Goal: Task Accomplishment & Management: Manage account settings

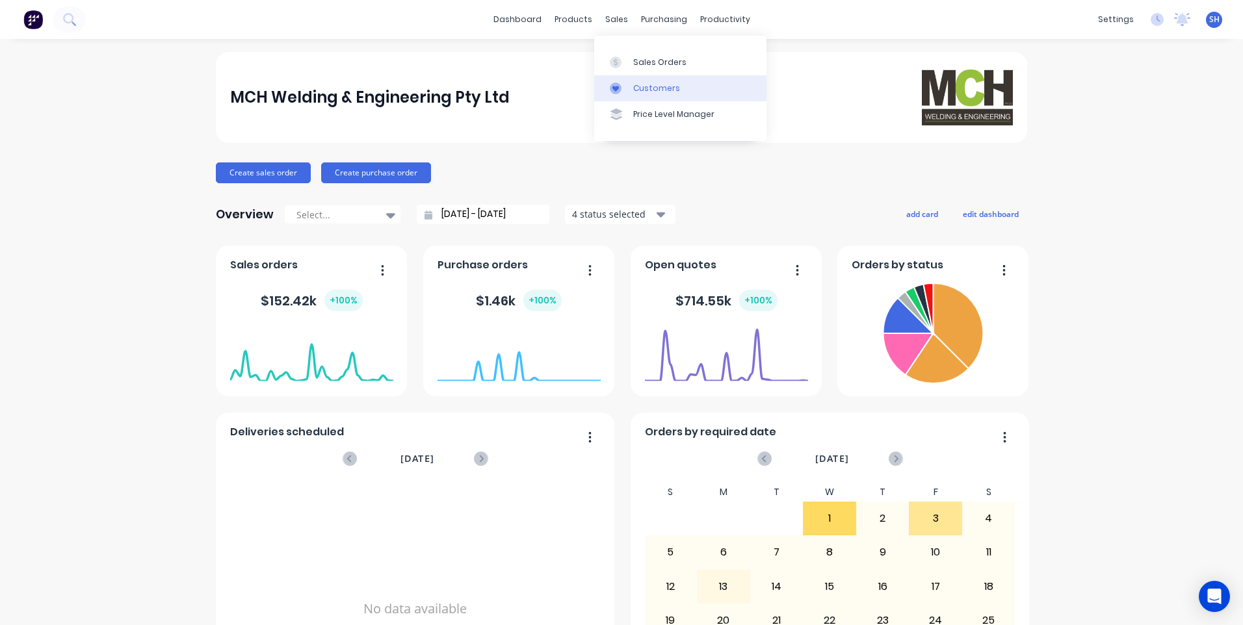
click at [646, 83] on div "Customers" at bounding box center [656, 89] width 47 height 12
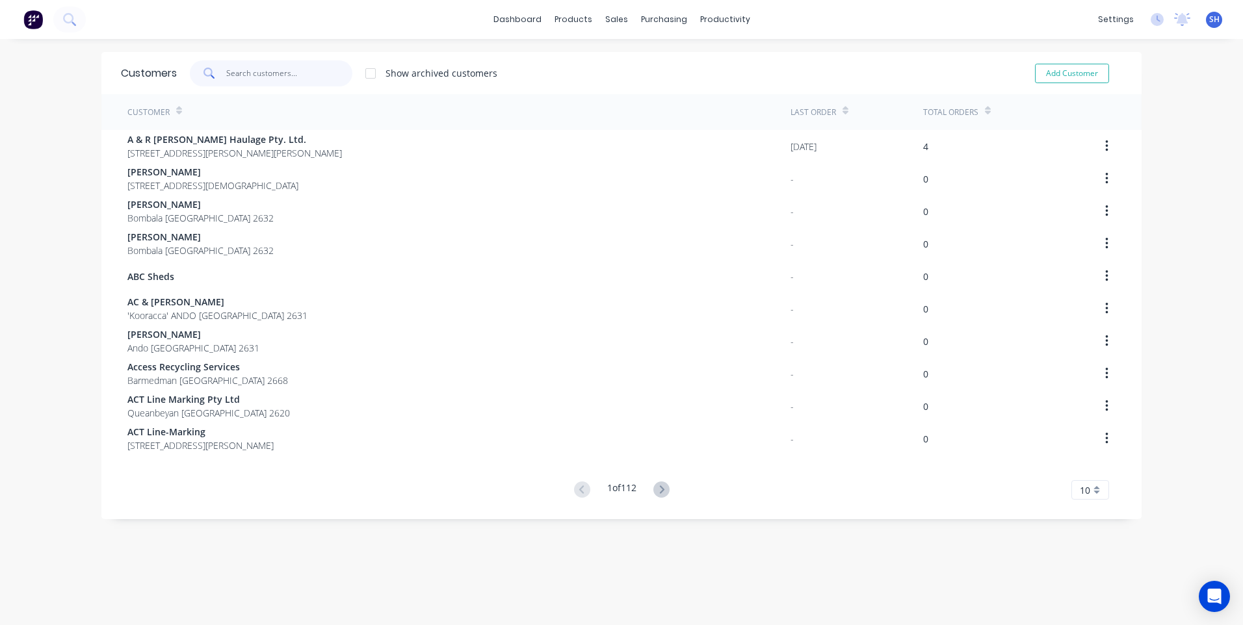
click at [239, 74] on input "text" at bounding box center [289, 73] width 127 height 26
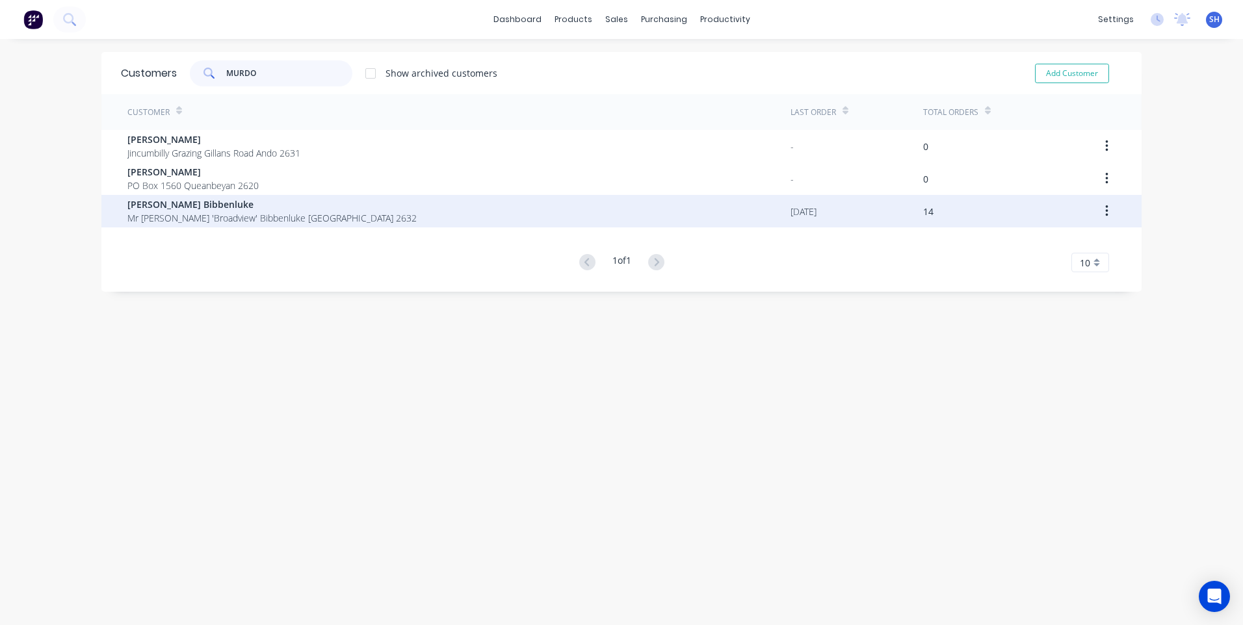
type input "MURDO"
click at [186, 210] on span "Murdoch Bibbenluke" at bounding box center [271, 205] width 289 height 14
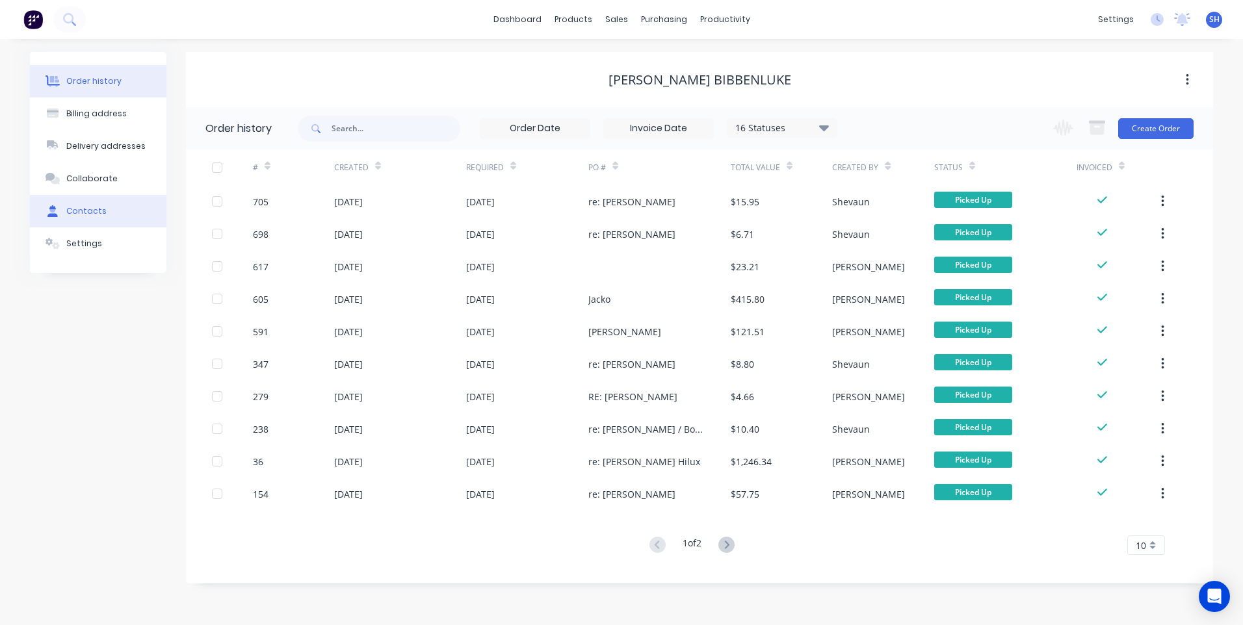
click at [79, 205] on div "Contacts" at bounding box center [86, 211] width 40 height 12
select select "AU"
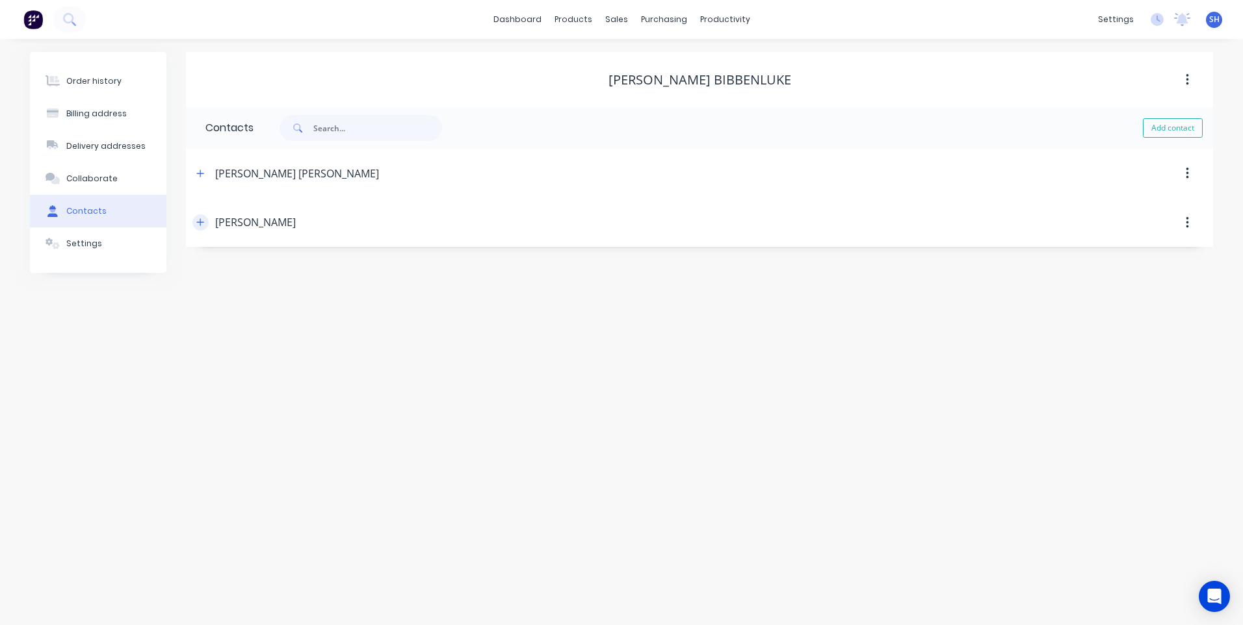
click at [200, 222] on icon "button" at bounding box center [200, 222] width 7 height 7
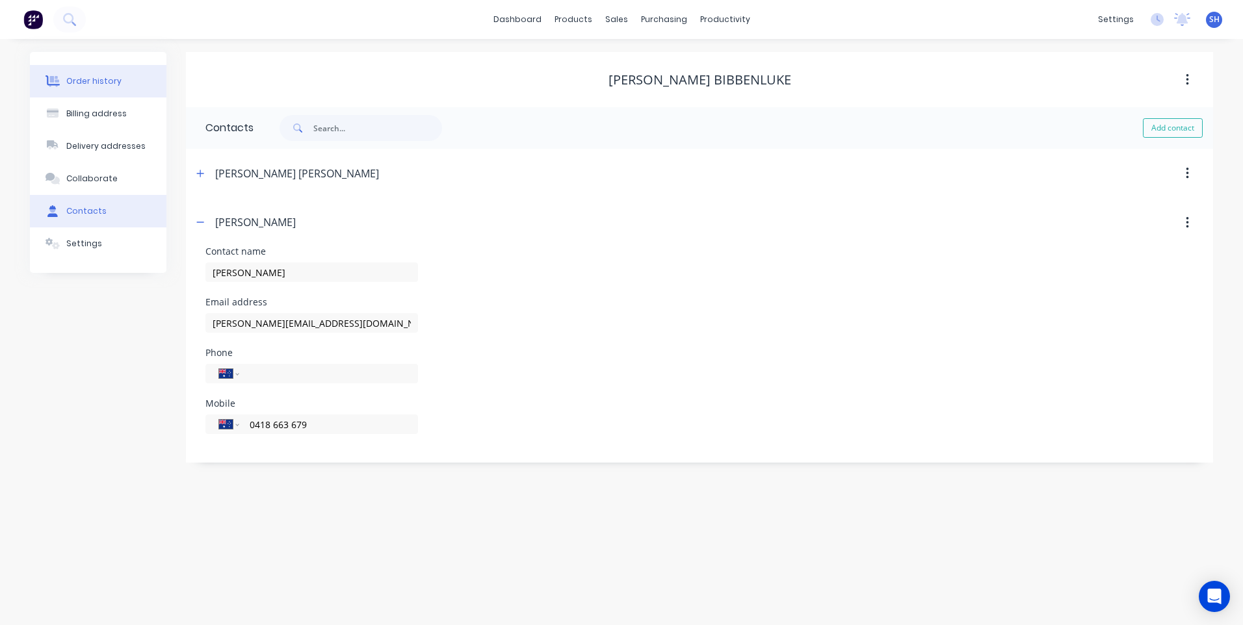
click at [81, 77] on div "Order history" at bounding box center [93, 81] width 55 height 12
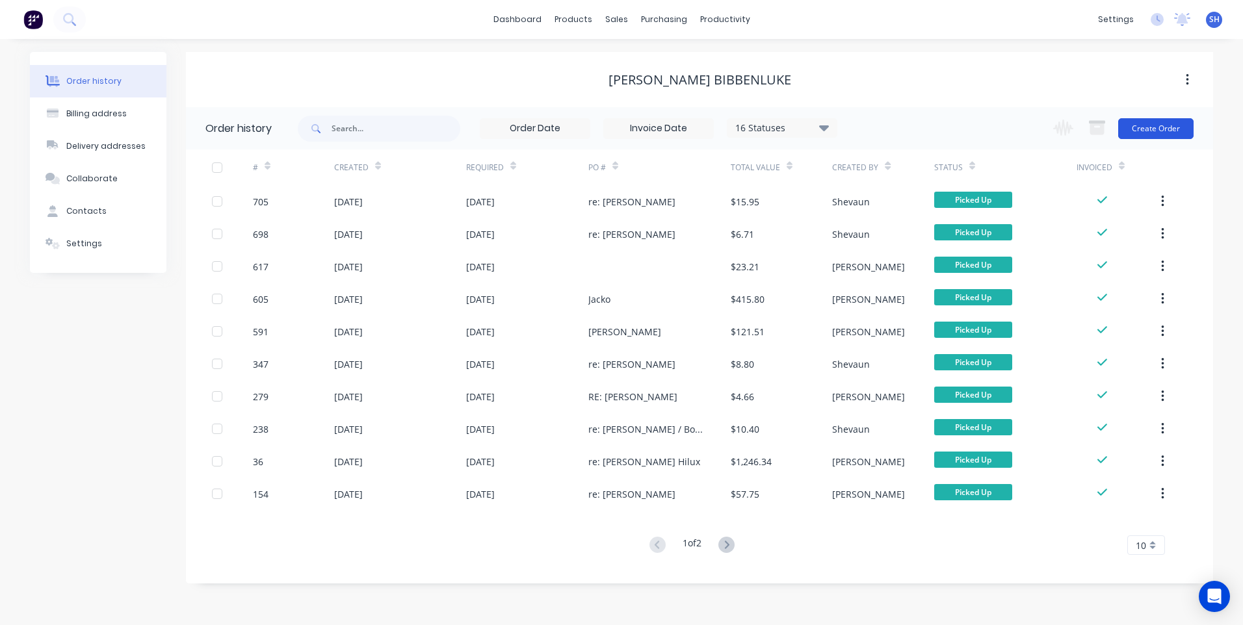
click at [1159, 124] on button "Create Order" at bounding box center [1155, 128] width 75 height 21
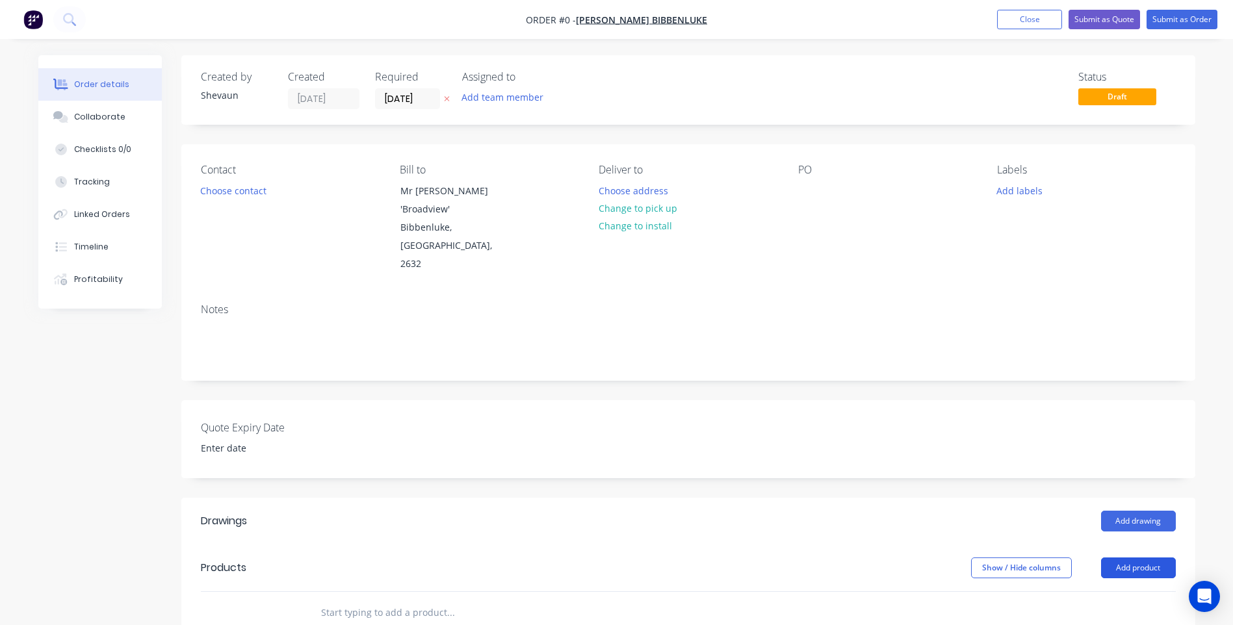
click at [1144, 558] on button "Add product" at bounding box center [1138, 568] width 75 height 21
click at [1084, 592] on div "Product catalogue" at bounding box center [1114, 601] width 100 height 19
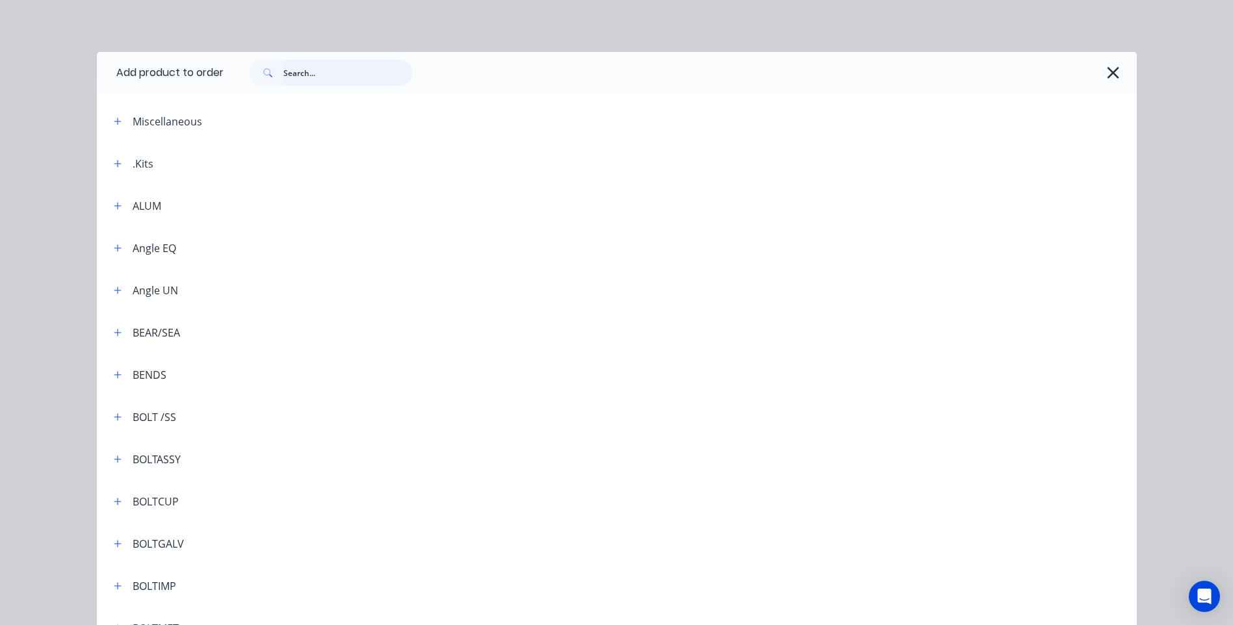
click at [292, 72] on input "text" at bounding box center [347, 73] width 129 height 26
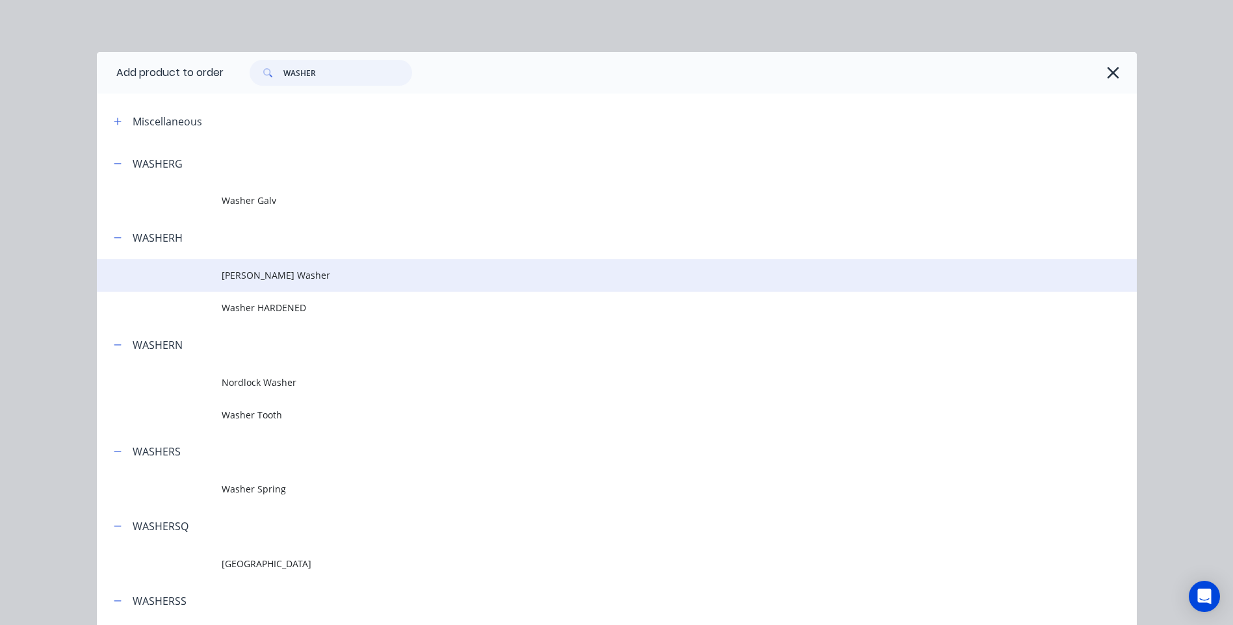
type input "WASHER"
click at [243, 271] on span "Penny Washer" at bounding box center [588, 276] width 732 height 14
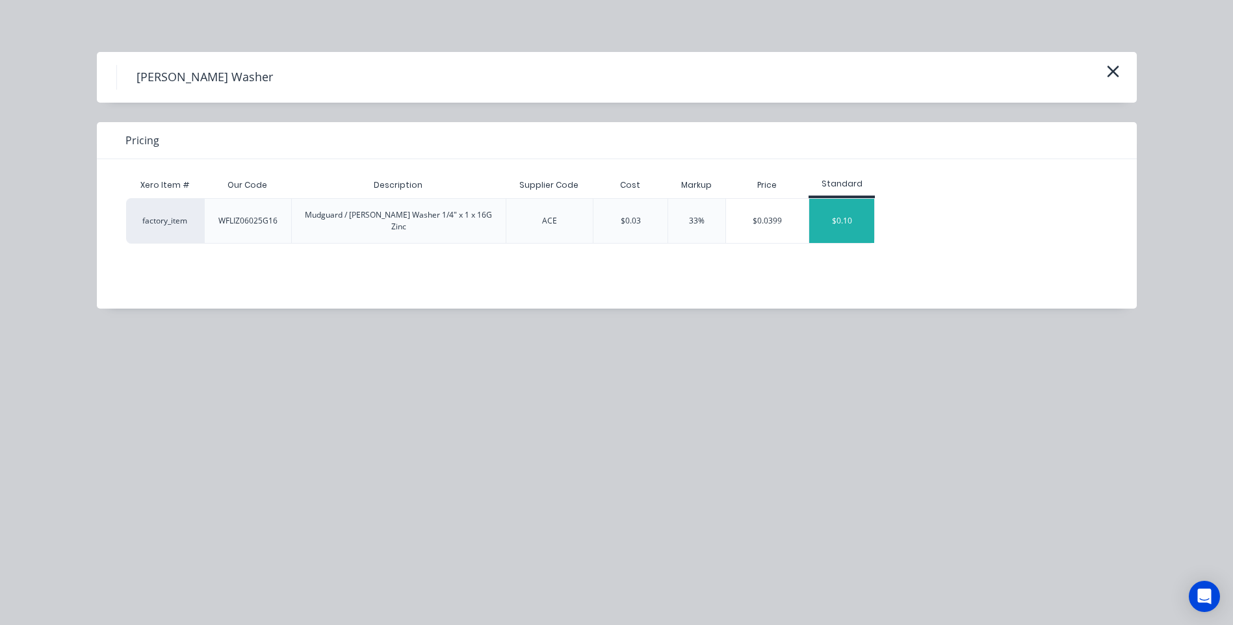
click at [843, 215] on div "$0.10" at bounding box center [841, 221] width 65 height 44
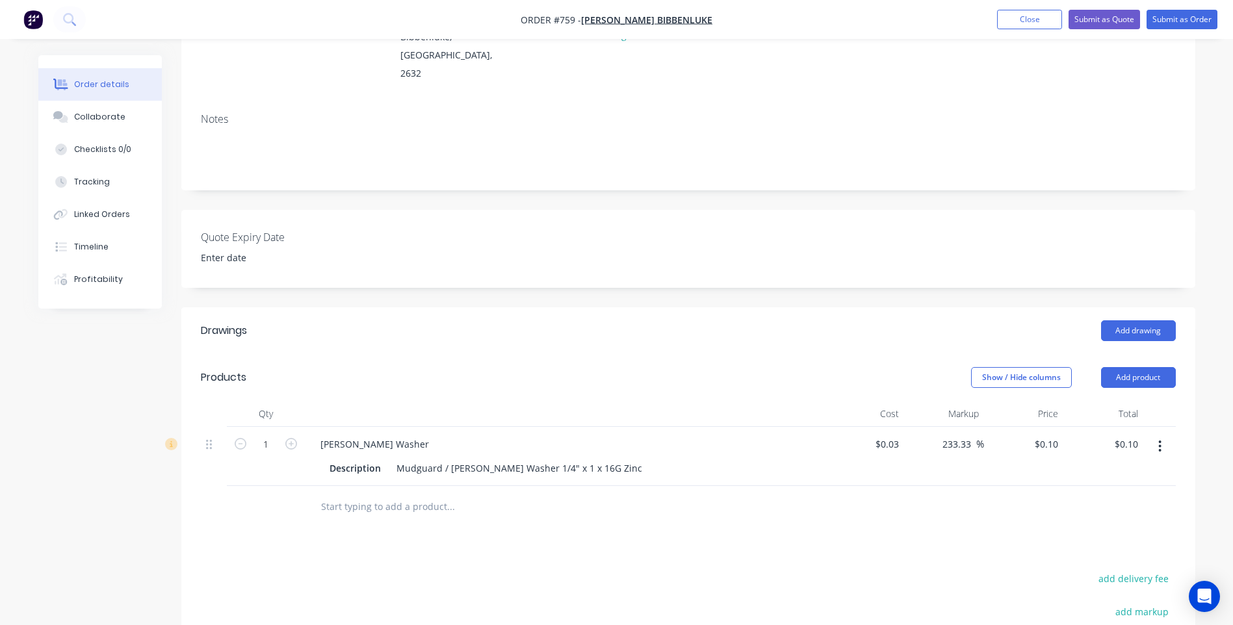
scroll to position [195, 0]
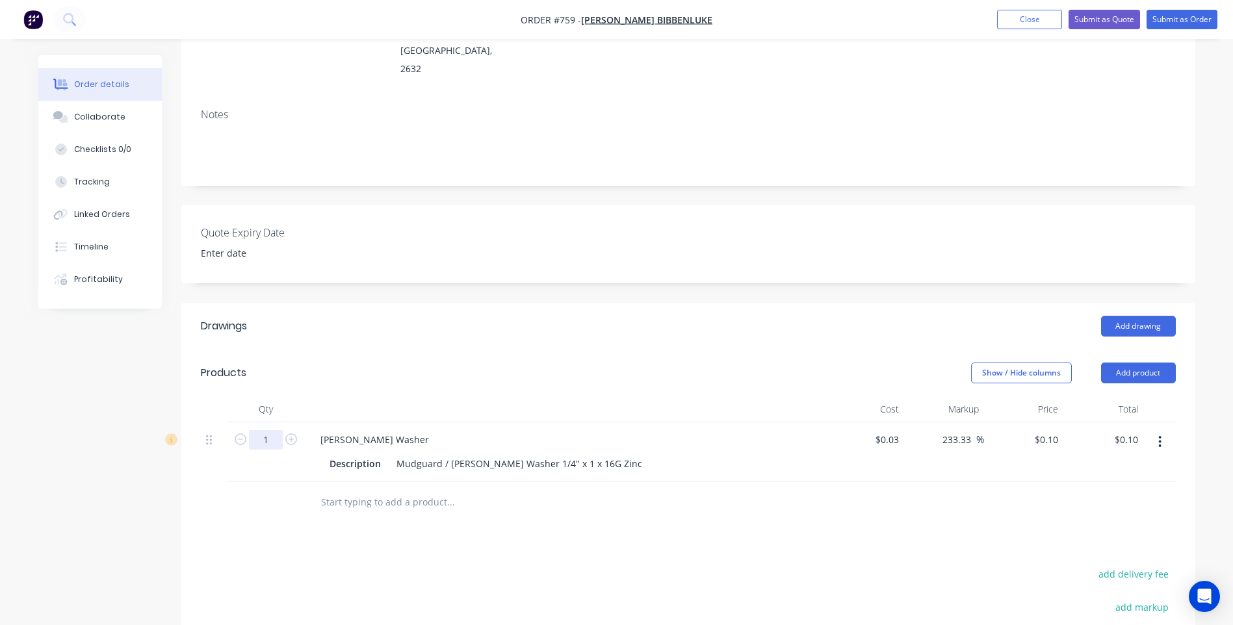
click at [272, 430] on input "1" at bounding box center [266, 440] width 34 height 20
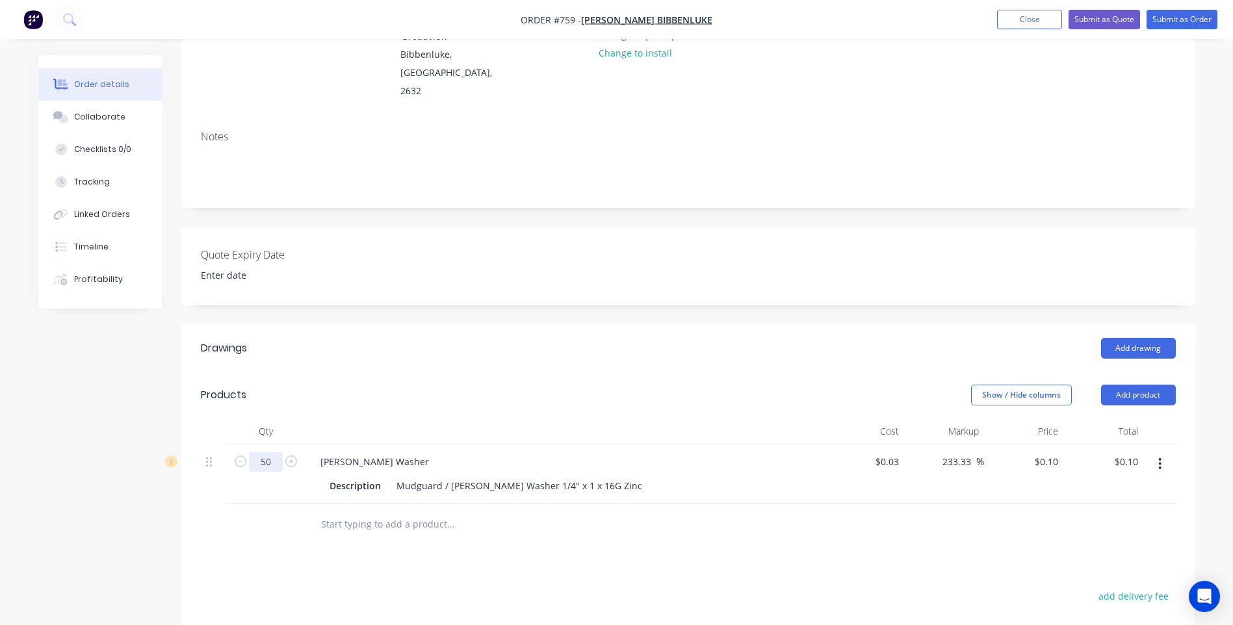
scroll to position [0, 0]
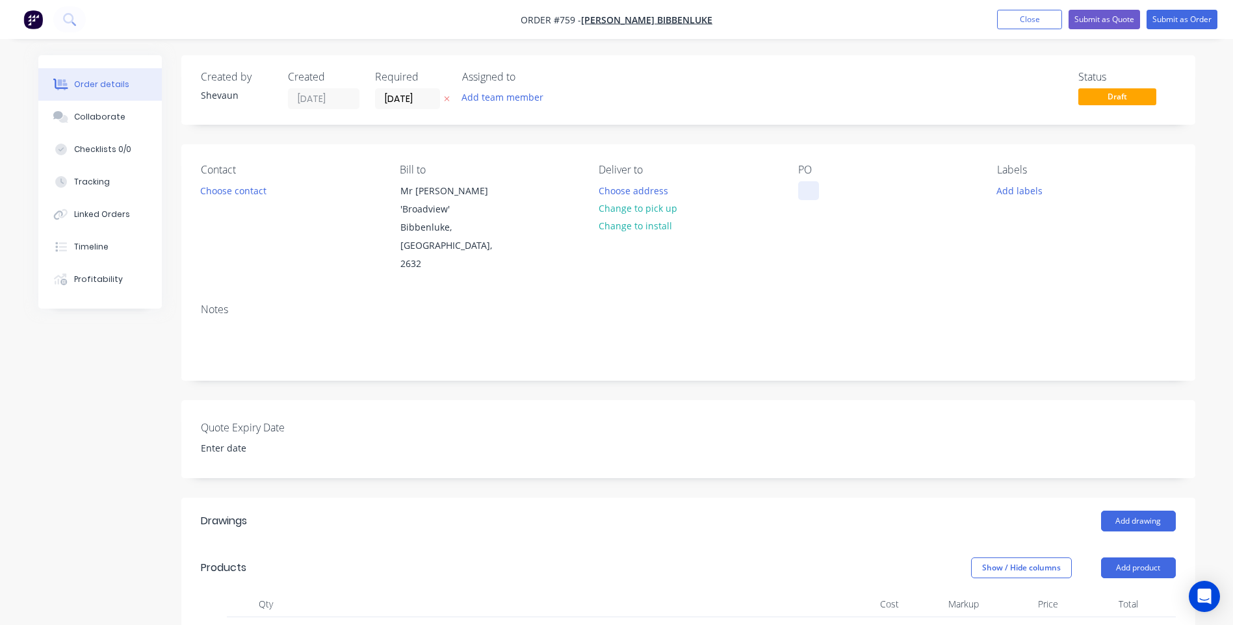
type input "50"
type input "$5.00"
click at [802, 188] on div at bounding box center [808, 190] width 21 height 19
click at [1023, 190] on button "Add labels" at bounding box center [1020, 190] width 60 height 18
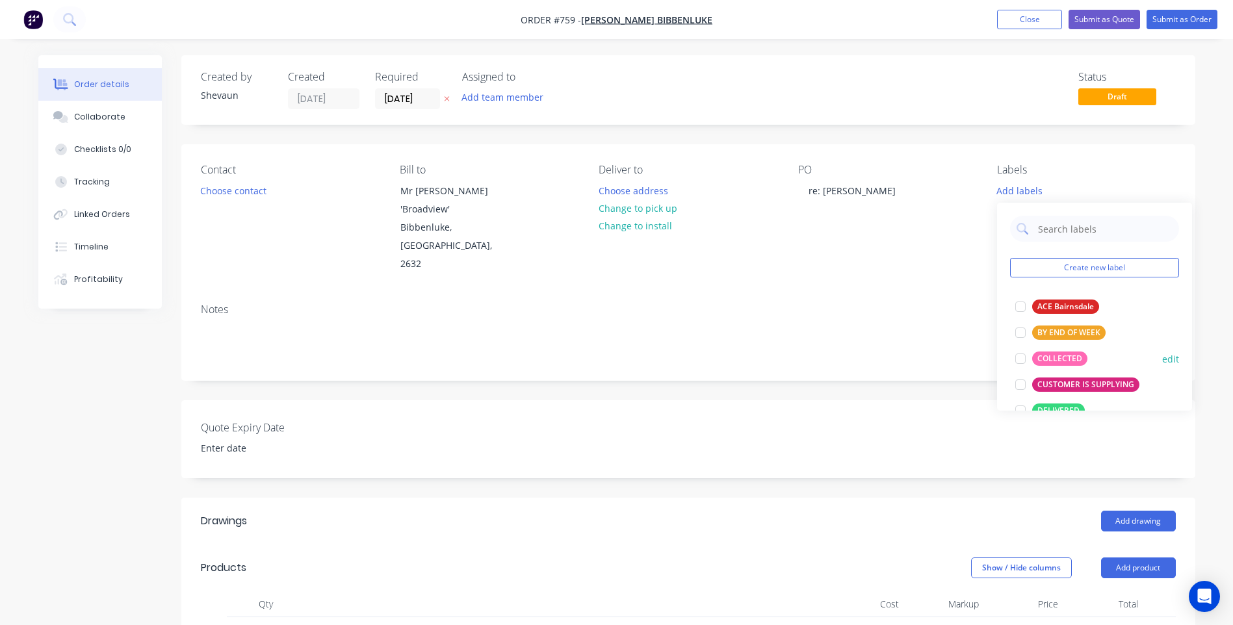
click at [1055, 354] on div "COLLECTED" at bounding box center [1059, 359] width 55 height 14
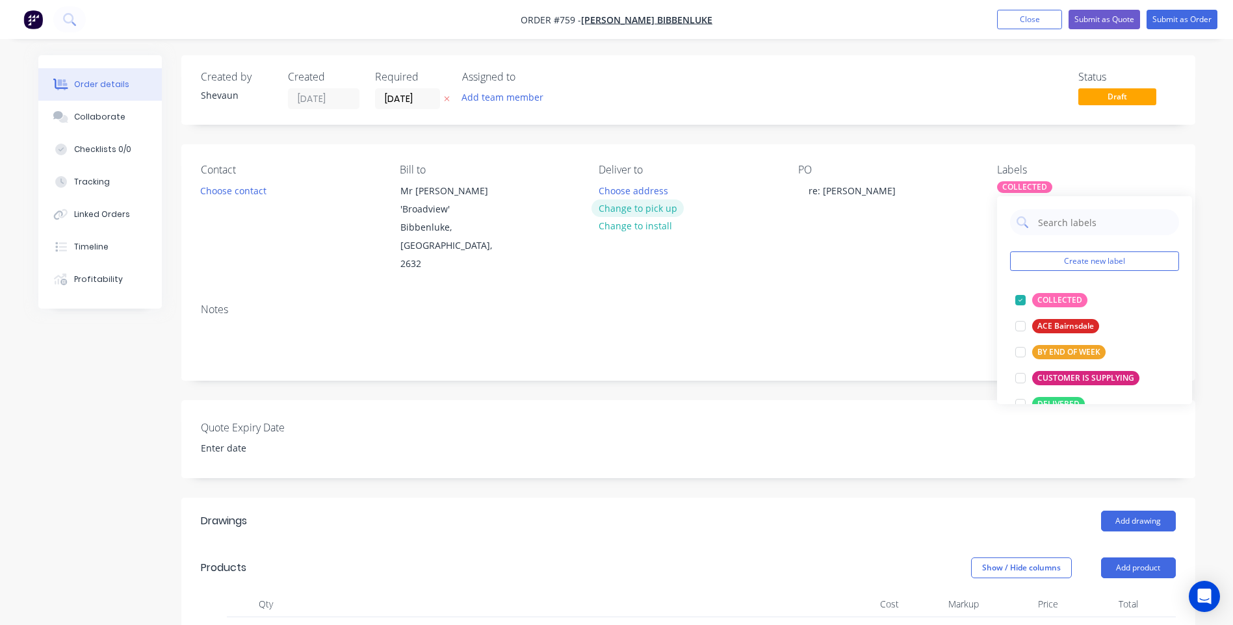
click at [652, 207] on button "Change to pick up" at bounding box center [638, 209] width 92 height 18
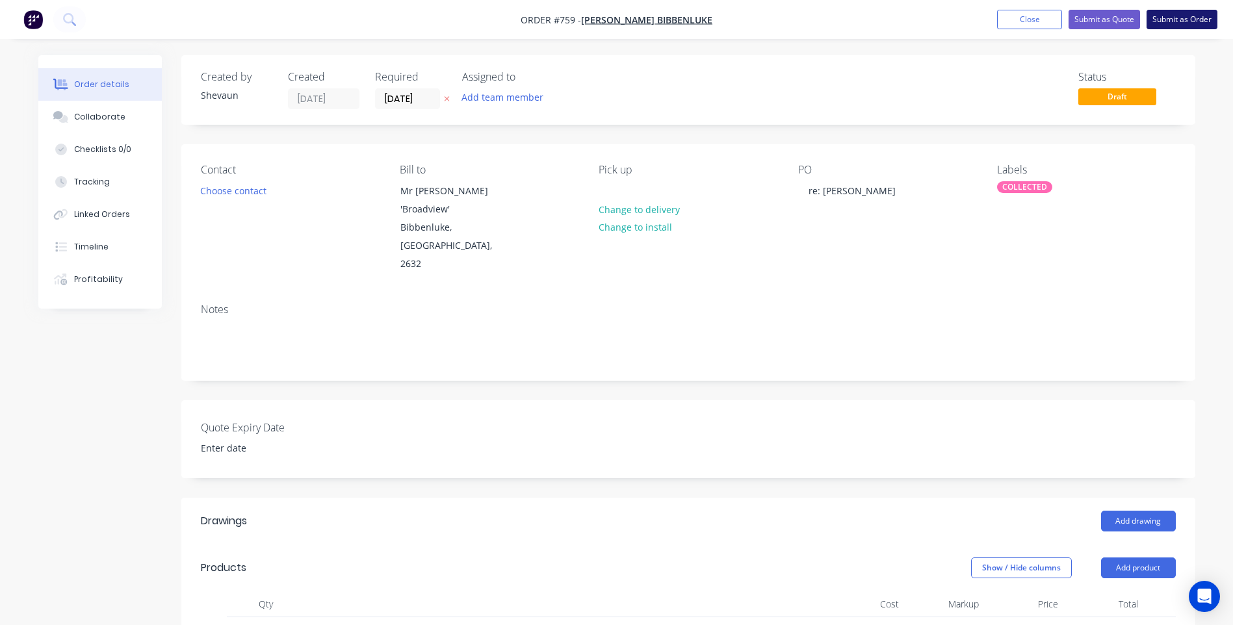
click at [1185, 19] on button "Submit as Order" at bounding box center [1182, 20] width 71 height 20
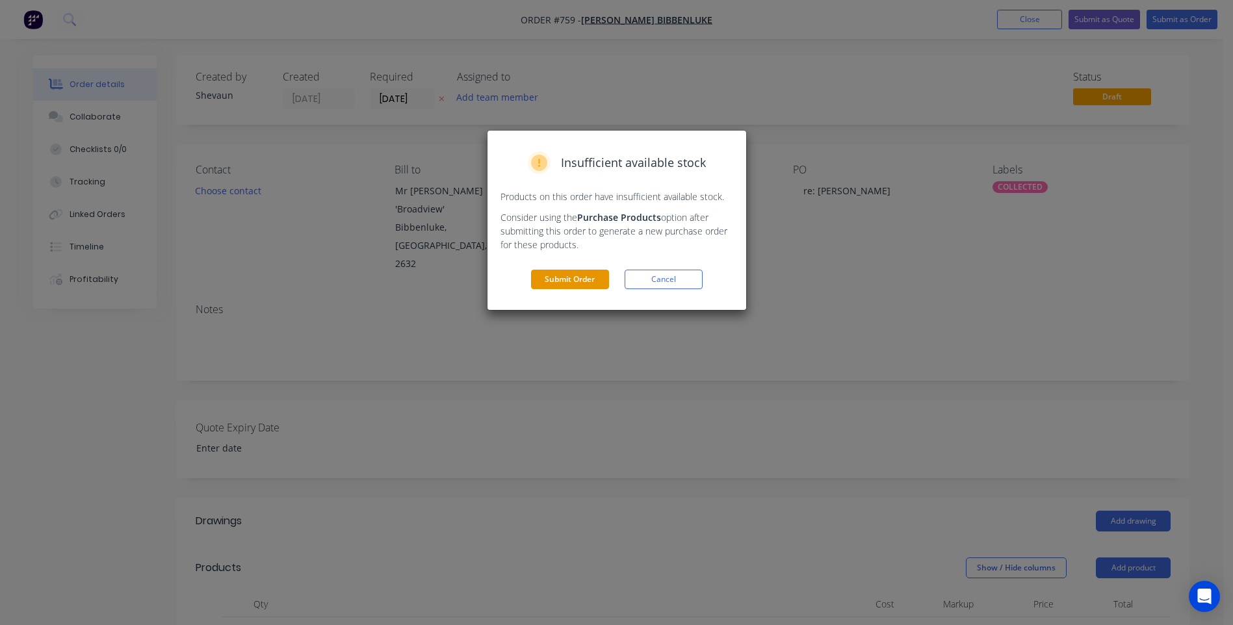
click at [565, 279] on button "Submit Order" at bounding box center [570, 280] width 78 height 20
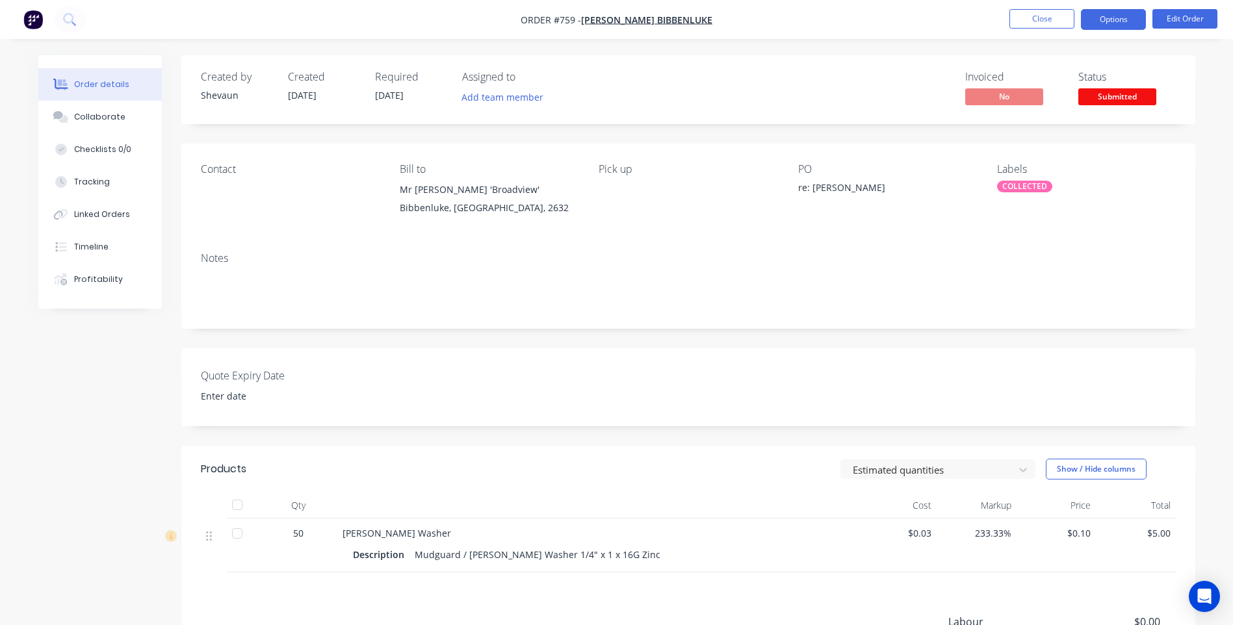
click at [1101, 19] on button "Options" at bounding box center [1113, 19] width 65 height 21
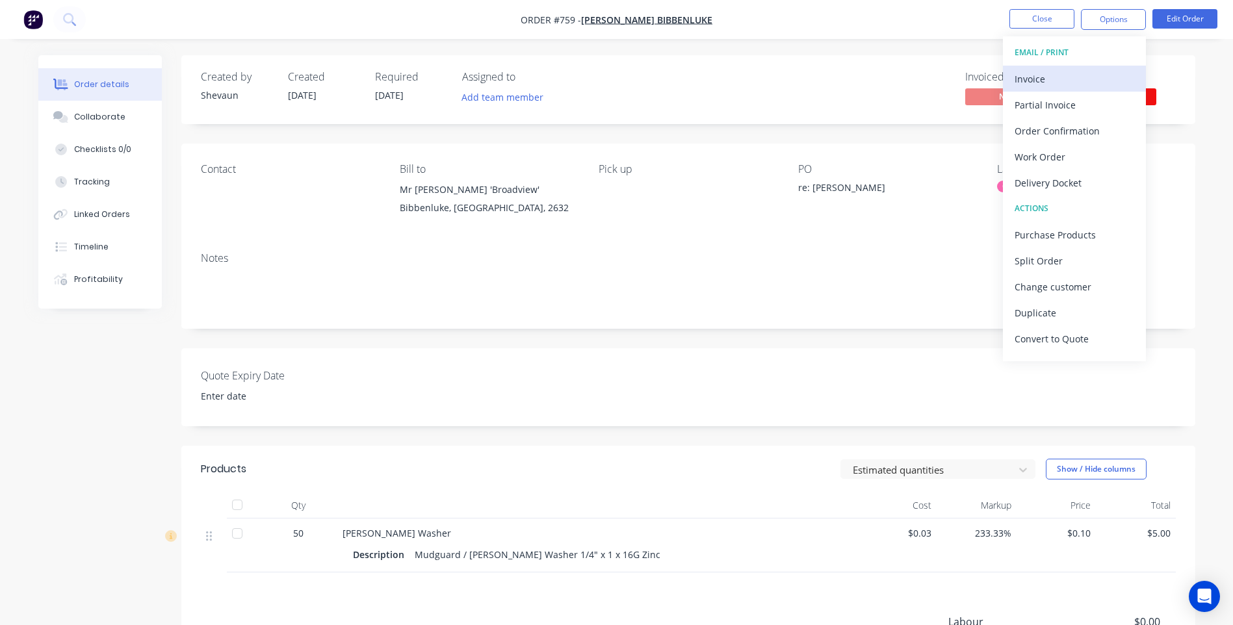
click at [1026, 76] on div "Invoice" at bounding box center [1075, 79] width 120 height 19
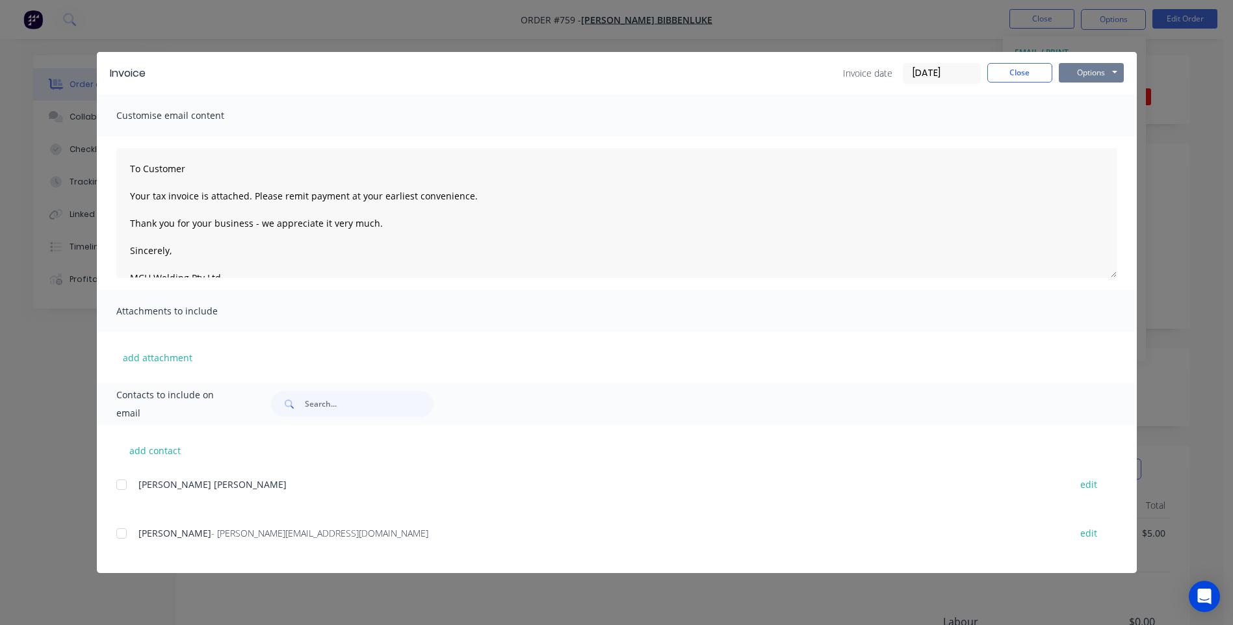
click at [1090, 69] on button "Options" at bounding box center [1091, 73] width 65 height 20
click at [1094, 89] on button "Preview" at bounding box center [1100, 95] width 83 height 21
click at [120, 533] on div at bounding box center [122, 534] width 26 height 26
click at [1084, 72] on button "Options" at bounding box center [1091, 73] width 65 height 20
click at [1089, 133] on button "Email" at bounding box center [1100, 138] width 83 height 21
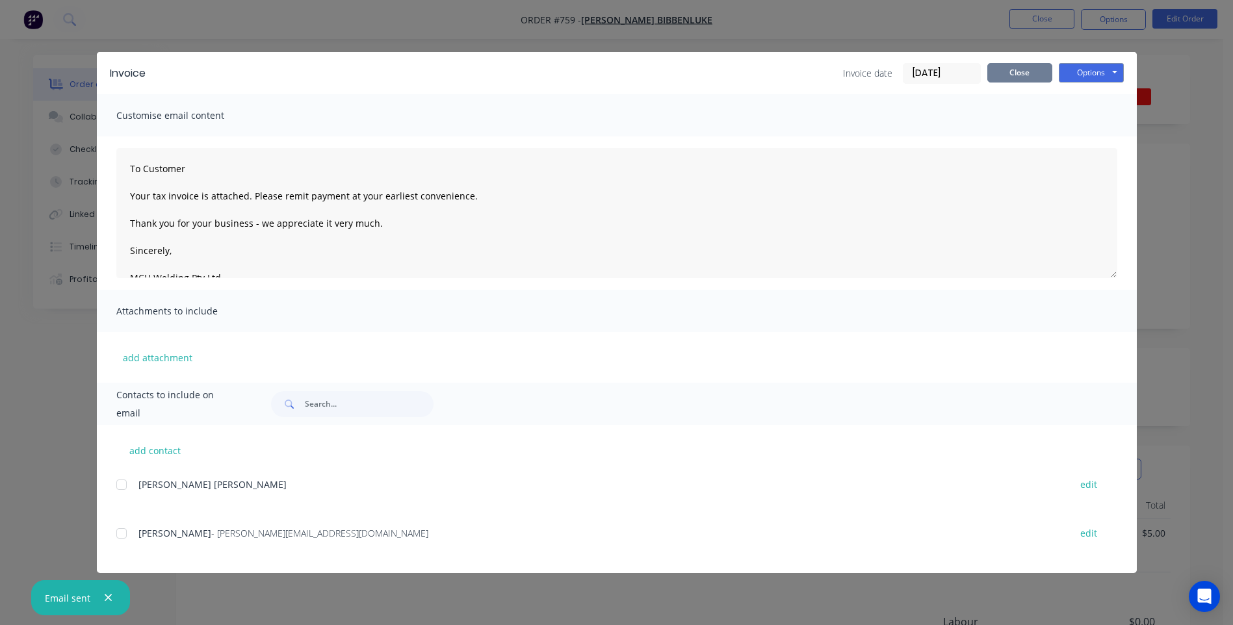
click at [1021, 74] on button "Close" at bounding box center [1020, 73] width 65 height 20
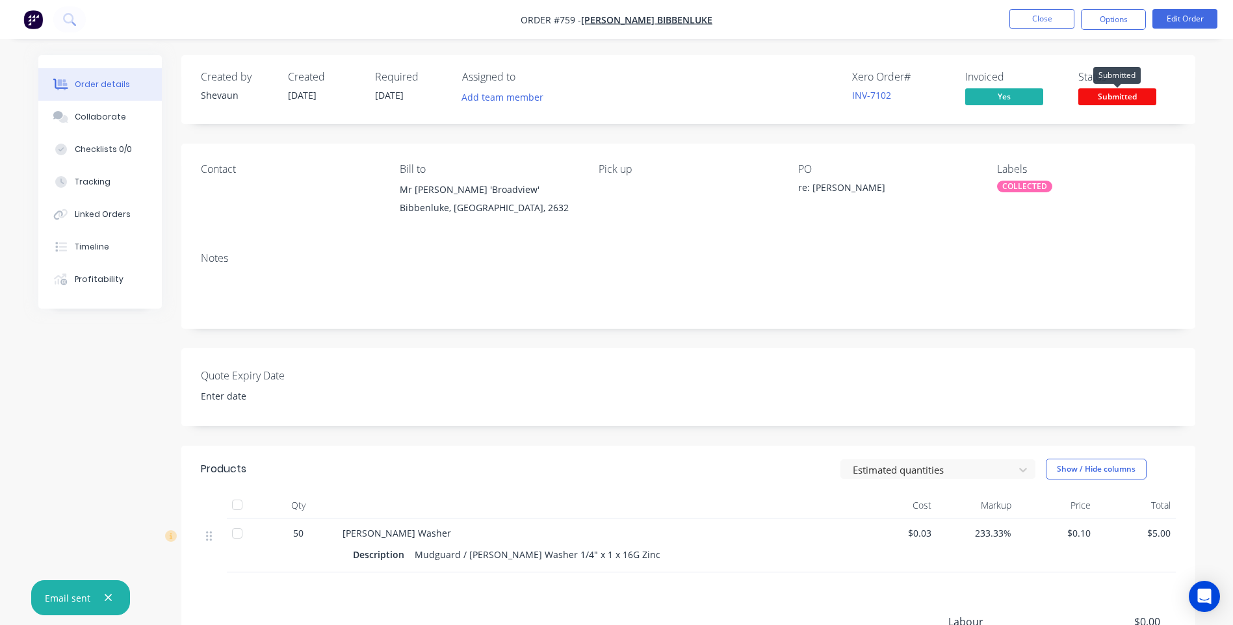
click at [1098, 96] on span "Submitted" at bounding box center [1118, 96] width 78 height 16
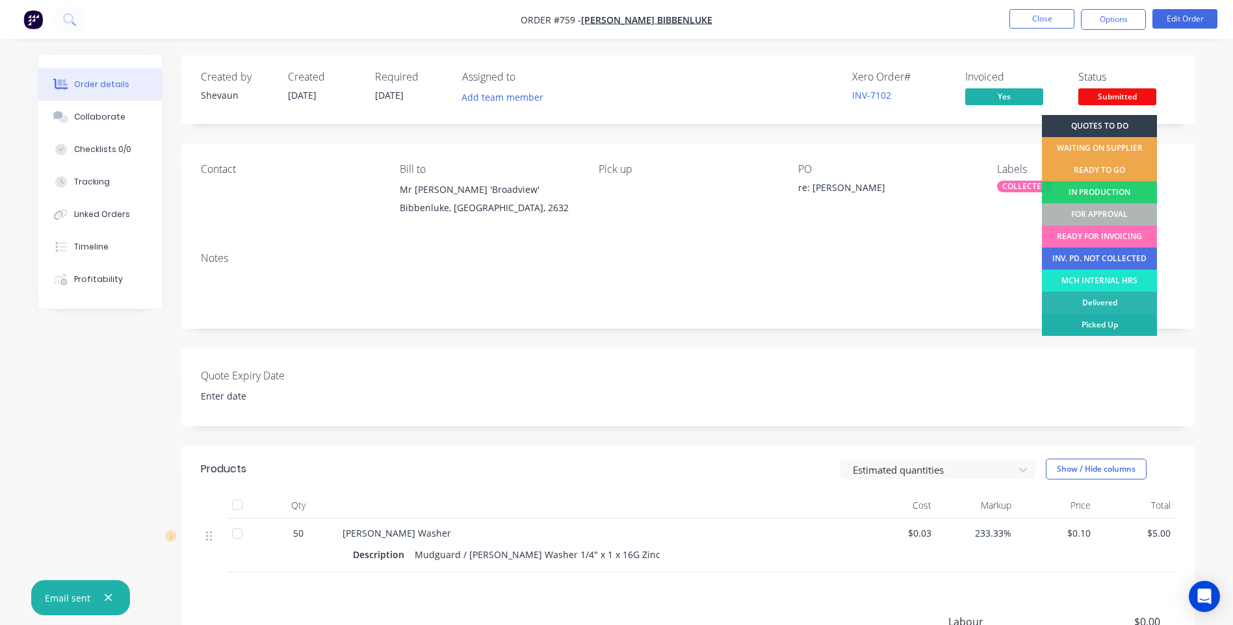
click at [1130, 324] on div "Picked Up" at bounding box center [1099, 325] width 115 height 22
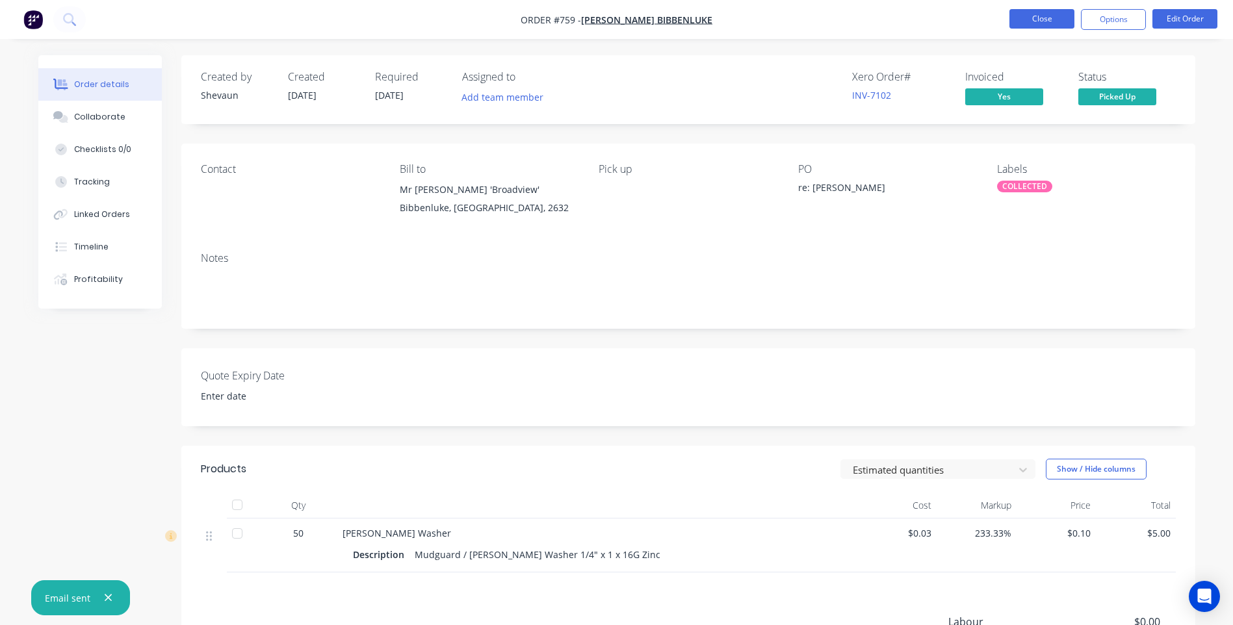
click at [1038, 21] on button "Close" at bounding box center [1042, 19] width 65 height 20
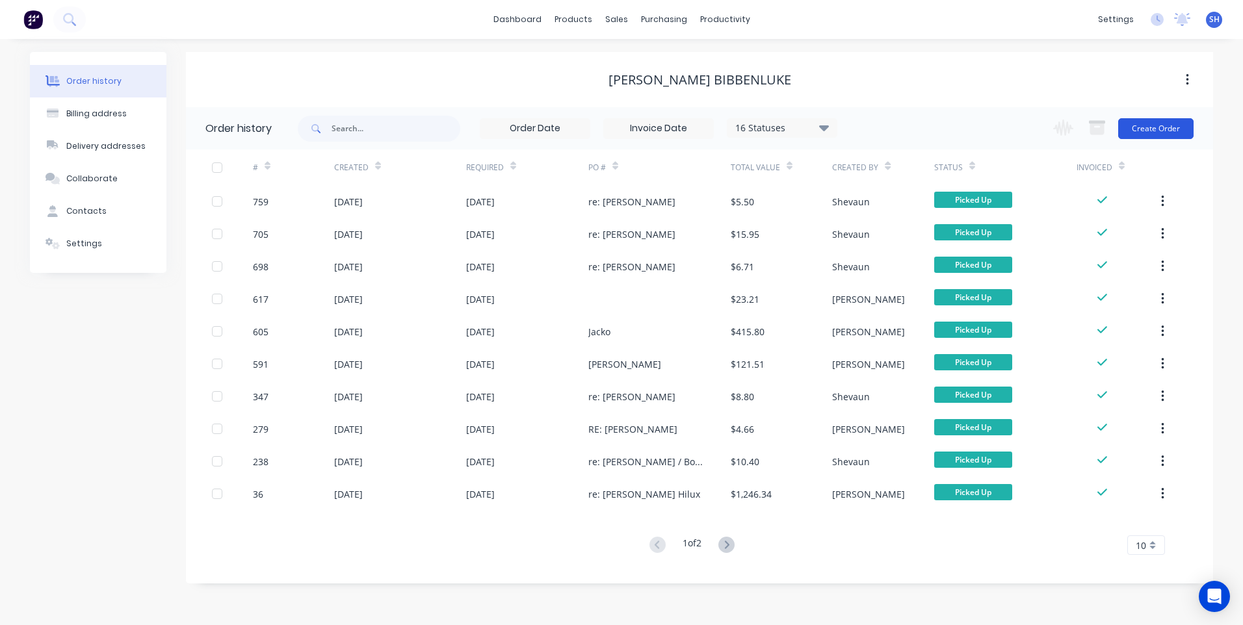
click at [1168, 127] on button "Create Order" at bounding box center [1155, 128] width 75 height 21
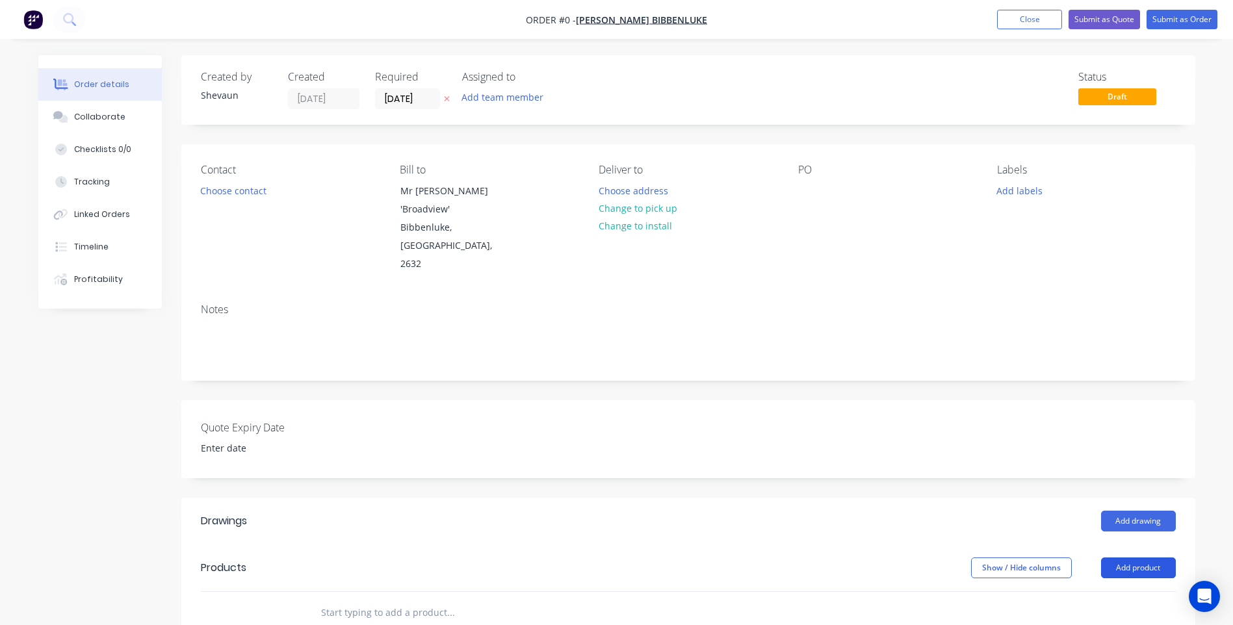
click at [1150, 558] on button "Add product" at bounding box center [1138, 568] width 75 height 21
click at [1100, 618] on div "Basic product" at bounding box center [1114, 627] width 100 height 19
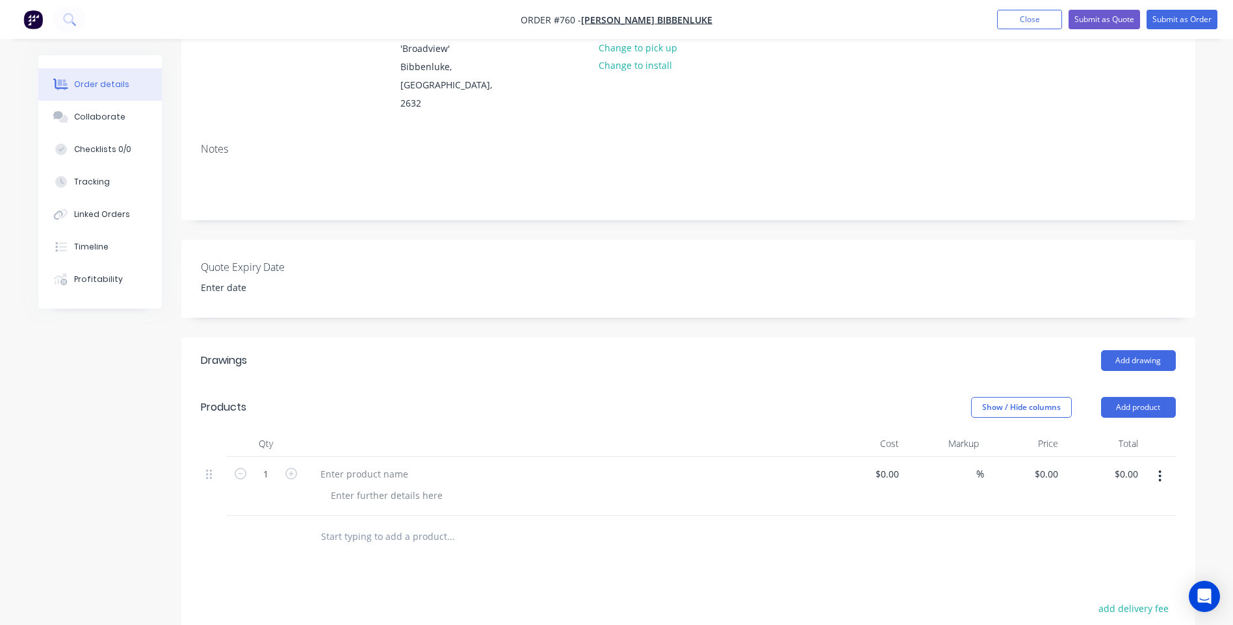
scroll to position [195, 0]
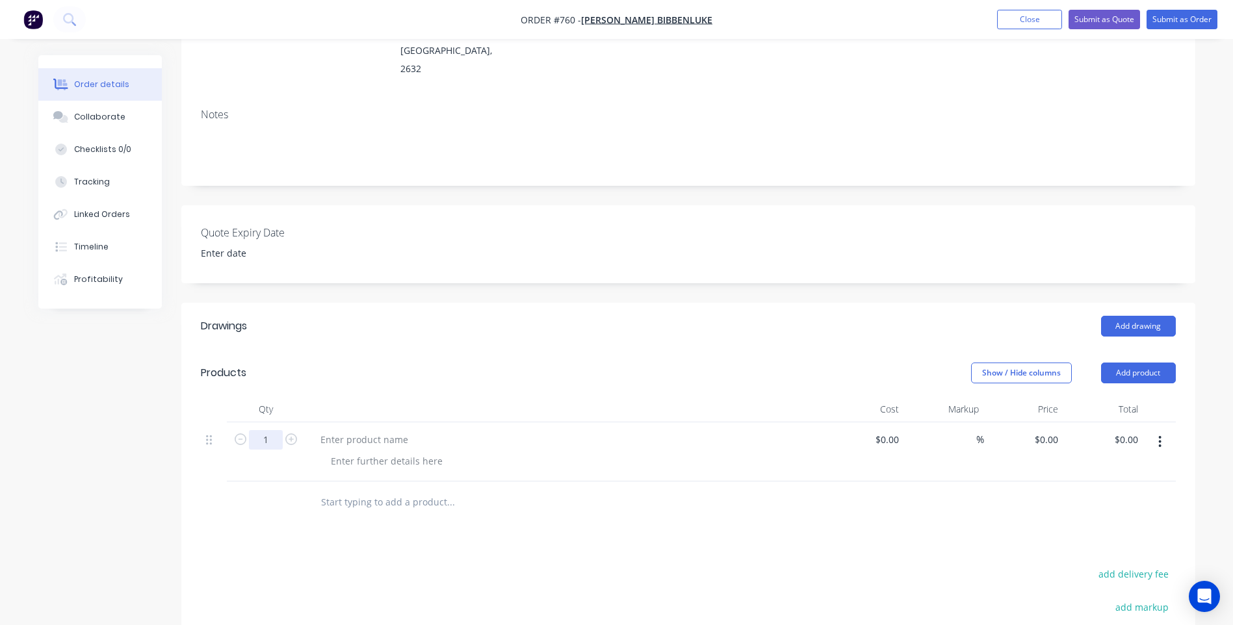
click at [276, 430] on input "1" at bounding box center [266, 440] width 34 height 20
type input "20"
click at [325, 430] on div at bounding box center [364, 439] width 109 height 19
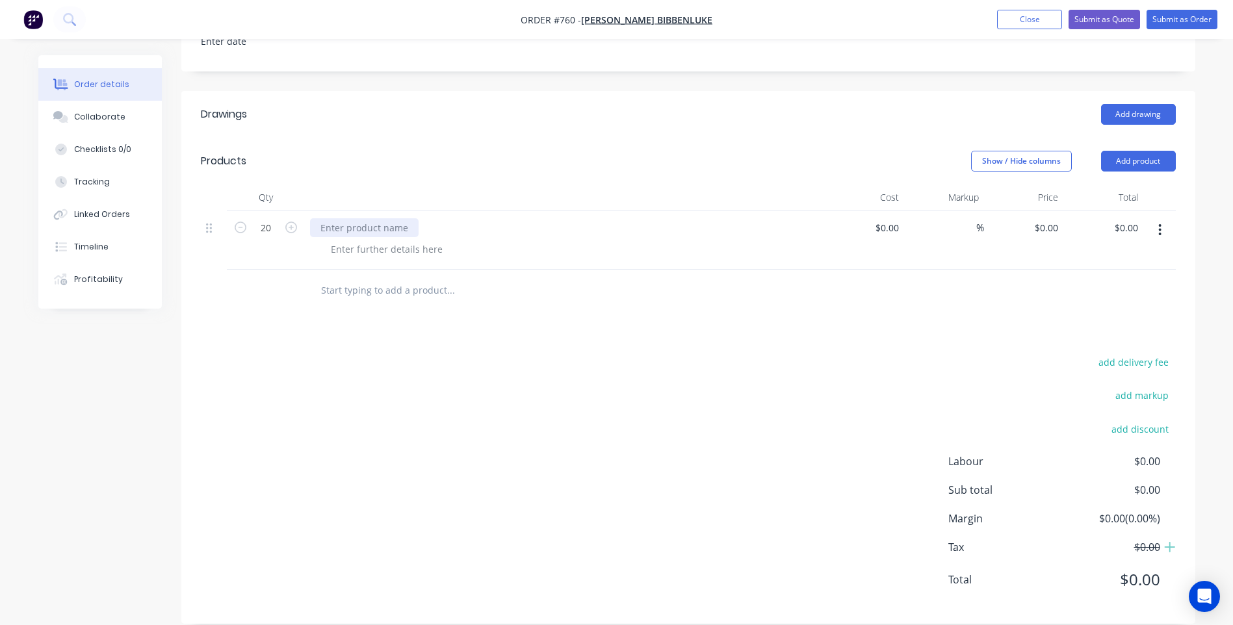
click at [327, 218] on div at bounding box center [364, 227] width 109 height 19
click at [323, 218] on div "supply 20pcs M10 x 20mm" at bounding box center [378, 227] width 137 height 19
click at [440, 218] on div "Supply 20pcs M10 x 20mm" at bounding box center [378, 227] width 137 height 19
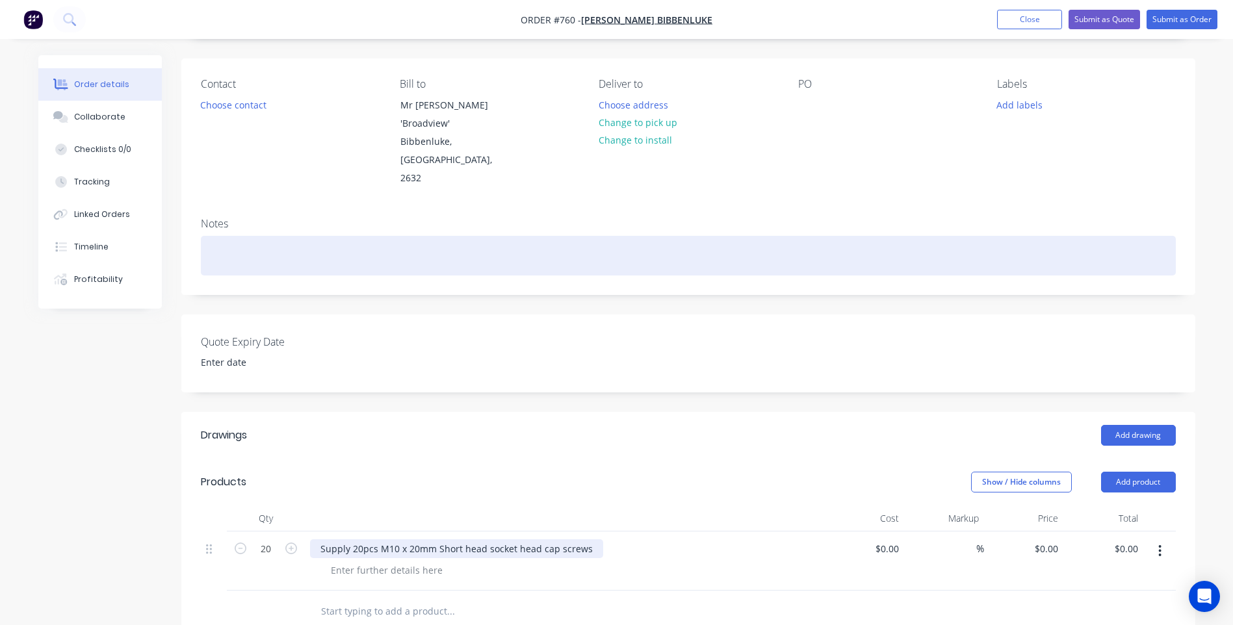
scroll to position [82, 0]
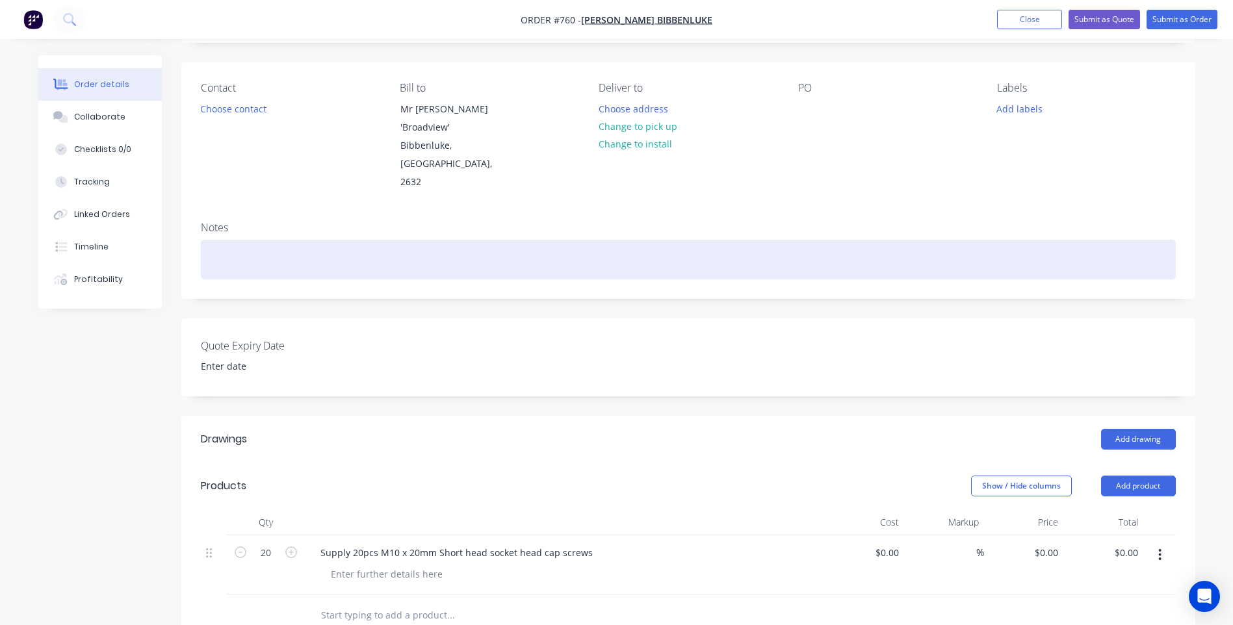
click at [216, 240] on div at bounding box center [688, 260] width 975 height 40
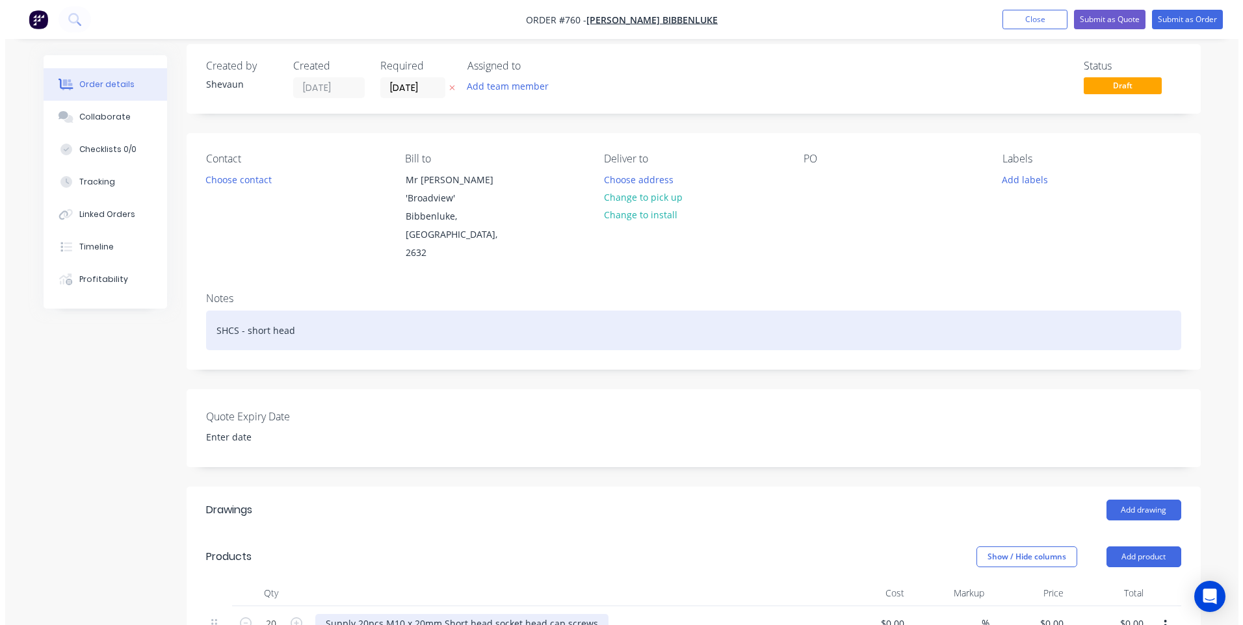
scroll to position [0, 0]
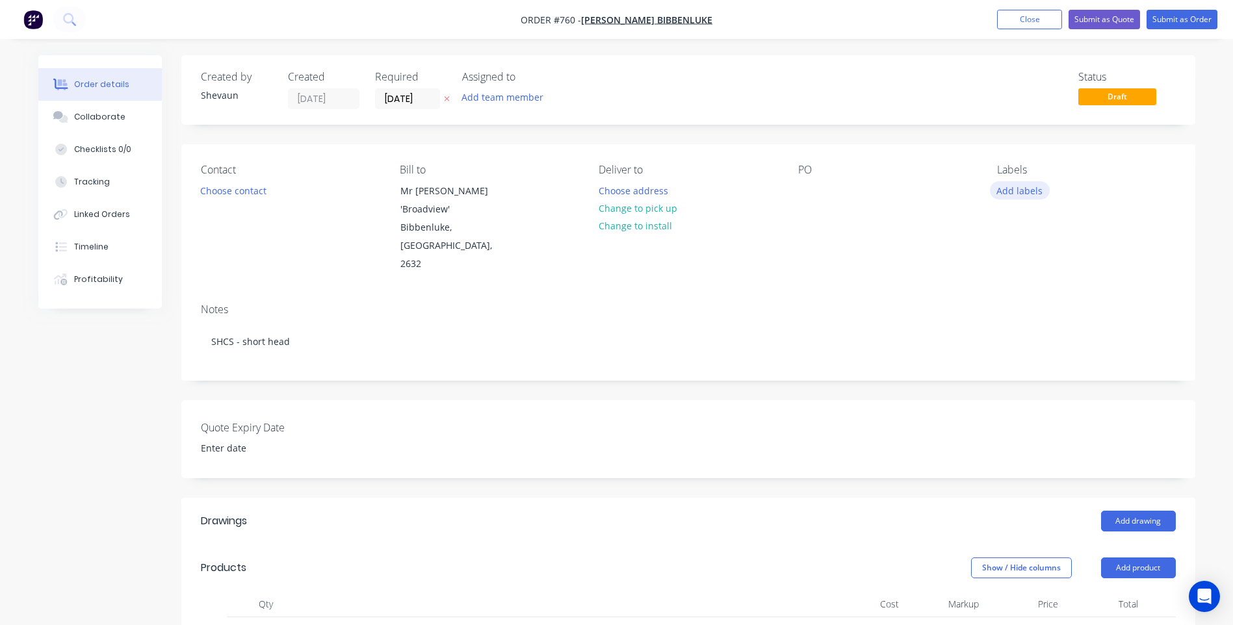
click at [1012, 190] on button "Add labels" at bounding box center [1020, 190] width 60 height 18
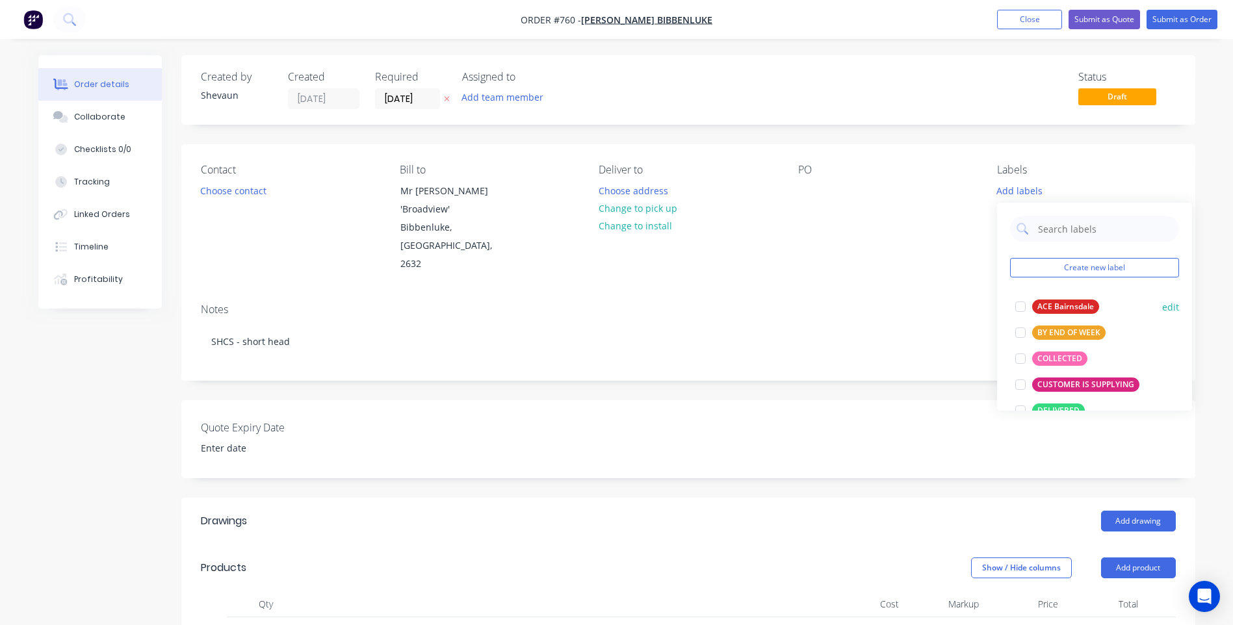
click at [1049, 304] on div "ACE Bairnsdale" at bounding box center [1065, 307] width 67 height 14
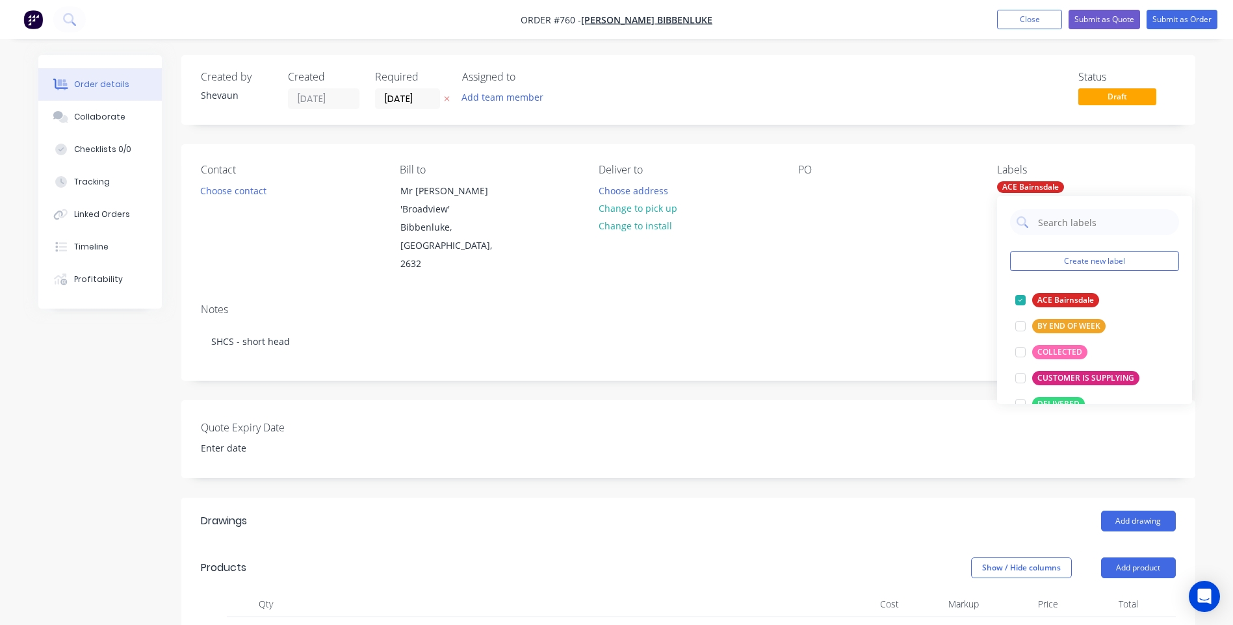
click at [928, 266] on div "Contact Choose contact Bill to Mr John Murdoch 'Broadview' Bibbenluke, New Sout…" at bounding box center [688, 218] width 1014 height 149
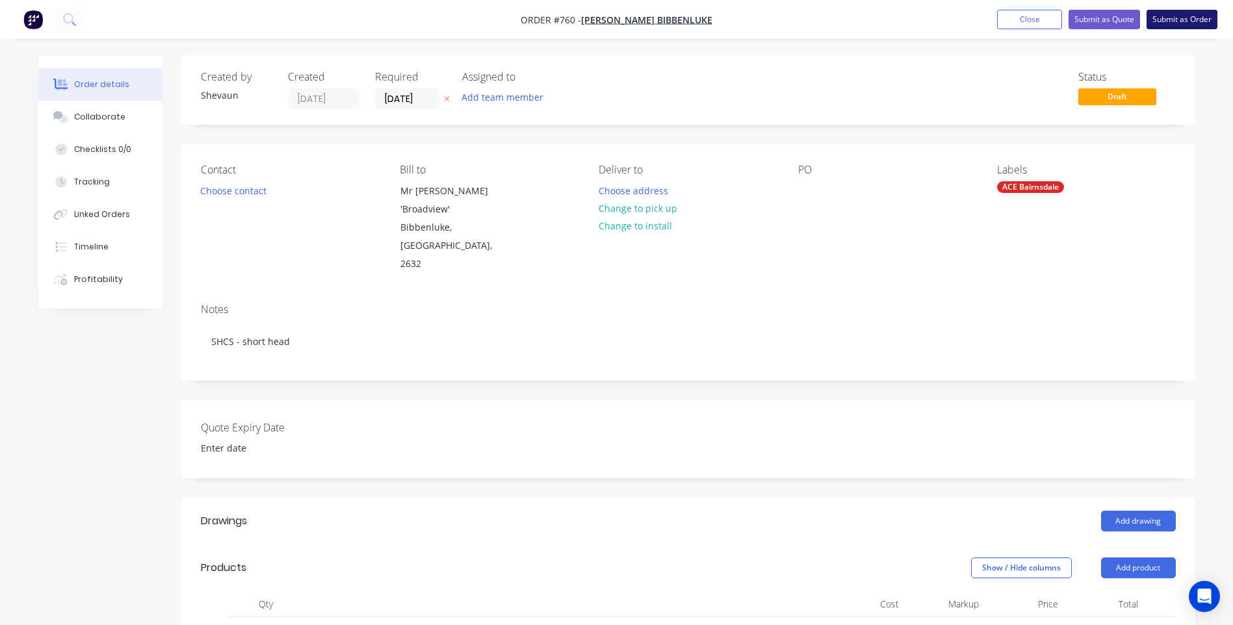
click at [1170, 15] on button "Submit as Order" at bounding box center [1182, 20] width 71 height 20
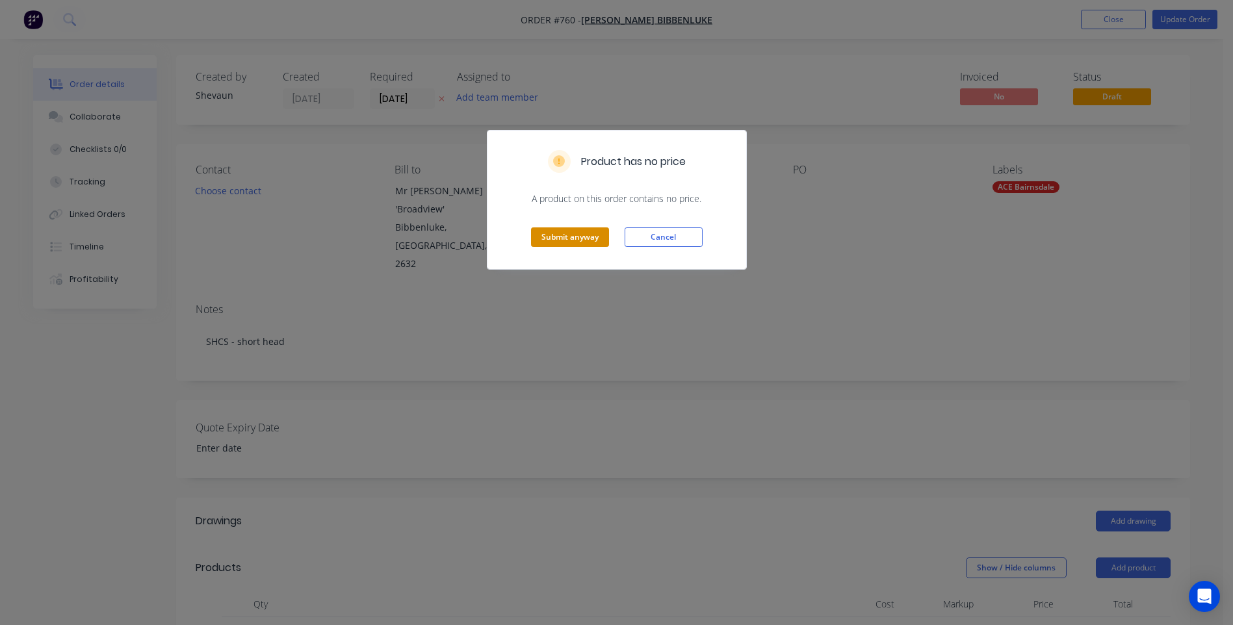
click at [568, 235] on button "Submit anyway" at bounding box center [570, 238] width 78 height 20
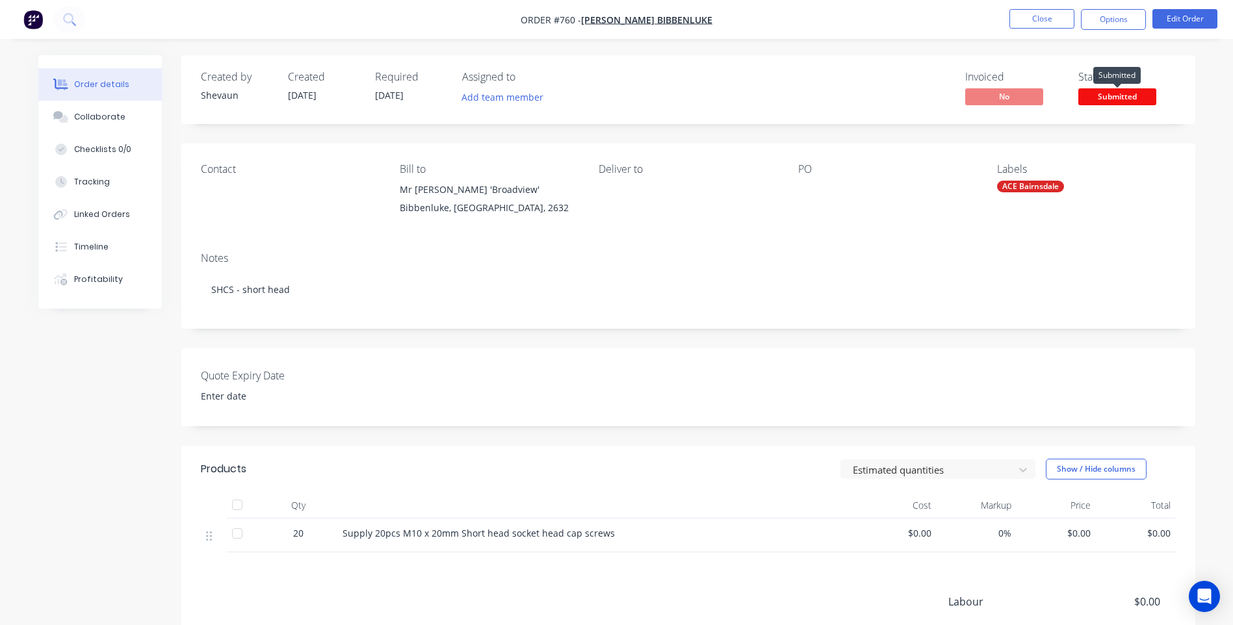
click at [1107, 92] on span "Submitted" at bounding box center [1118, 96] width 78 height 16
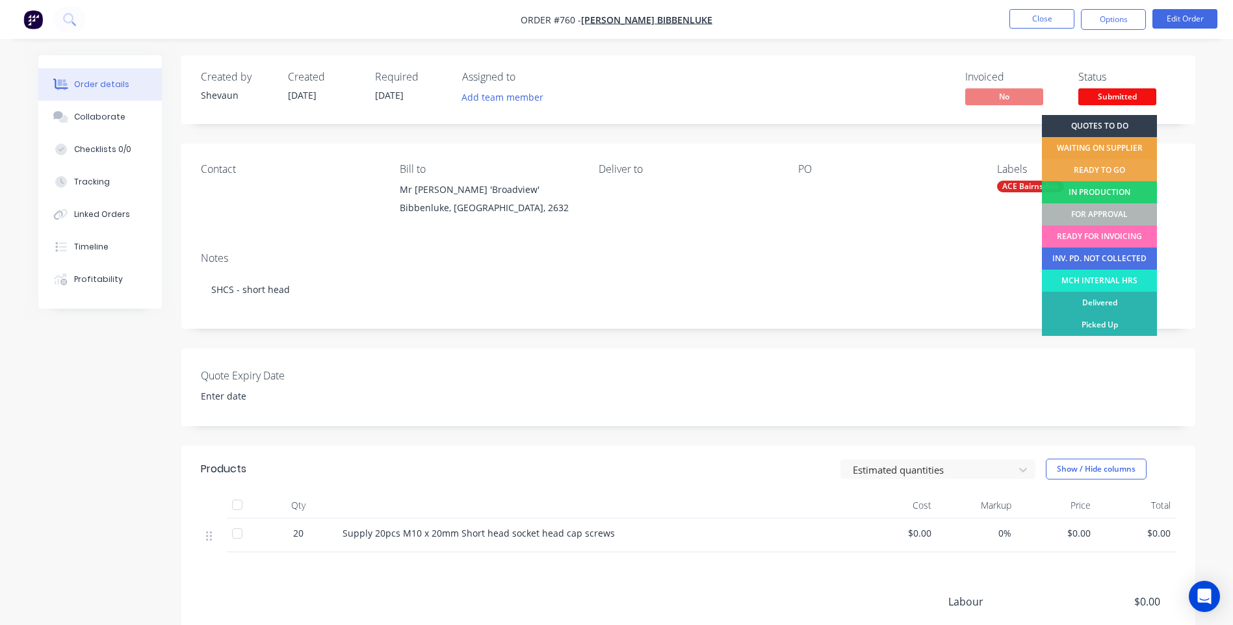
click at [1101, 142] on div "WAITING ON SUPPLIER" at bounding box center [1099, 148] width 115 height 22
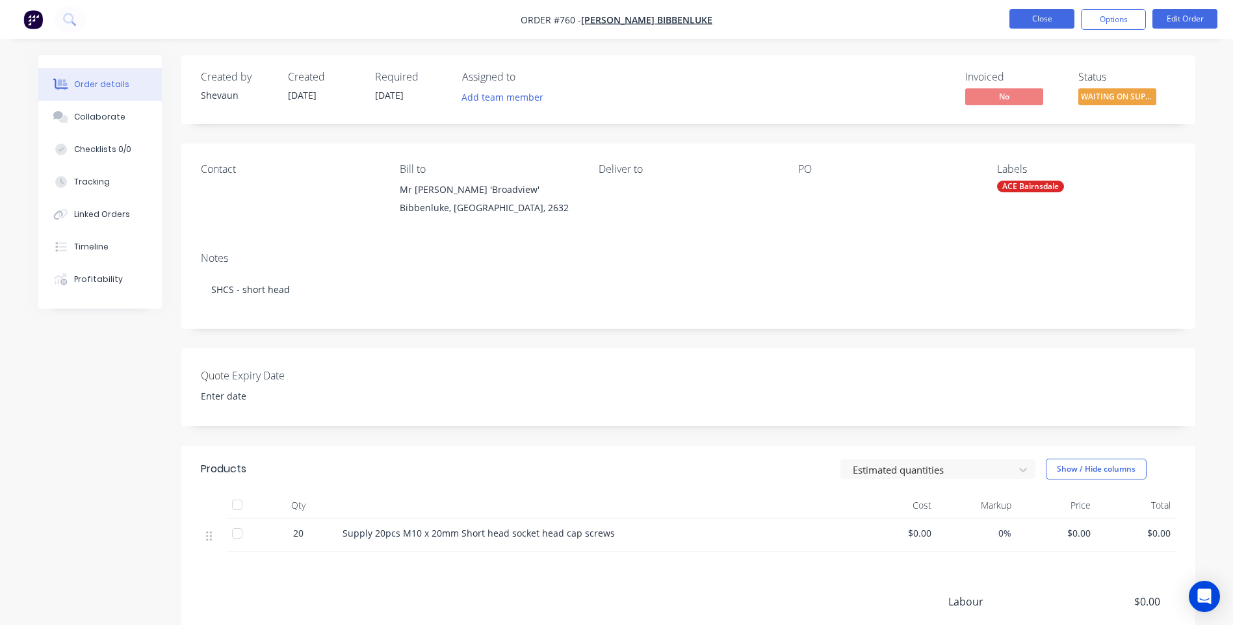
click at [1035, 15] on button "Close" at bounding box center [1042, 19] width 65 height 20
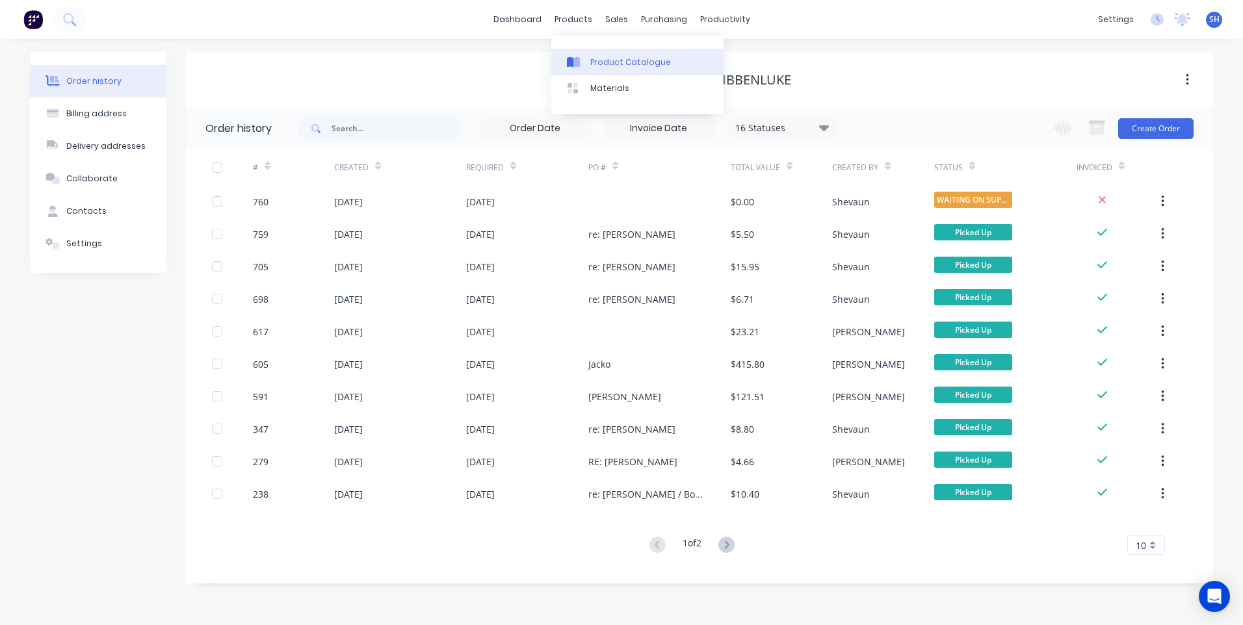
click at [603, 58] on div "Product Catalogue" at bounding box center [630, 63] width 81 height 12
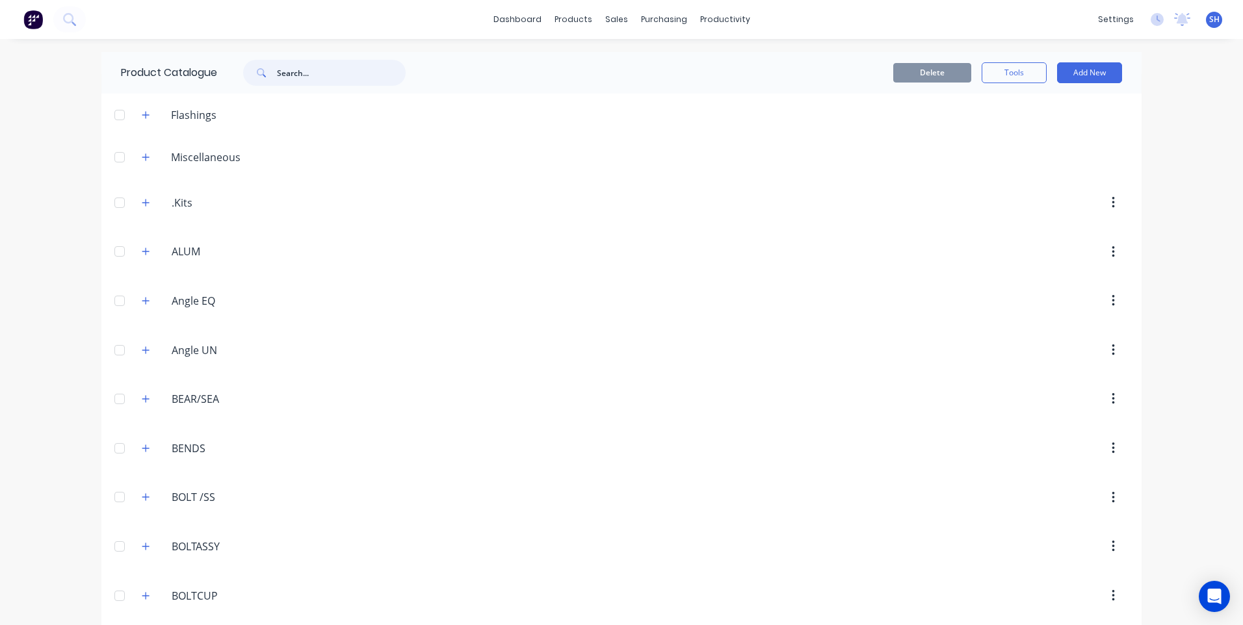
click at [280, 73] on input "text" at bounding box center [341, 73] width 129 height 26
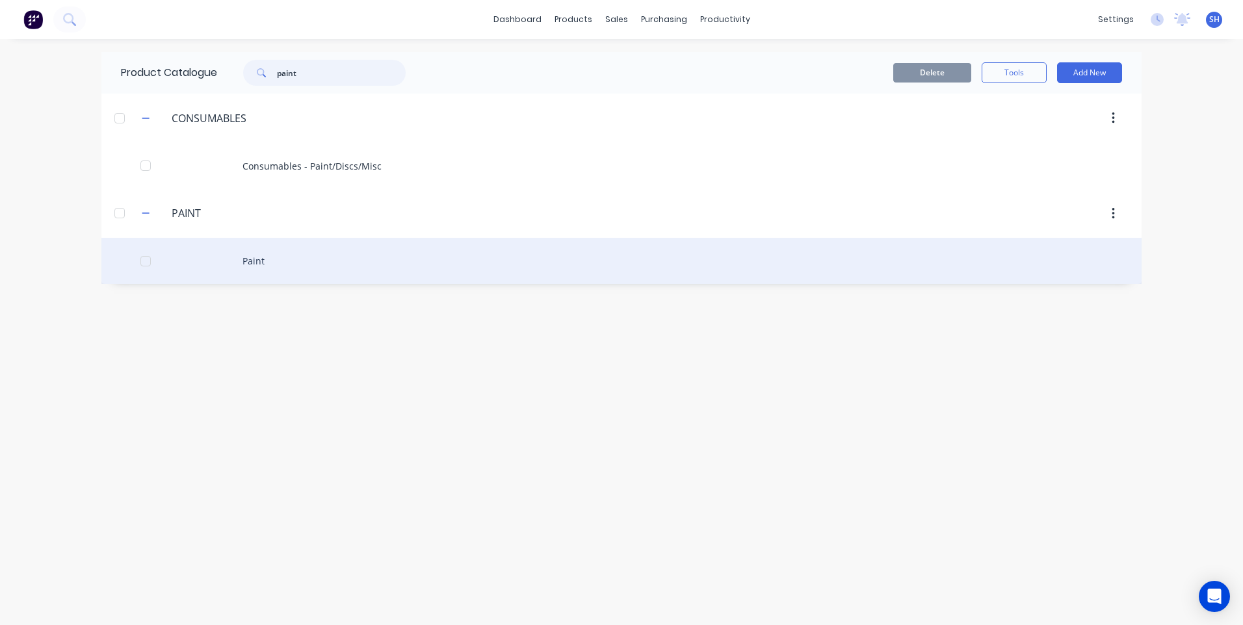
type input "paint"
click at [249, 258] on div "Paint" at bounding box center [621, 261] width 1040 height 46
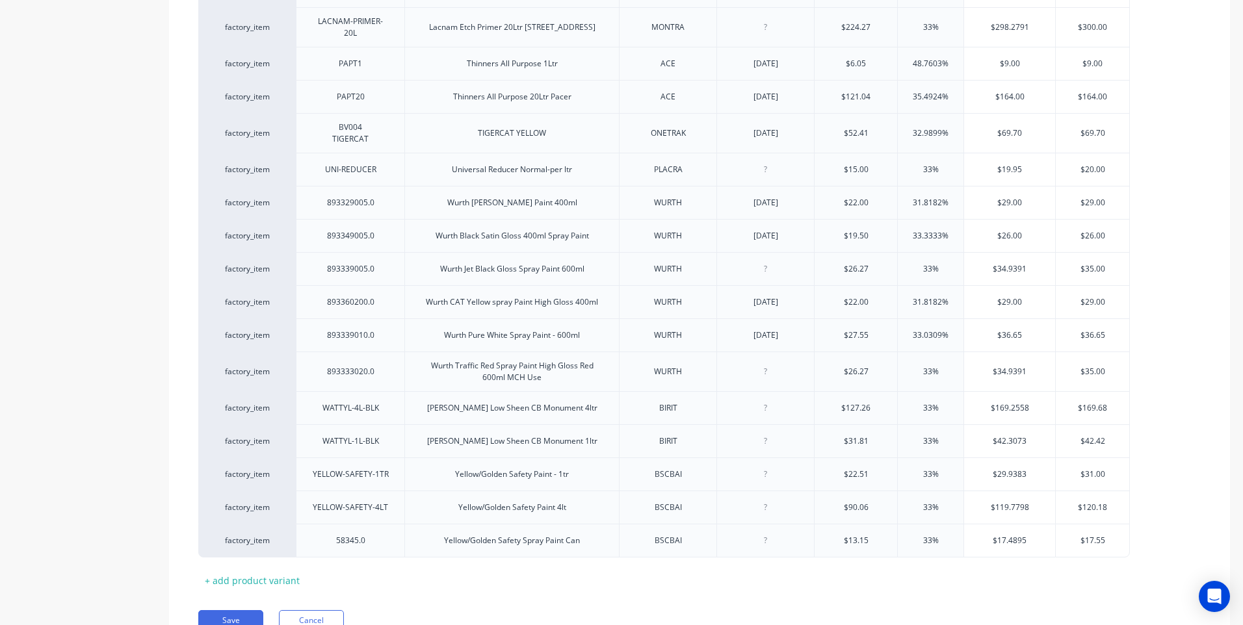
scroll to position [1343, 0]
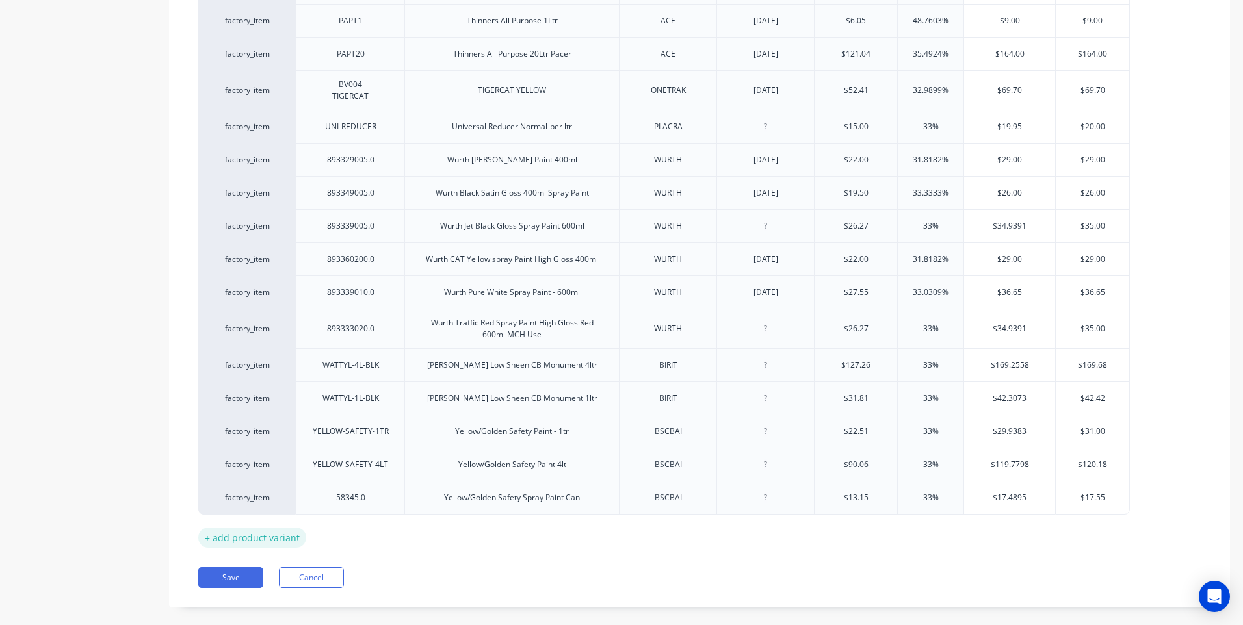
click at [254, 528] on div "+ add product variant" at bounding box center [252, 538] width 108 height 20
type textarea "x"
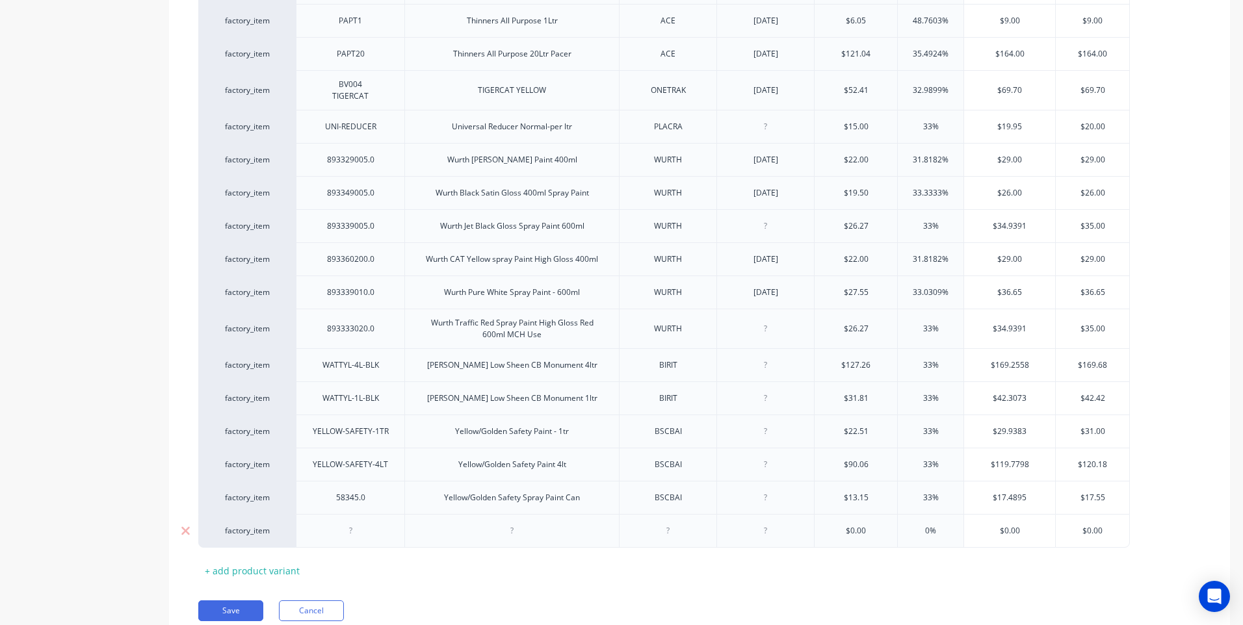
click at [512, 523] on div at bounding box center [512, 531] width 65 height 17
type textarea "x"
click at [770, 523] on div at bounding box center [765, 531] width 65 height 17
type textarea "x"
type input "$0.00"
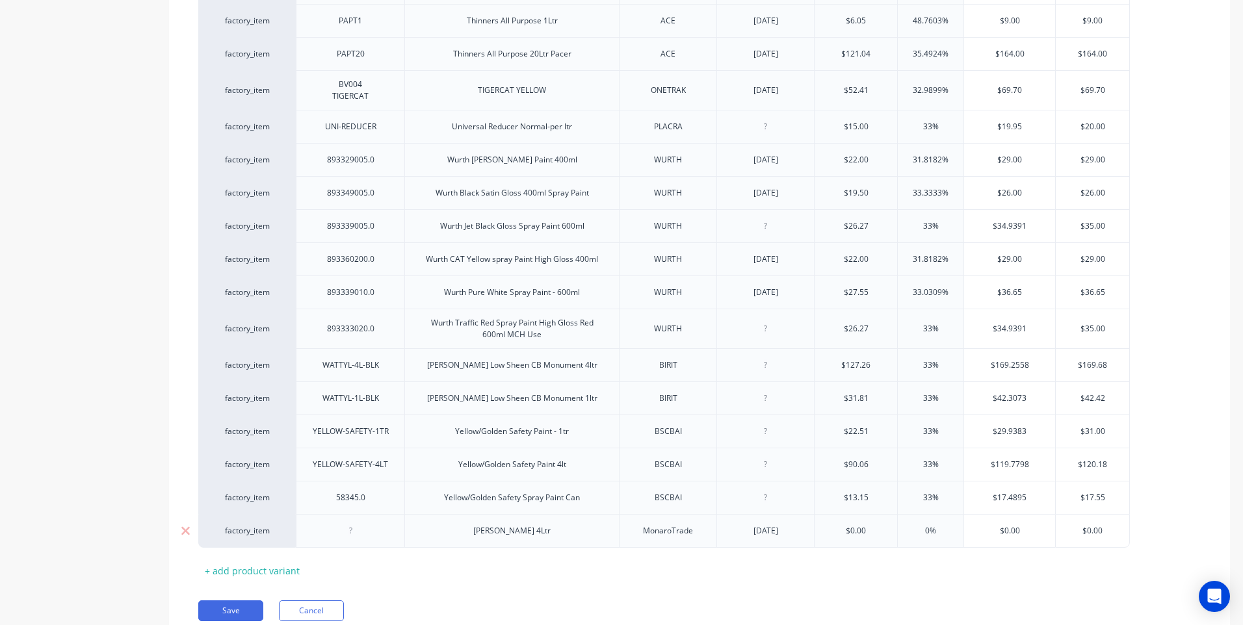
type textarea "x"
type input "$"
type textarea "x"
type input "$90"
type textarea "x"
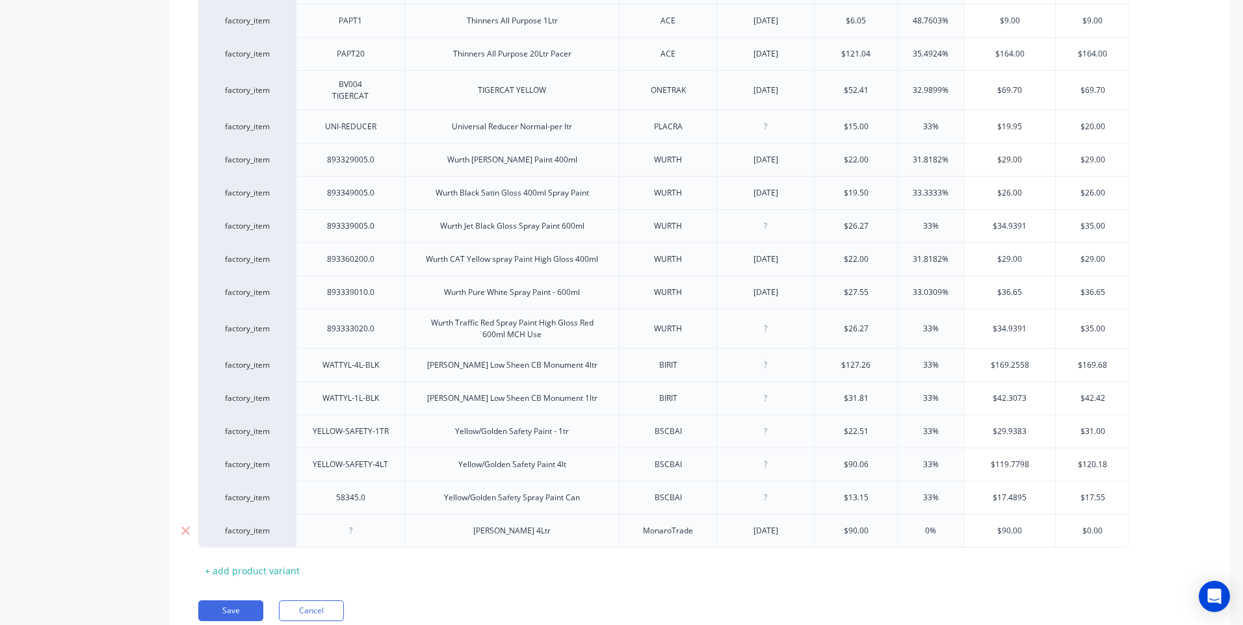
type input "$90.00"
type input "0"
type input "3"
type textarea "x"
type input "33"
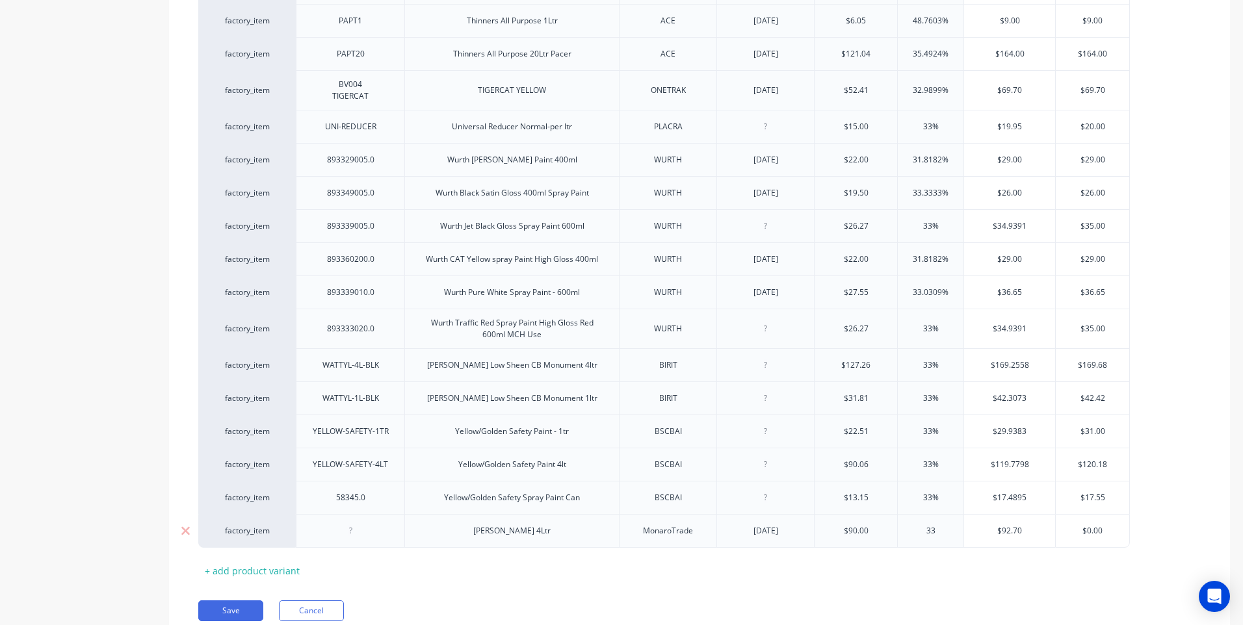
type textarea "x"
type input "33"
type input "$119.70"
type input "$0.0"
type textarea "x"
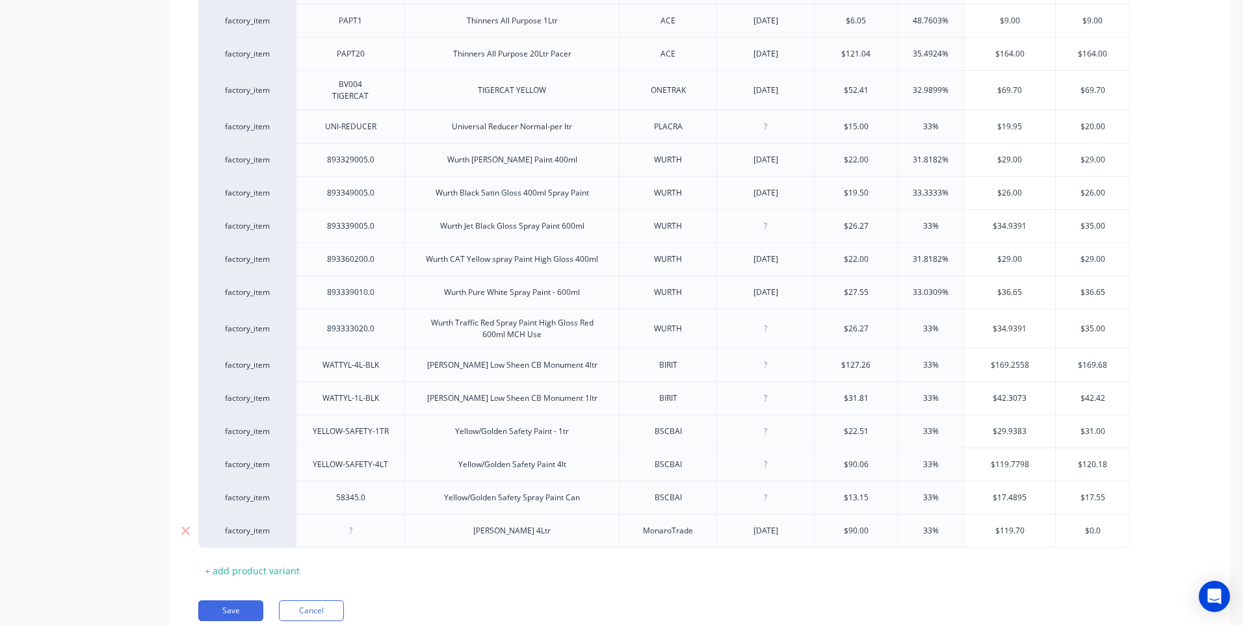
type input "$0."
type textarea "x"
type input "$0"
type textarea "x"
type input "$1"
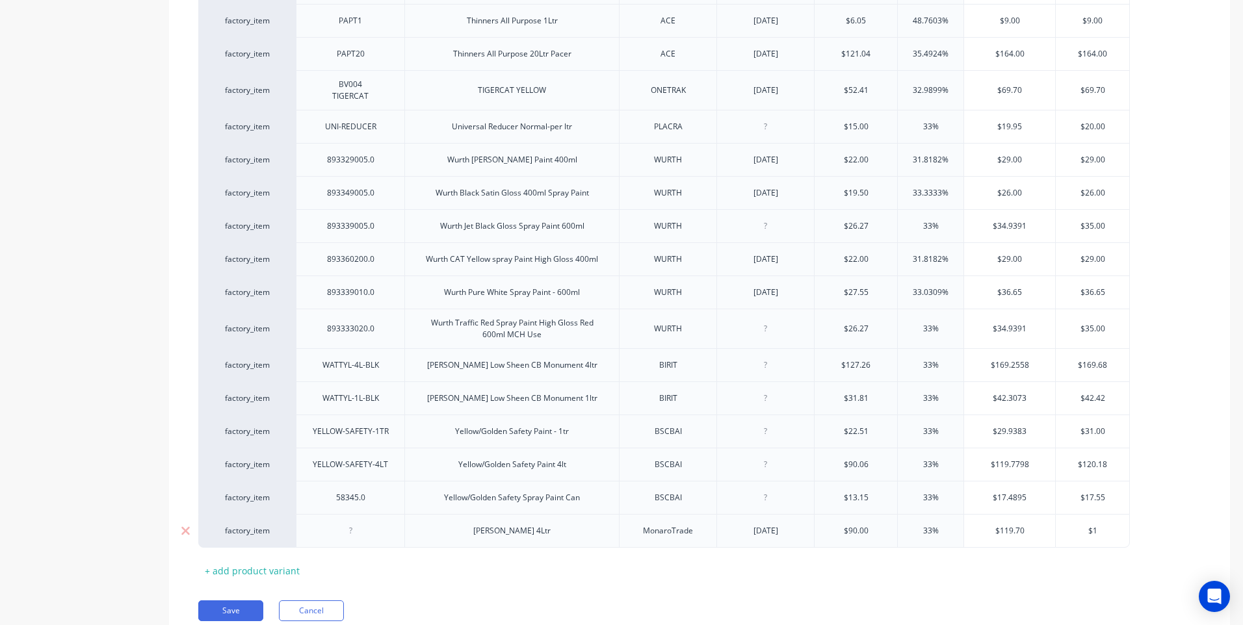
type textarea "x"
type input "$11"
type textarea "x"
type input "$119"
type textarea "x"
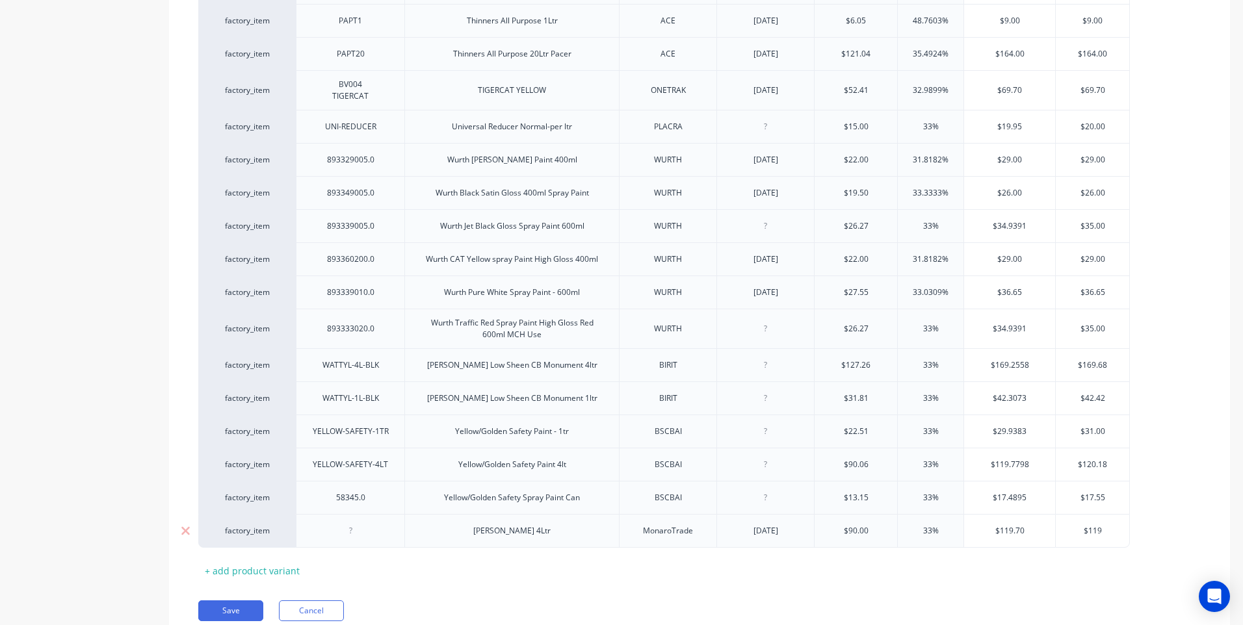
type input "$119."
type textarea "x"
type input "$119.7"
type textarea "x"
type input "$119.70"
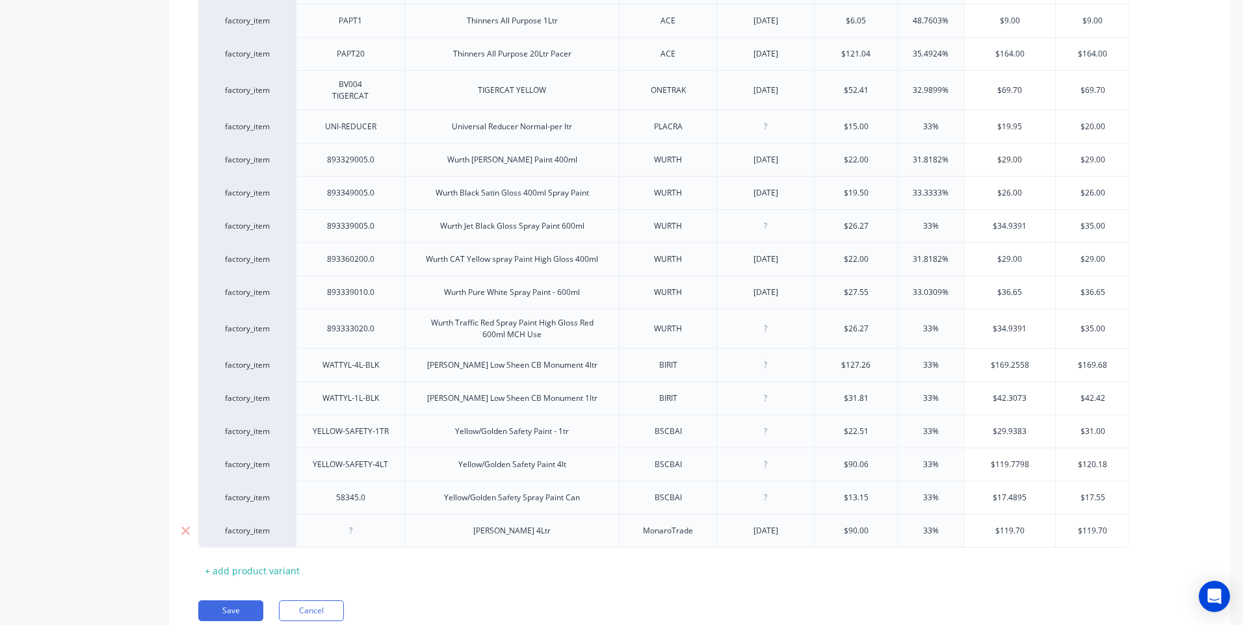
click at [352, 523] on div at bounding box center [350, 531] width 65 height 17
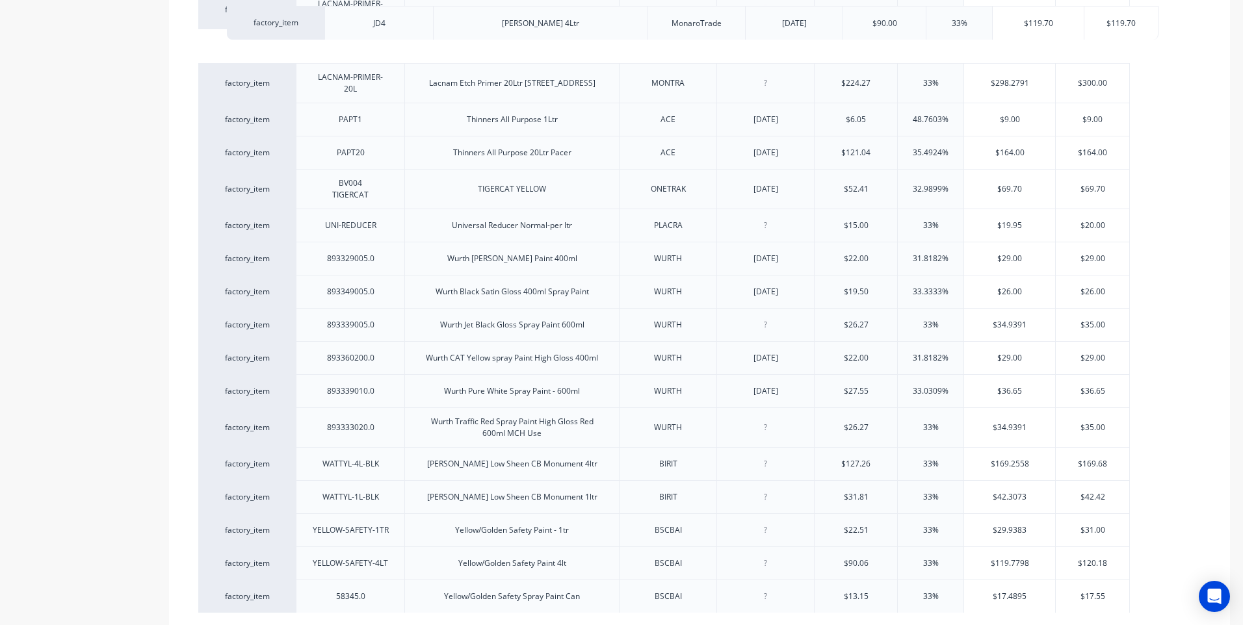
drag, startPoint x: 286, startPoint y: 575, endPoint x: 314, endPoint y: 13, distance: 563.1
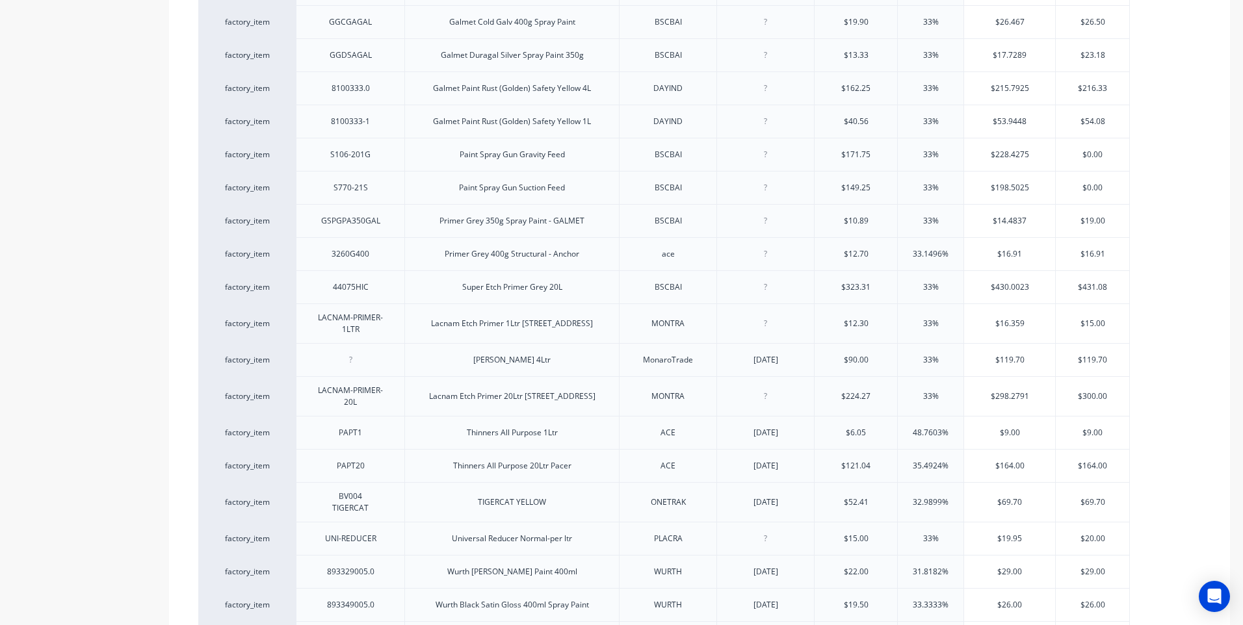
scroll to position [953, 0]
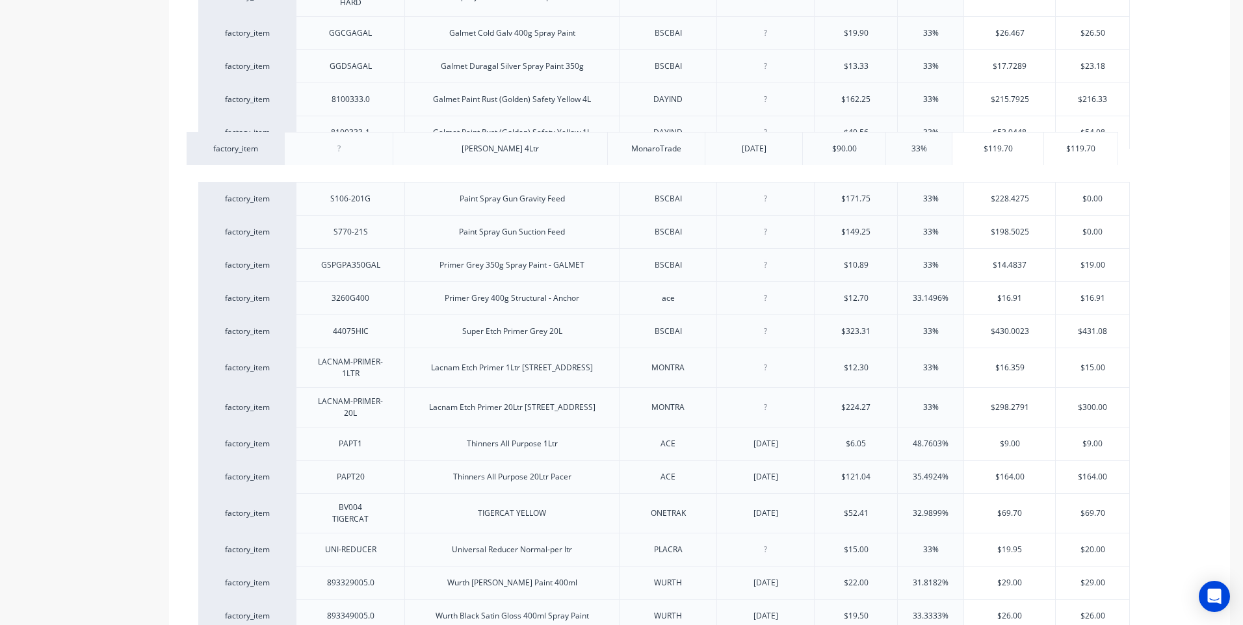
drag, startPoint x: 285, startPoint y: 348, endPoint x: 273, endPoint y: 139, distance: 209.7
click at [273, 139] on div "factory_item 2-PAC-PAINT 2-pac Paint - per ltr PLACRA $125.00 33% $166.25 $166.…" at bounding box center [699, 166] width 1003 height 1543
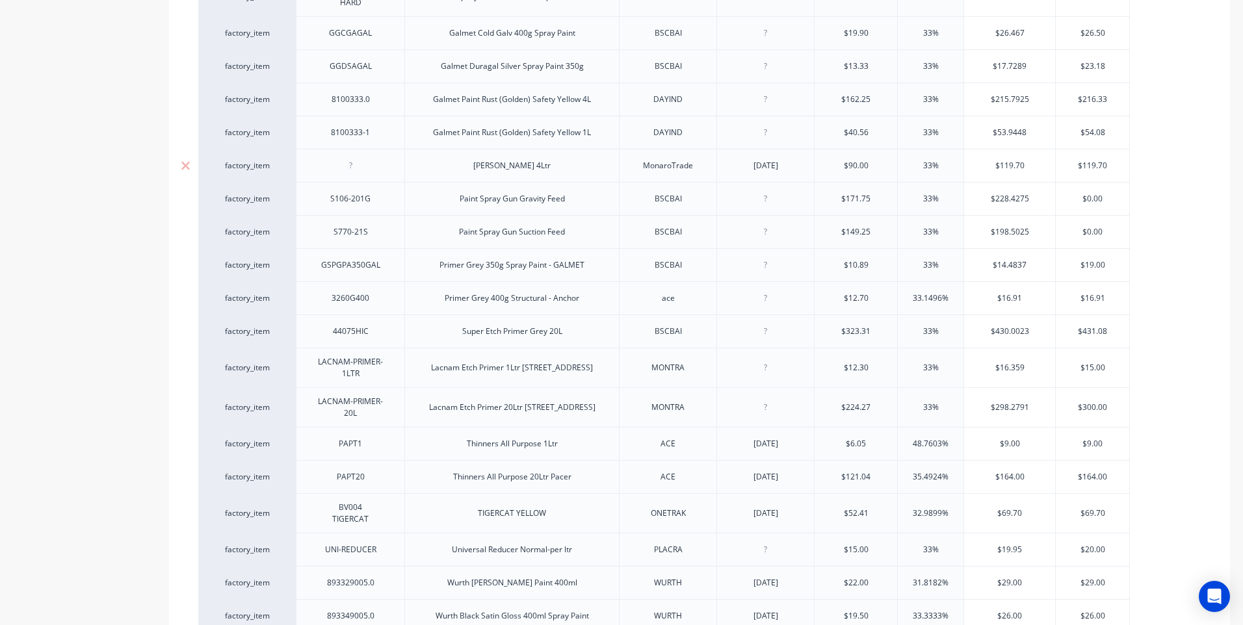
click at [350, 157] on div at bounding box center [350, 165] width 65 height 17
type textarea "x"
drag, startPoint x: 482, startPoint y: 152, endPoint x: 547, endPoint y: 163, distance: 65.2
click at [547, 163] on div "John Deere 4Ltr" at bounding box center [511, 165] width 215 height 33
copy div "John Deere 4Ltr"
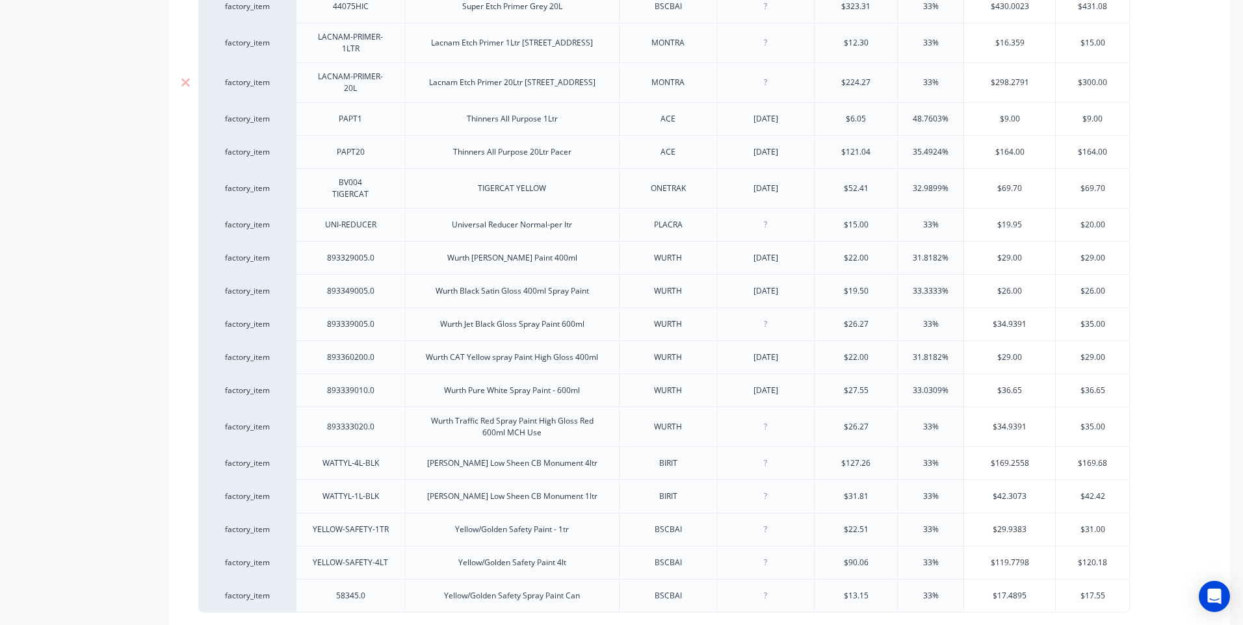
scroll to position [1376, 0]
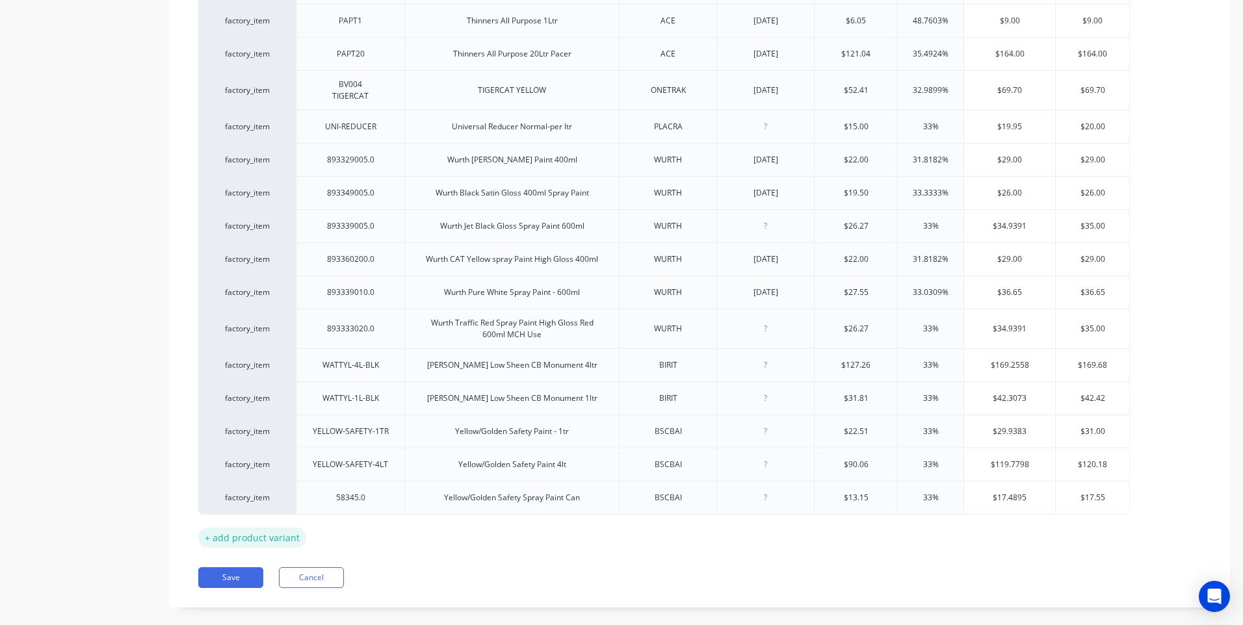
click at [269, 528] on div "+ add product variant" at bounding box center [252, 538] width 108 height 20
type textarea "x"
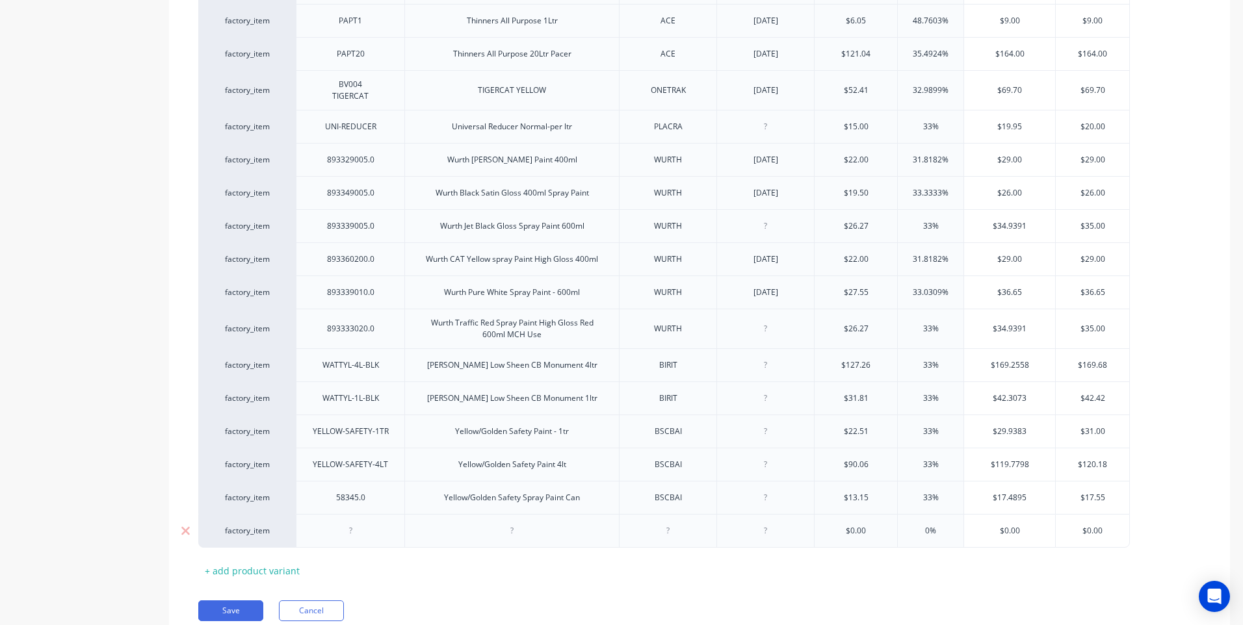
click at [512, 523] on div at bounding box center [512, 531] width 65 height 17
paste div
click at [531, 523] on div "John Deere 4Ltr" at bounding box center [512, 531] width 98 height 17
click at [354, 523] on div at bounding box center [350, 531] width 65 height 17
type textarea "x"
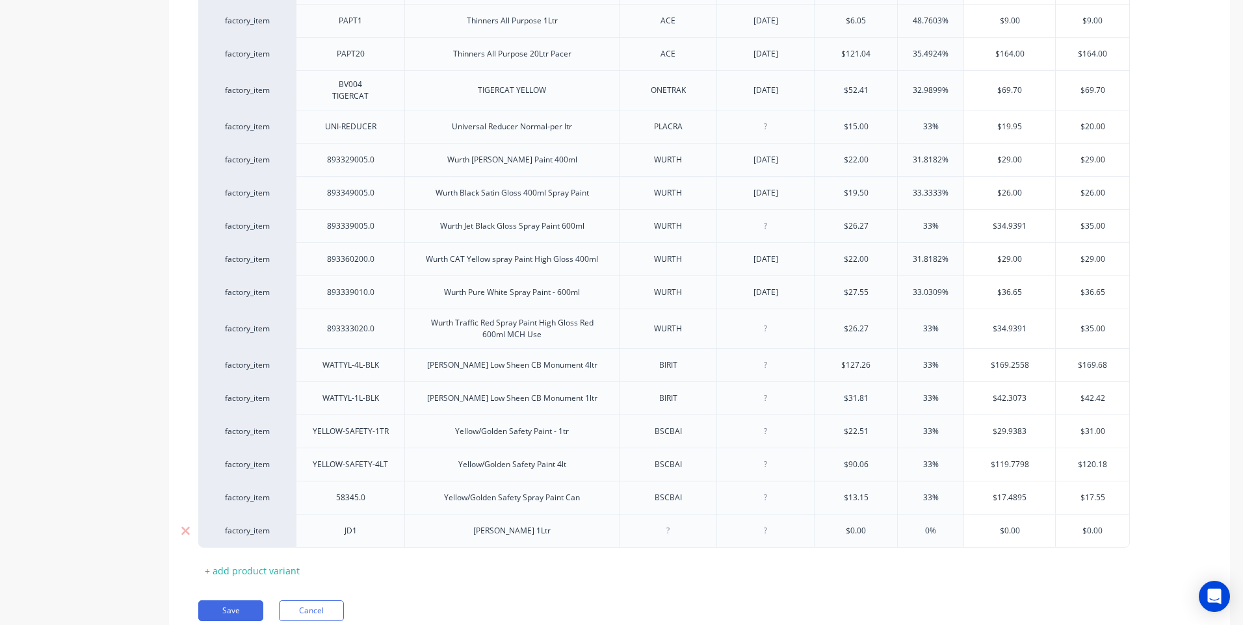
click at [671, 523] on div at bounding box center [668, 531] width 65 height 17
type textarea "x"
click at [768, 523] on div at bounding box center [765, 531] width 65 height 17
type textarea "x"
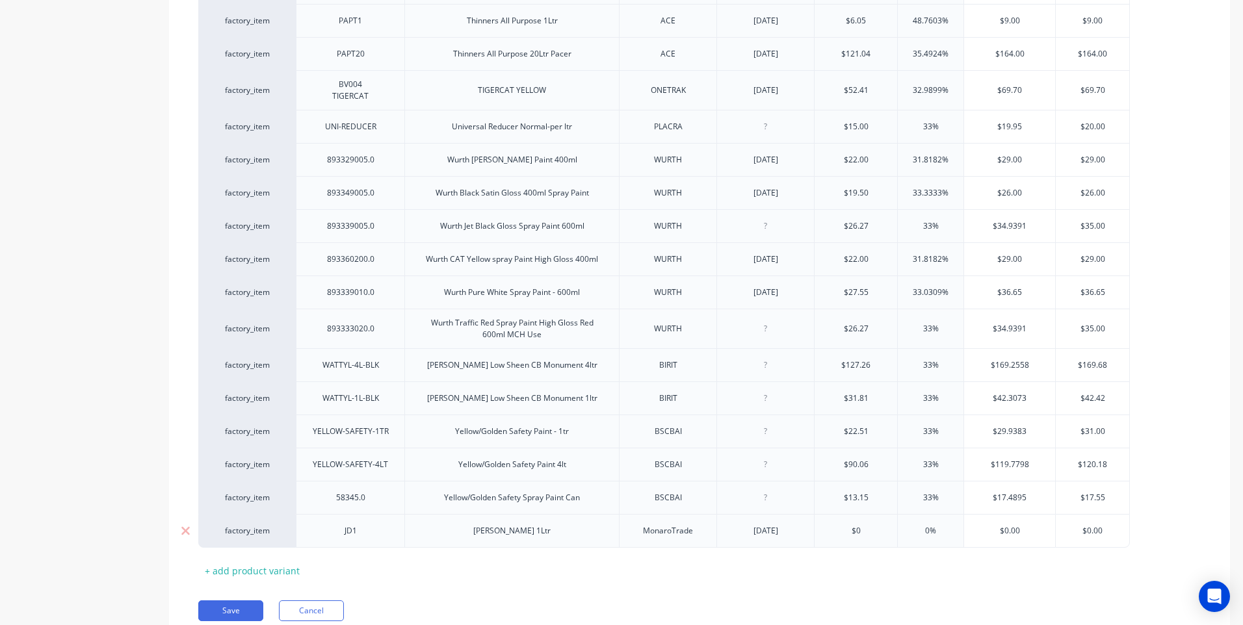
type input "$"
type input "2"
type textarea "x"
type input "22"
type textarea "x"
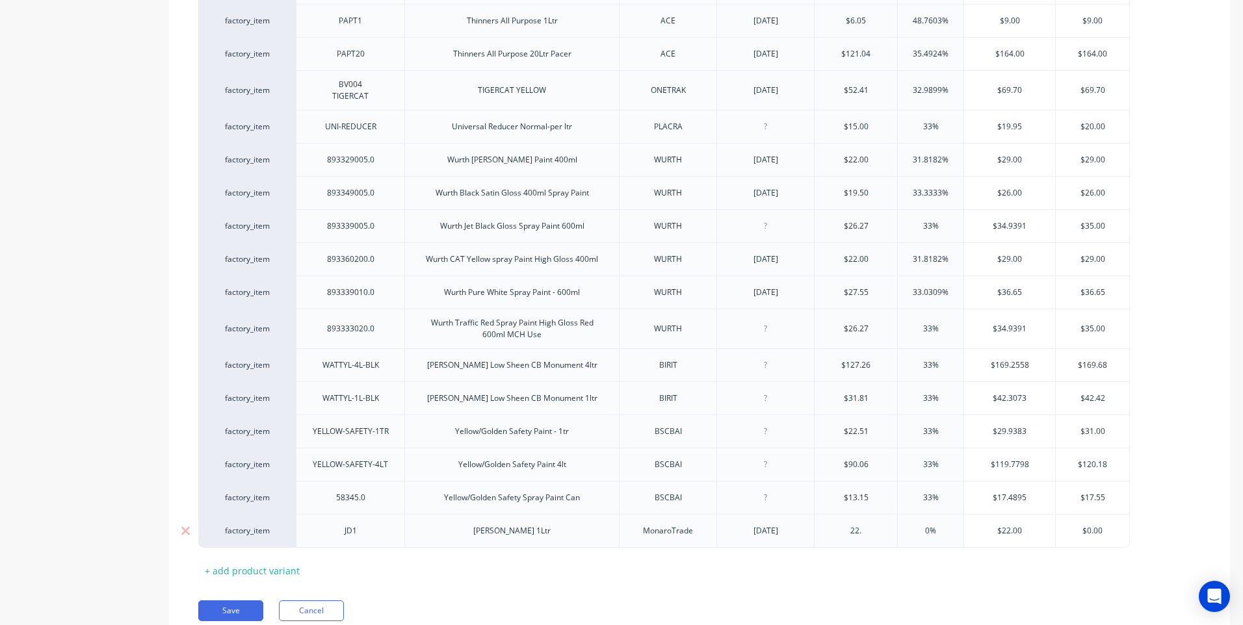
type input "22.5"
type textarea "x"
type input "22.50"
type input "0"
type input "3"
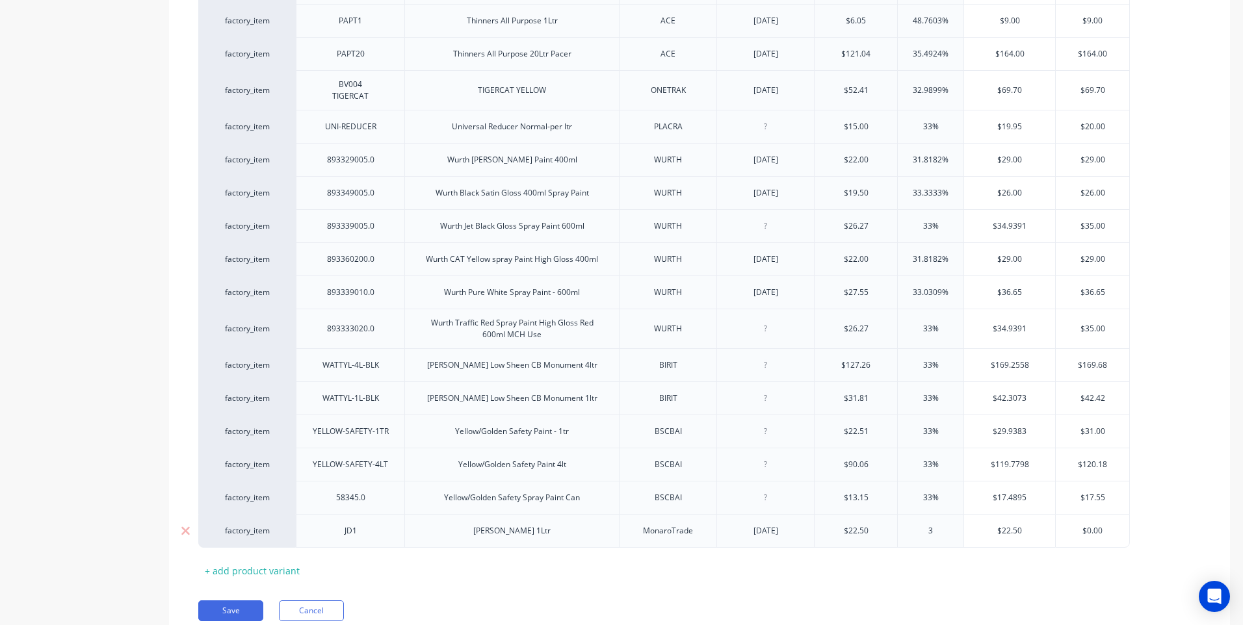
type textarea "x"
type input "33"
type textarea "x"
type input "33"
type input "$29.92"
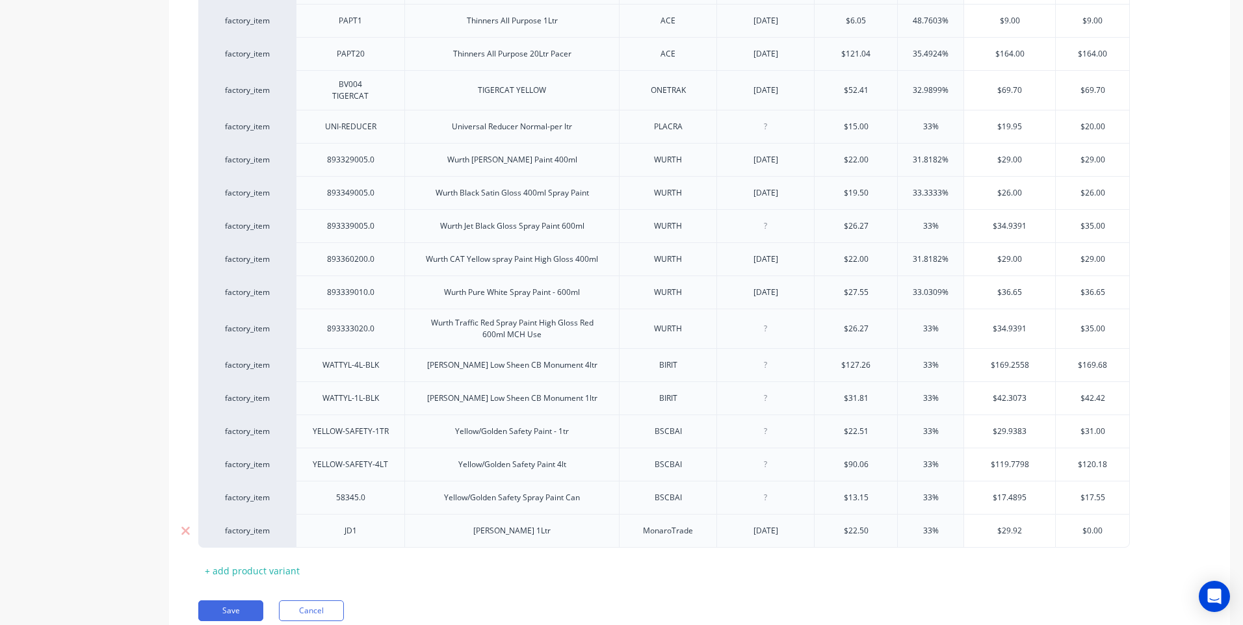
type textarea "x"
type input "$29.9"
type textarea "x"
type input "$29.92"
type input "$0.00"
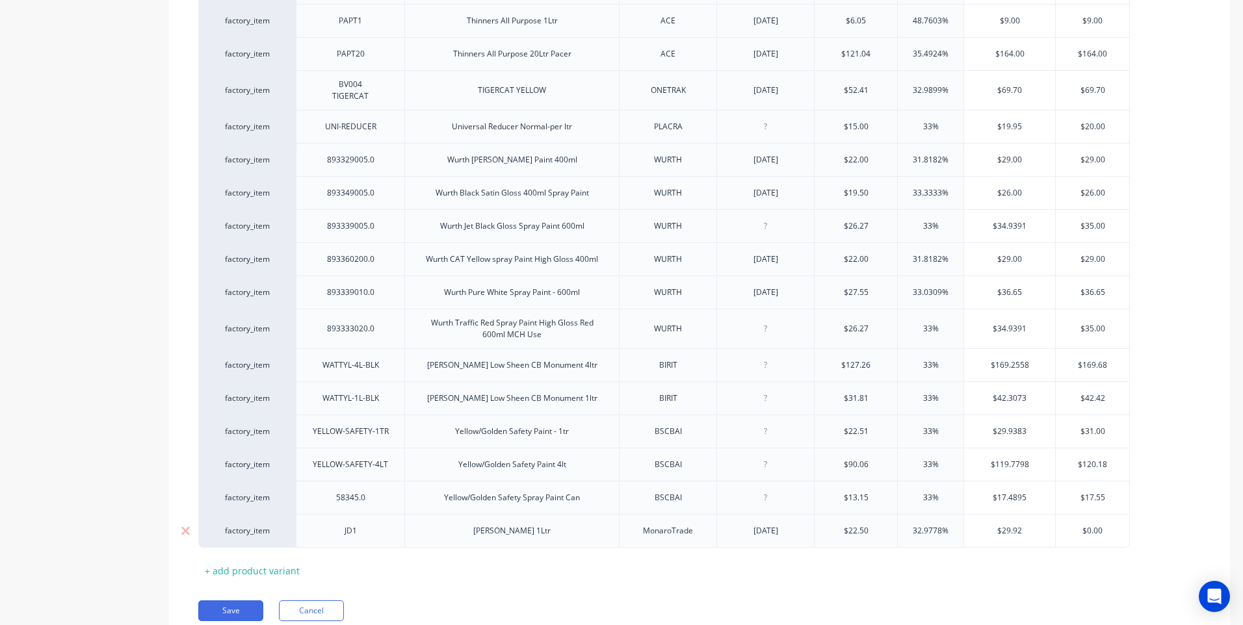
type textarea "x"
type input "$"
type textarea "x"
type input "2"
type textarea "x"
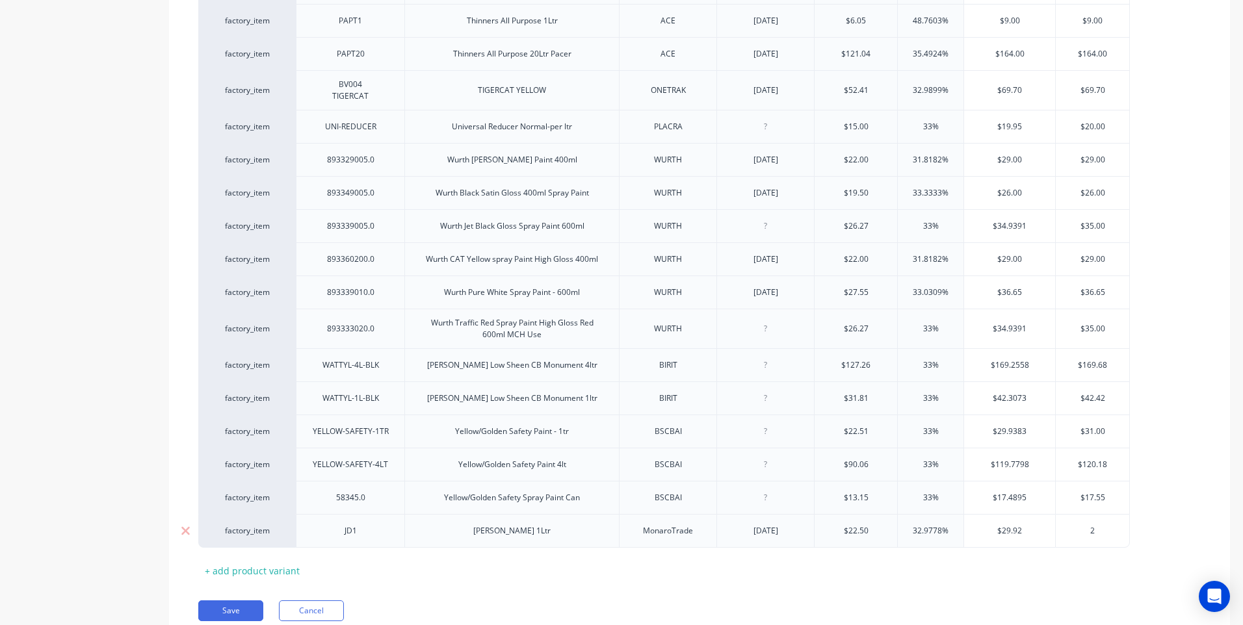
type input "29"
type textarea "x"
type input "29.9"
type textarea "x"
type input "29.92"
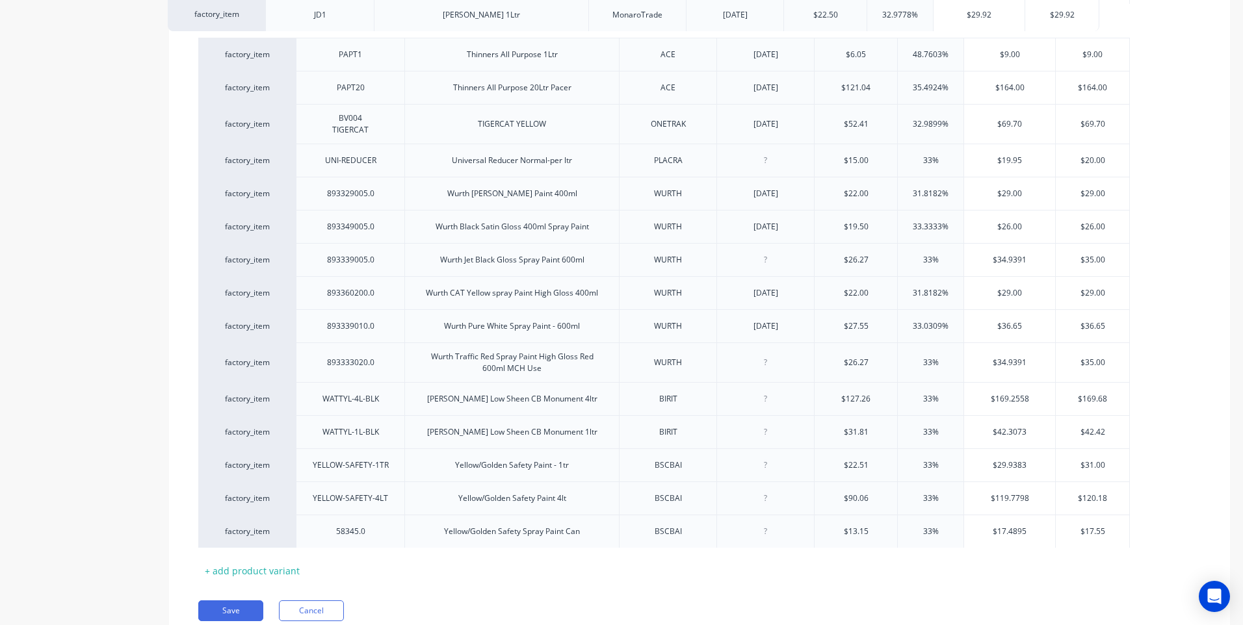
drag, startPoint x: 282, startPoint y: 505, endPoint x: 252, endPoint y: 2, distance: 504.1
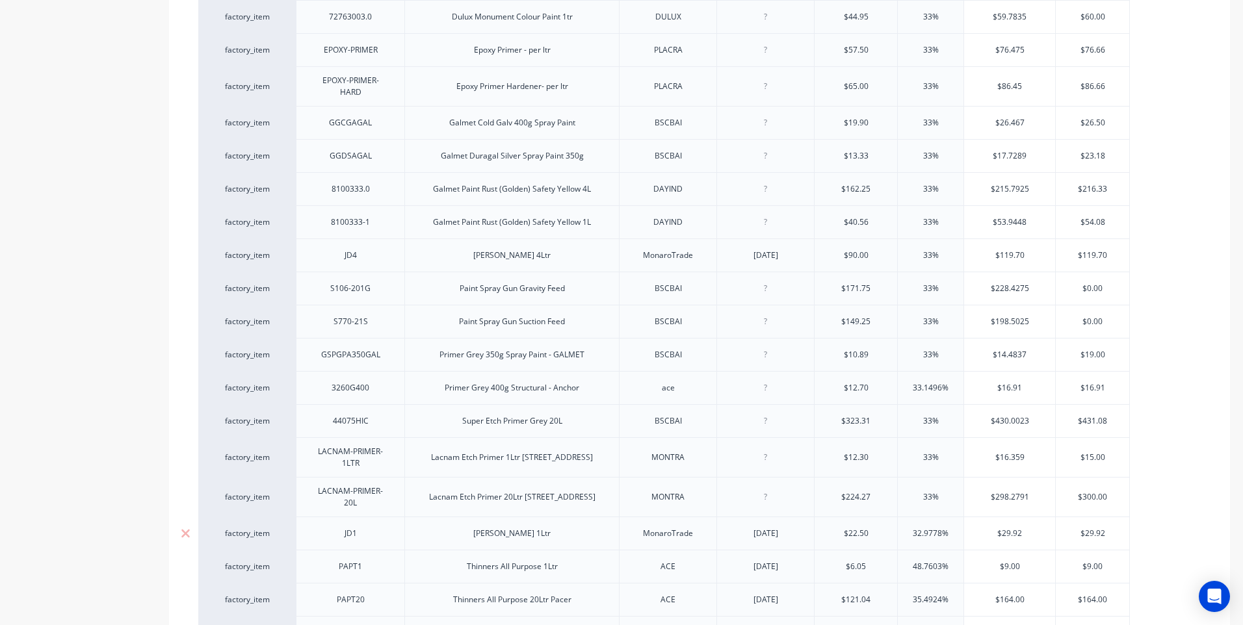
scroll to position [856, 0]
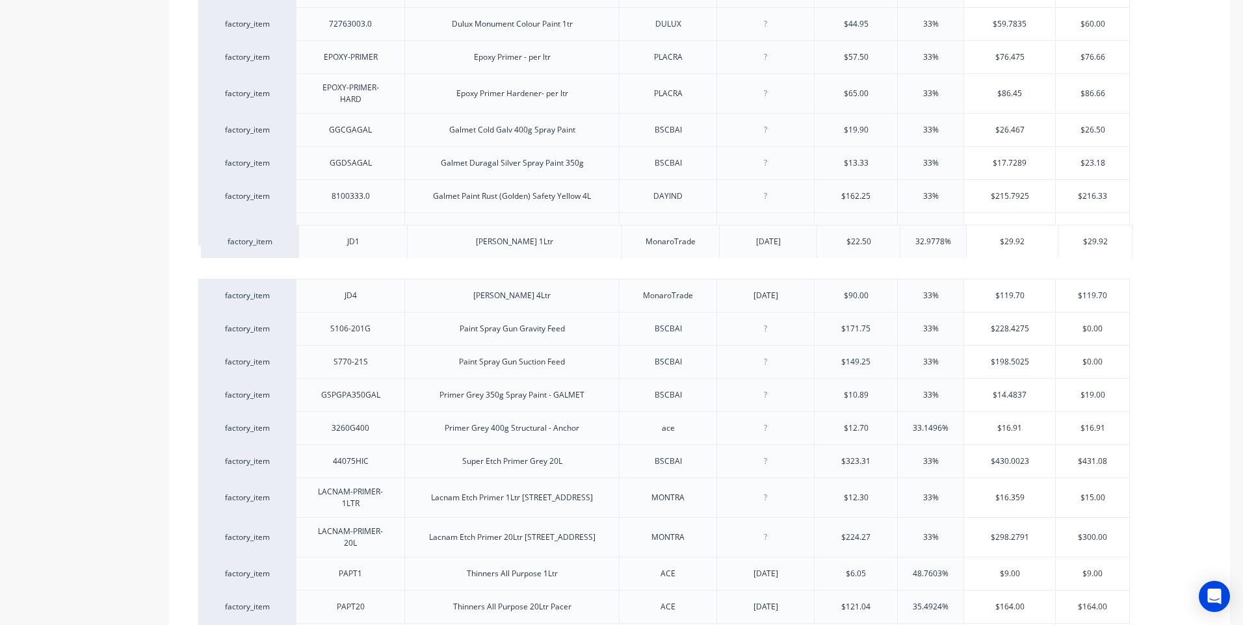
drag, startPoint x: 285, startPoint y: 514, endPoint x: 289, endPoint y: 222, distance: 291.3
click at [289, 222] on div "factory_item 2-PAC-PAINT 2-pac Paint - per ltr PLACRA $125.00 33% $166.25 $166.…" at bounding box center [699, 280] width 1003 height 1576
type textarea "x"
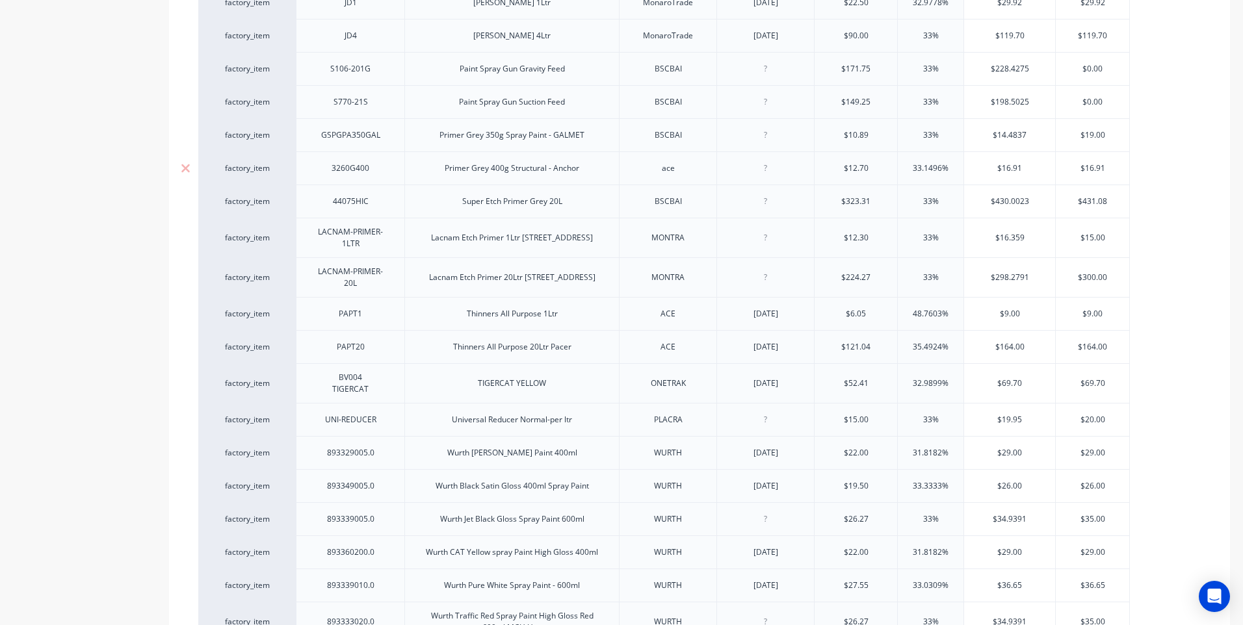
scroll to position [1410, 0]
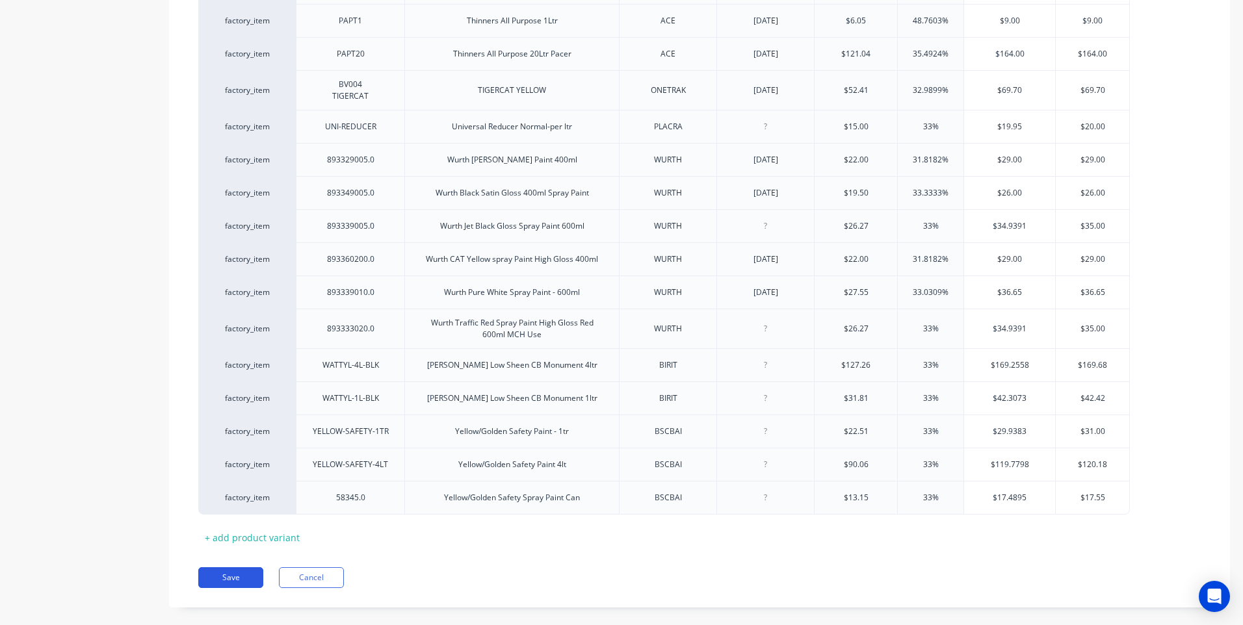
type input "29.92"
click at [237, 568] on button "Save" at bounding box center [230, 578] width 65 height 21
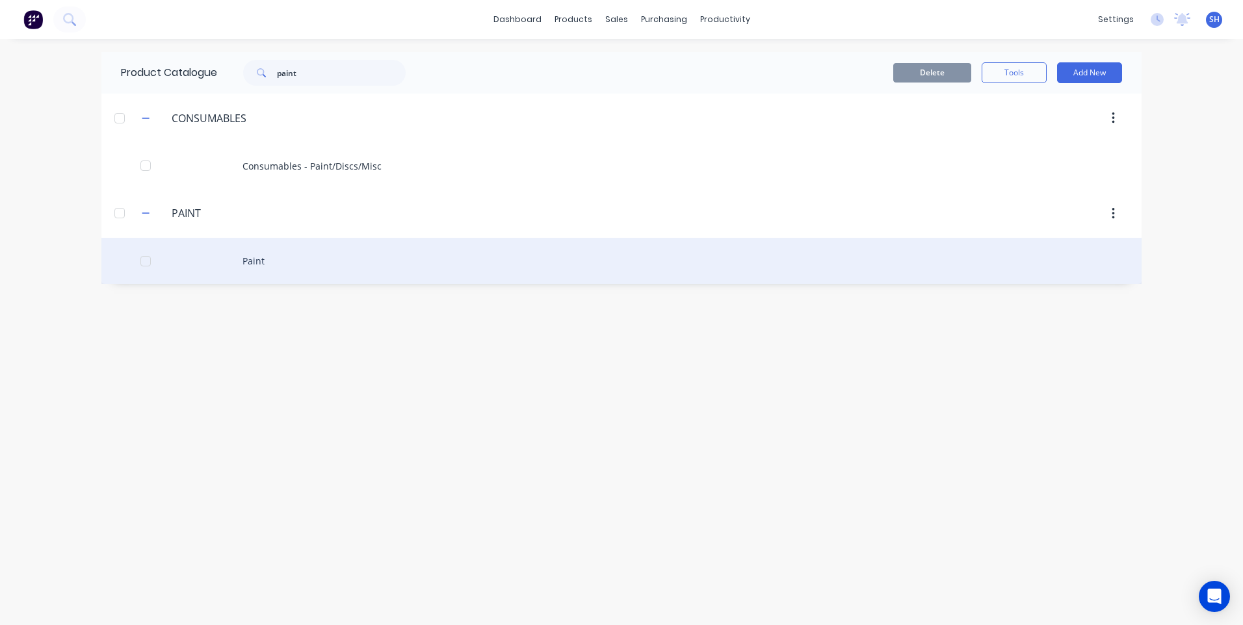
click at [254, 260] on div "Paint" at bounding box center [621, 261] width 1040 height 46
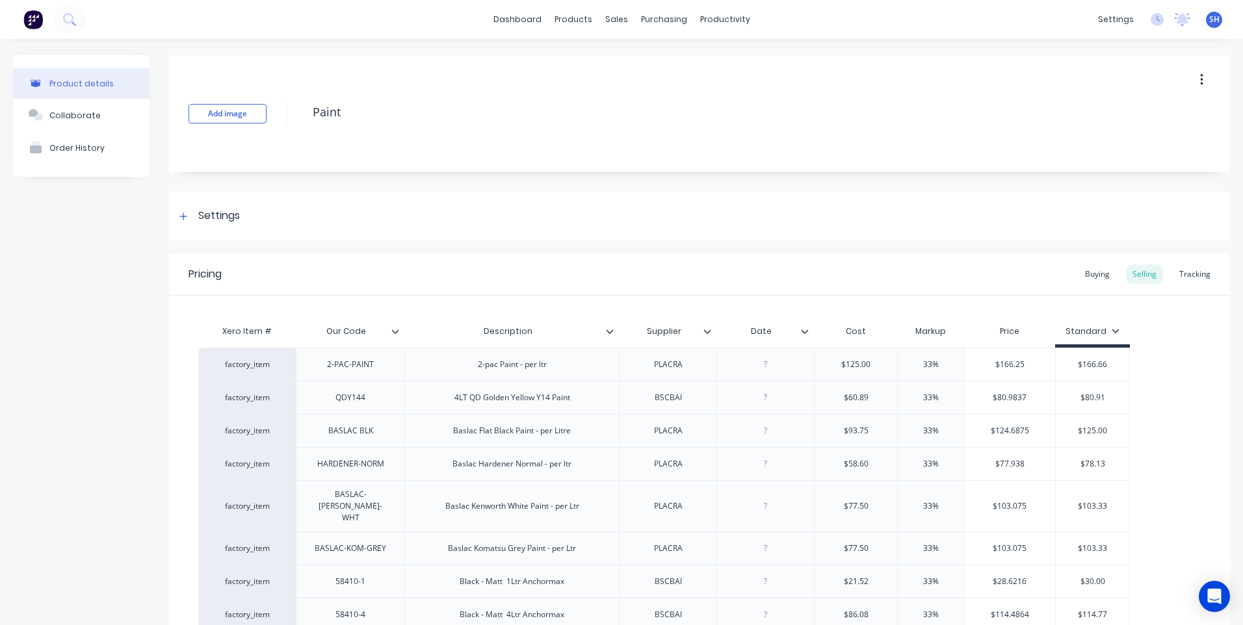
type textarea "x"
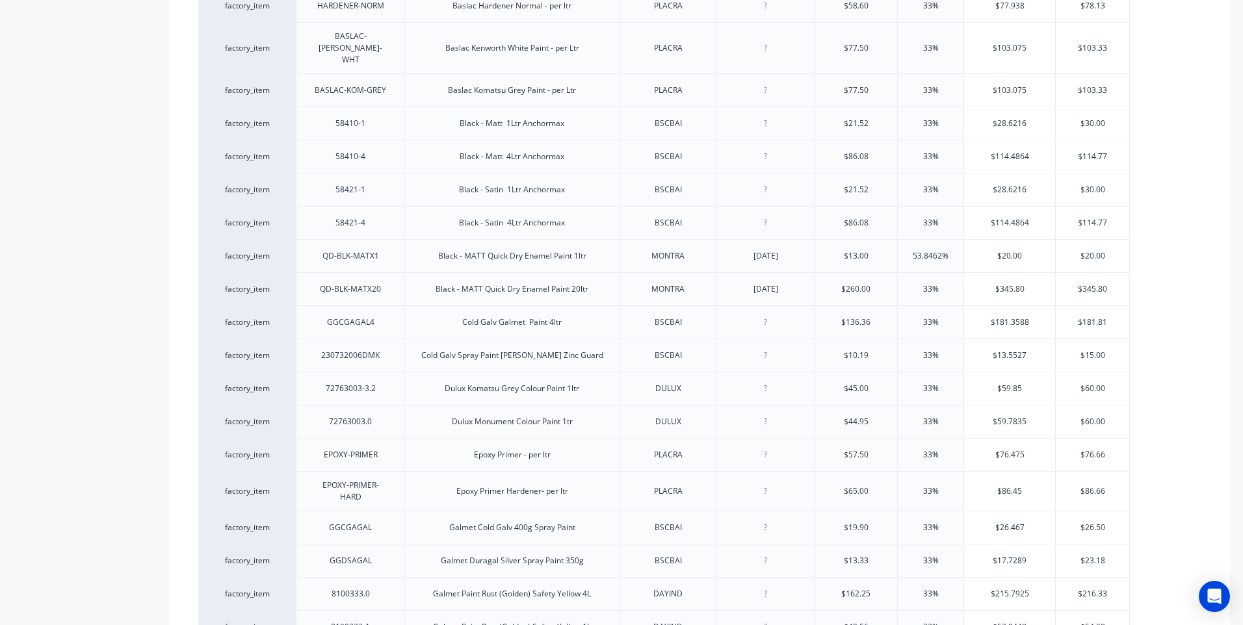
scroll to position [455, 0]
drag, startPoint x: 871, startPoint y: 274, endPoint x: 824, endPoint y: 274, distance: 46.2
click at [824, 287] on input "$260.00" at bounding box center [856, 293] width 83 height 12
type input "2"
type textarea "x"
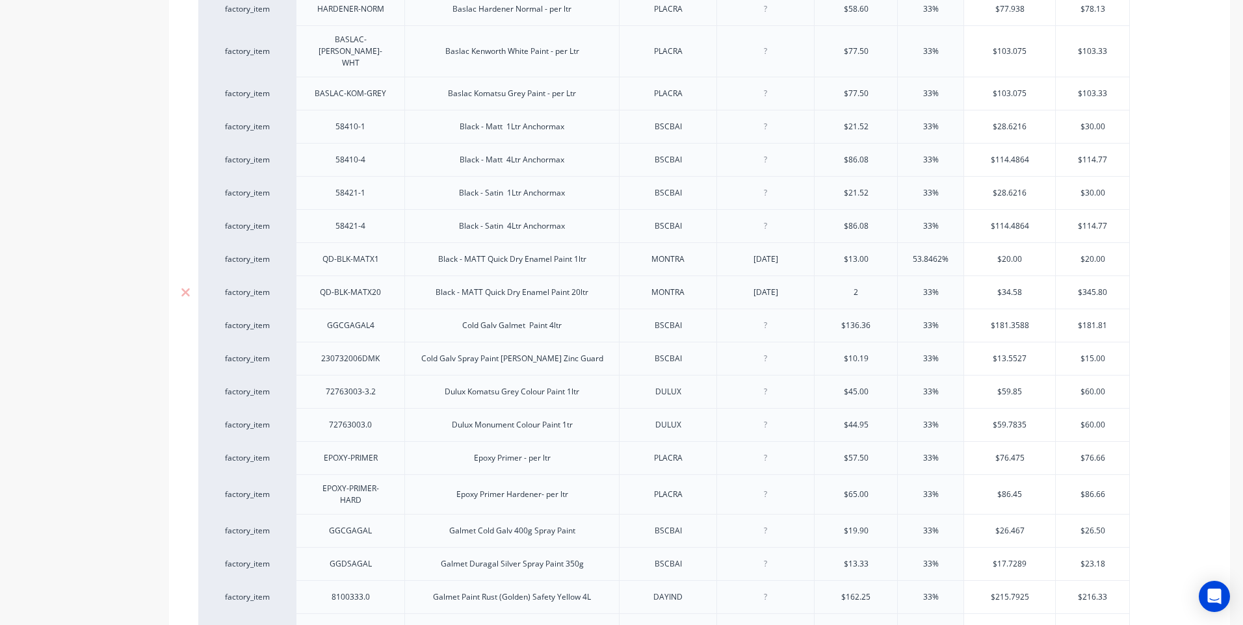
type input "26"
type textarea "x"
type input "267.00"
type input "33%"
type input "$355.1"
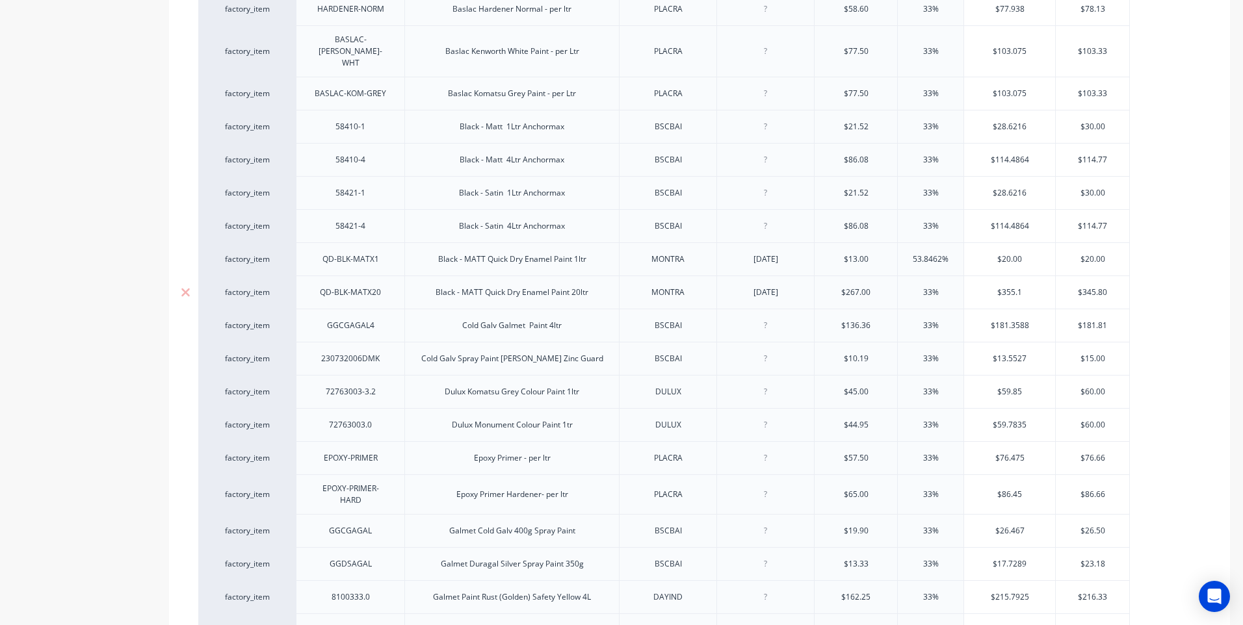
type textarea "x"
type input "$355."
type textarea "x"
type input "$355.00"
type input "$345.80"
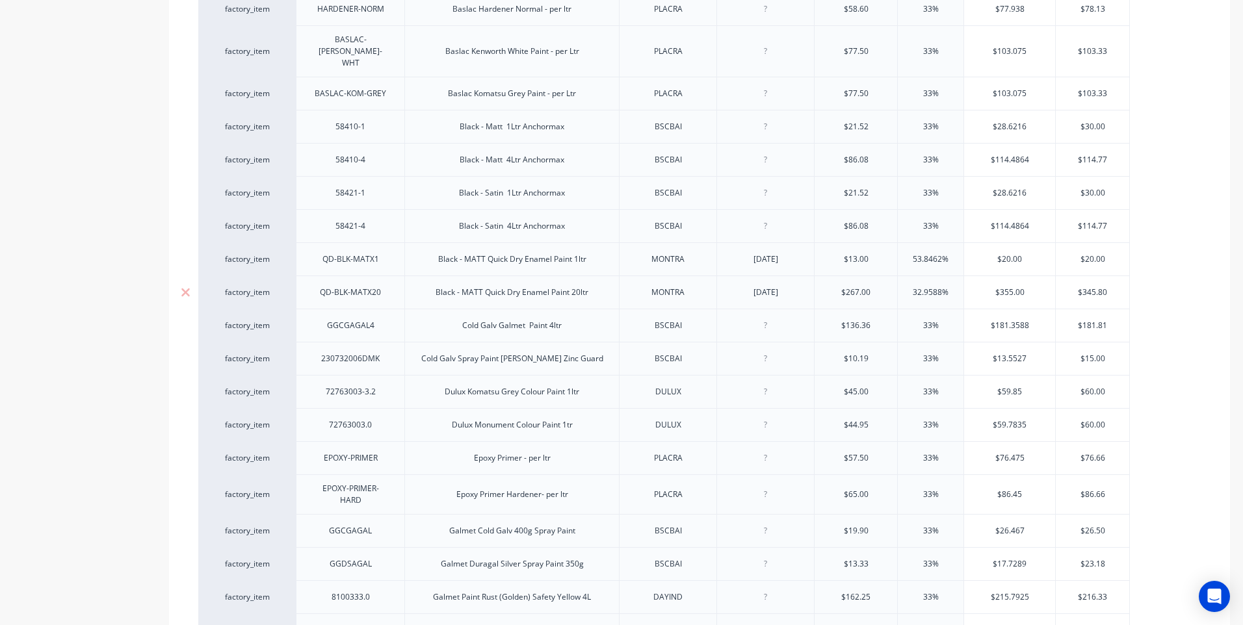
type textarea "x"
type input "$345."
type textarea "x"
type input "$345"
type textarea "x"
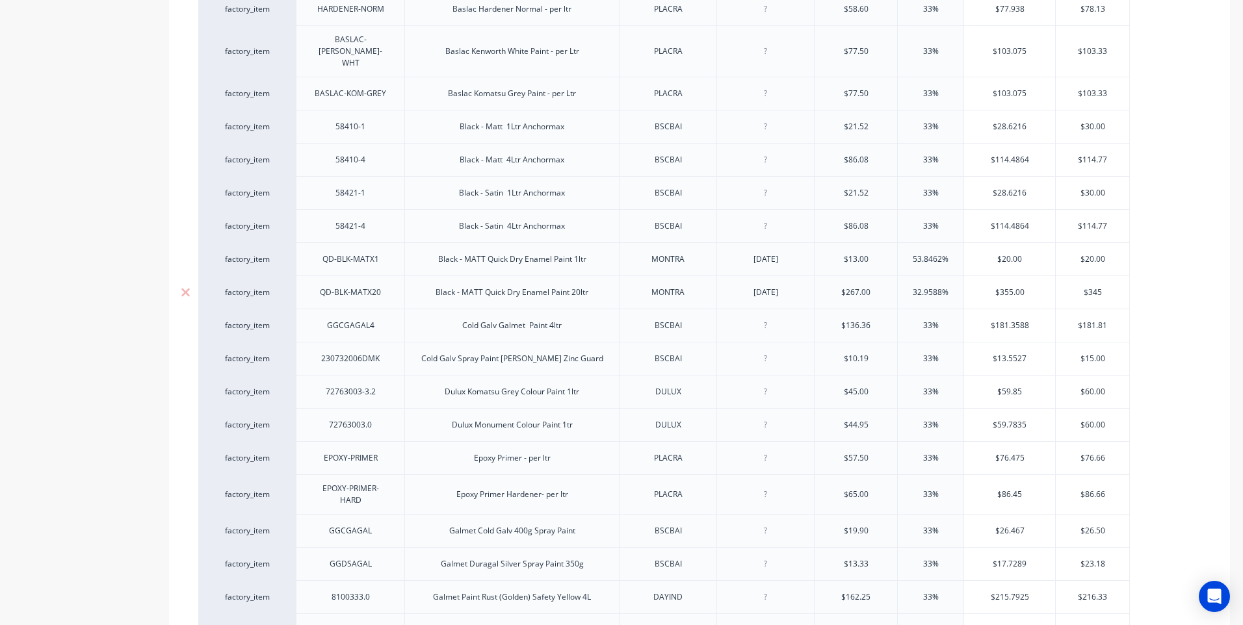
type input "$34"
type textarea "x"
type input "$3"
type textarea "x"
type input "$355"
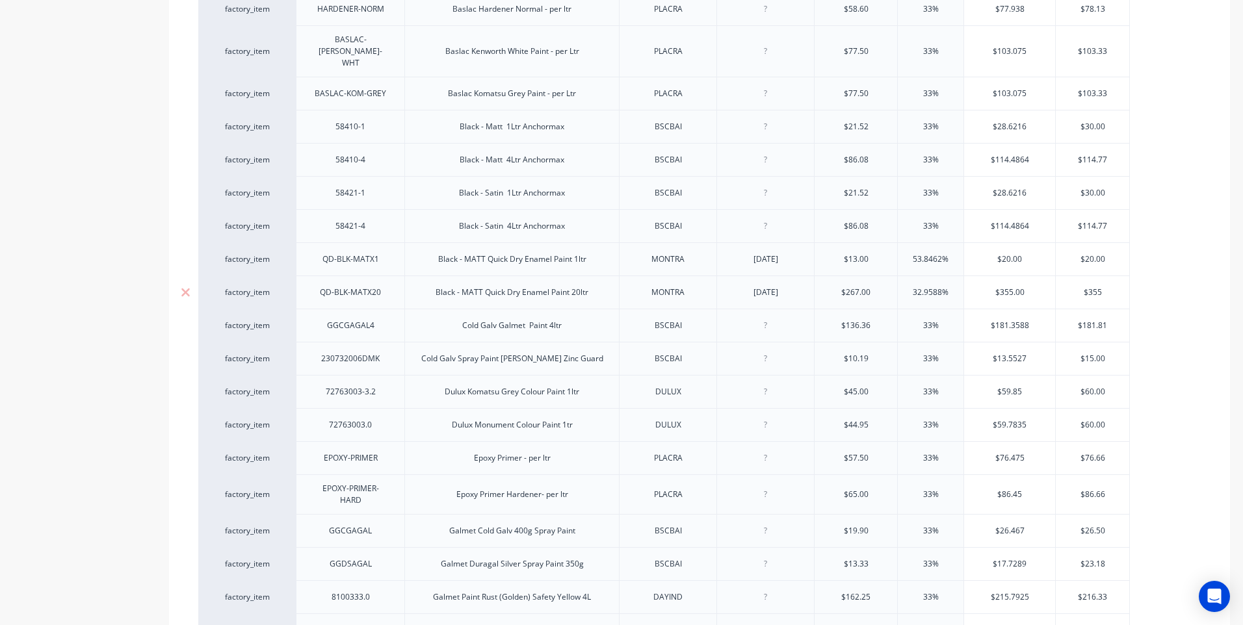
type textarea "x"
type input "$355."
type textarea "x"
type input "$355.0"
type textarea "x"
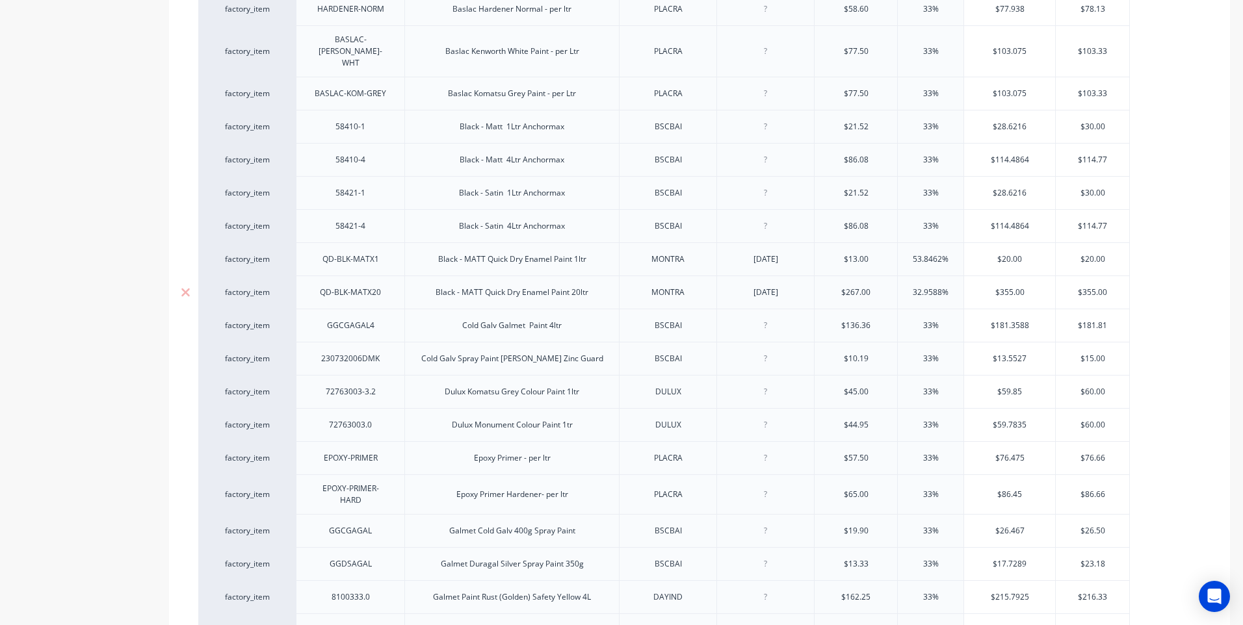
type input "$355.00"
click at [460, 284] on div "Black - MATT Quick Dry Enamel Paint 20ltr" at bounding box center [512, 292] width 174 height 17
drag, startPoint x: 464, startPoint y: 280, endPoint x: 590, endPoint y: 285, distance: 125.6
click at [590, 285] on div "Black - MATT Quick Dry Enamel Paint 20ltr" at bounding box center [511, 292] width 215 height 33
copy div "MATT Quick Dry Enamel Paint 20ltr"
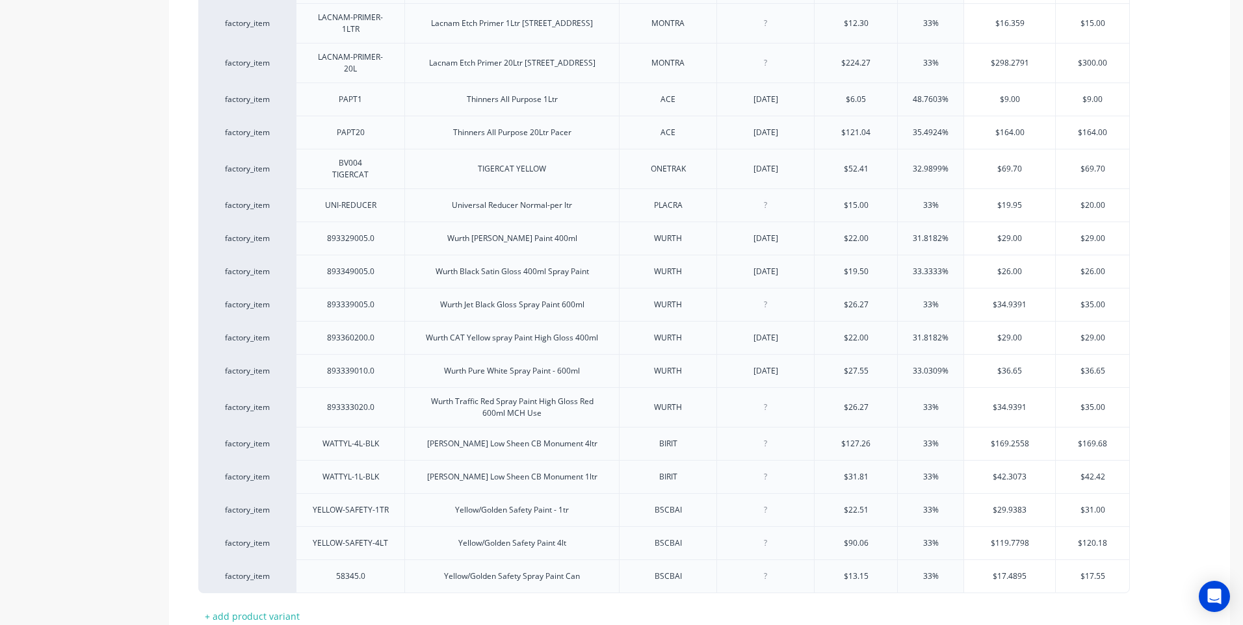
scroll to position [1410, 0]
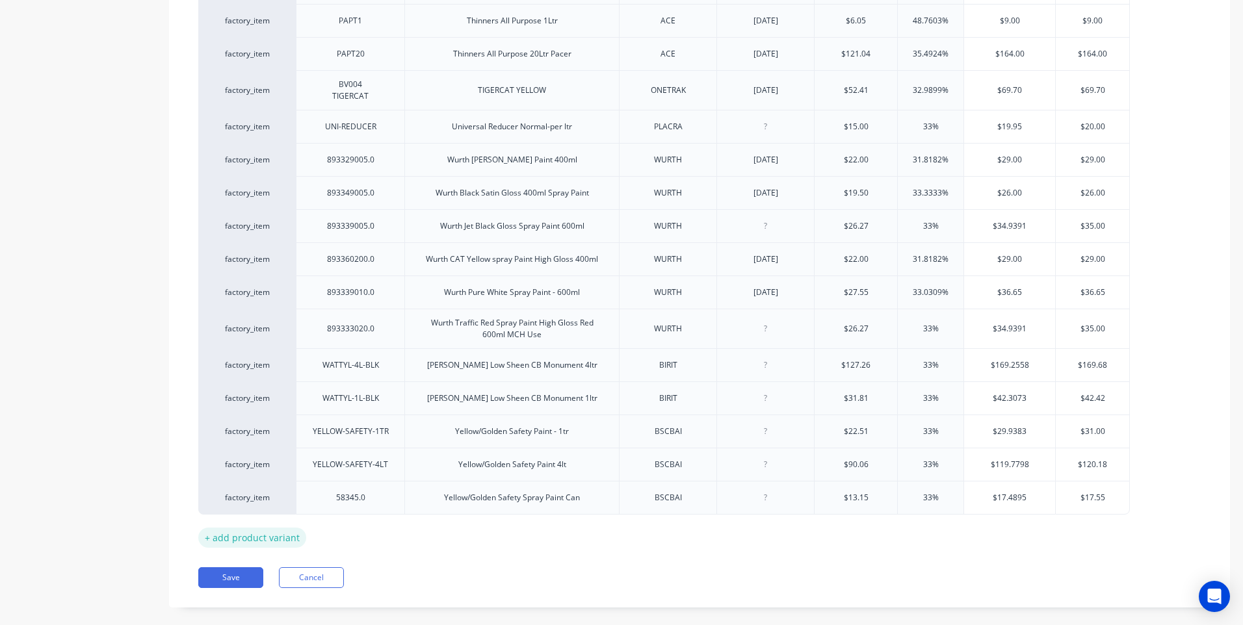
click at [238, 528] on div "+ add product variant" at bounding box center [252, 538] width 108 height 20
type textarea "x"
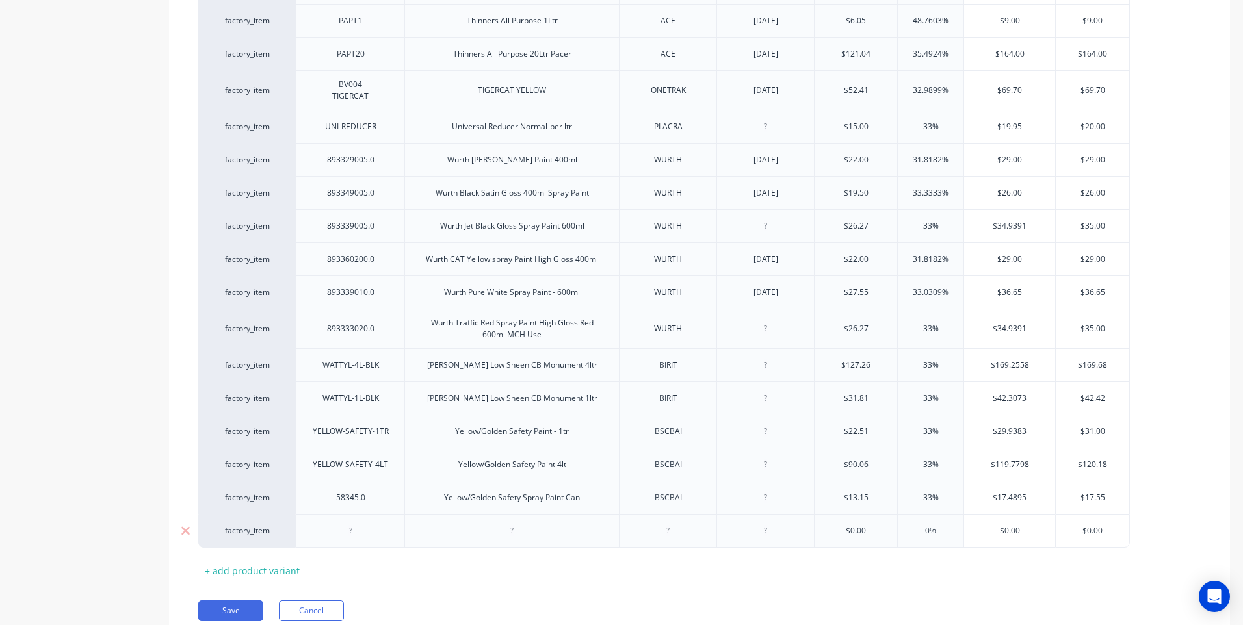
click at [513, 523] on div at bounding box center [512, 531] width 65 height 17
paste div
drag, startPoint x: 449, startPoint y: 518, endPoint x: 473, endPoint y: 532, distance: 28.0
click at [449, 523] on div "MATT Quick Dry Enamel Paint 20ltr" at bounding box center [512, 531] width 148 height 17
click at [181, 525] on icon at bounding box center [186, 531] width 10 height 13
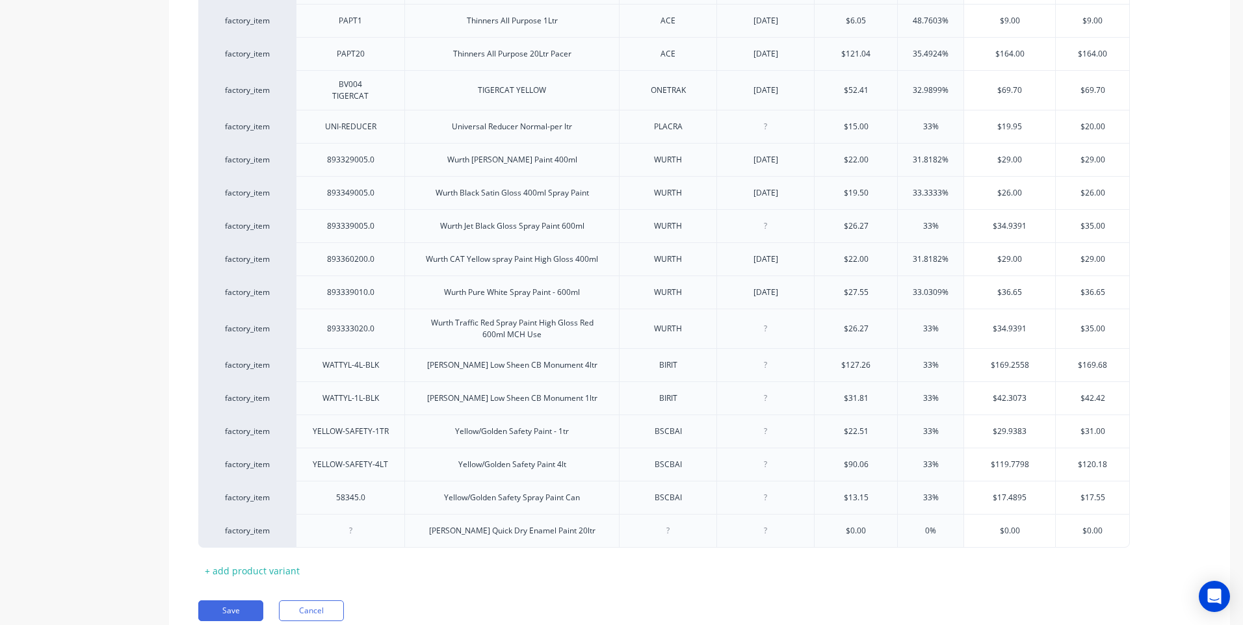
type textarea "x"
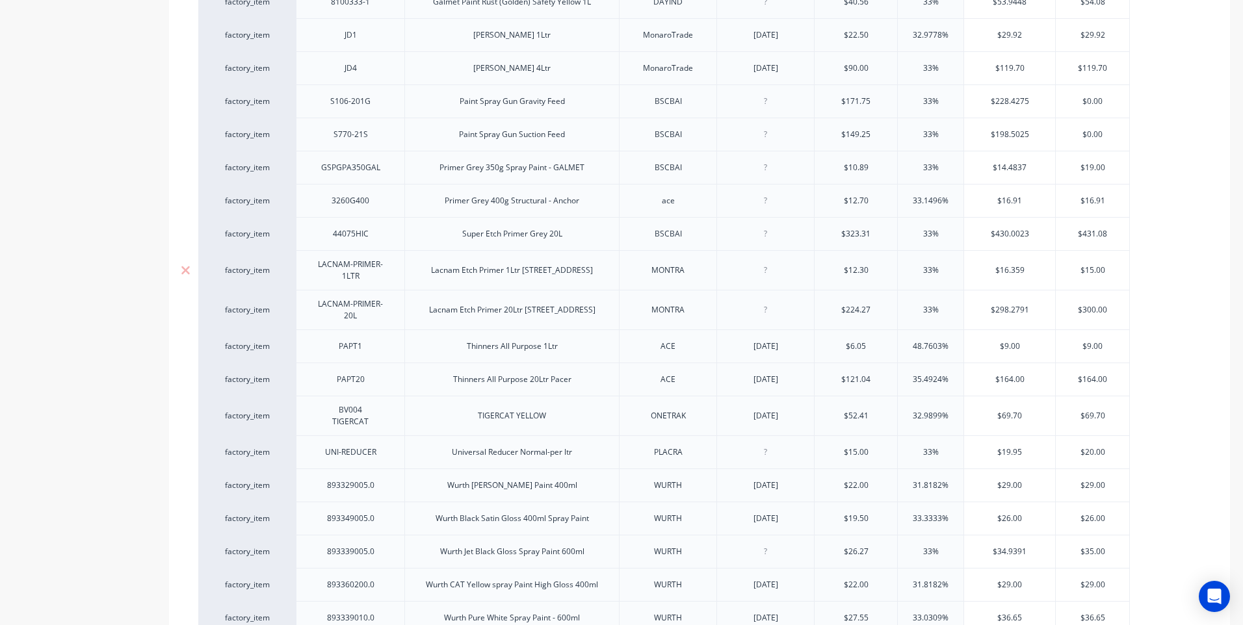
scroll to position [1084, 0]
click at [767, 301] on div at bounding box center [765, 309] width 65 height 17
type textarea "x"
drag, startPoint x: 839, startPoint y: 294, endPoint x: 825, endPoint y: 294, distance: 14.3
click at [825, 304] on input "$224.27" at bounding box center [856, 310] width 83 height 12
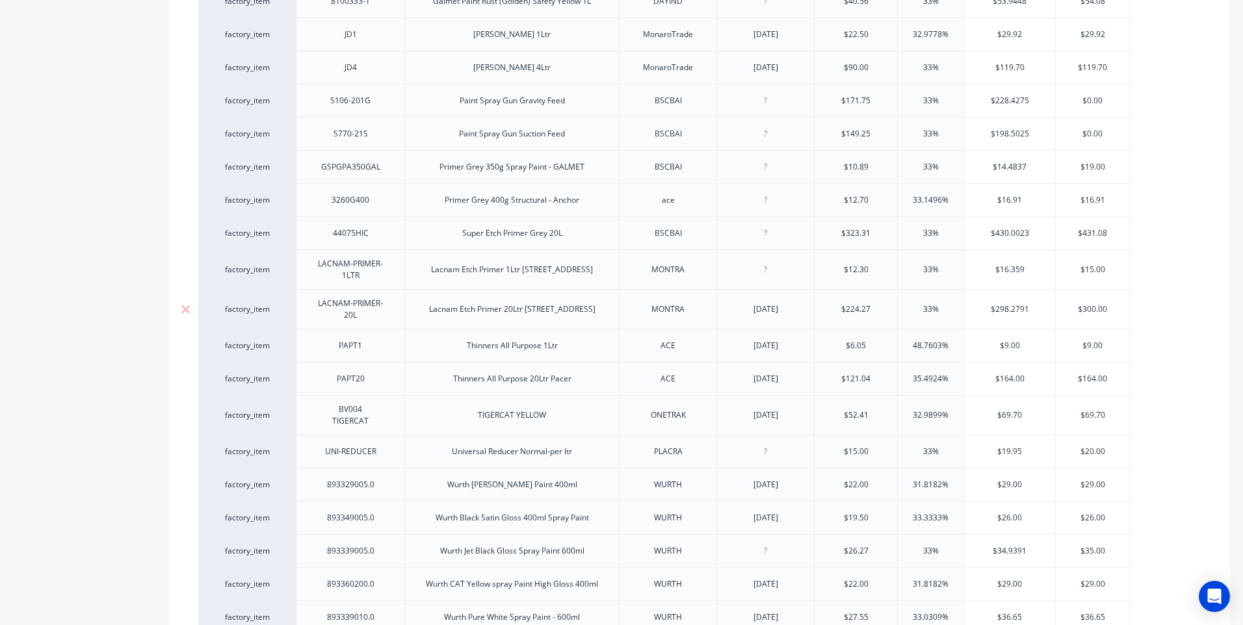
type input "2"
type textarea "x"
type input "267"
type textarea "x"
type input "267.00"
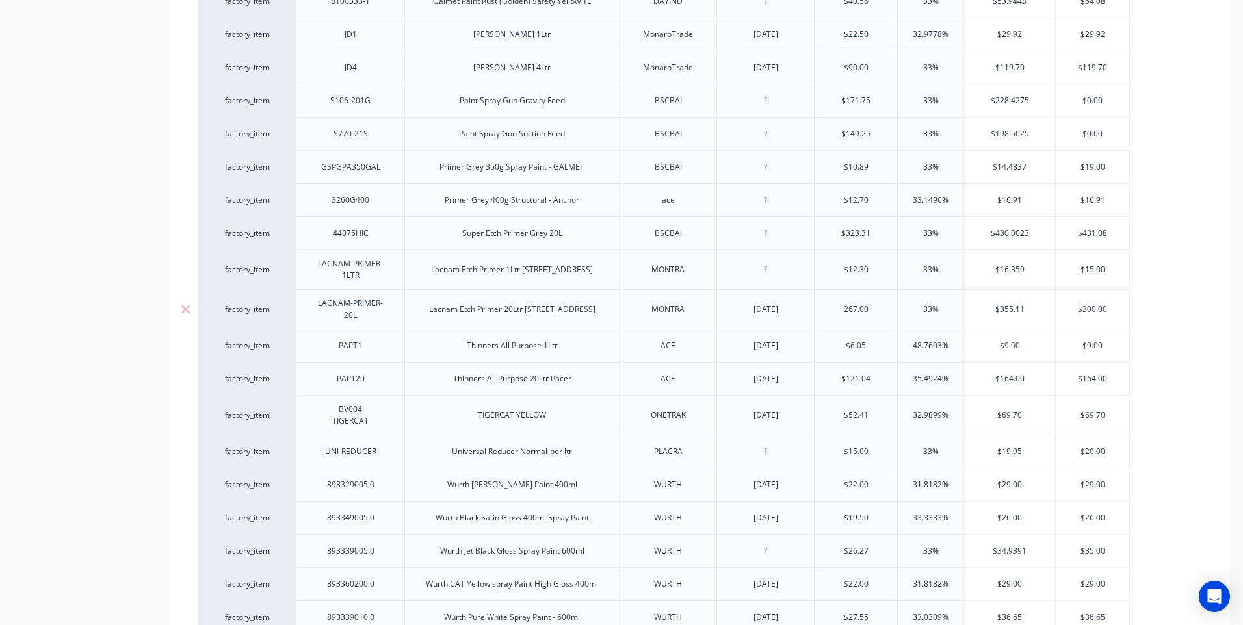
type input "33%"
type input "$355.1"
type textarea "x"
type input "$355."
type textarea "x"
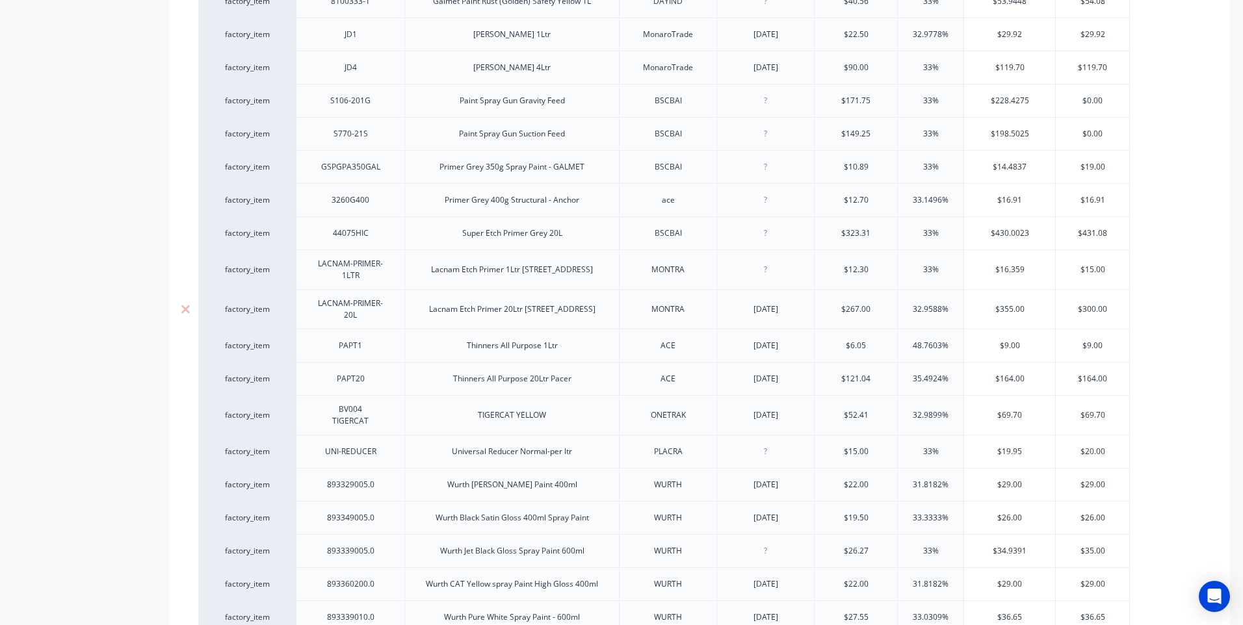
type input "$355.00"
type input "$300.00"
type textarea "x"
type input "$300.0"
type textarea "x"
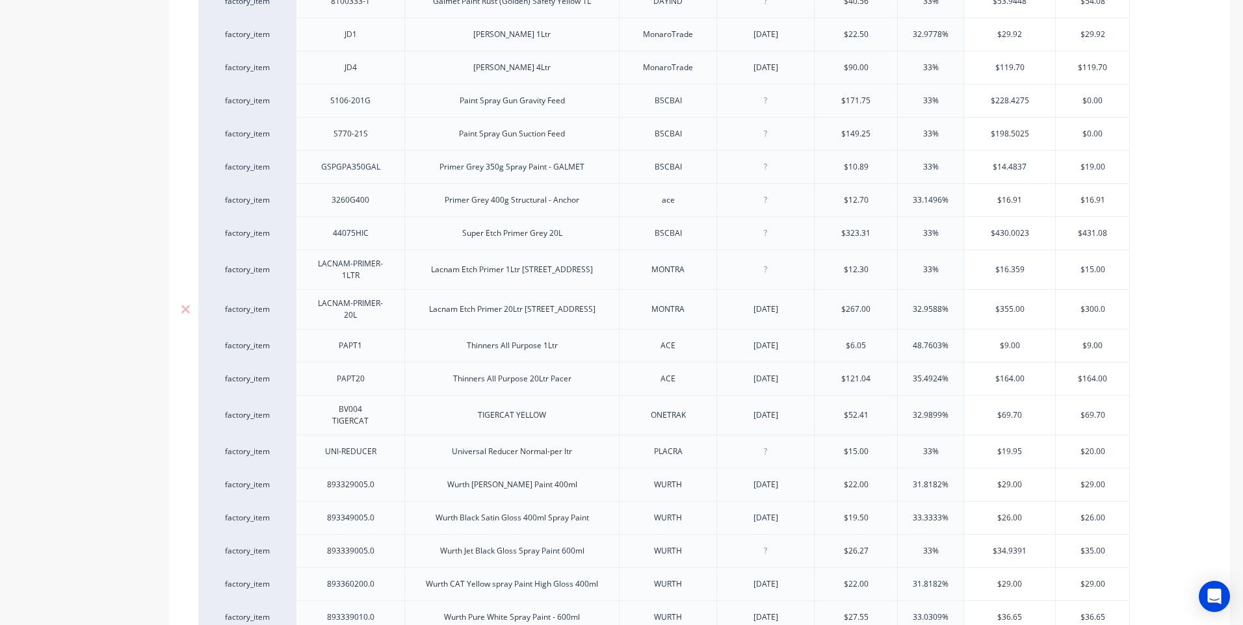
type input "$300."
type textarea "x"
type input "$30"
type textarea "x"
type input "$3"
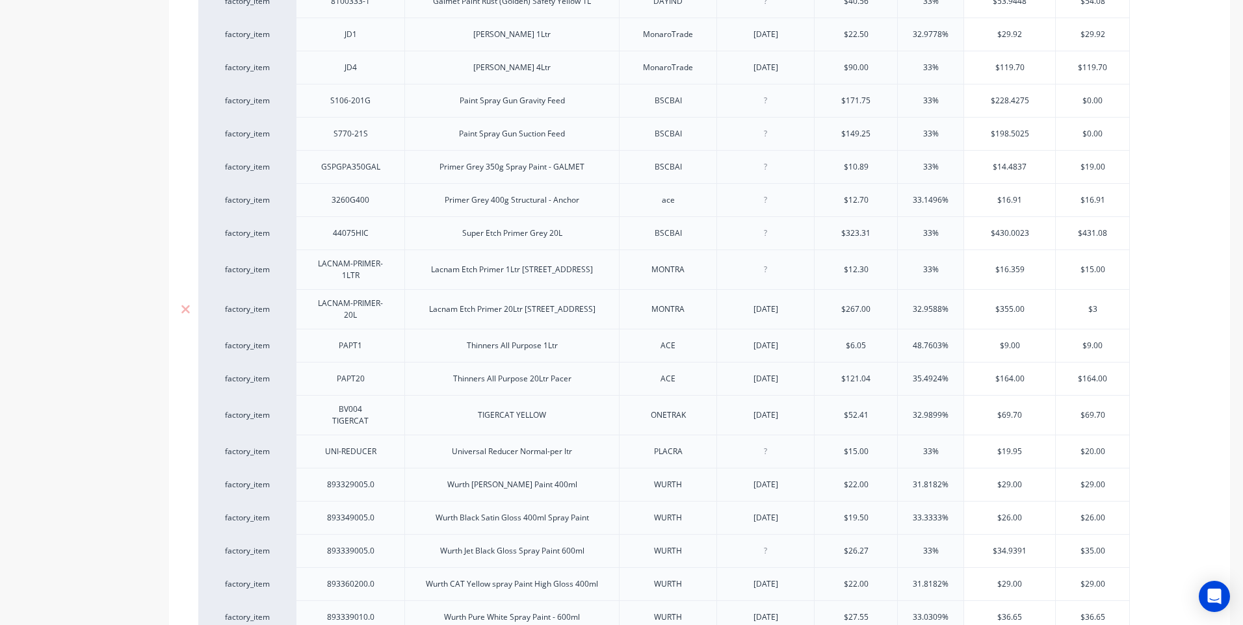
type textarea "x"
type input "$35"
type textarea "x"
type input "$355"
type textarea "x"
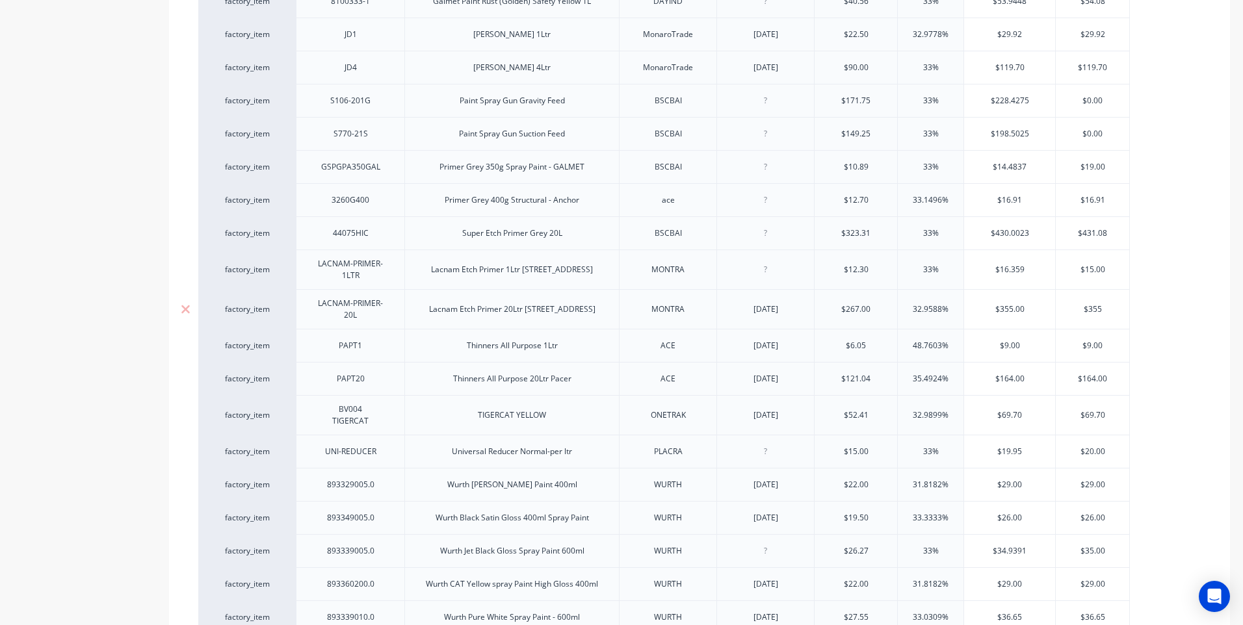
type input "$355."
type textarea "x"
type input "$355.0"
type textarea "x"
type input "$355.00"
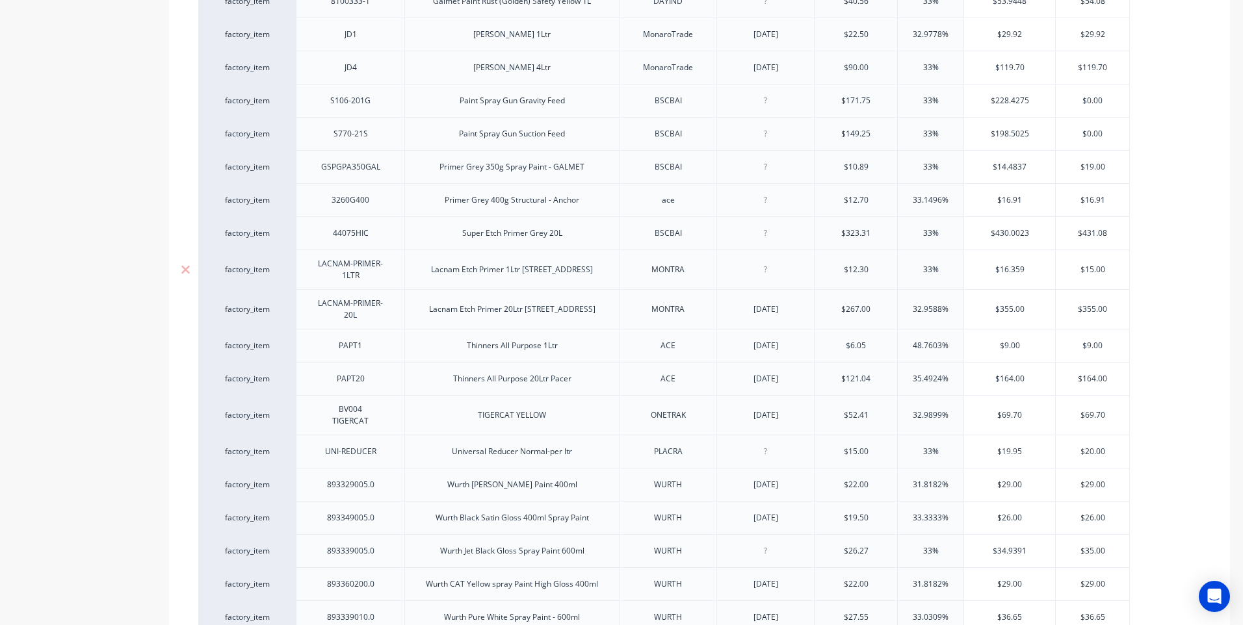
click at [766, 261] on div at bounding box center [765, 269] width 65 height 17
type input "$12.30"
type textarea "x"
drag, startPoint x: 871, startPoint y: 292, endPoint x: 834, endPoint y: 291, distance: 37.1
click at [834, 304] on input "$267.00" at bounding box center [856, 310] width 83 height 12
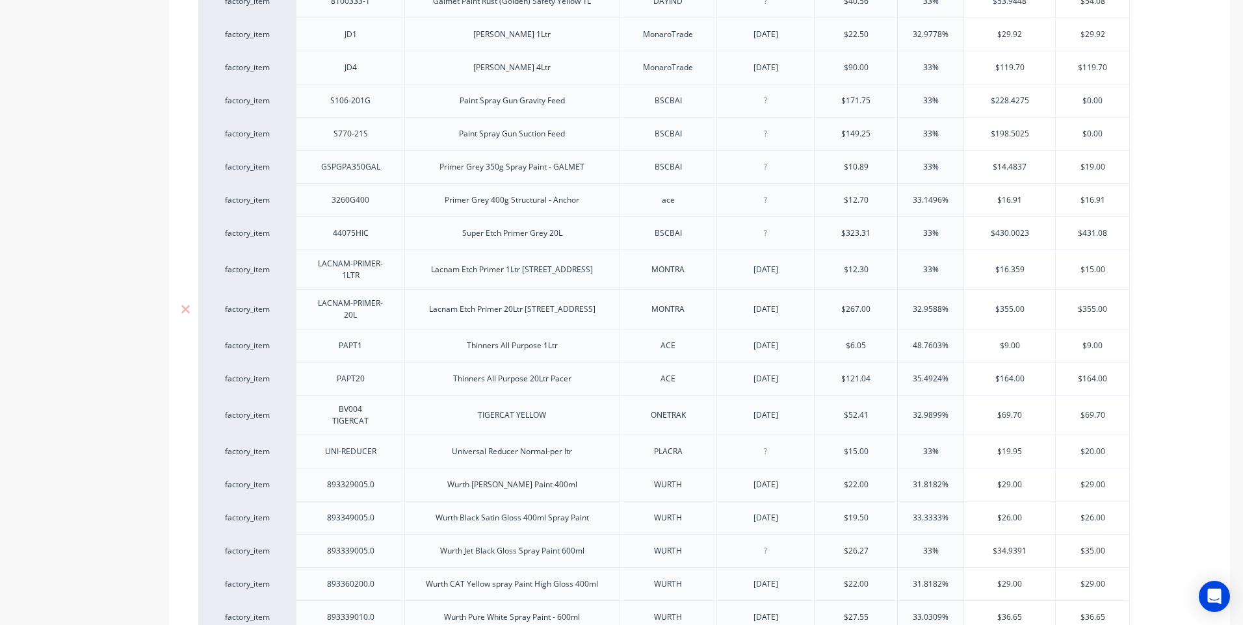
type input "2"
type textarea "x"
type input "24"
type textarea "x"
type input "242"
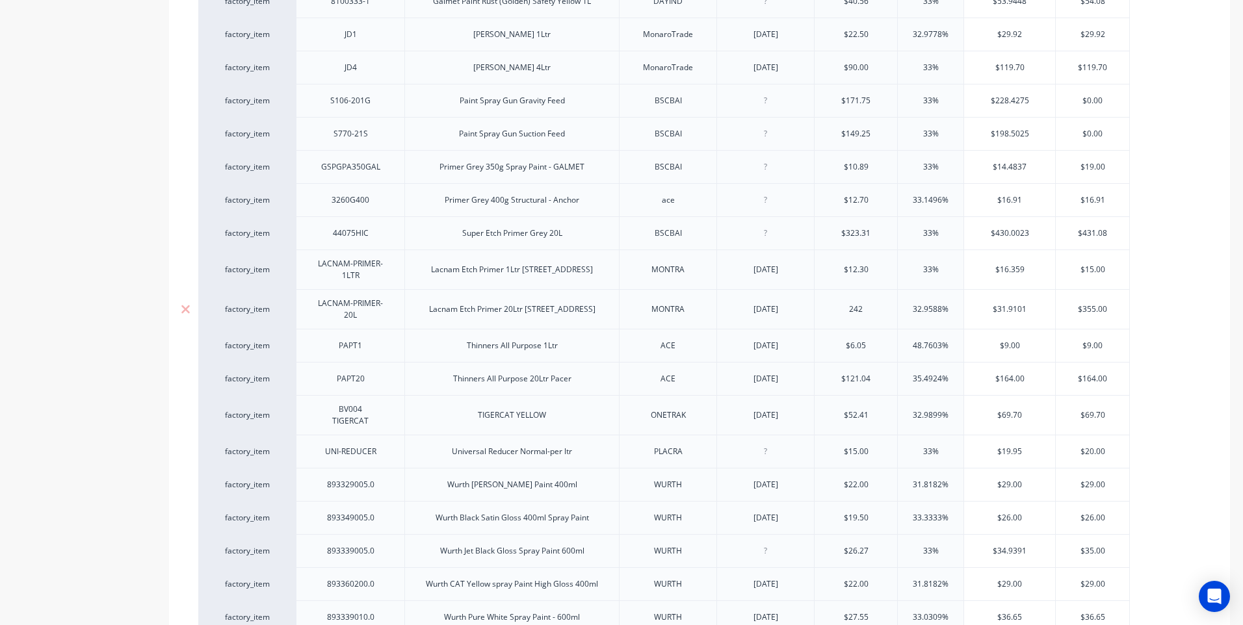
type textarea "x"
type input "242.7"
type textarea "x"
type input "242.72"
type textarea "x"
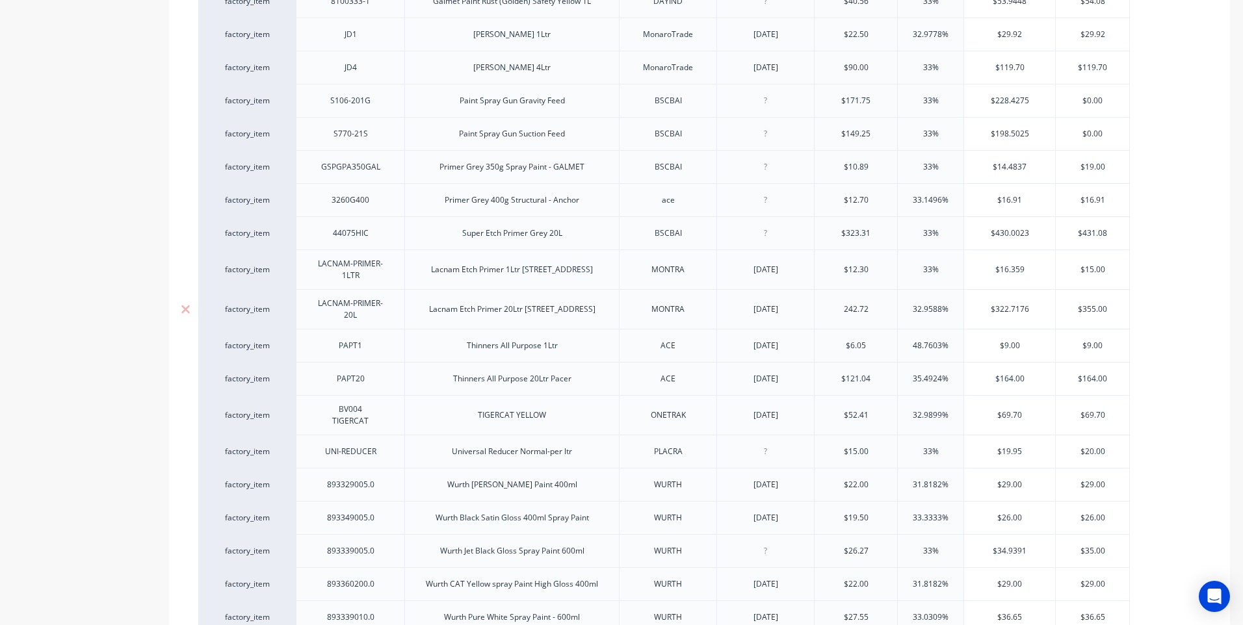
type input "242.72"
type input "32.9588%"
type input "$322.7176"
type textarea "x"
type input "$322.71"
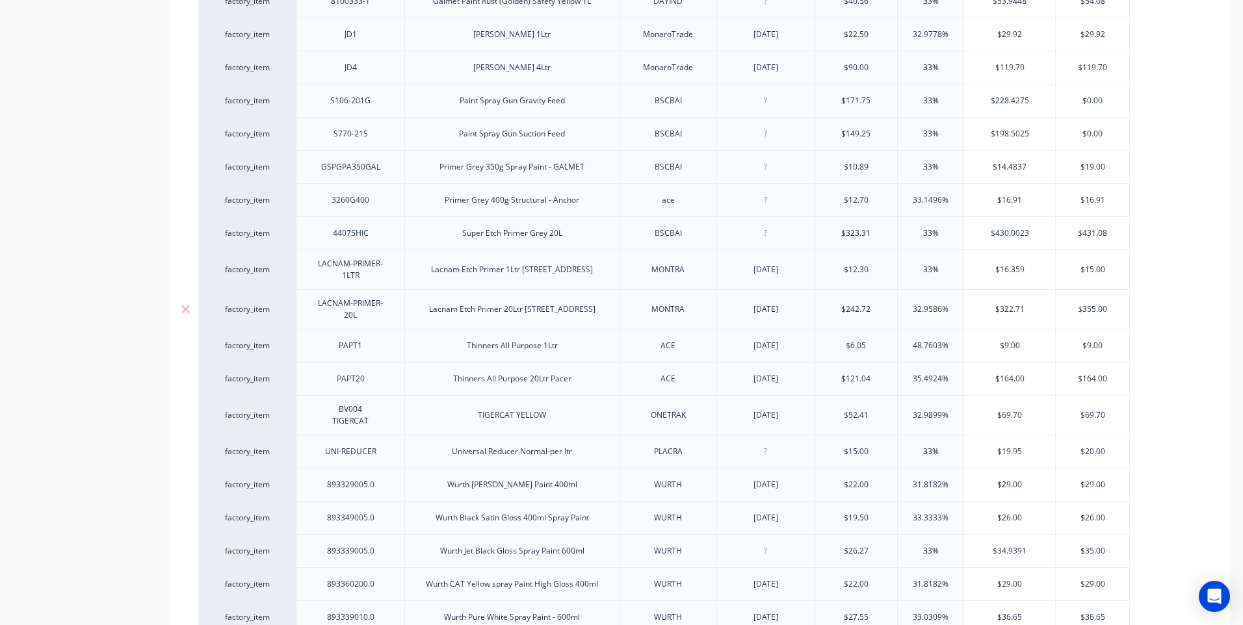
type textarea "x"
type input "$322.7"
type textarea "x"
type input "$322."
type textarea "x"
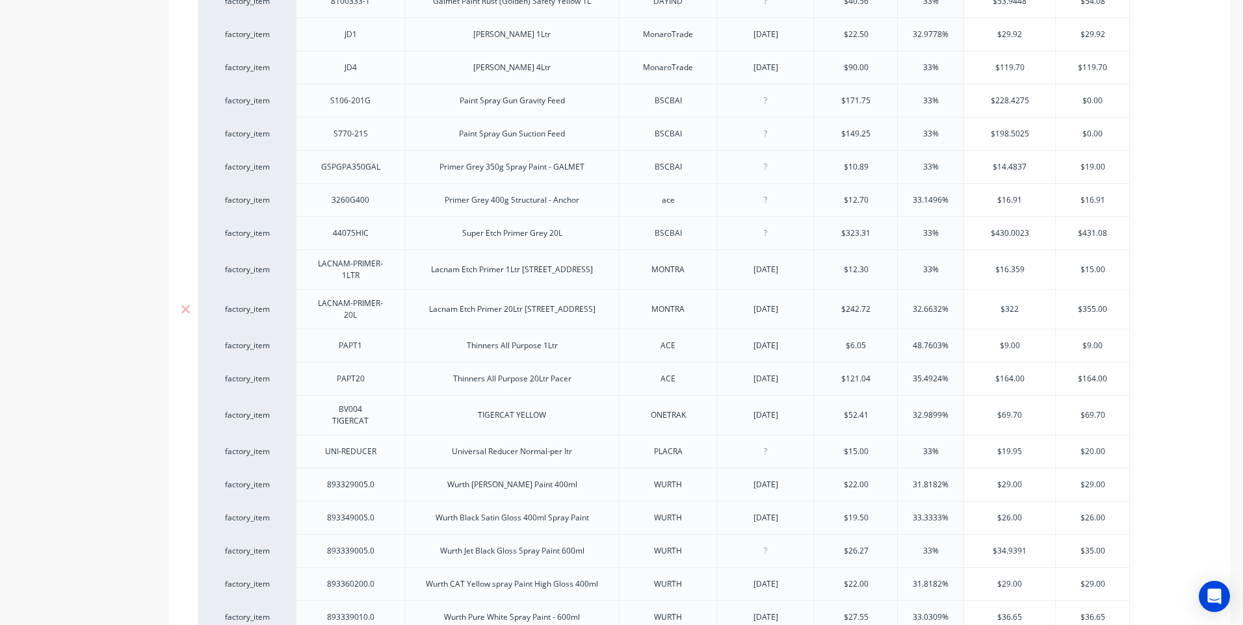
type input "$32"
type textarea "x"
type input "$323"
type textarea "x"
type input "$323"
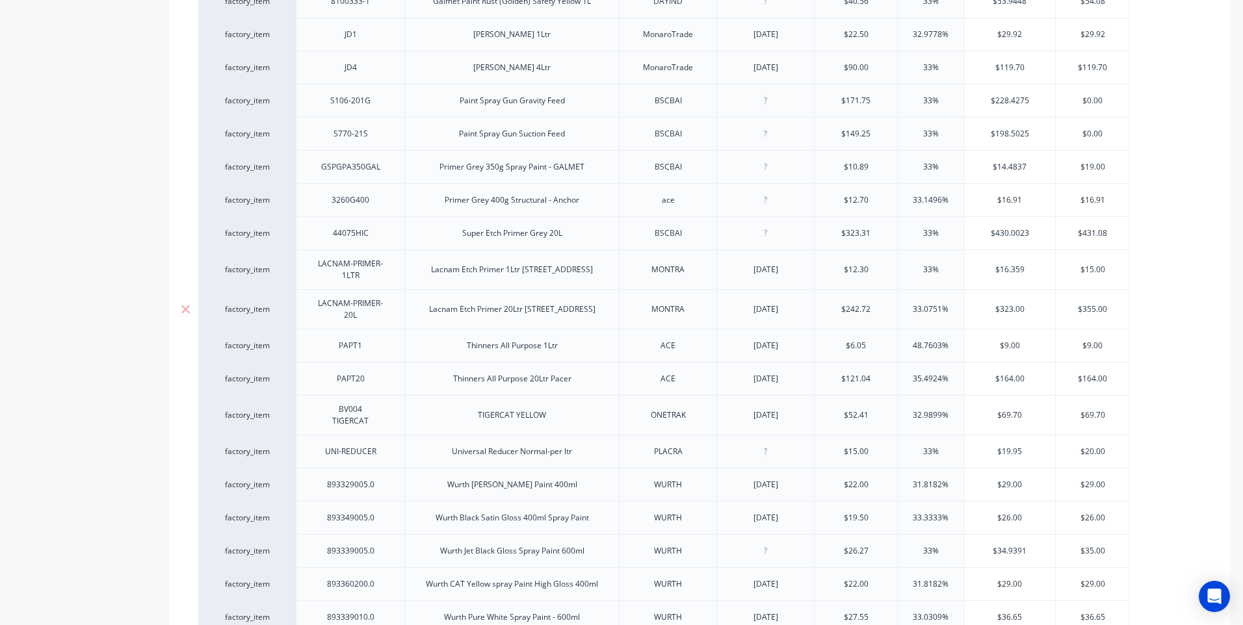
type input "3"
type textarea "x"
type input "32"
type textarea "x"
type input "323"
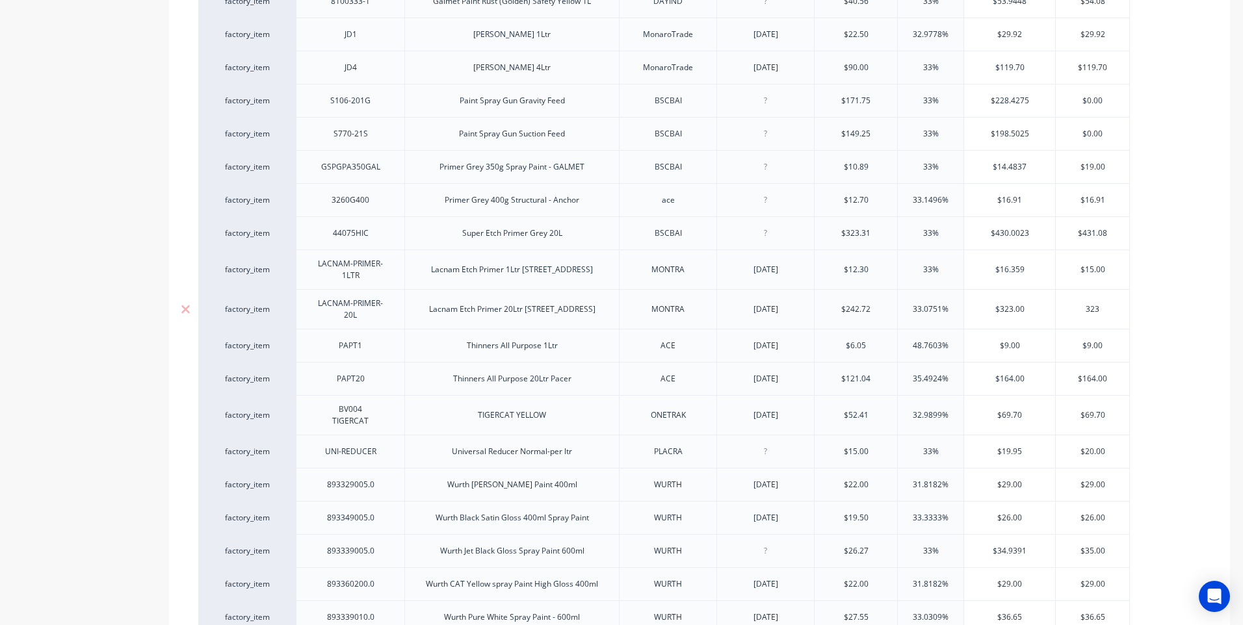
type textarea "x"
type input "323."
type textarea "x"
type input "323.0"
type textarea "x"
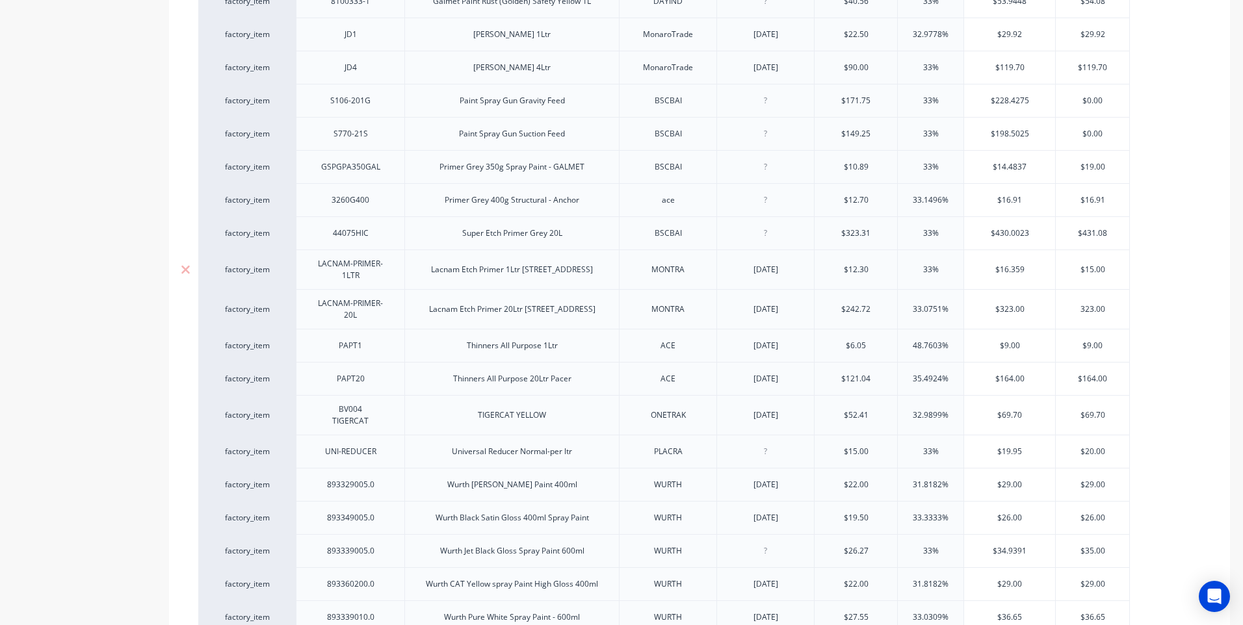
type input "323.00"
click at [869, 264] on input "$12.30" at bounding box center [856, 270] width 83 height 12
type input "$12."
type textarea "x"
type input "$12.1"
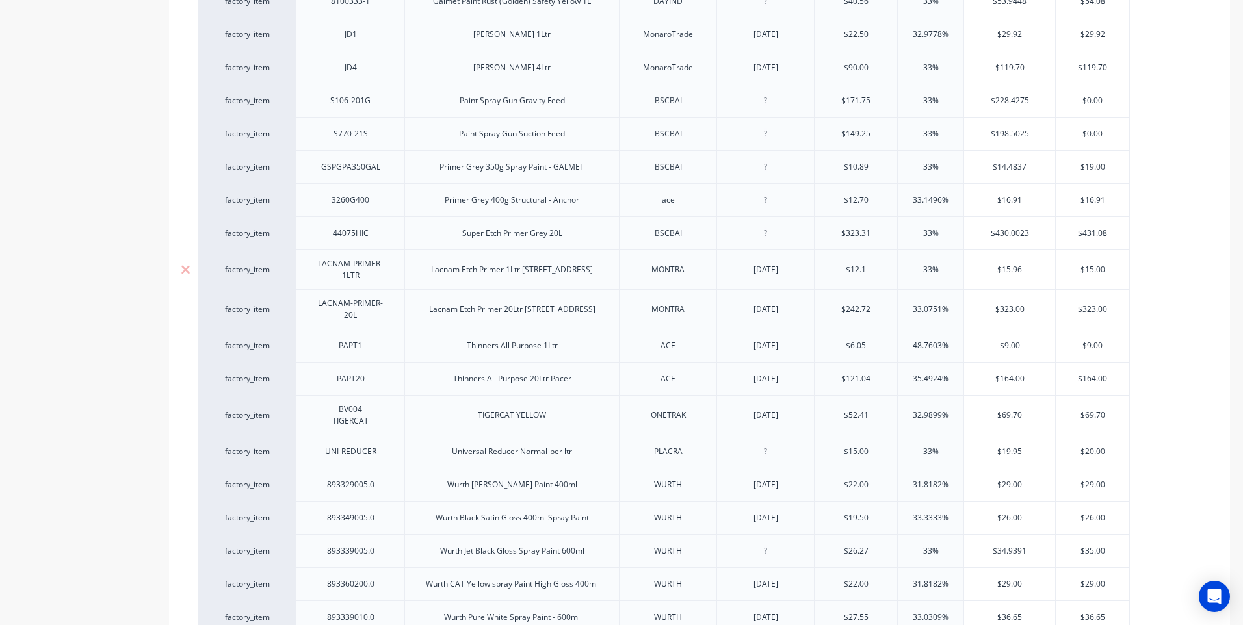
type textarea "x"
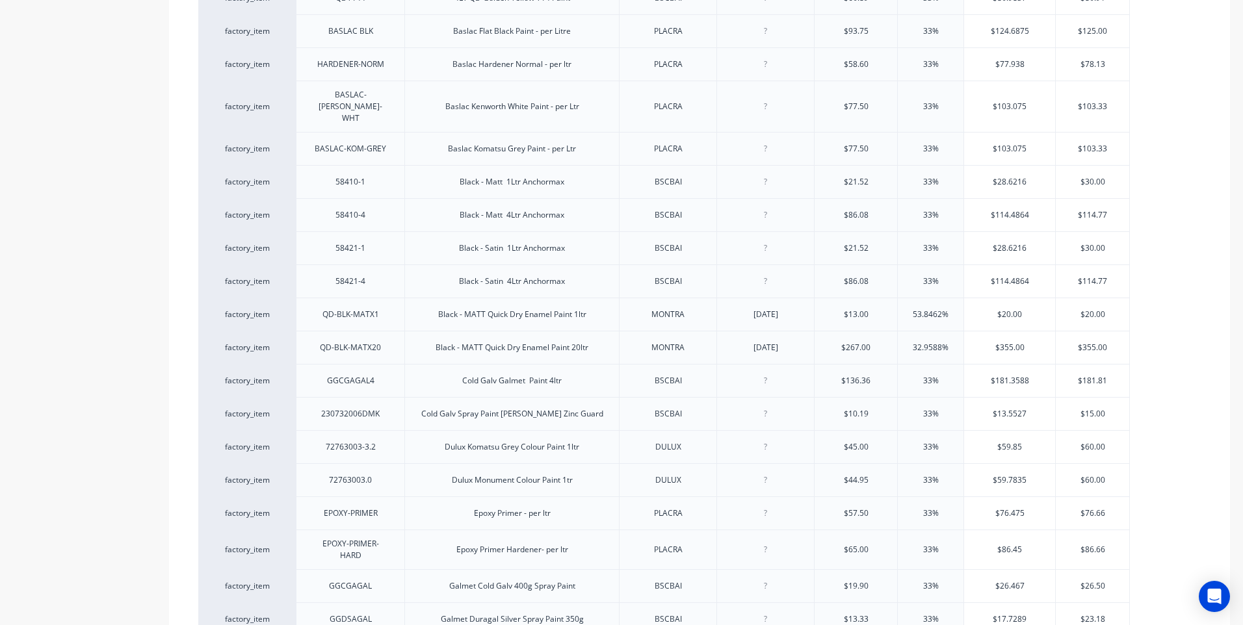
scroll to position [369, 0]
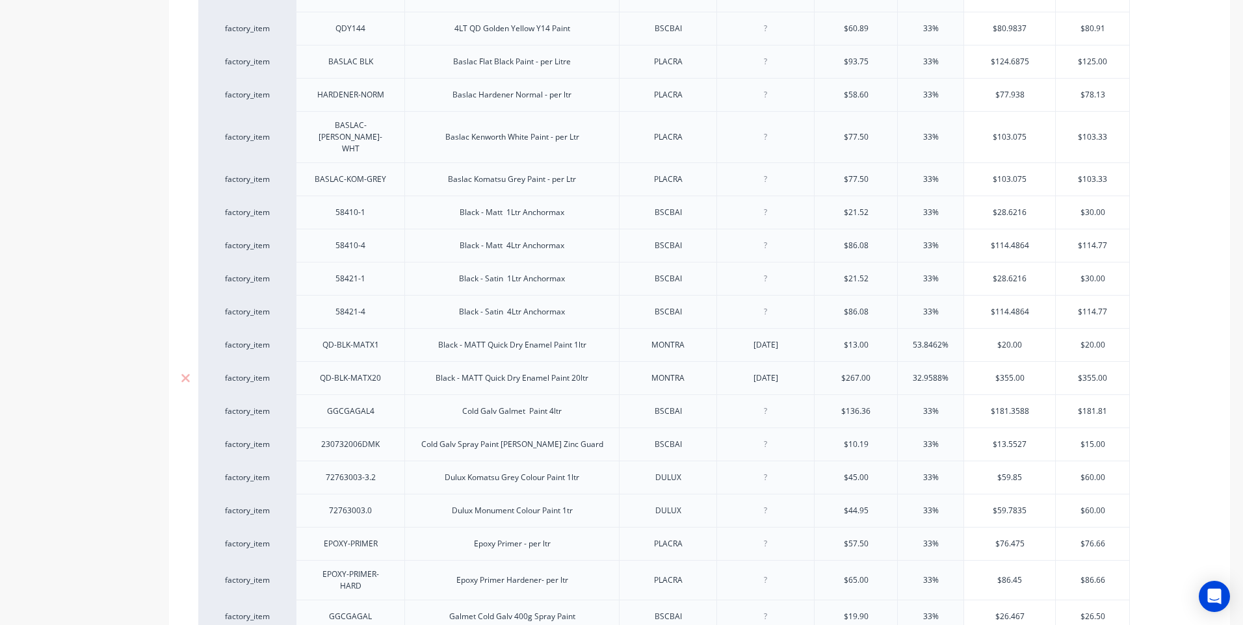
drag, startPoint x: 871, startPoint y: 360, endPoint x: 815, endPoint y: 362, distance: 56.6
click at [815, 373] on input "$267.00" at bounding box center [856, 379] width 83 height 12
drag, startPoint x: 955, startPoint y: 326, endPoint x: 900, endPoint y: 328, distance: 54.6
click at [900, 339] on input "53.8462%" at bounding box center [931, 345] width 66 height 12
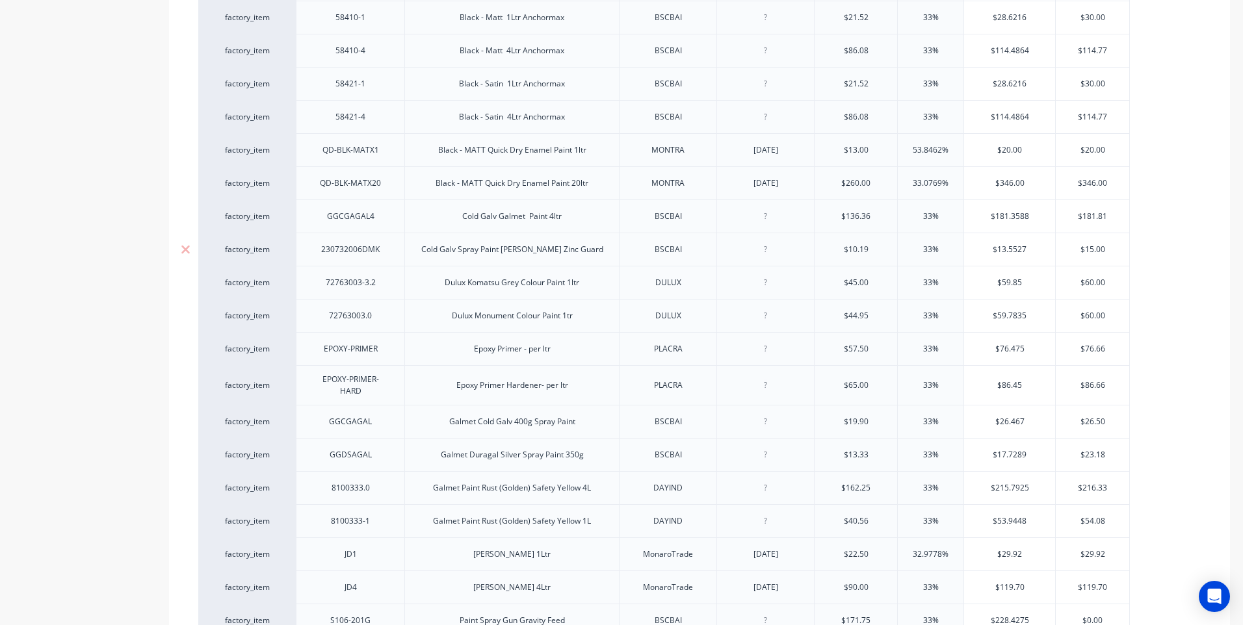
scroll to position [889, 0]
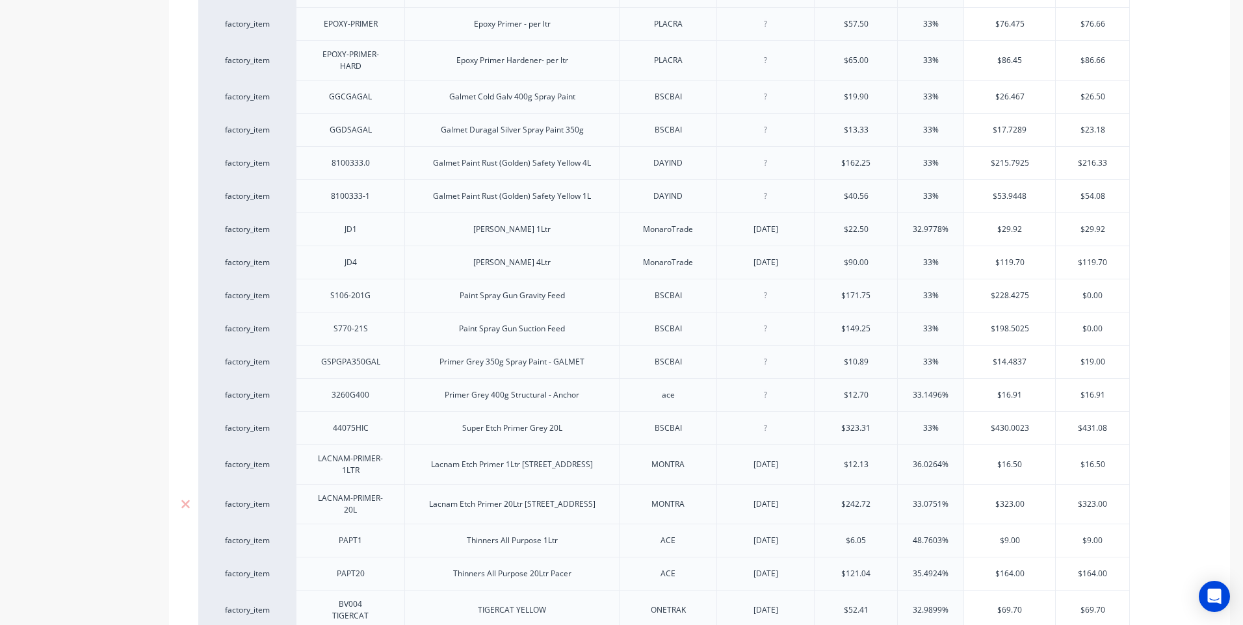
click at [875, 499] on input "$242.72" at bounding box center [856, 505] width 83 height 12
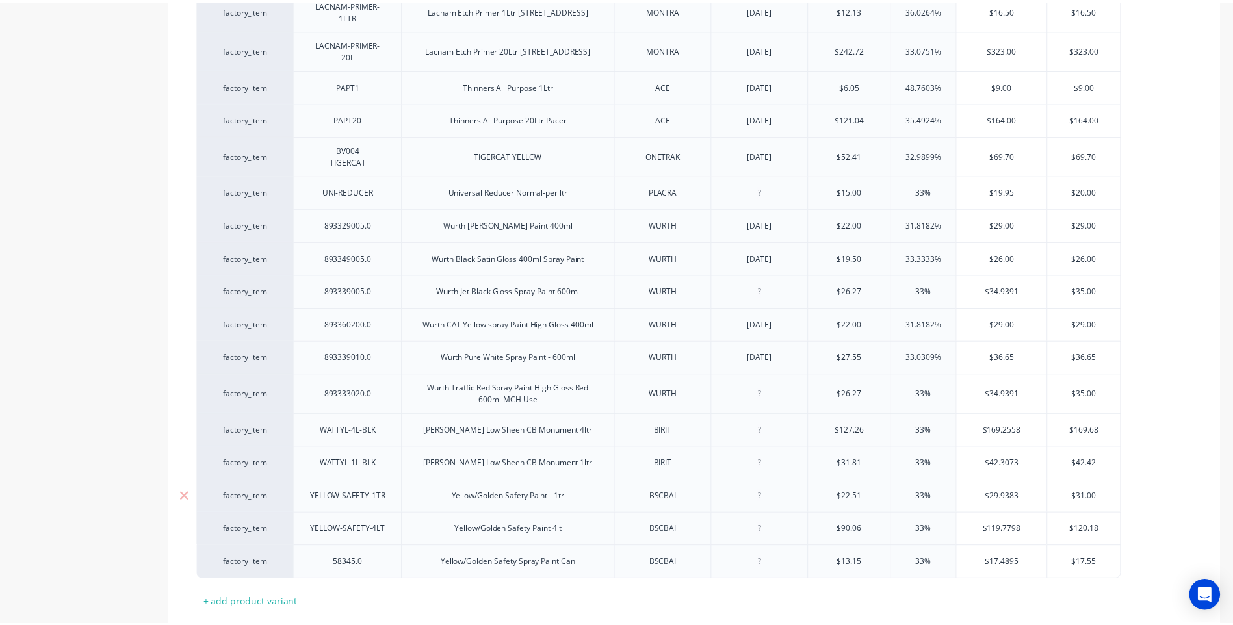
scroll to position [1410, 0]
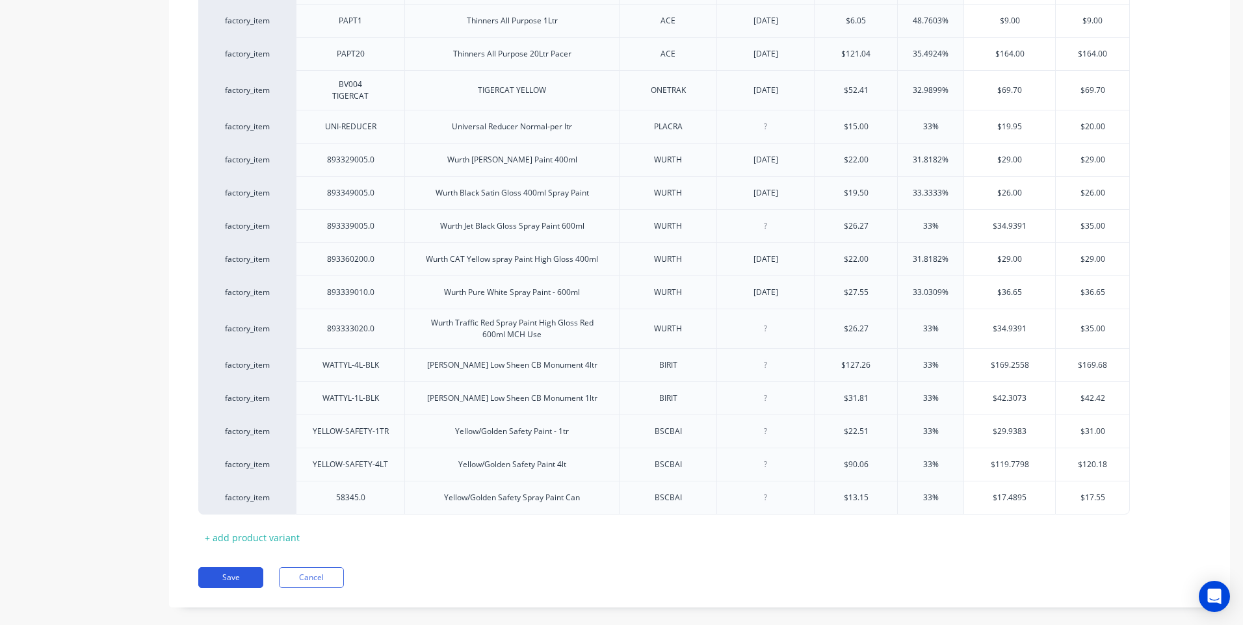
click at [233, 568] on button "Save" at bounding box center [230, 578] width 65 height 21
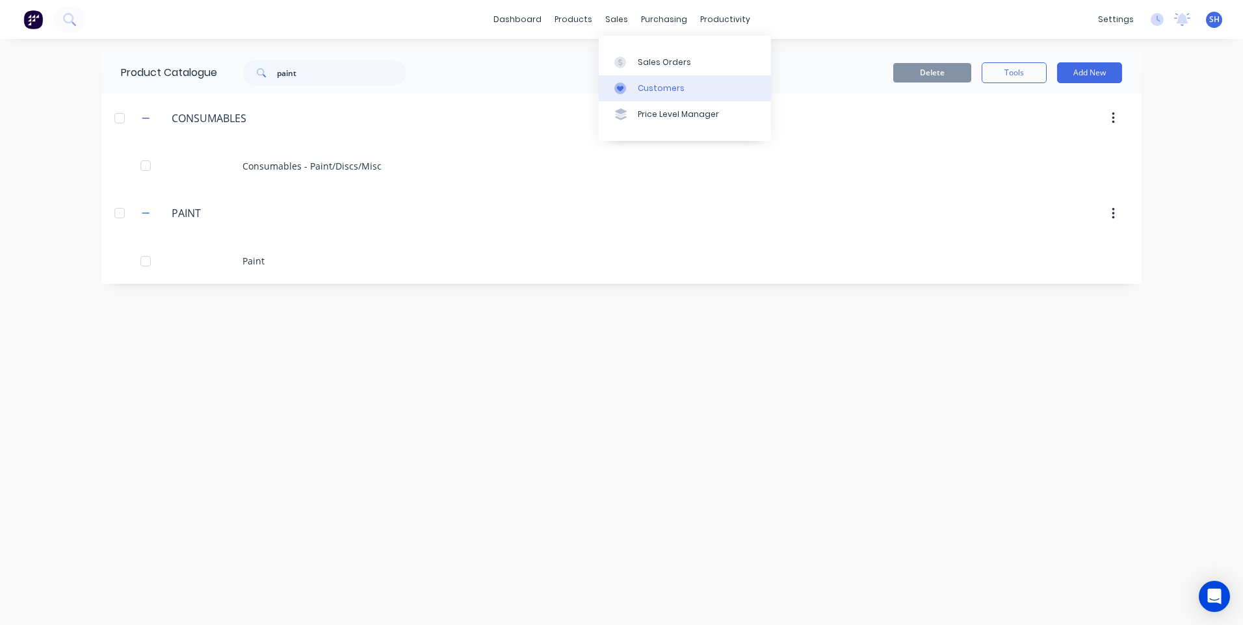
click at [664, 87] on div "Customers" at bounding box center [661, 89] width 47 height 12
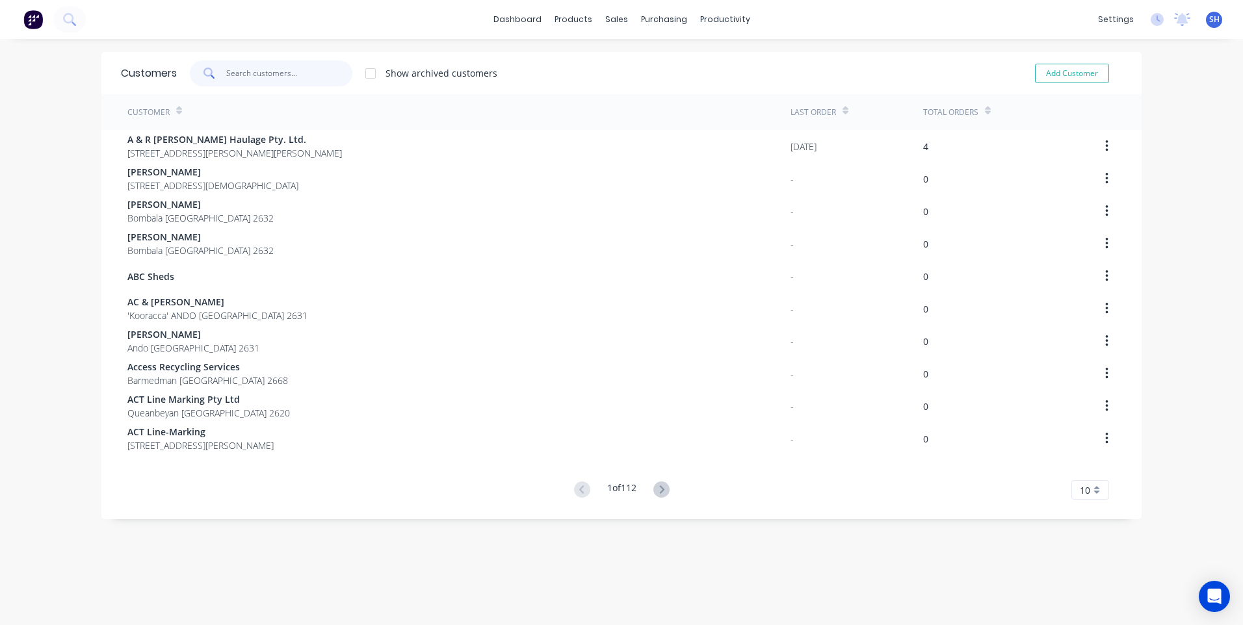
click at [227, 72] on input "text" at bounding box center [289, 73] width 127 height 26
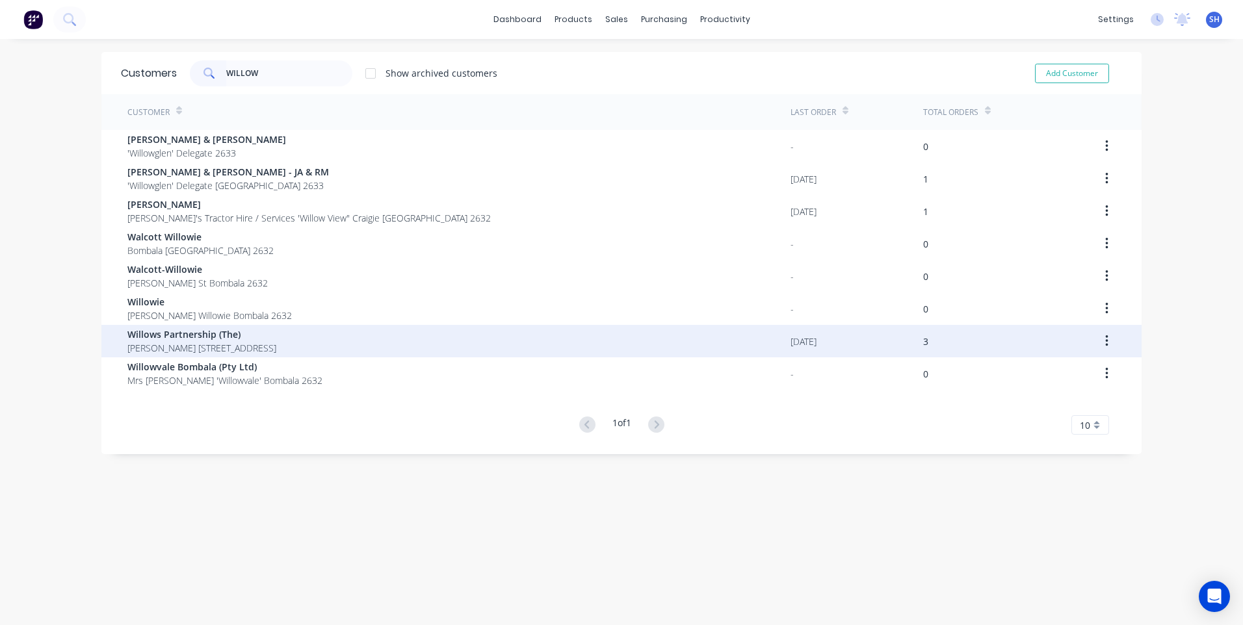
click at [198, 332] on span "Willows Partnership (The)" at bounding box center [201, 335] width 149 height 14
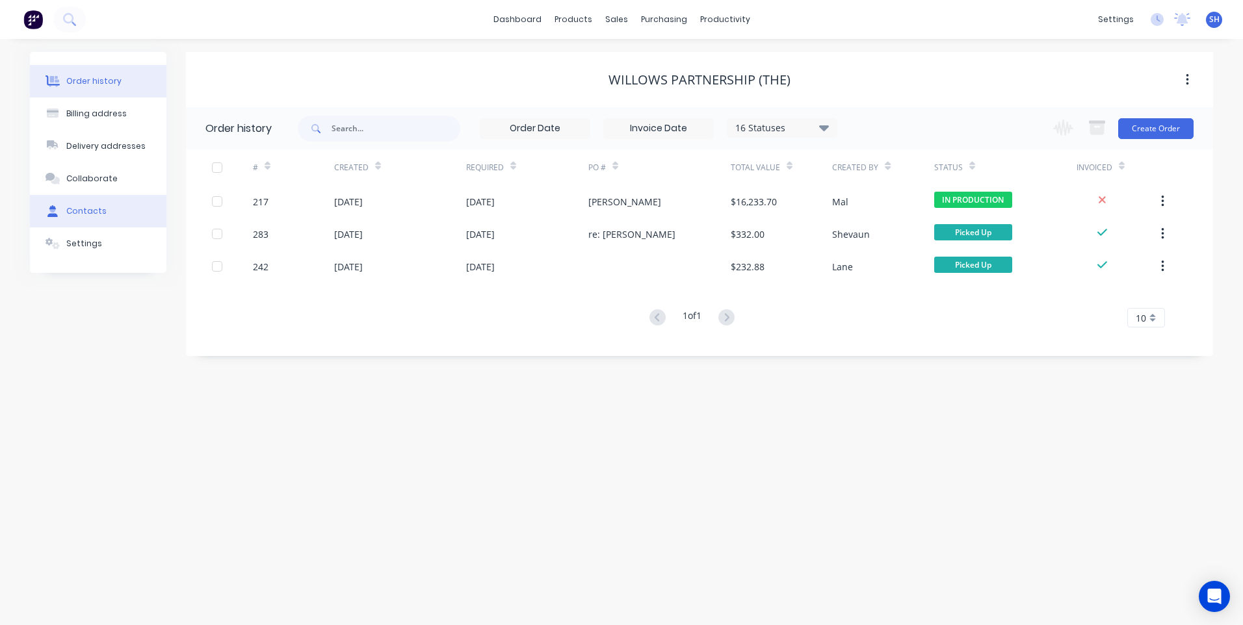
click at [93, 207] on div "Contacts" at bounding box center [86, 211] width 40 height 12
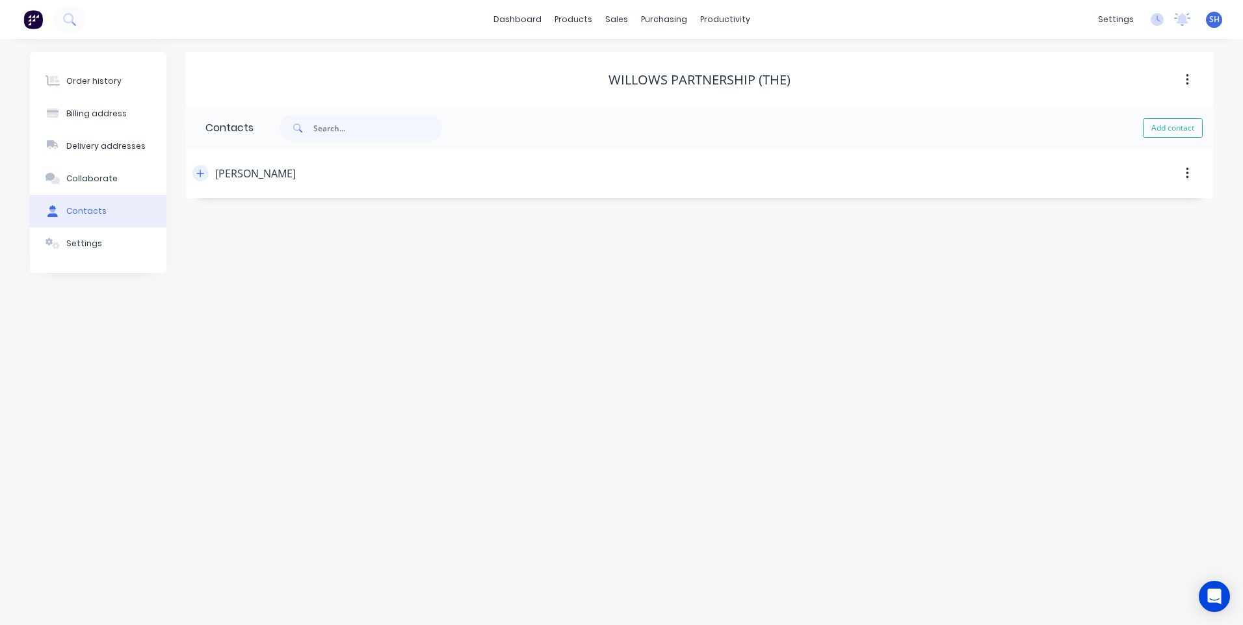
click at [198, 171] on icon "button" at bounding box center [200, 173] width 8 height 9
click at [268, 325] on input "0488105798" at bounding box center [326, 324] width 156 height 15
click at [292, 324] on input "+0488105798" at bounding box center [326, 324] width 156 height 15
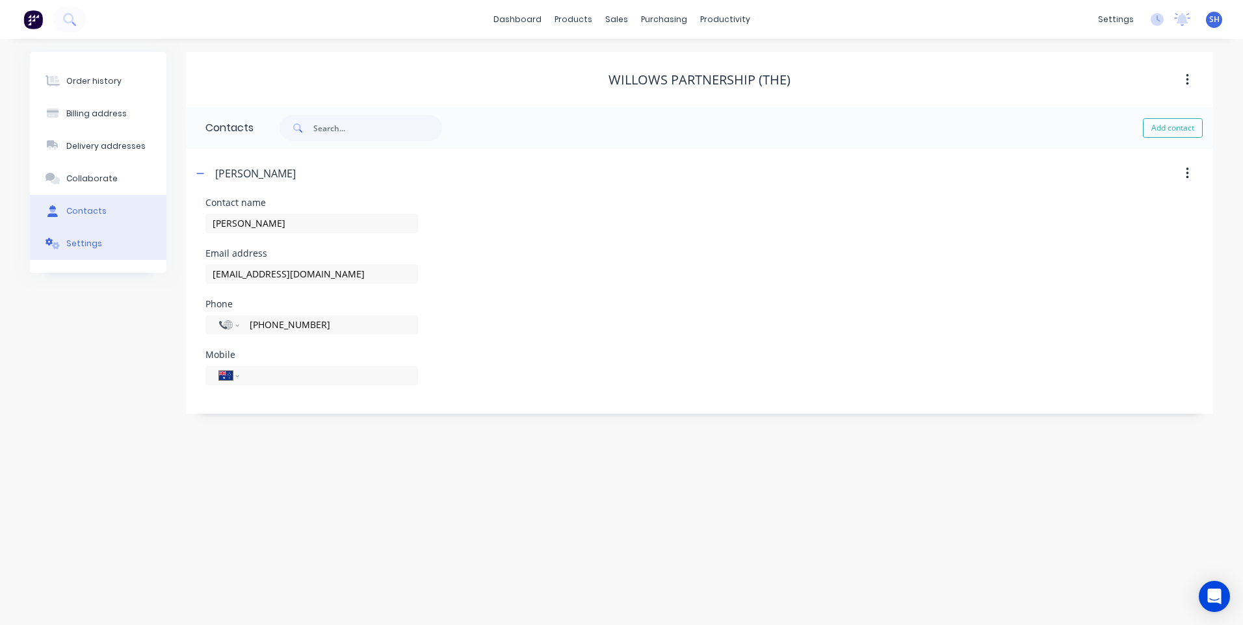
click at [85, 242] on div "Settings" at bounding box center [84, 244] width 36 height 12
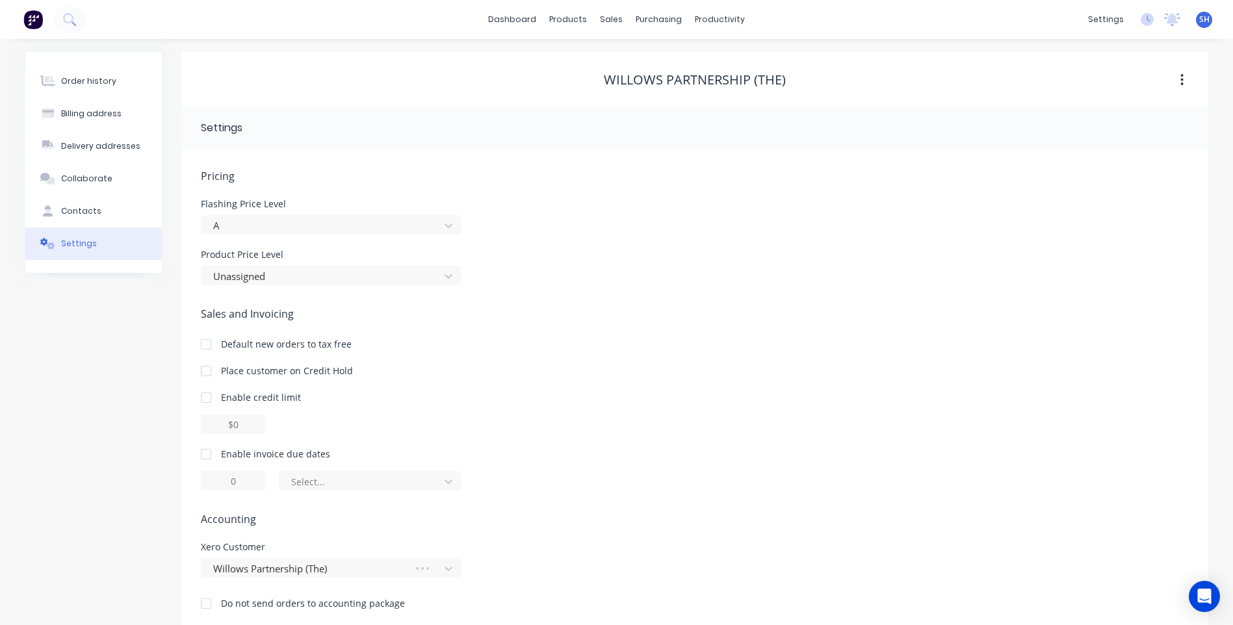
scroll to position [19, 0]
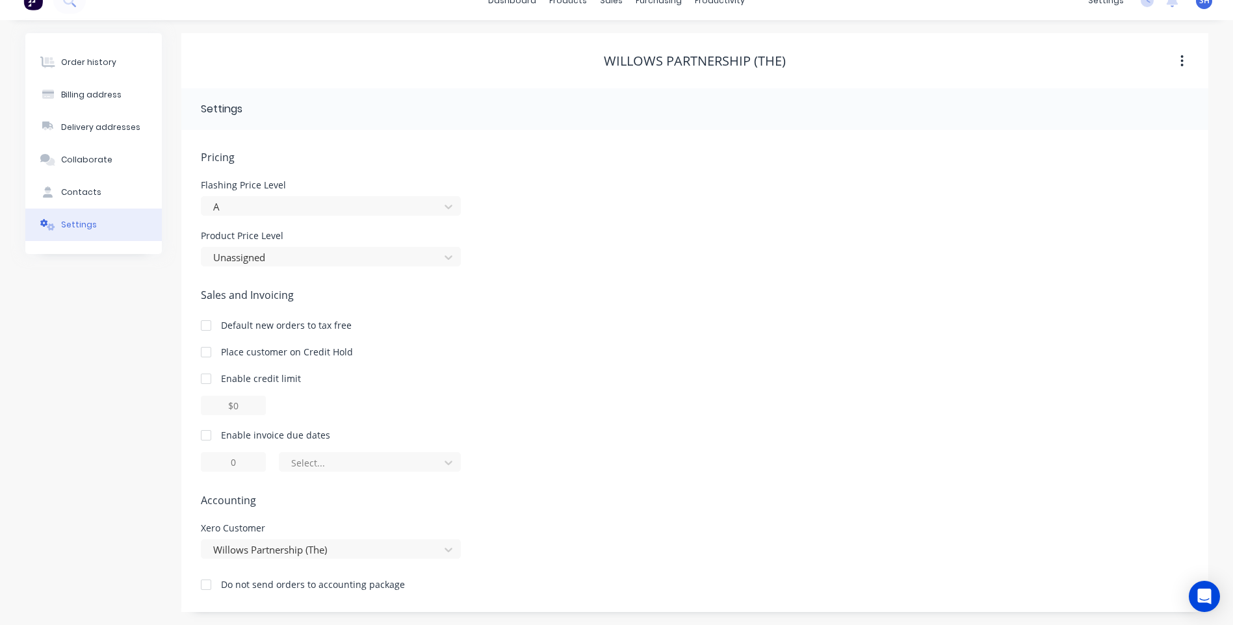
click at [209, 436] on div at bounding box center [206, 436] width 26 height 26
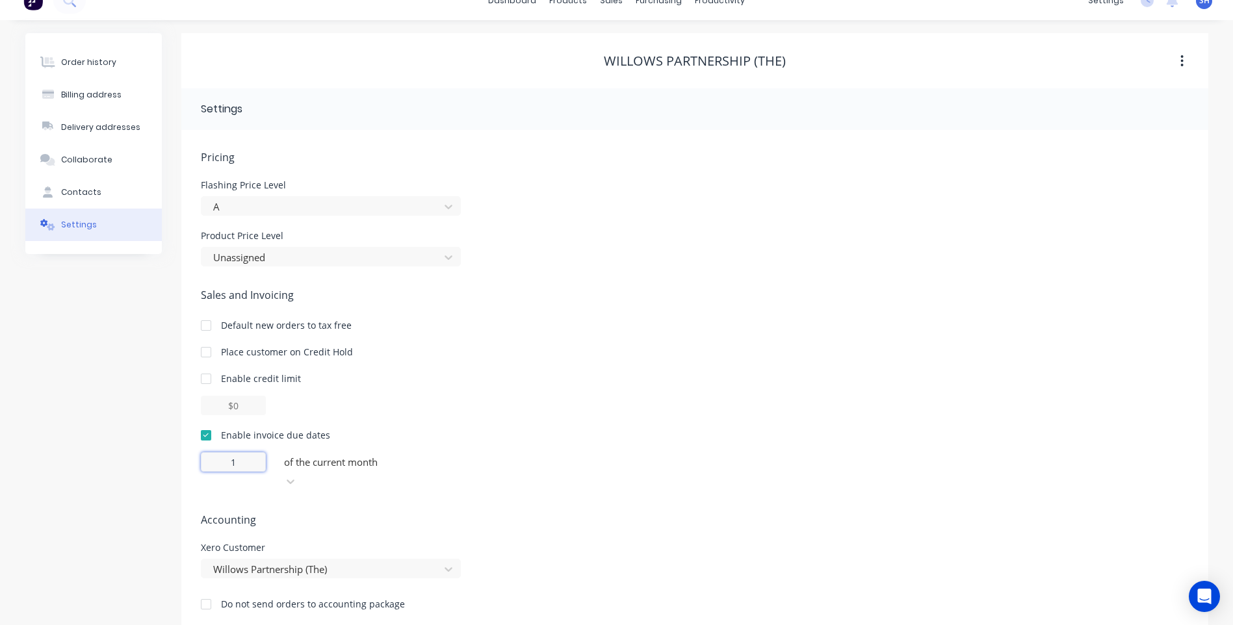
click at [242, 460] on input "1" at bounding box center [233, 462] width 65 height 20
click at [297, 475] on icon at bounding box center [290, 481] width 13 height 13
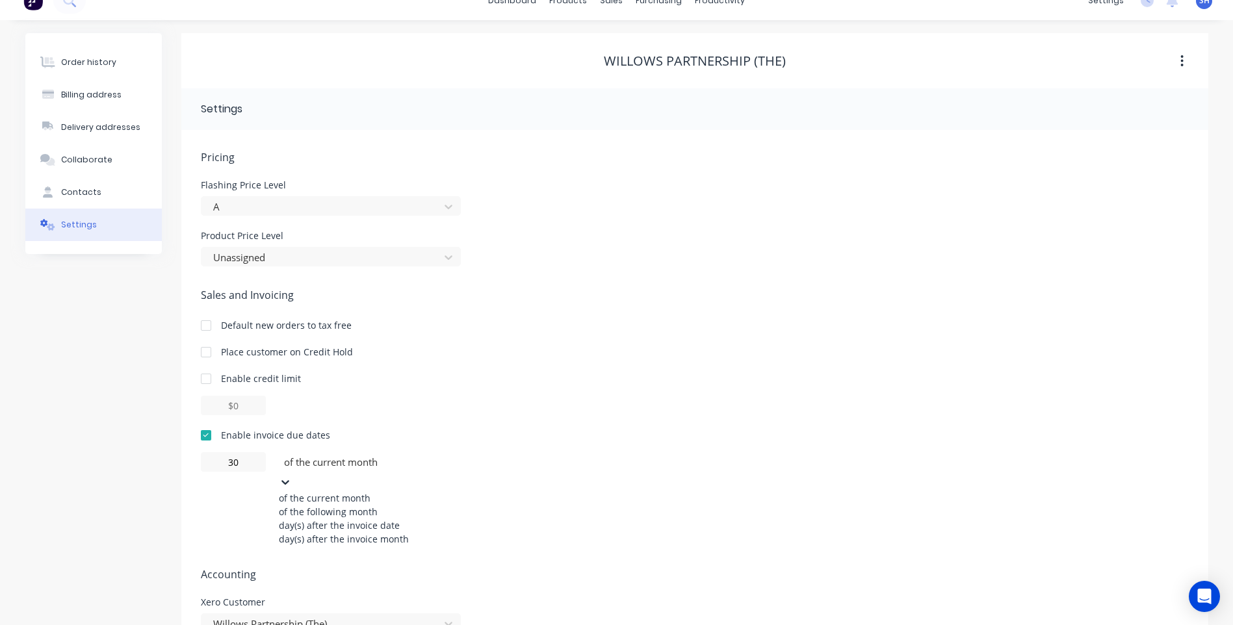
click at [356, 516] on div "of the following month" at bounding box center [376, 512] width 195 height 14
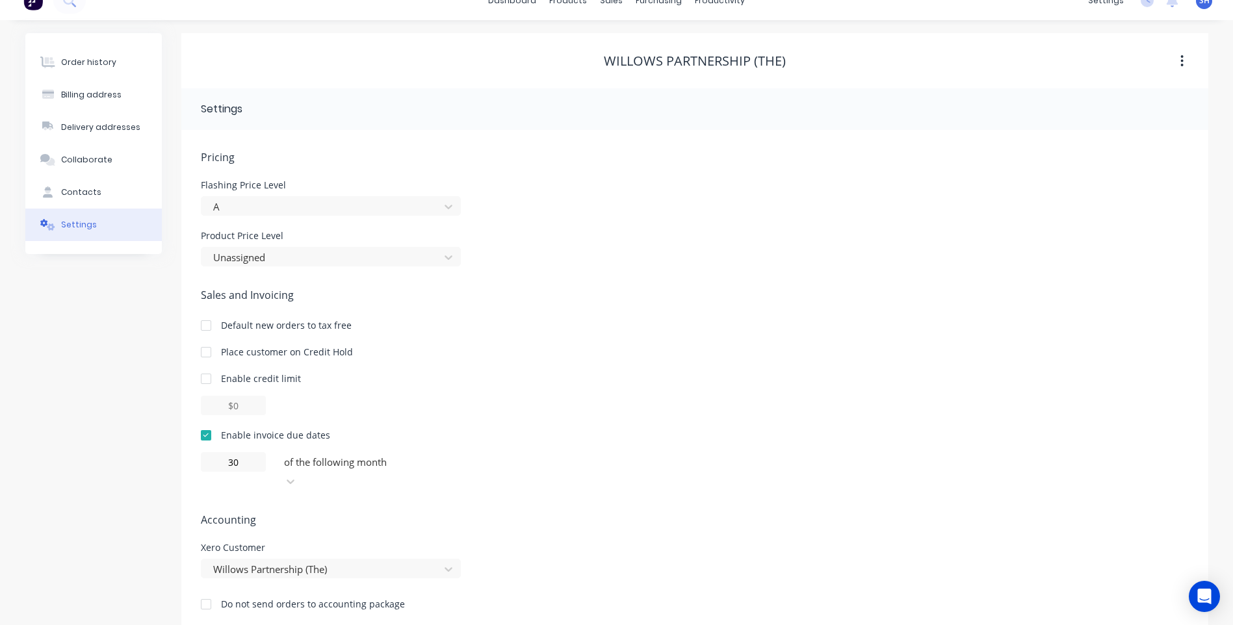
click at [509, 471] on div "30 of the following month" at bounding box center [695, 471] width 988 height 39
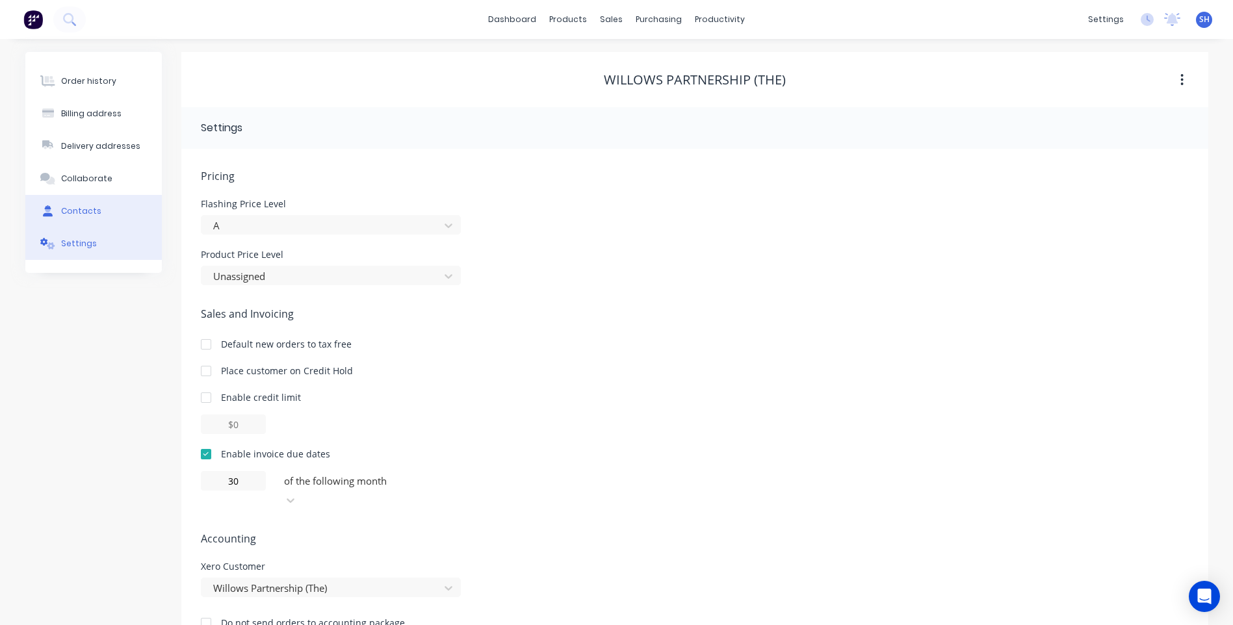
click at [77, 207] on div "Contacts" at bounding box center [81, 211] width 40 height 12
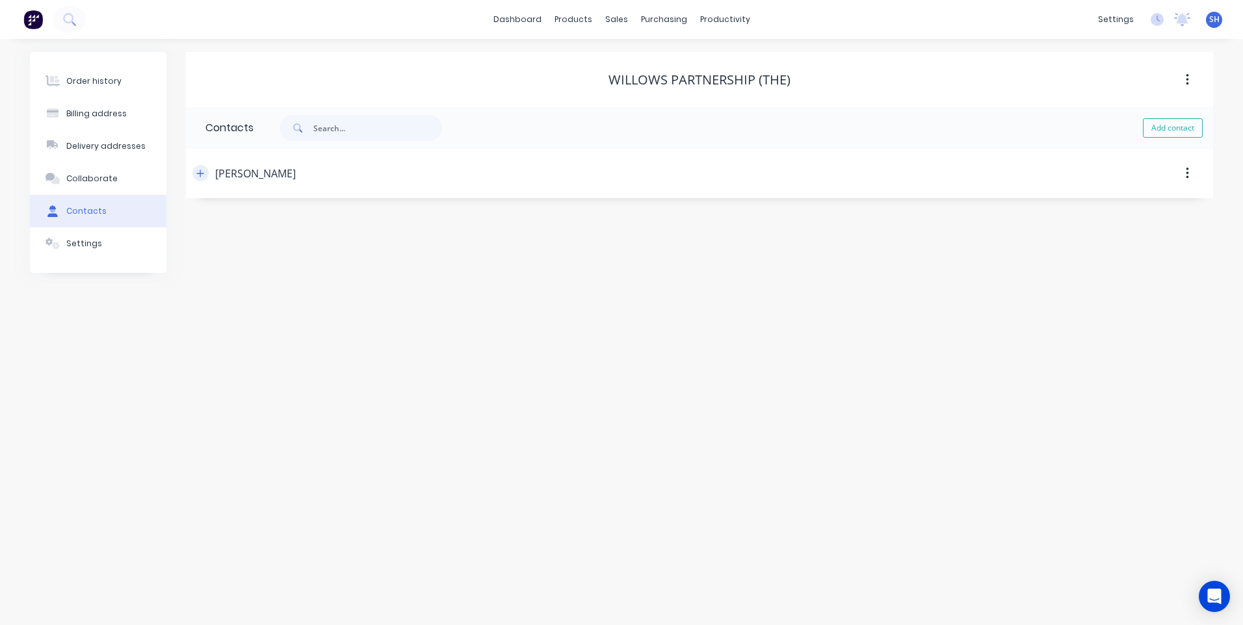
click at [202, 170] on icon "button" at bounding box center [200, 173] width 8 height 9
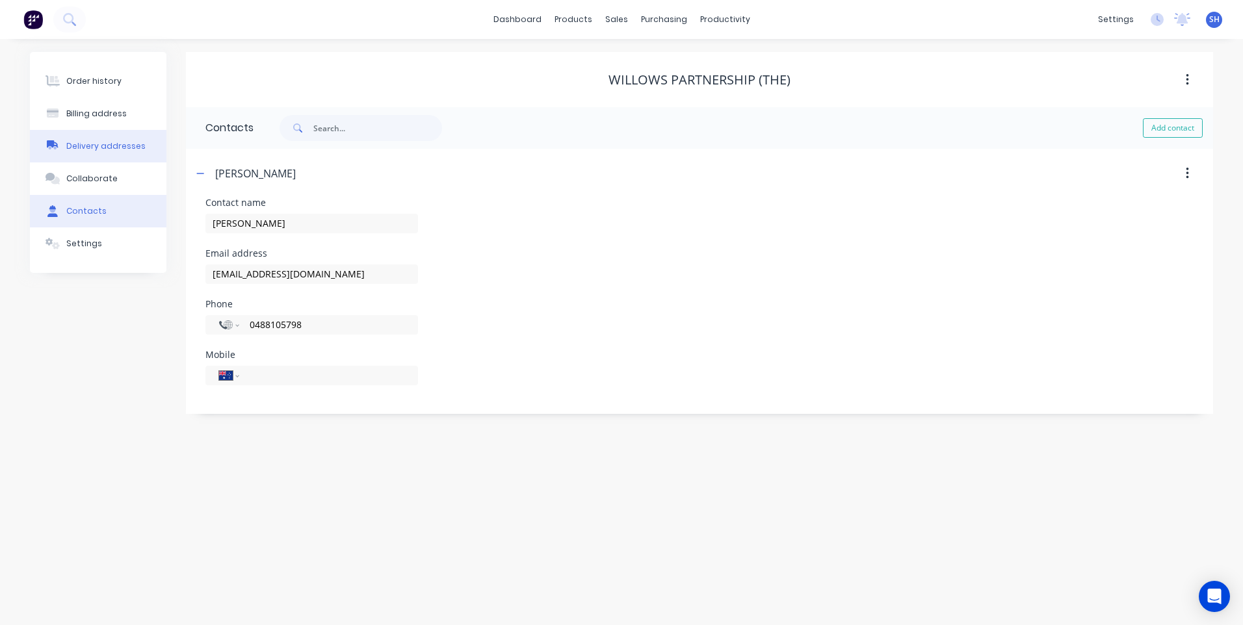
click at [90, 144] on div "Delivery addresses" at bounding box center [105, 146] width 79 height 12
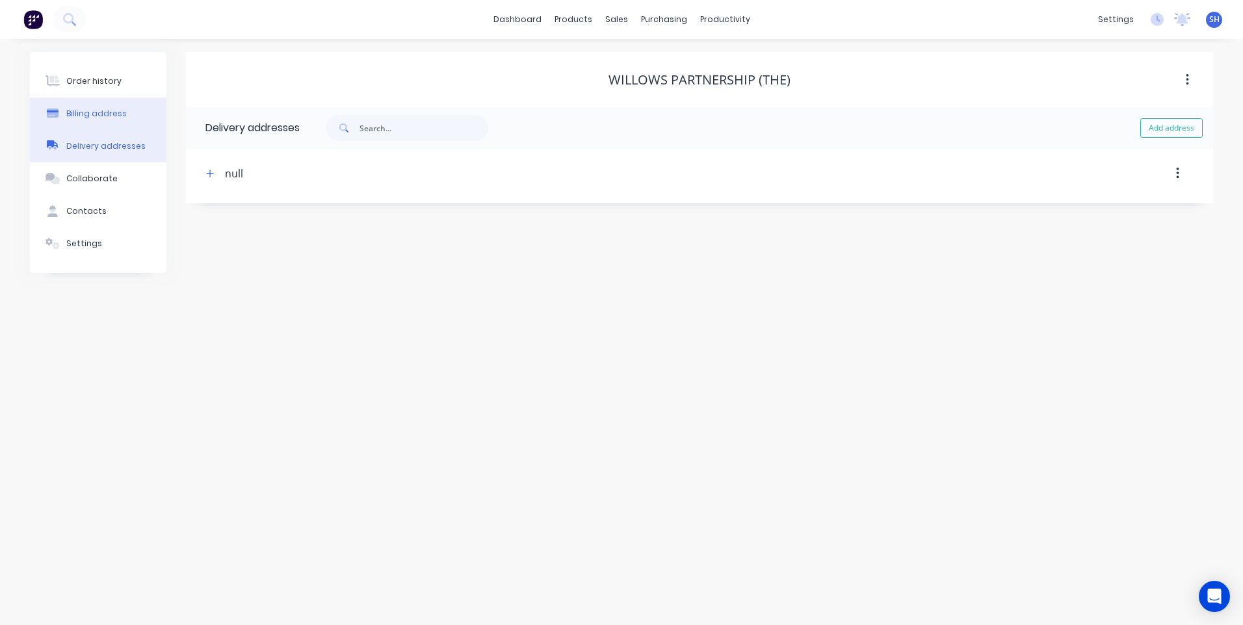
click at [84, 110] on div "Billing address" at bounding box center [96, 114] width 60 height 12
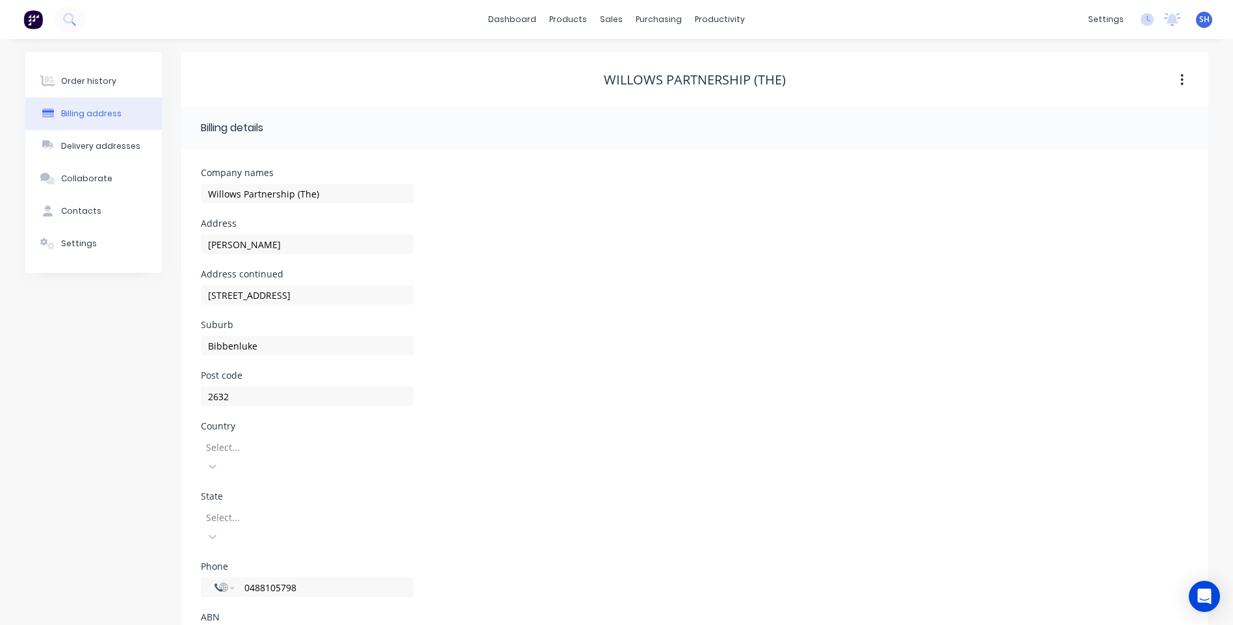
click at [272, 447] on div "Select..." at bounding box center [307, 457] width 213 height 39
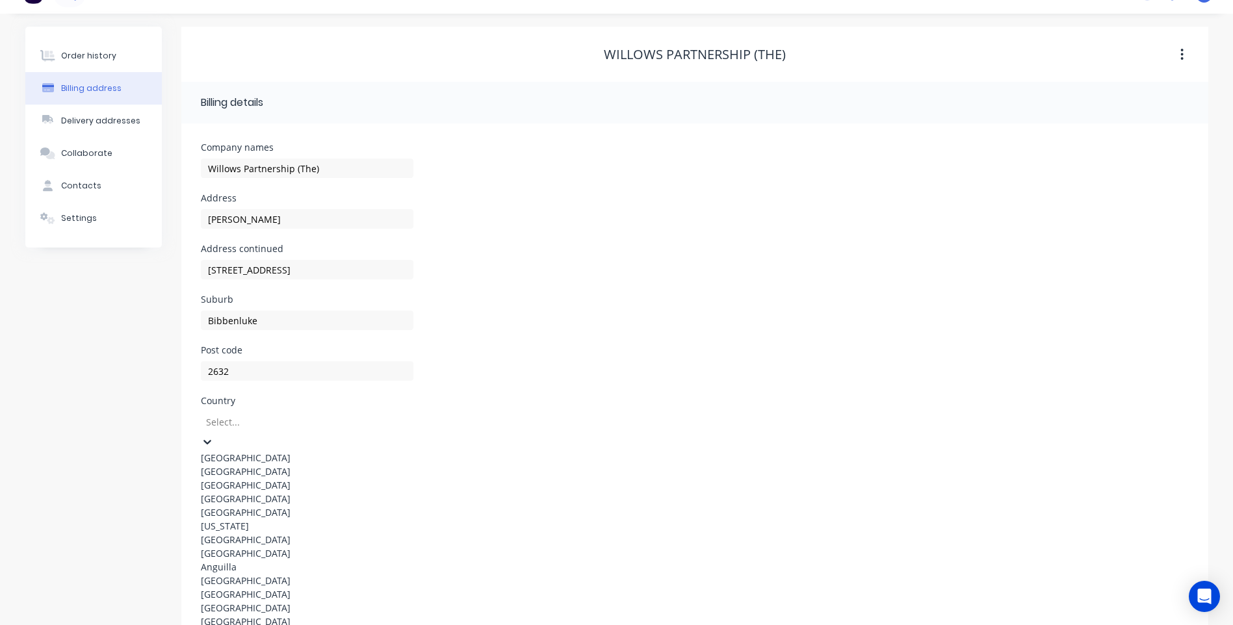
click at [265, 454] on div "[GEOGRAPHIC_DATA]" at bounding box center [307, 458] width 213 height 14
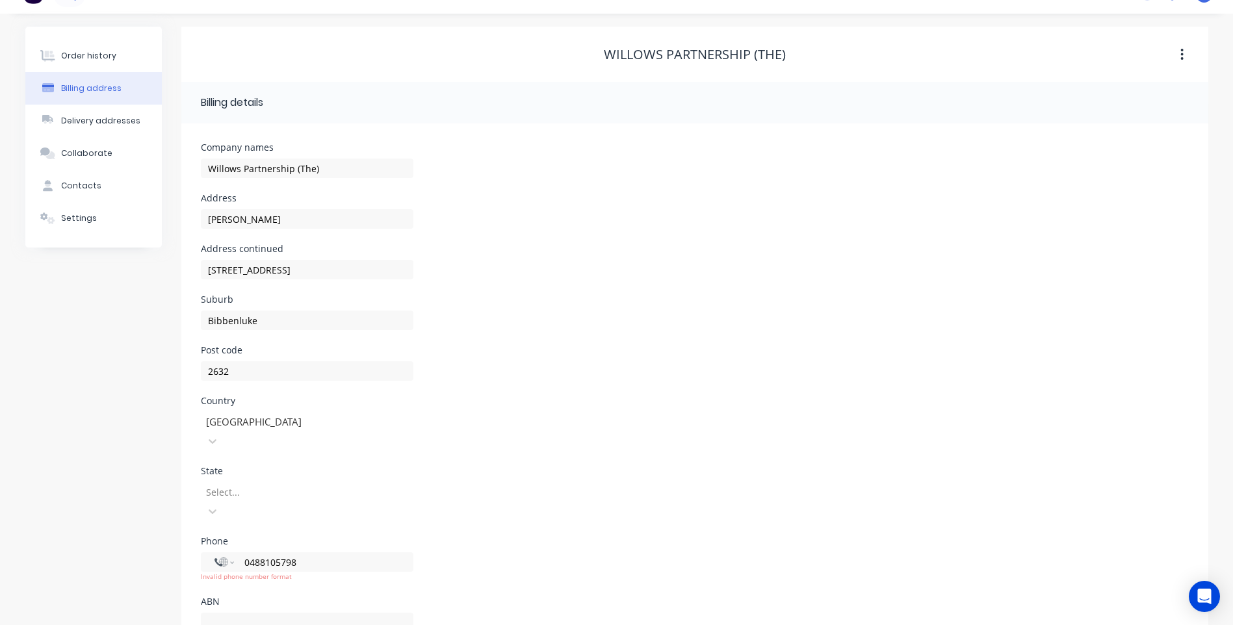
scroll to position [35, 0]
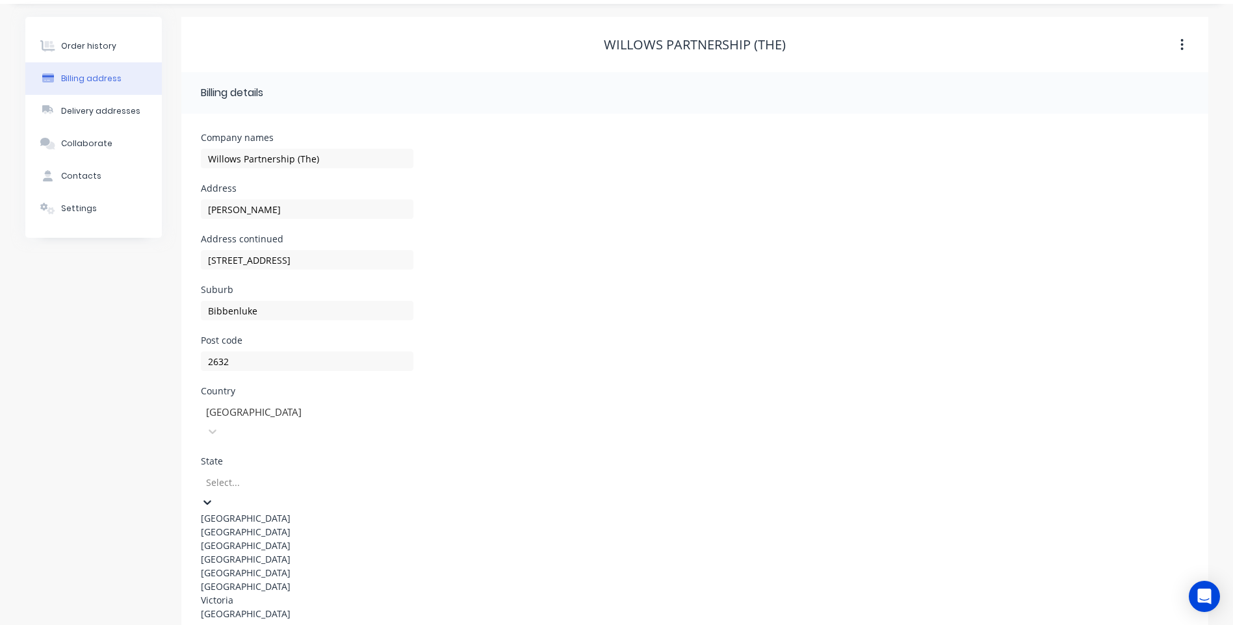
click at [269, 475] on div at bounding box center [298, 483] width 187 height 16
click at [275, 525] on div "New South Wales" at bounding box center [307, 532] width 213 height 14
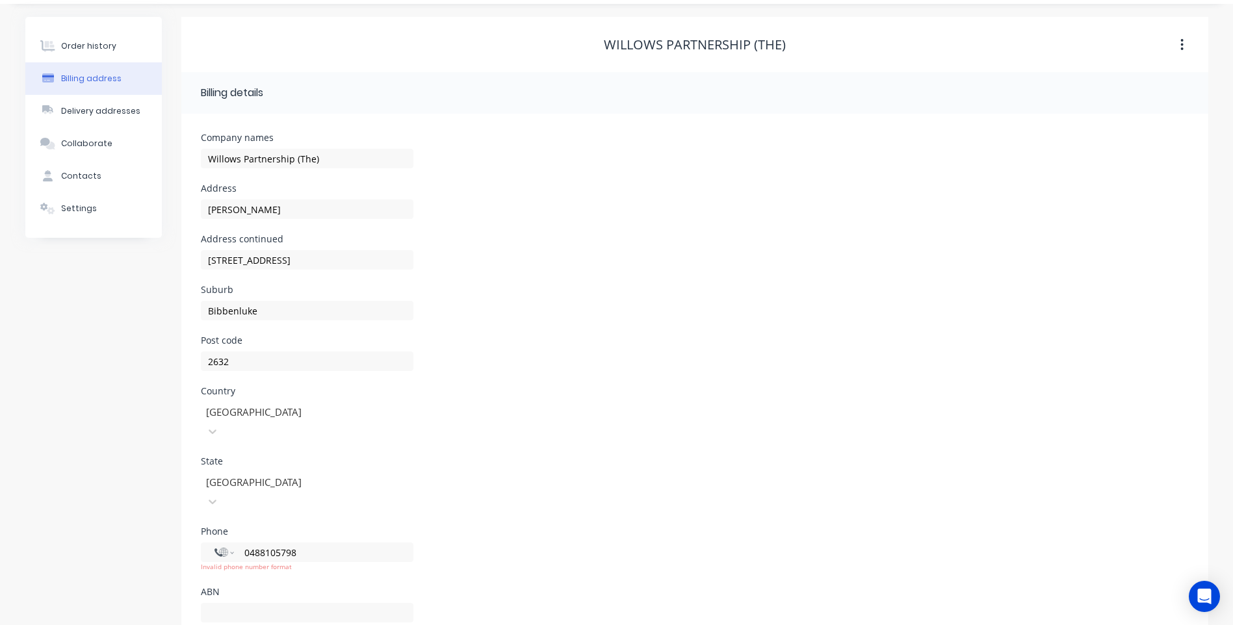
click at [545, 527] on div "Phone International Afghanistan Åland Islands Albania Algeria American Samoa An…" at bounding box center [695, 557] width 988 height 60
drag, startPoint x: 300, startPoint y: 513, endPoint x: 241, endPoint y: 511, distance: 59.8
click at [241, 543] on div "International Afghanistan Åland Islands Albania Algeria American Samoa Andorra …" at bounding box center [307, 553] width 213 height 20
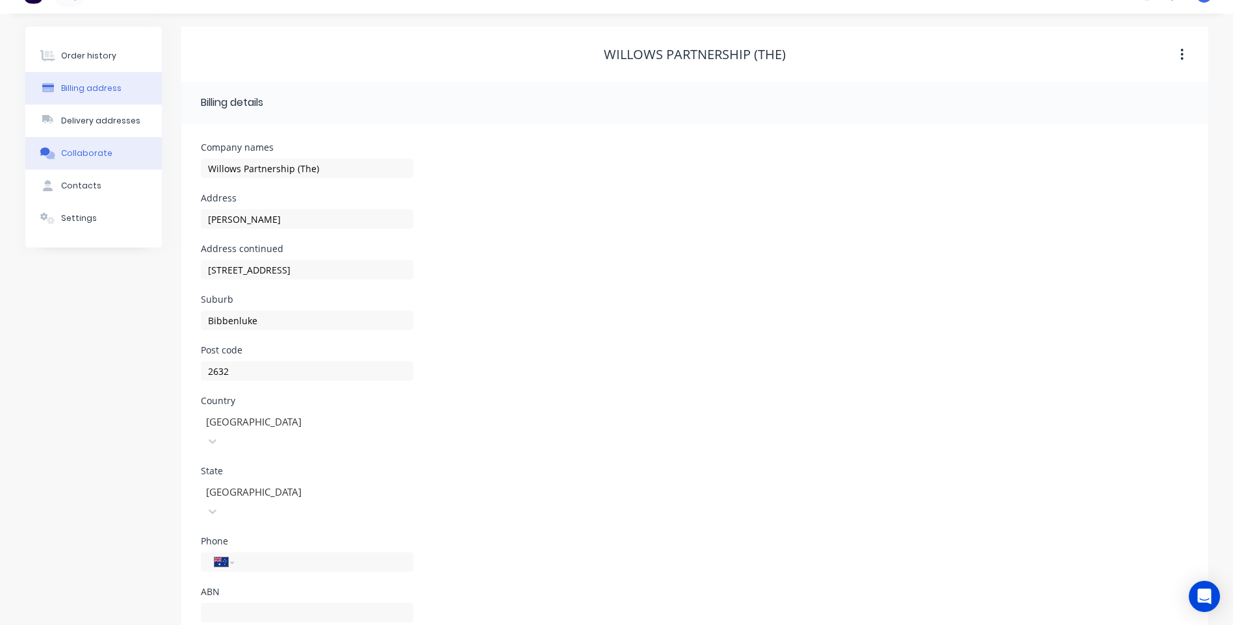
click at [81, 152] on div "Collaborate" at bounding box center [86, 154] width 51 height 12
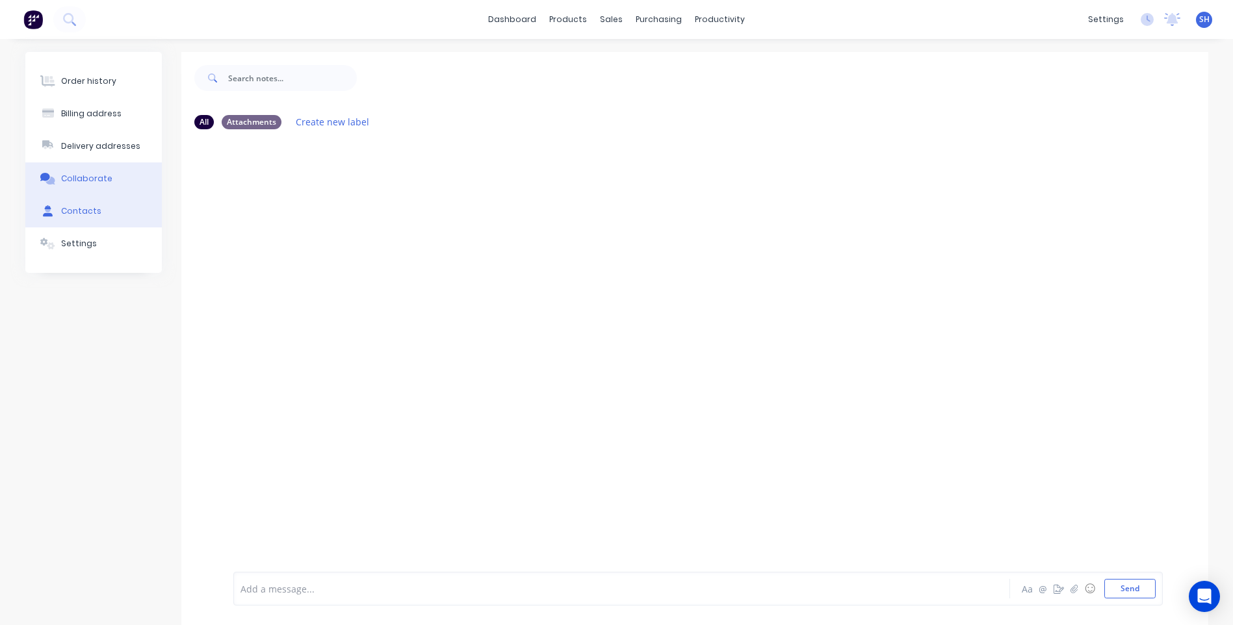
click at [82, 206] on div "Contacts" at bounding box center [81, 211] width 40 height 12
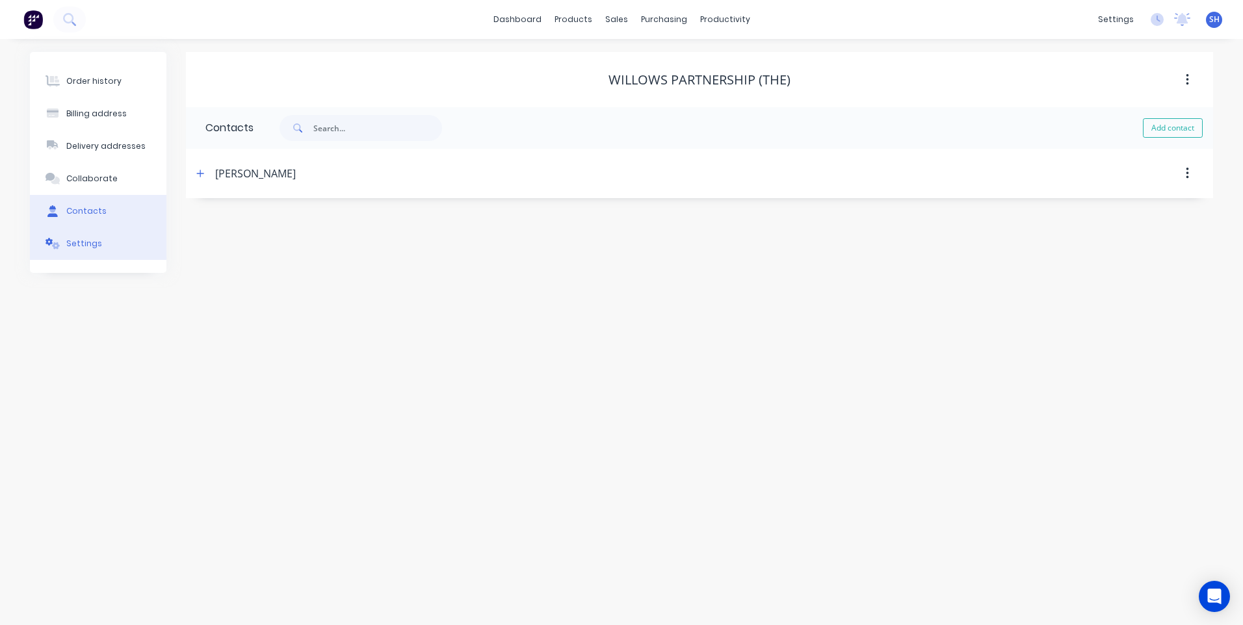
click at [82, 244] on div "Settings" at bounding box center [84, 244] width 36 height 12
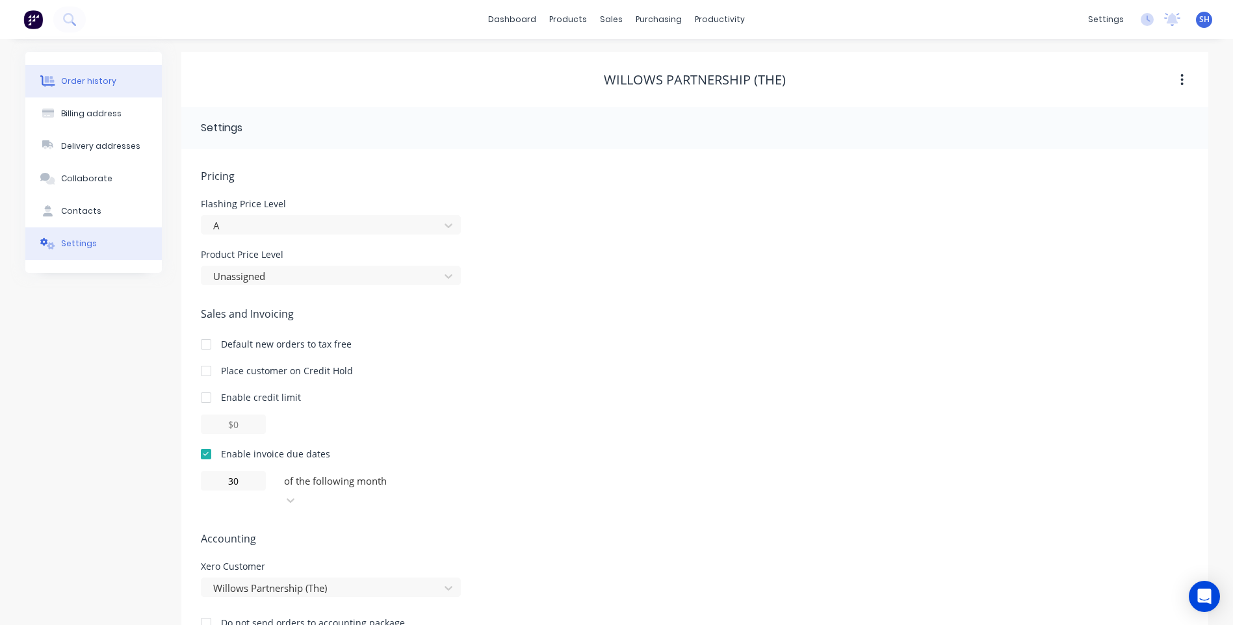
click at [74, 79] on div "Order history" at bounding box center [88, 81] width 55 height 12
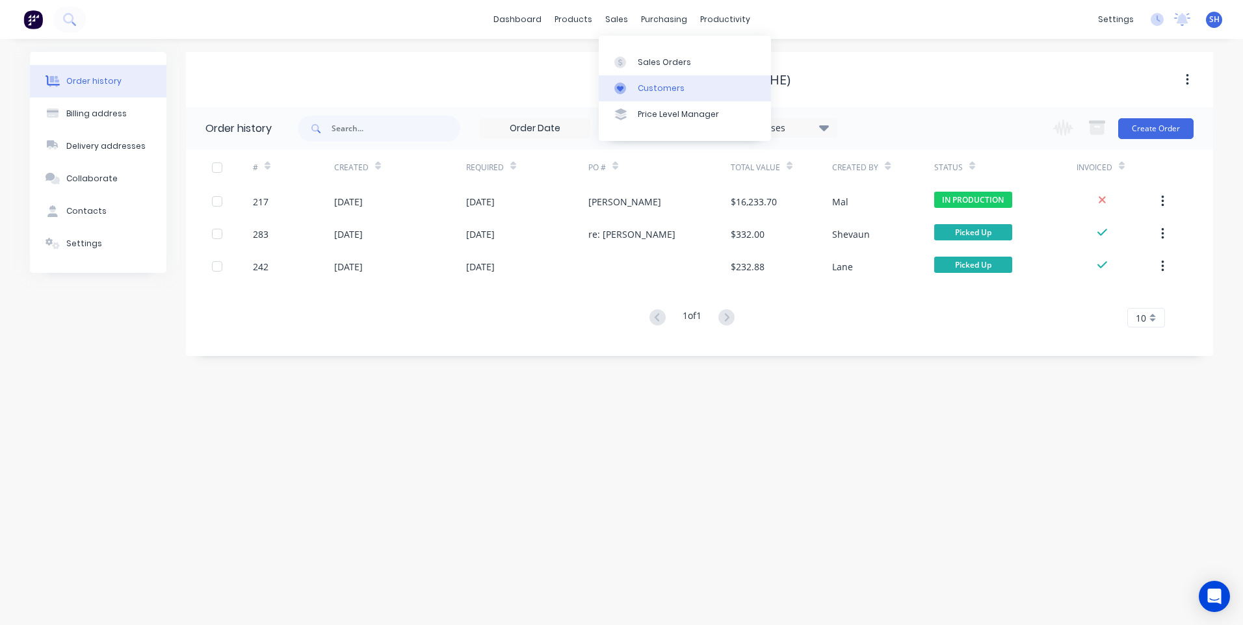
click at [653, 85] on div "Customers" at bounding box center [661, 89] width 47 height 12
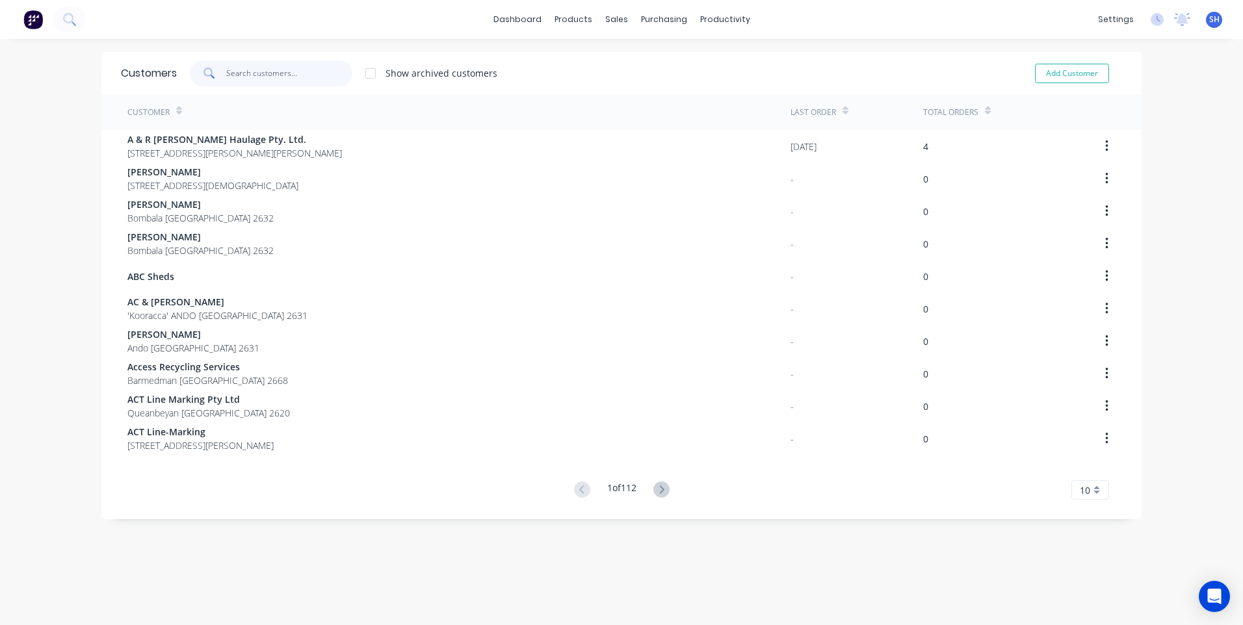
click at [226, 70] on input "text" at bounding box center [289, 73] width 127 height 26
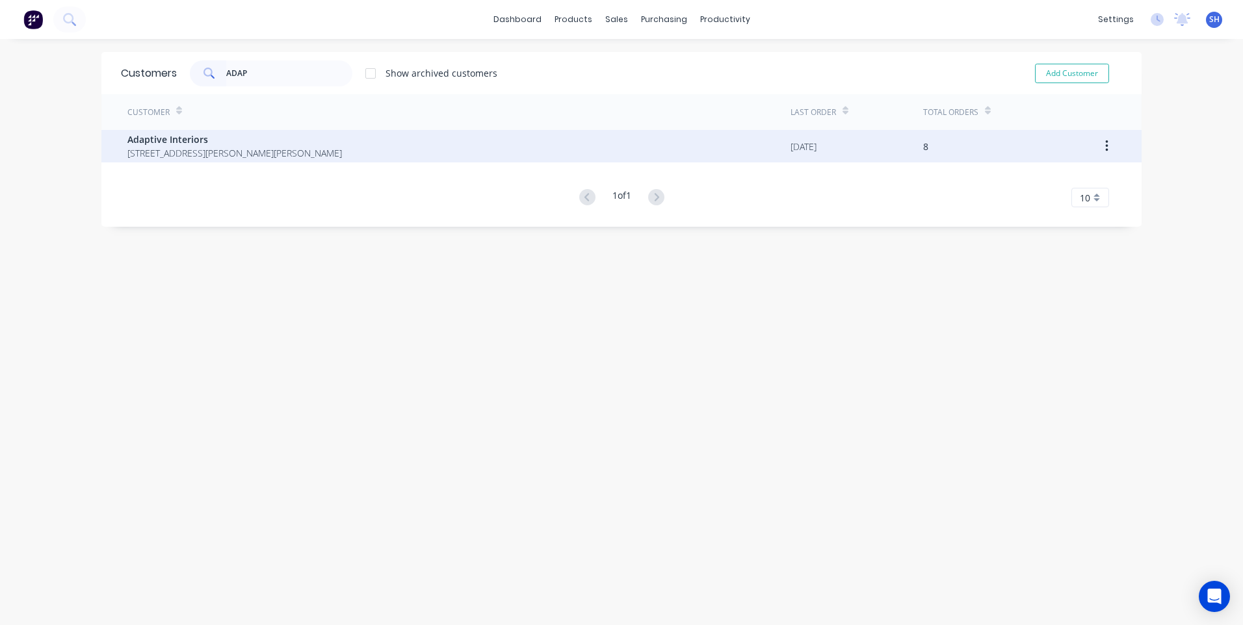
click at [190, 135] on span "Adaptive Interiors" at bounding box center [234, 140] width 215 height 14
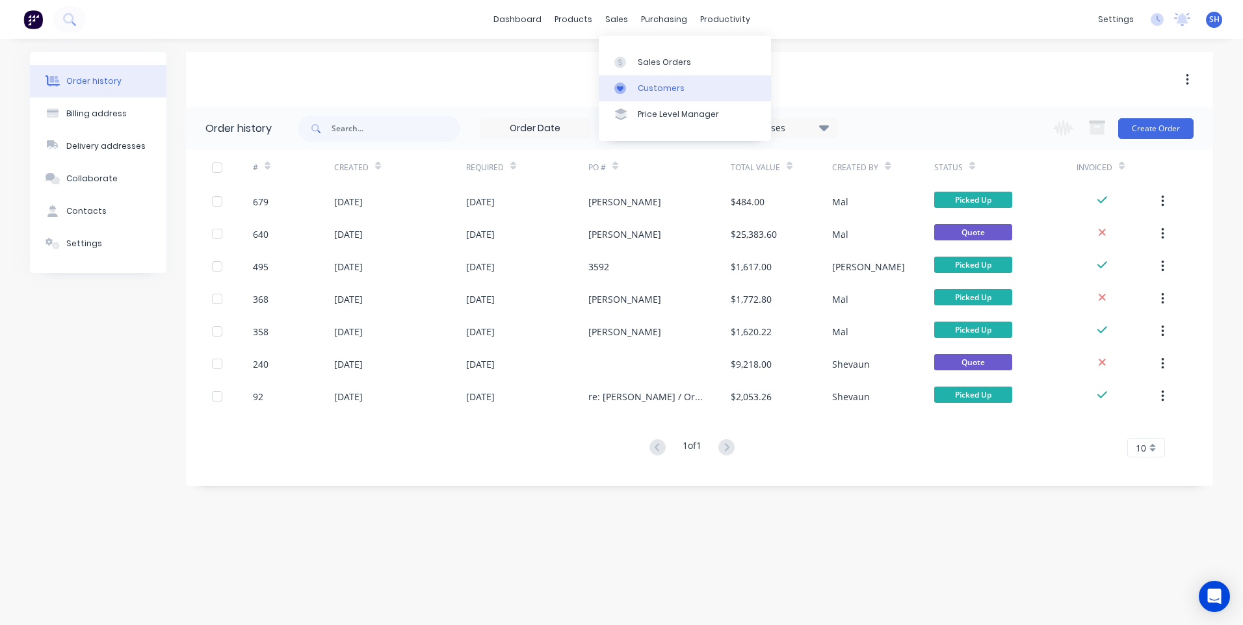
click at [655, 86] on div "Customers" at bounding box center [661, 89] width 47 height 12
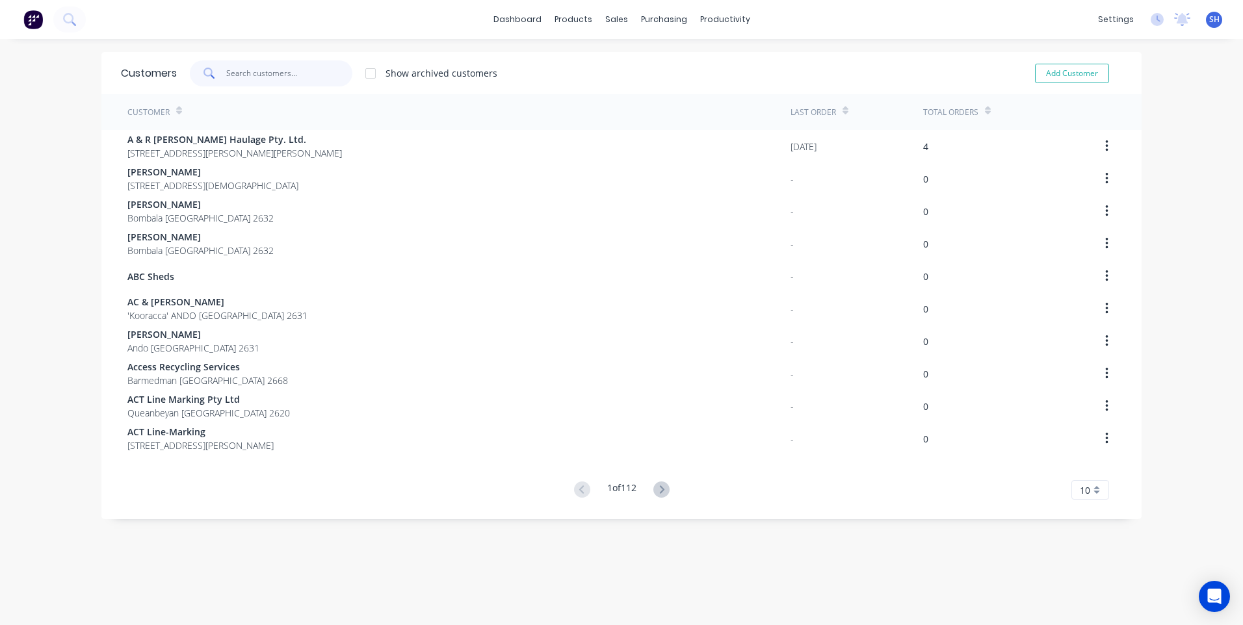
click at [228, 75] on input "text" at bounding box center [289, 73] width 127 height 26
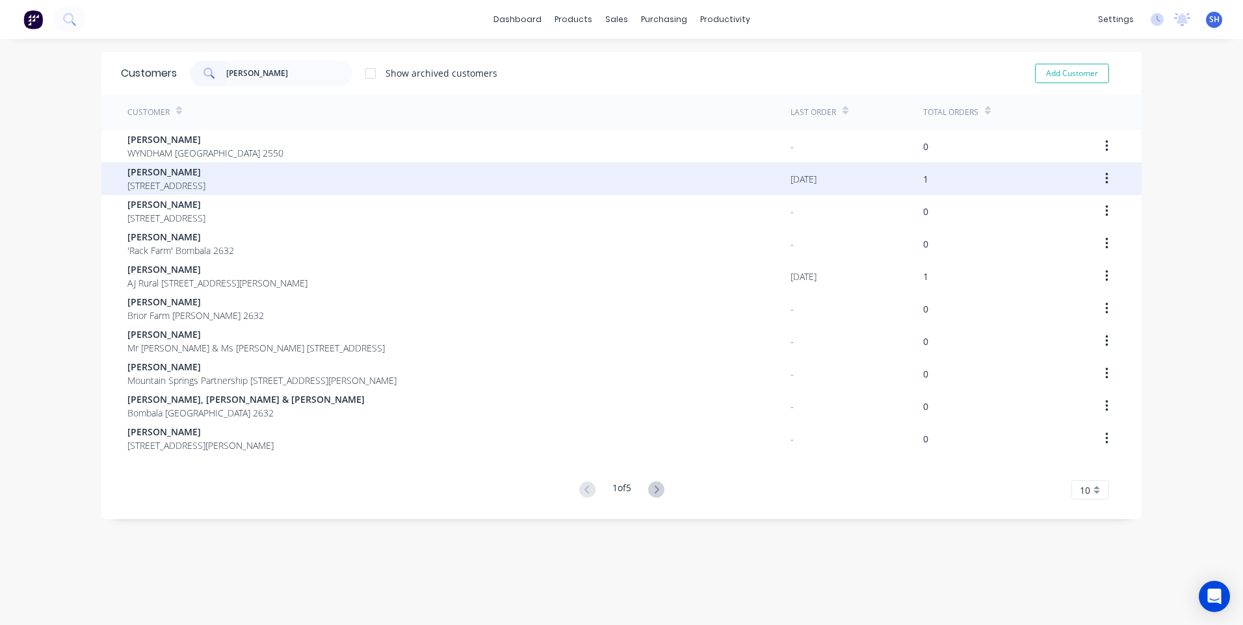
click at [160, 173] on span "[PERSON_NAME]" at bounding box center [166, 172] width 78 height 14
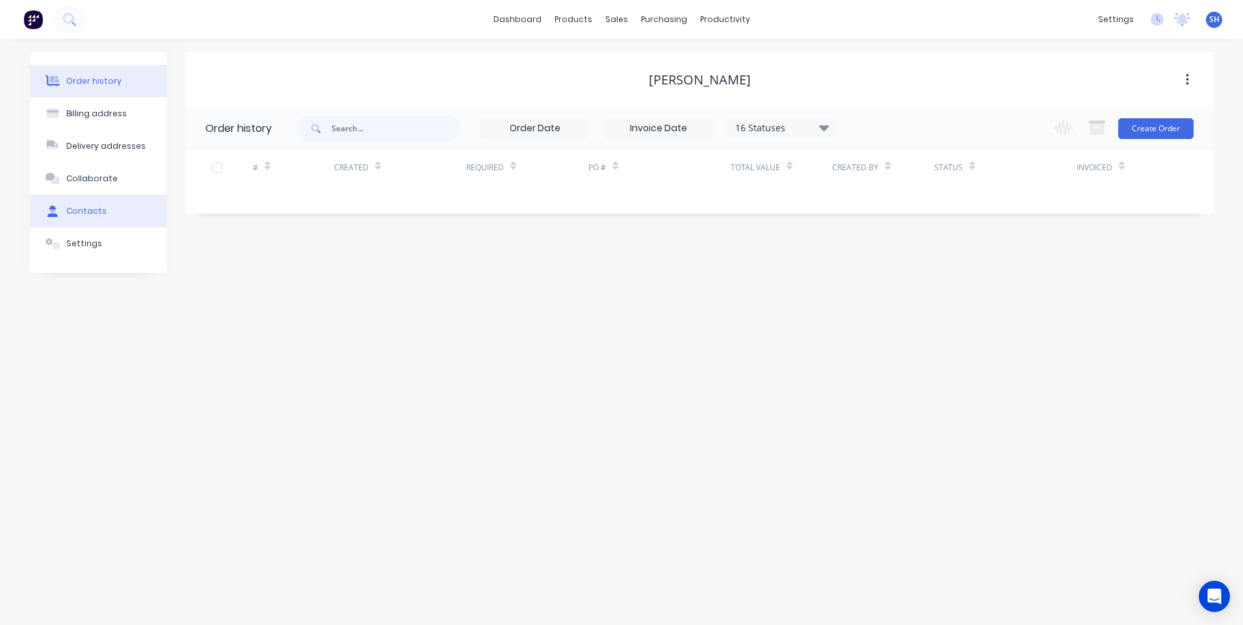
click at [83, 205] on div "Contacts" at bounding box center [86, 211] width 40 height 12
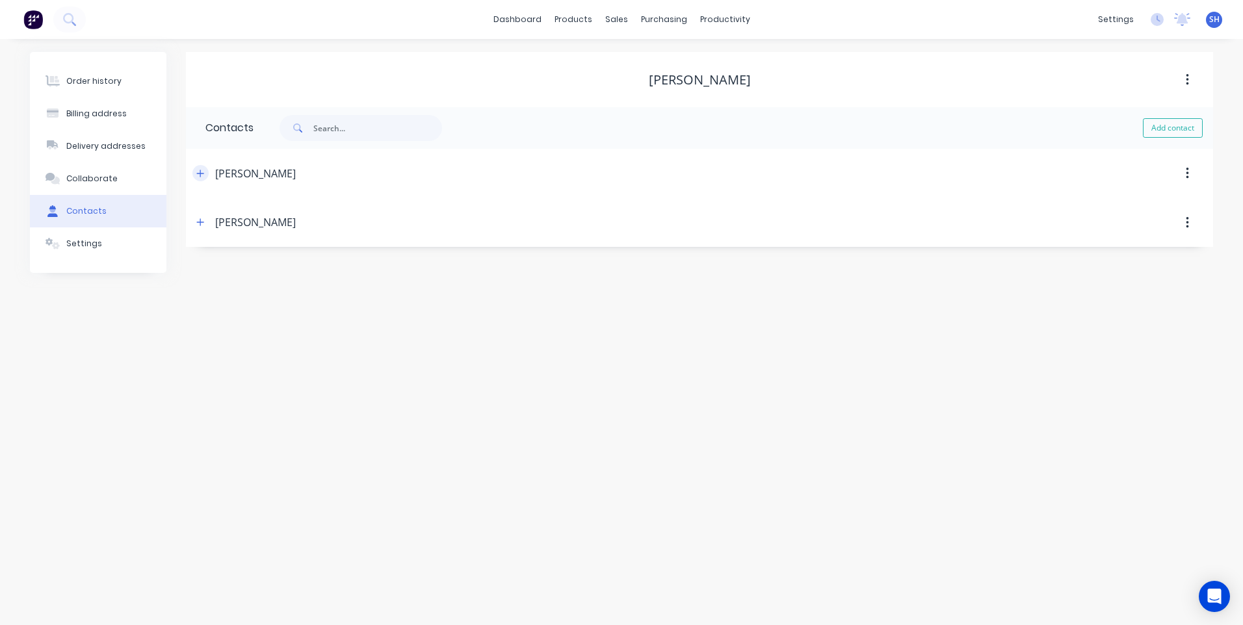
click at [198, 174] on icon "button" at bounding box center [200, 173] width 8 height 9
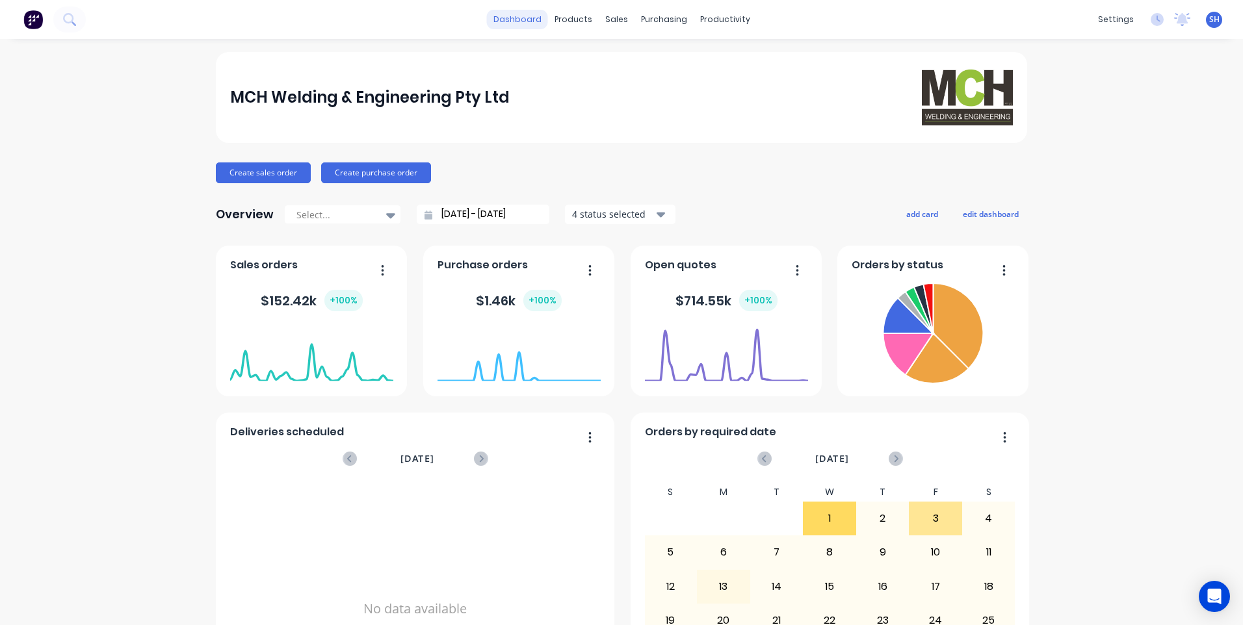
click at [518, 18] on link "dashboard" at bounding box center [517, 20] width 61 height 20
click at [657, 90] on div "Customers" at bounding box center [656, 89] width 47 height 12
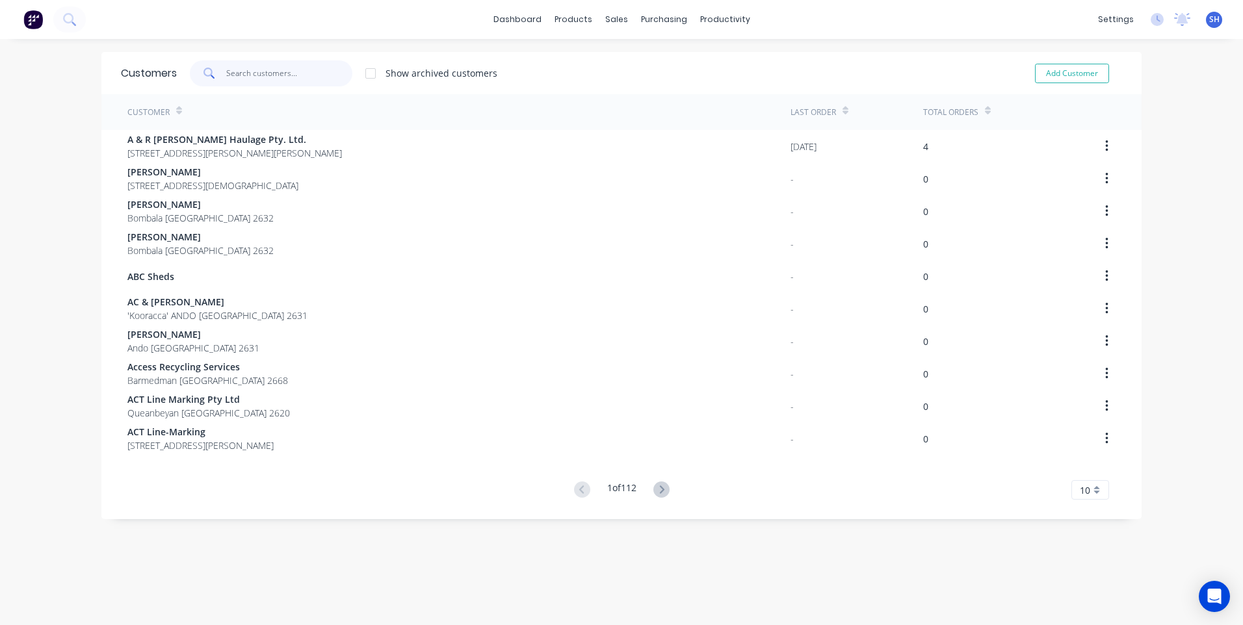
click at [232, 72] on input "text" at bounding box center [289, 73] width 127 height 26
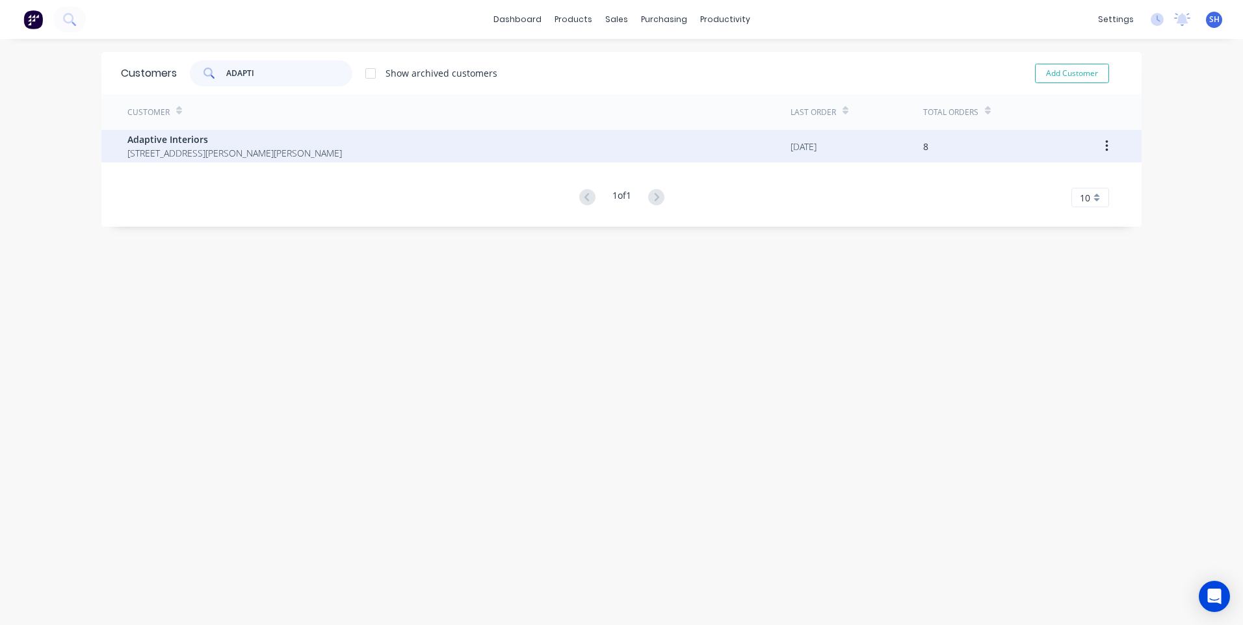
type input "ADAPTI"
click at [180, 137] on span "Adaptive Interiors" at bounding box center [234, 140] width 215 height 14
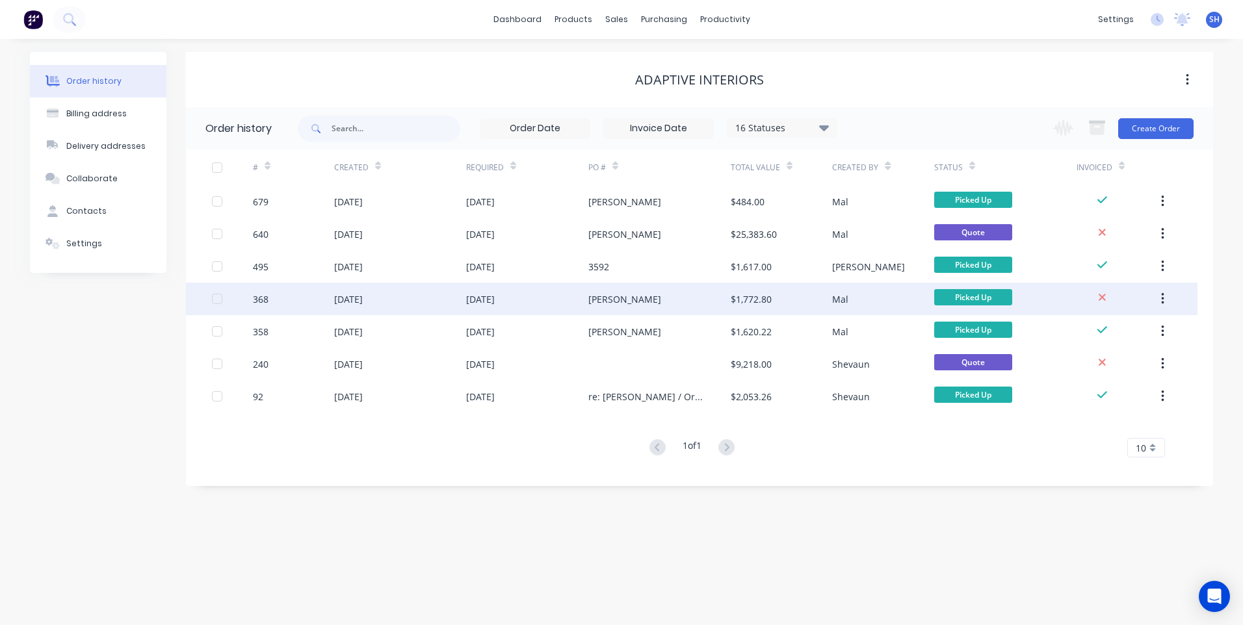
click at [426, 297] on div "13 Aug 2025" at bounding box center [400, 299] width 132 height 33
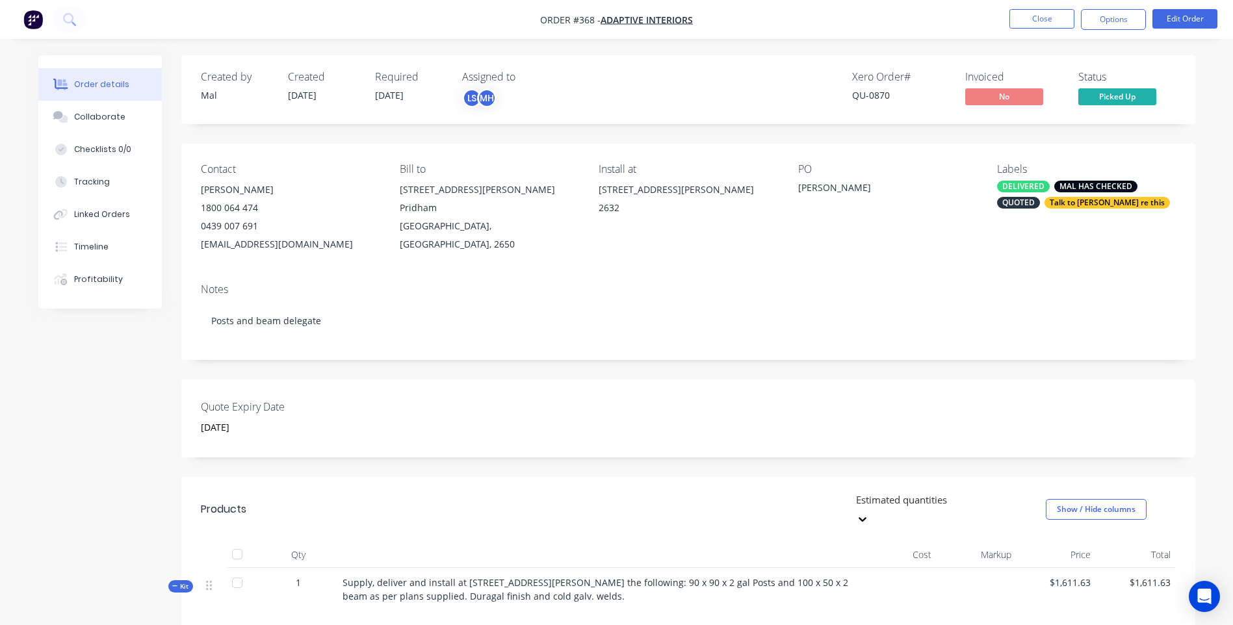
click at [33, 16] on img "button" at bounding box center [33, 20] width 20 height 20
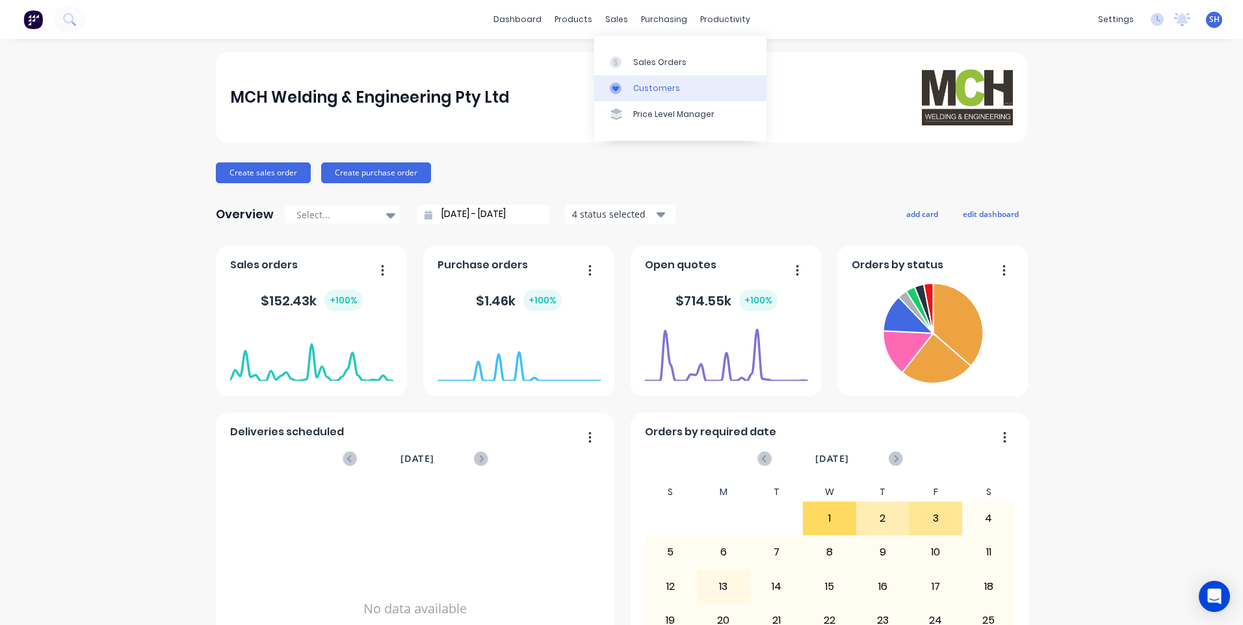
click at [657, 85] on div "Customers" at bounding box center [656, 89] width 47 height 12
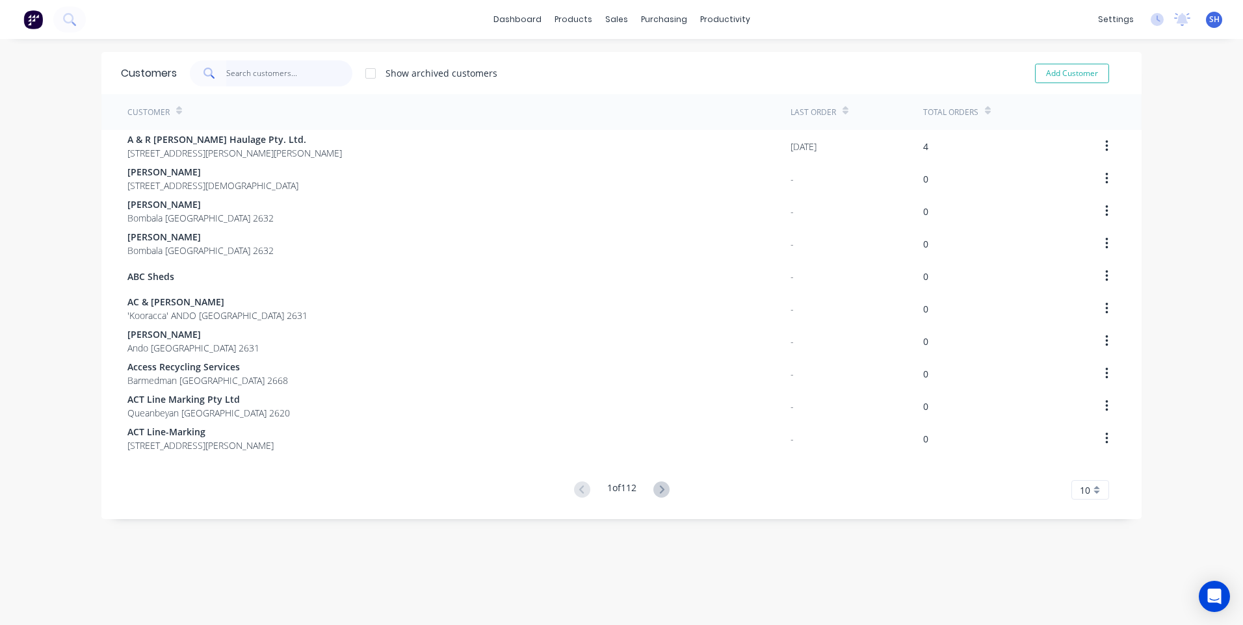
click at [241, 72] on input "text" at bounding box center [289, 73] width 127 height 26
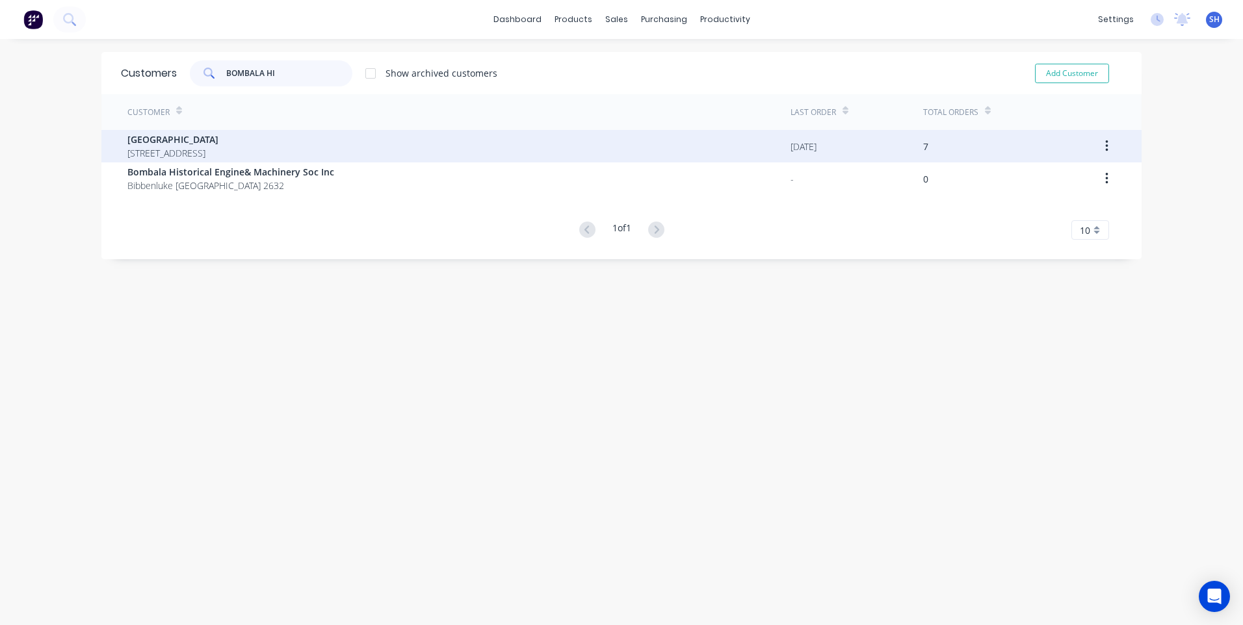
type input "BOMBALA HI"
click at [199, 140] on span "Bombala High School" at bounding box center [172, 140] width 91 height 14
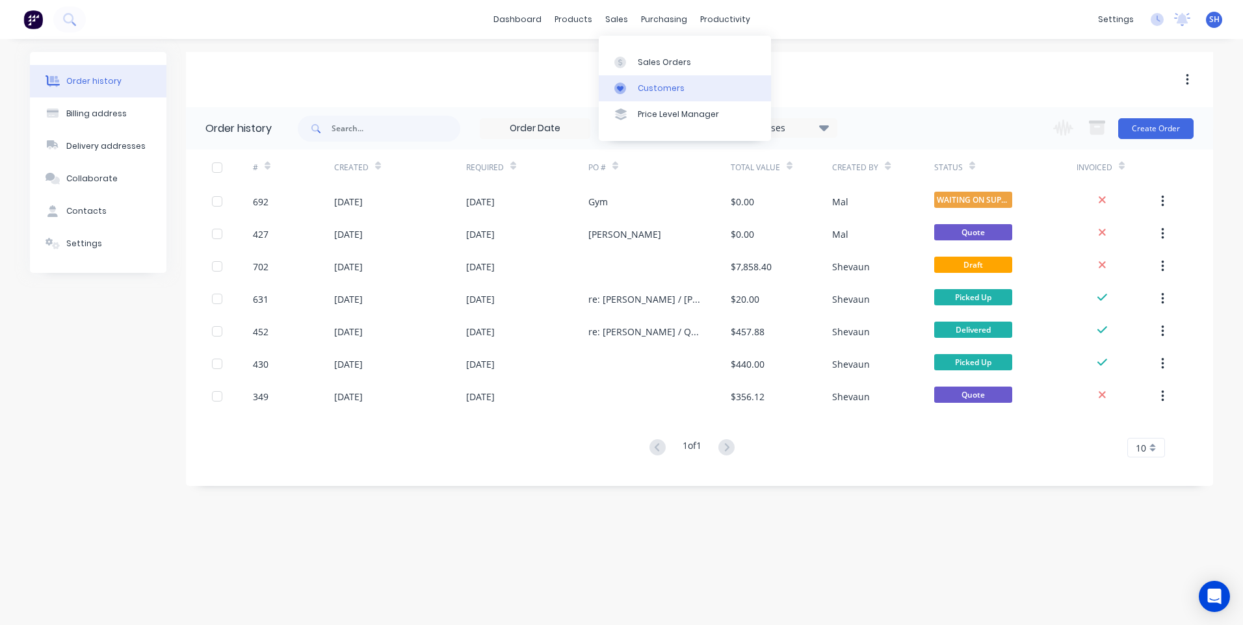
click at [661, 88] on div "Customers" at bounding box center [661, 89] width 47 height 12
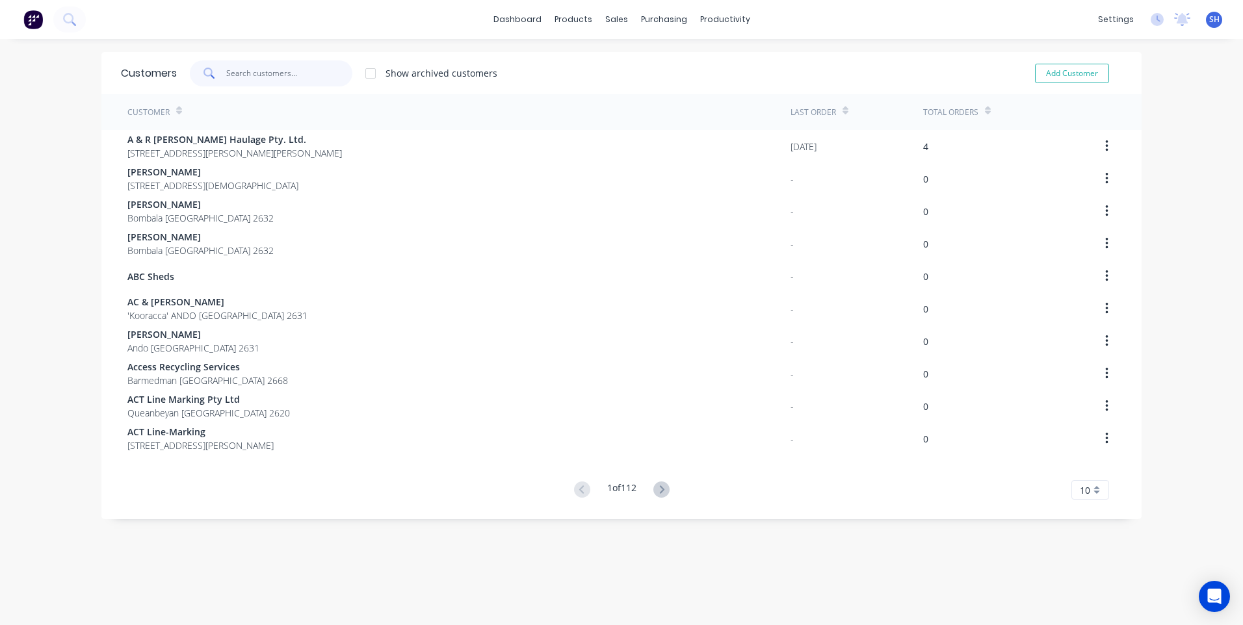
click at [231, 75] on input "text" at bounding box center [289, 73] width 127 height 26
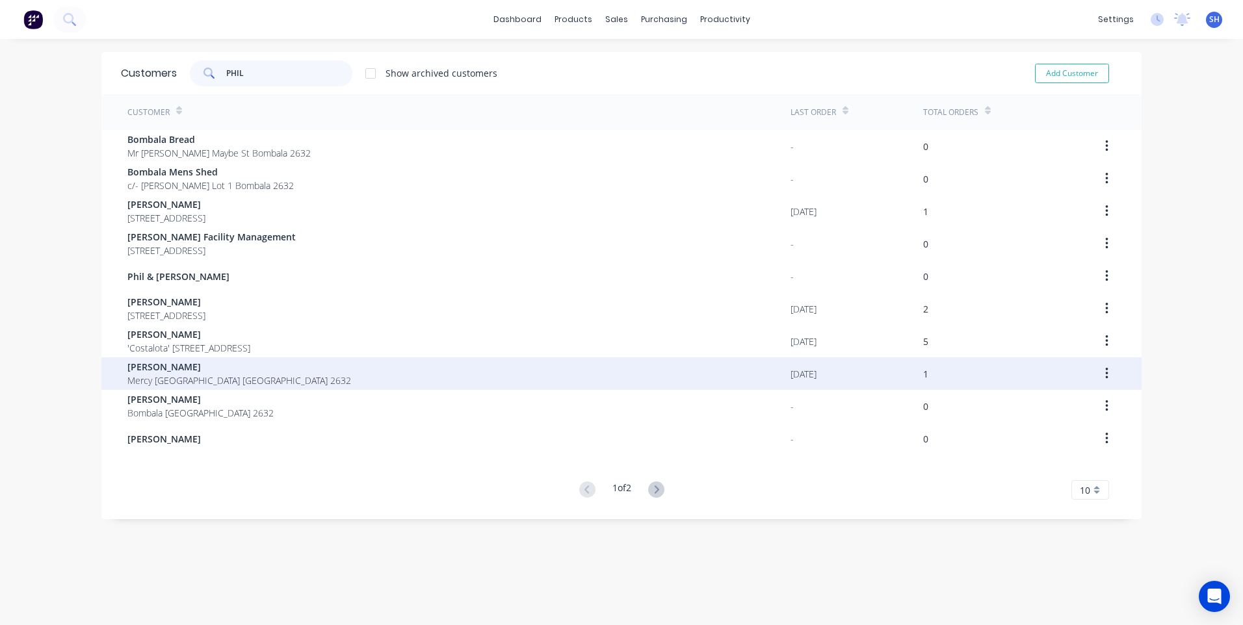
type input "PHIL"
click at [157, 369] on span "Phil Hilzinger" at bounding box center [239, 367] width 224 height 14
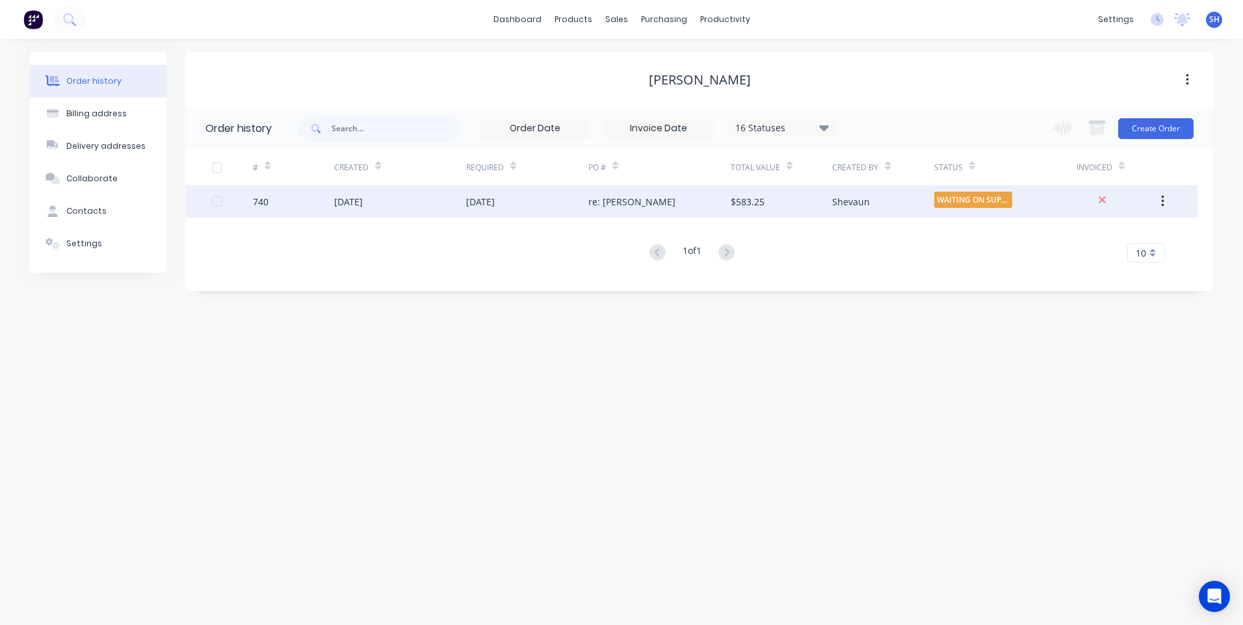
click at [412, 199] on div "30 Sep 2025" at bounding box center [400, 201] width 132 height 33
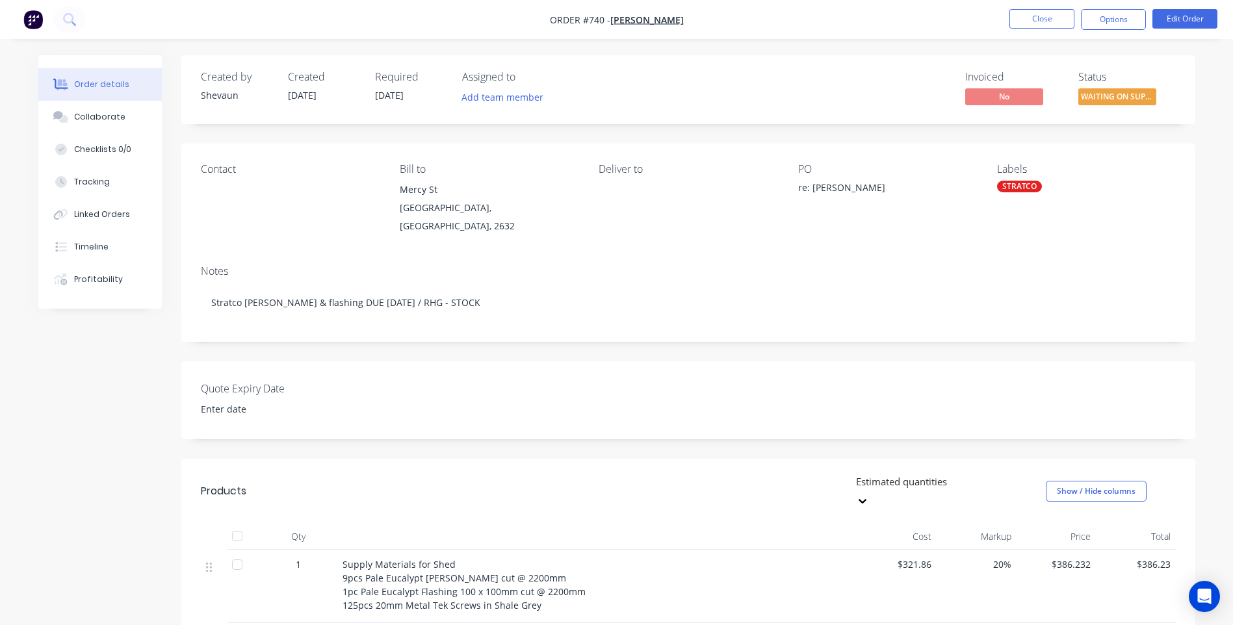
click at [25, 21] on img "button" at bounding box center [33, 20] width 20 height 20
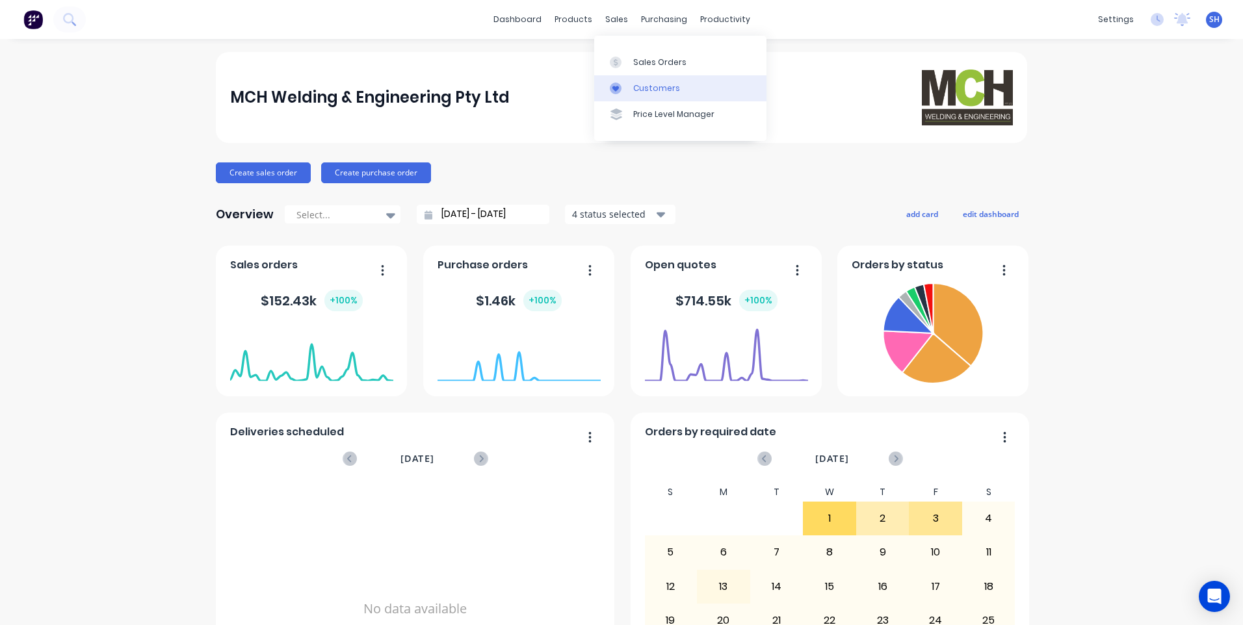
click at [644, 85] on div "Customers" at bounding box center [656, 89] width 47 height 12
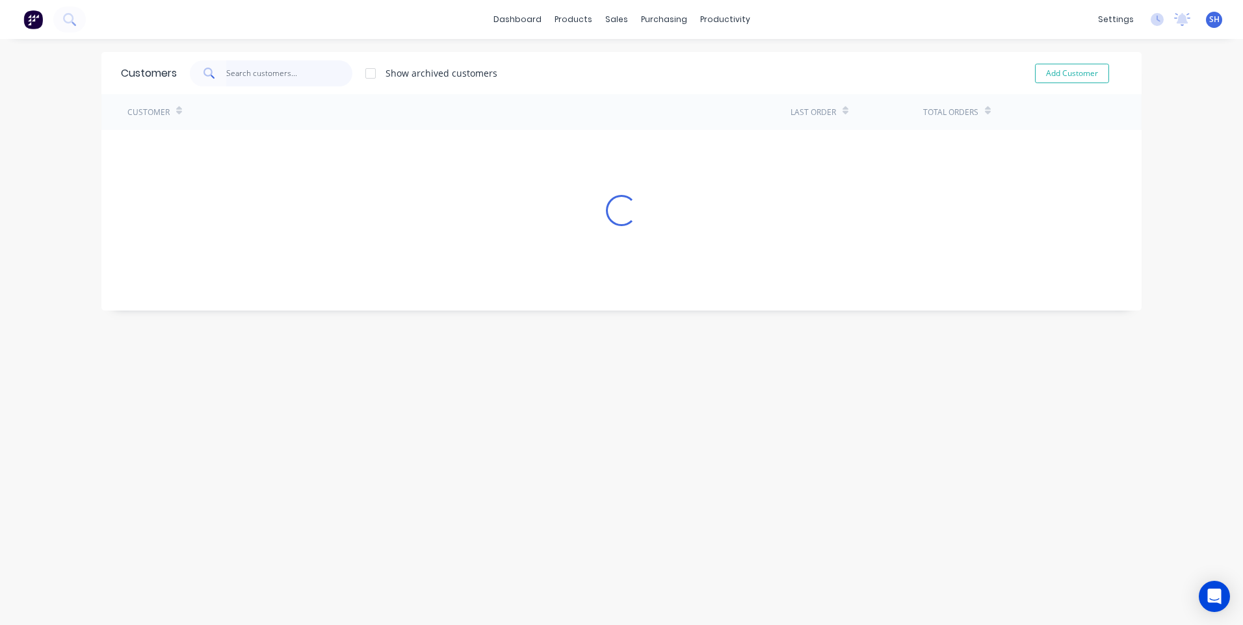
click at [239, 70] on input "text" at bounding box center [289, 73] width 127 height 26
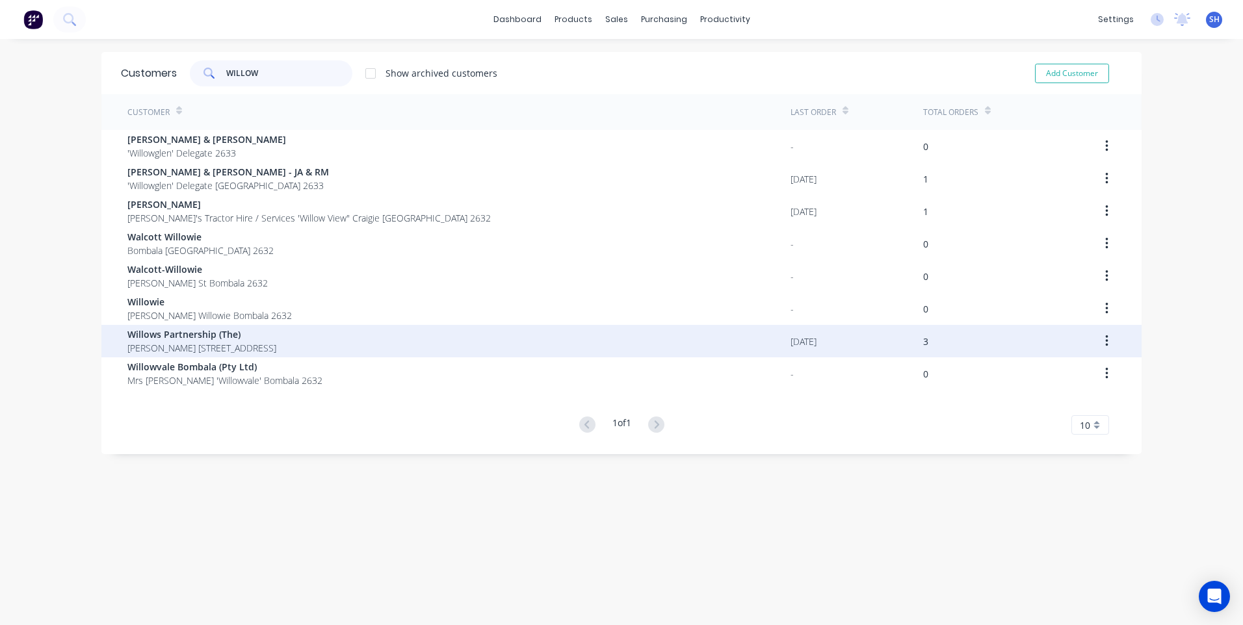
type input "WILLOW"
click at [184, 337] on span "Willows Partnership (The)" at bounding box center [201, 335] width 149 height 14
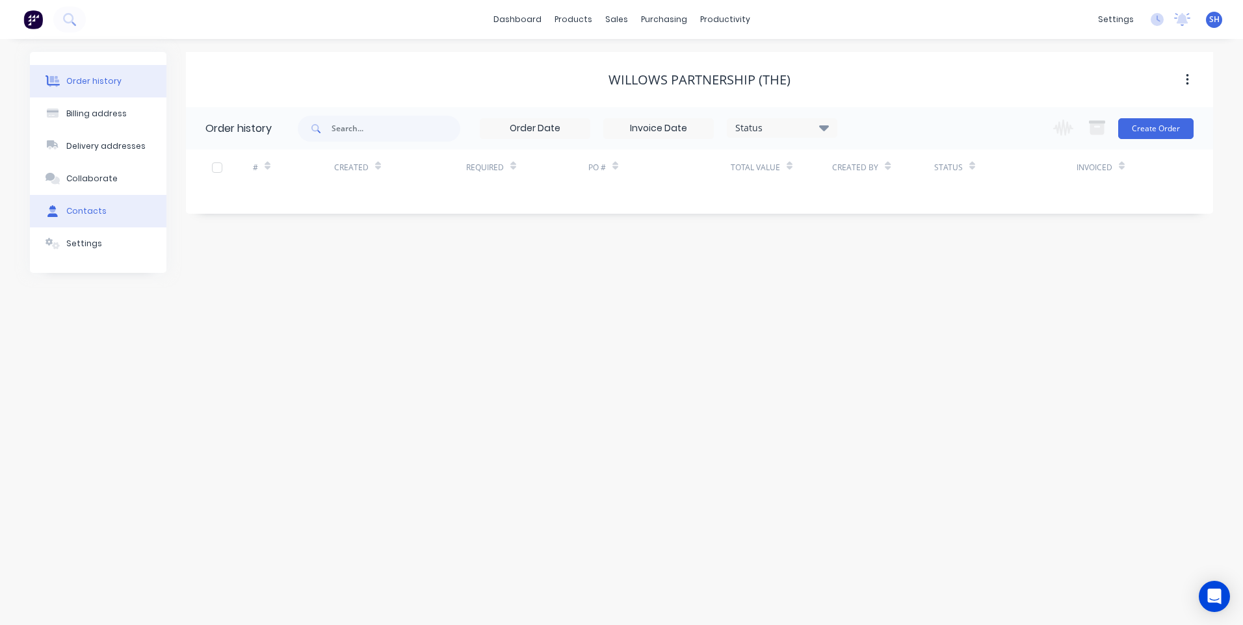
click at [88, 205] on div "Contacts" at bounding box center [86, 211] width 40 height 12
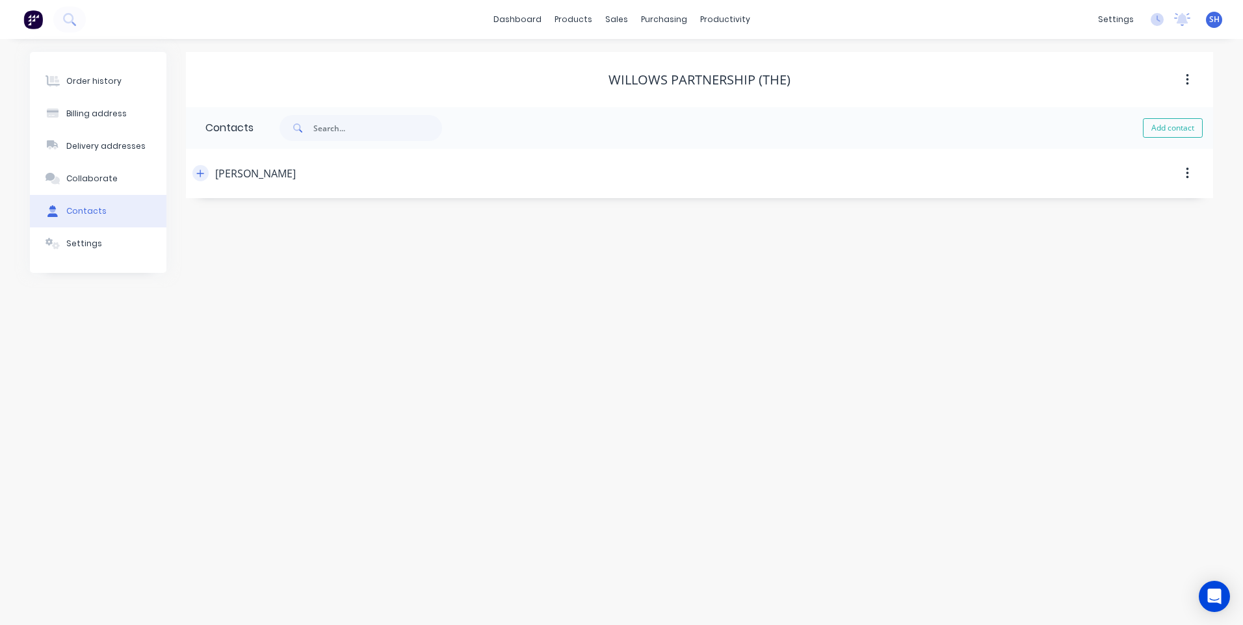
click at [198, 172] on icon "button" at bounding box center [200, 173] width 8 height 9
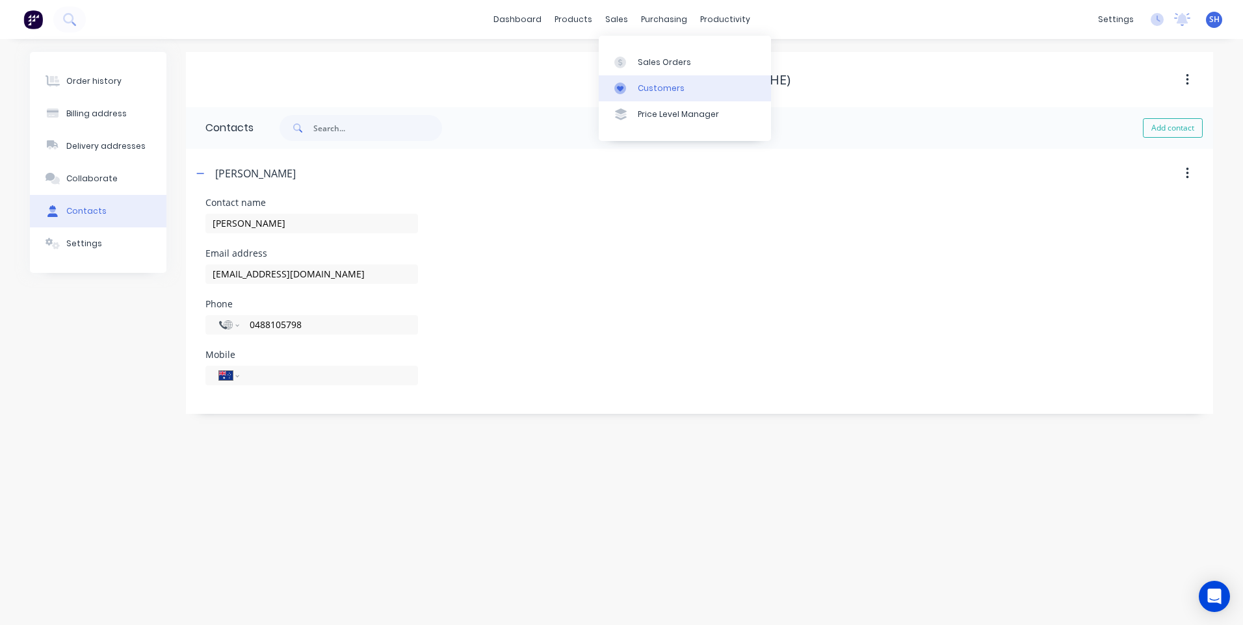
click at [651, 86] on div "Customers" at bounding box center [661, 89] width 47 height 12
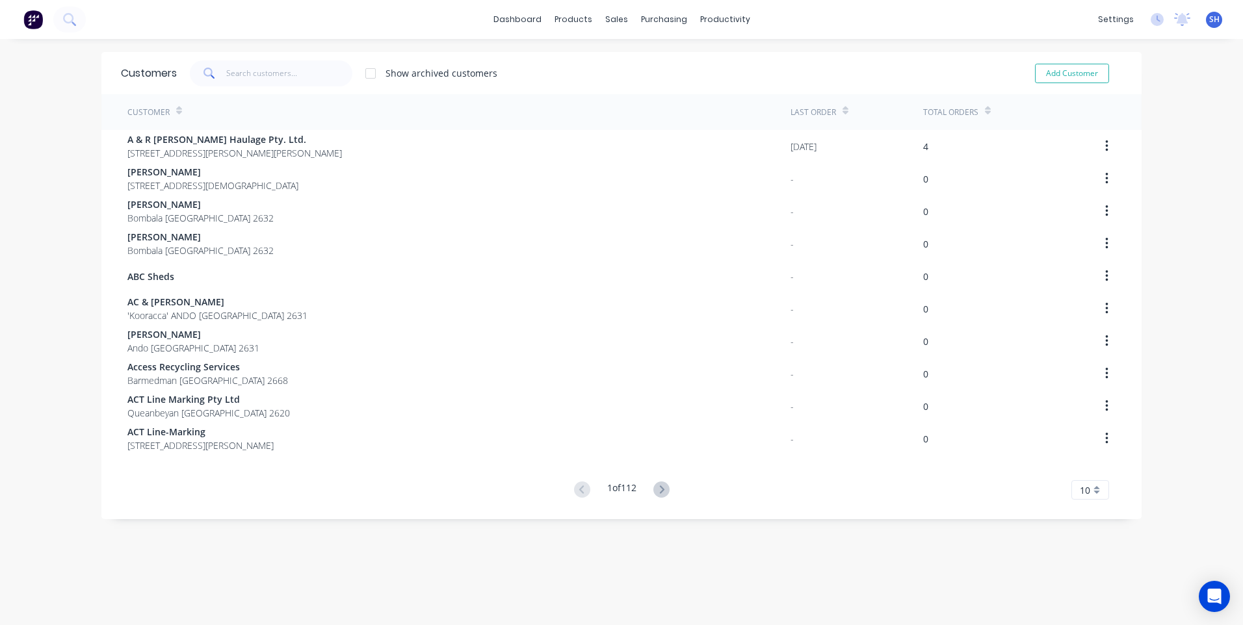
click at [215, 68] on span at bounding box center [208, 73] width 36 height 26
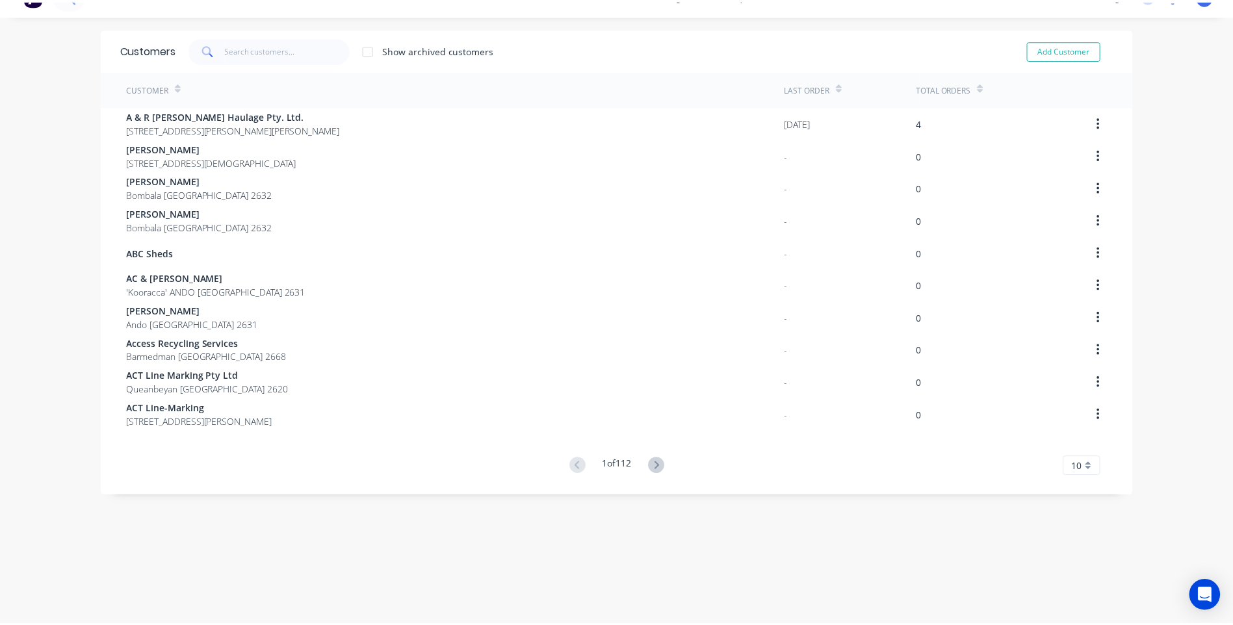
scroll to position [26, 0]
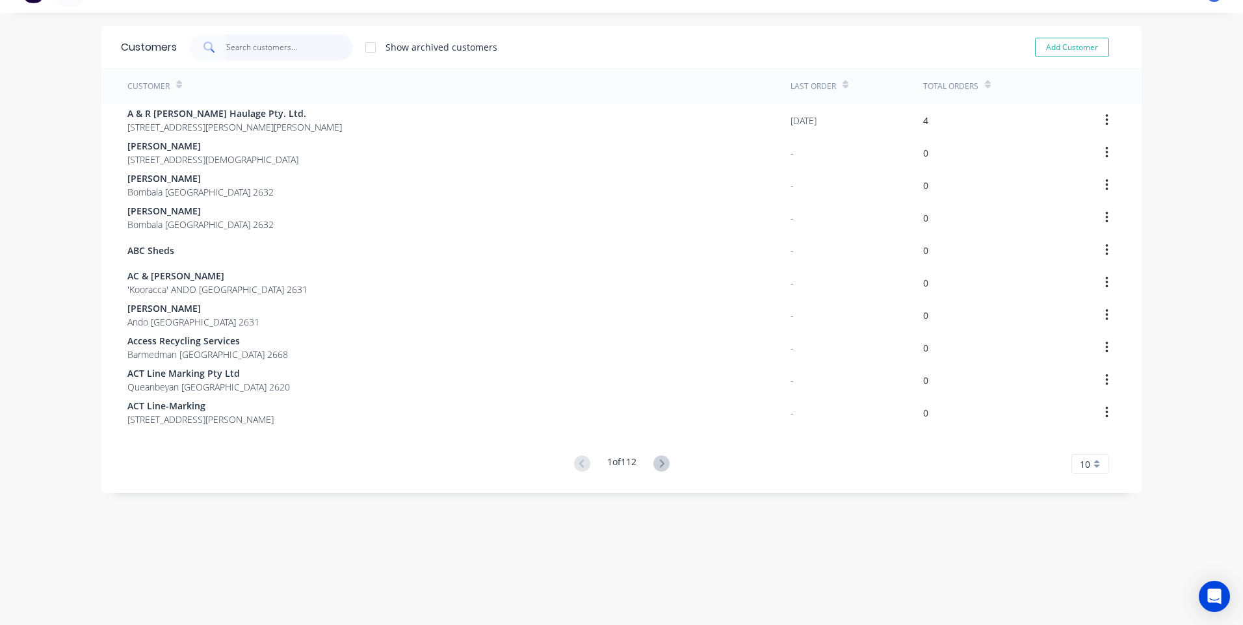
click at [237, 42] on input "text" at bounding box center [289, 47] width 127 height 26
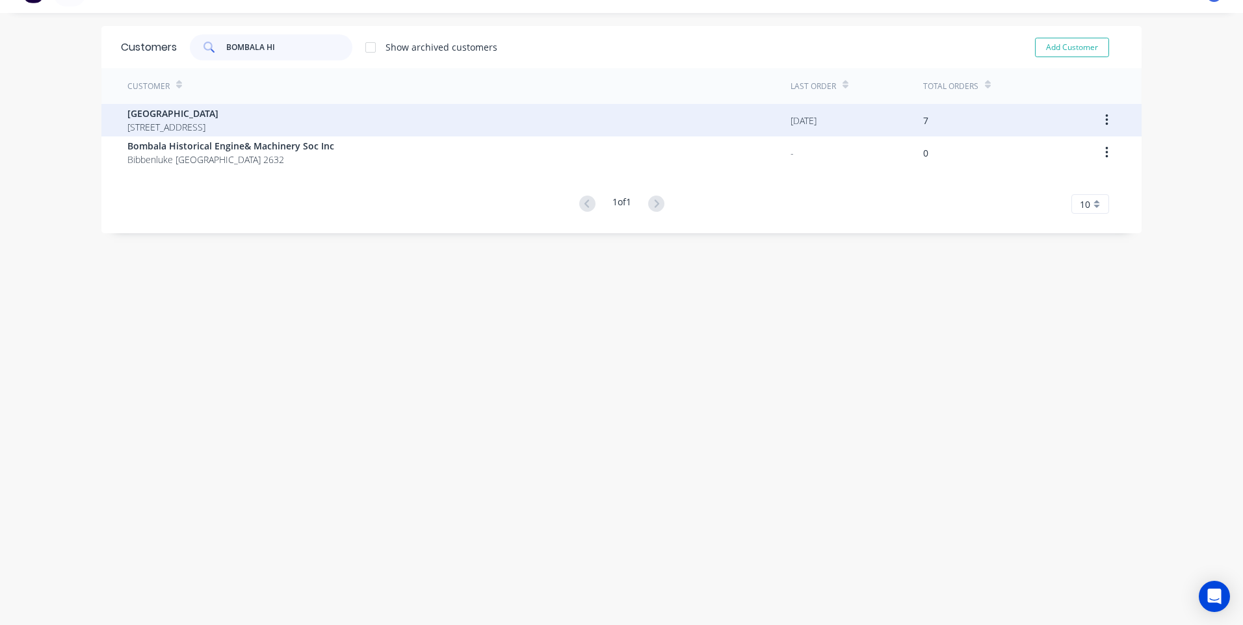
type input "BOMBALA HI"
click at [185, 116] on span "Bombala High School" at bounding box center [172, 114] width 91 height 14
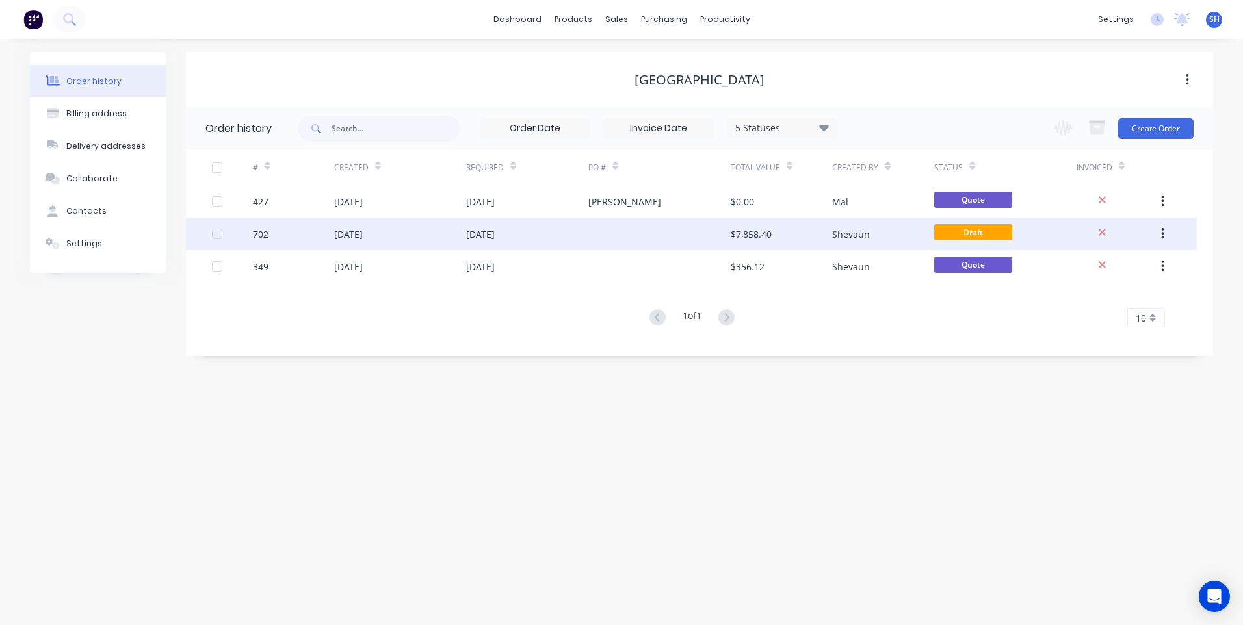
click at [409, 232] on div "23 Sep 2025" at bounding box center [400, 234] width 132 height 33
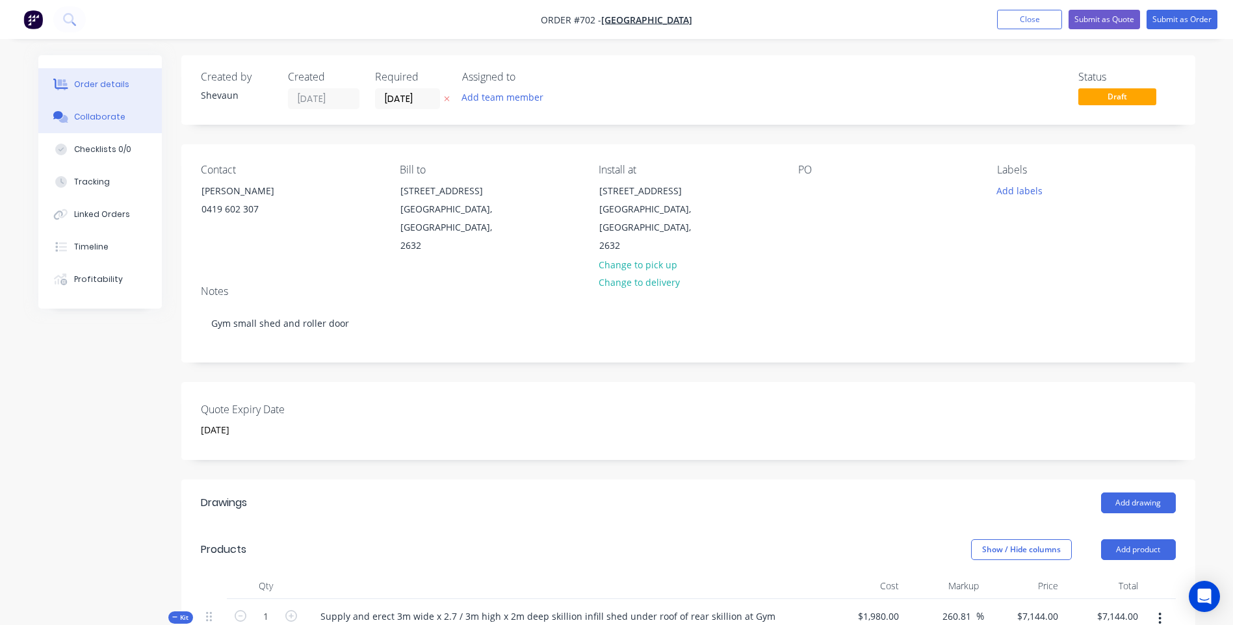
click at [92, 114] on div "Collaborate" at bounding box center [99, 117] width 51 height 12
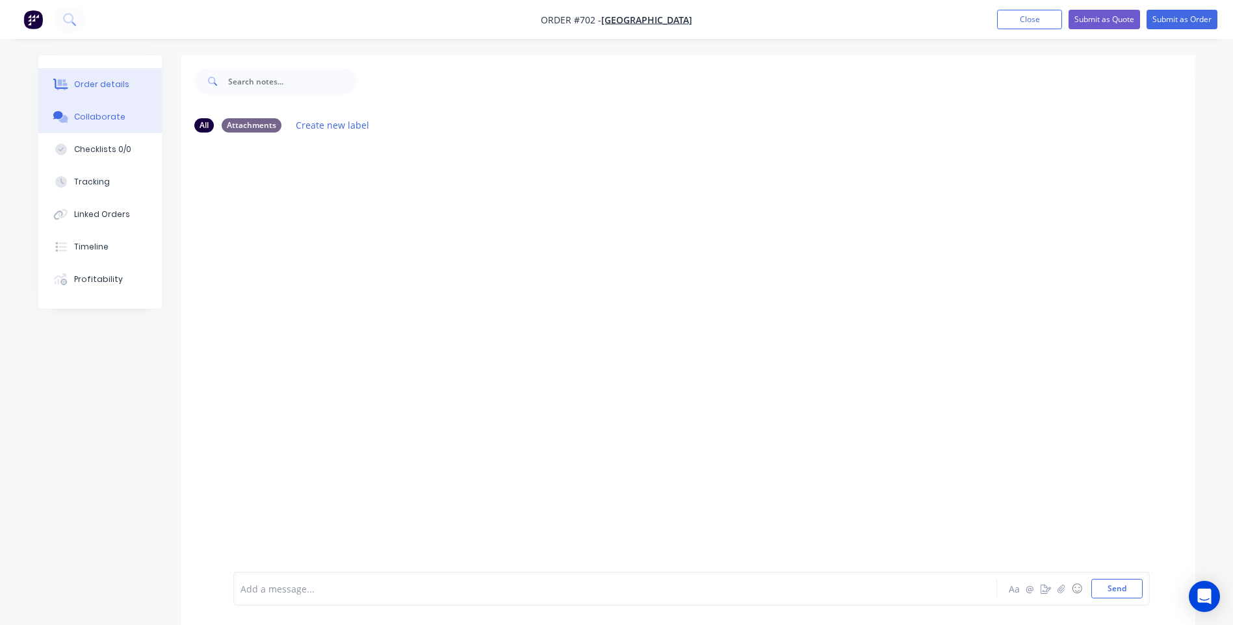
click at [90, 84] on div "Order details" at bounding box center [101, 85] width 55 height 12
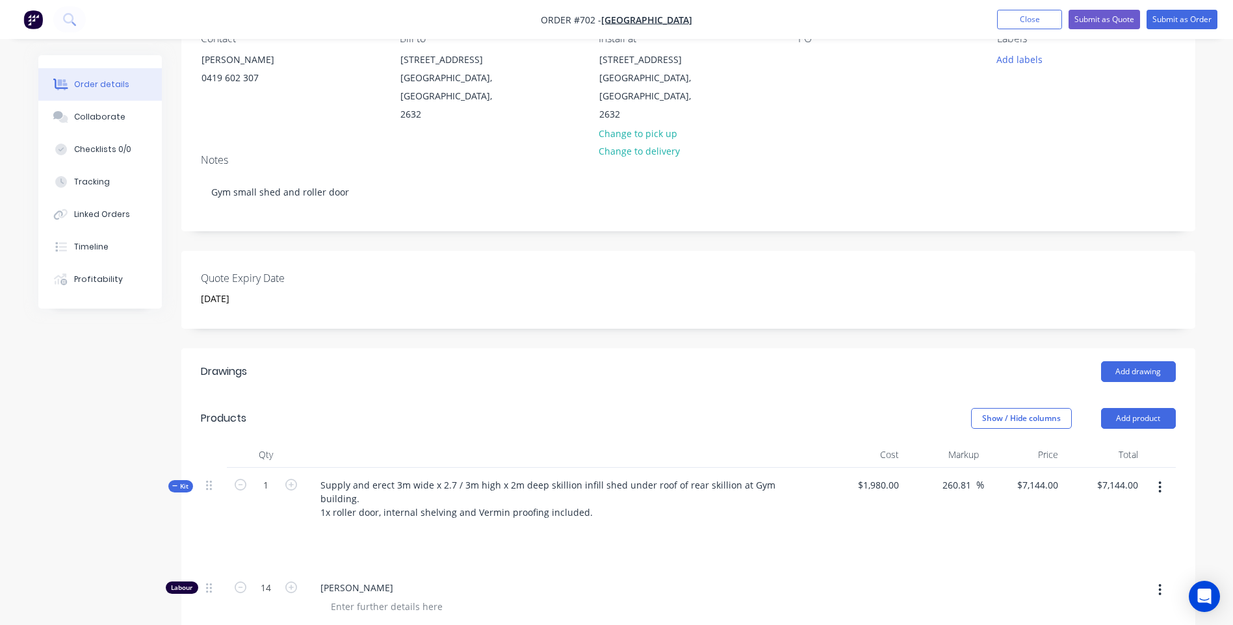
scroll to position [130, 0]
click at [104, 114] on div "Collaborate" at bounding box center [99, 117] width 51 height 12
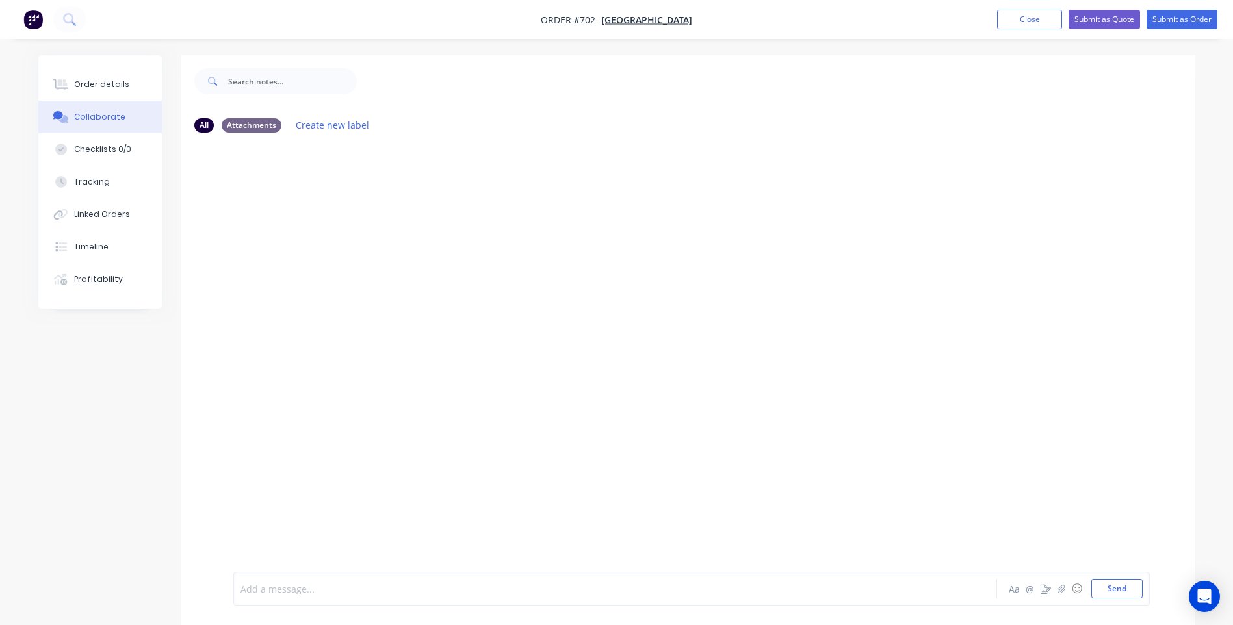
click at [259, 586] on div at bounding box center [579, 590] width 676 height 14
drag, startPoint x: 259, startPoint y: 586, endPoint x: 593, endPoint y: 452, distance: 360.0
click at [593, 452] on div at bounding box center [688, 357] width 1014 height 429
click at [1120, 586] on button "Send" at bounding box center [1117, 589] width 51 height 20
click at [1116, 588] on button "Send" at bounding box center [1117, 589] width 51 height 20
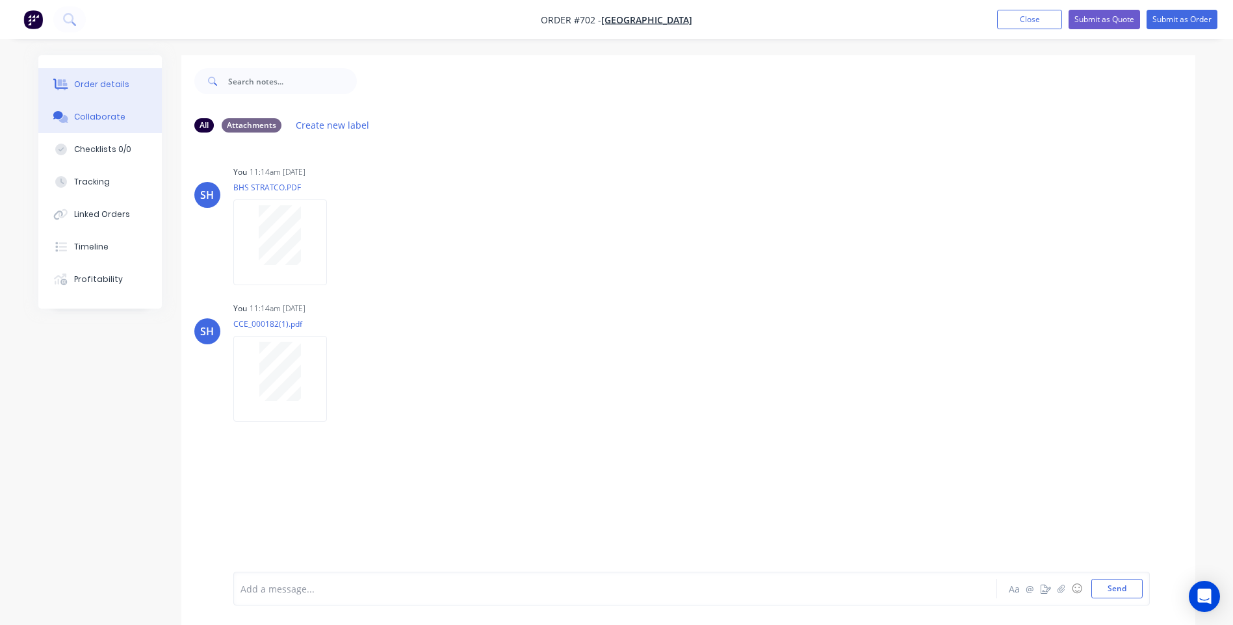
click at [91, 81] on div "Order details" at bounding box center [101, 85] width 55 height 12
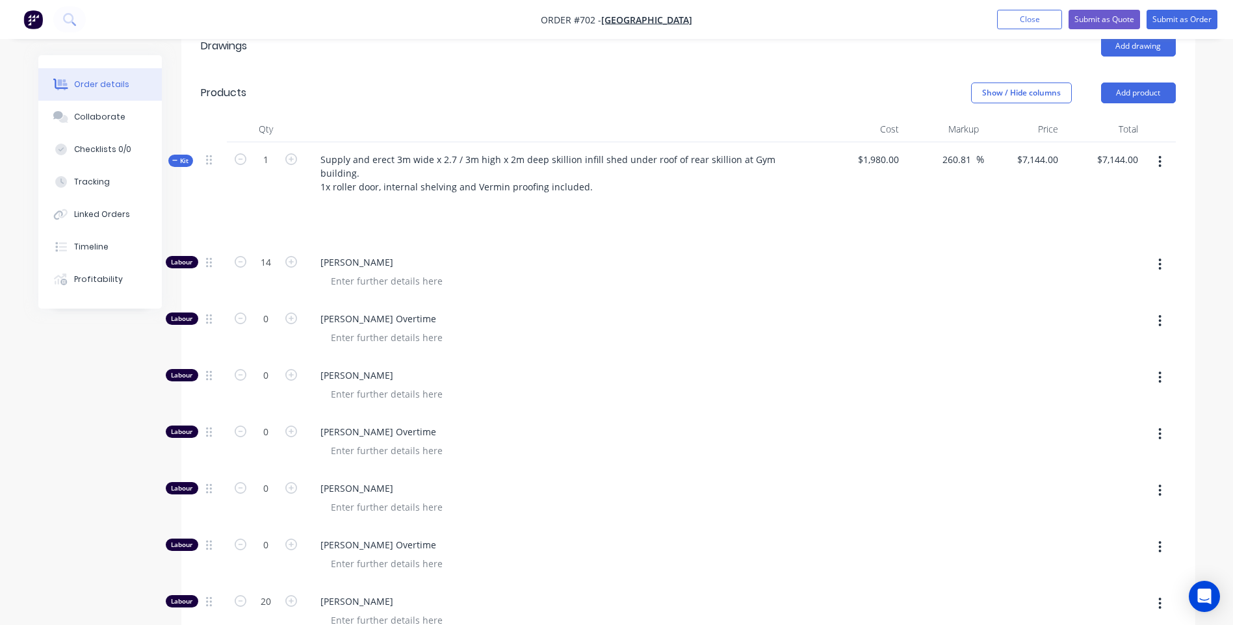
scroll to position [715, 0]
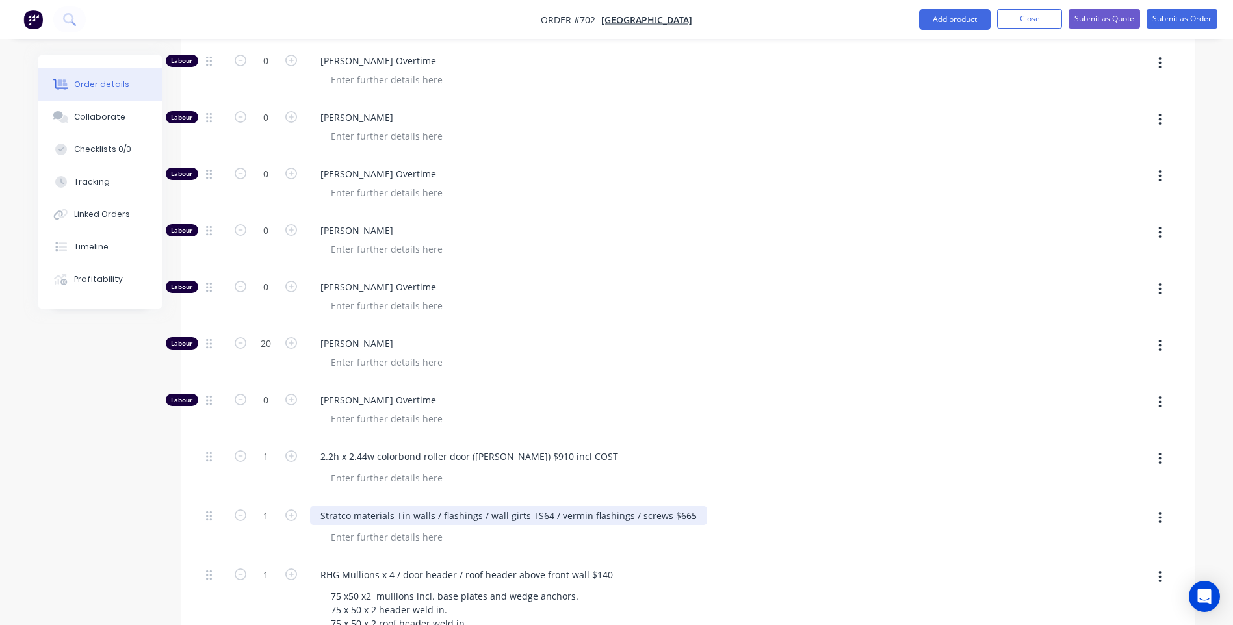
click at [688, 506] on div "Stratco materials Tin walls / flashings / wall girts TS64 / vermin flashings / …" at bounding box center [508, 515] width 397 height 19
click at [785, 506] on div "Stratco materials Tin walls / flashings / wall girts TS64 / vermin flashings / …" at bounding box center [556, 515] width 493 height 19
click at [757, 528] on div at bounding box center [570, 537] width 499 height 19
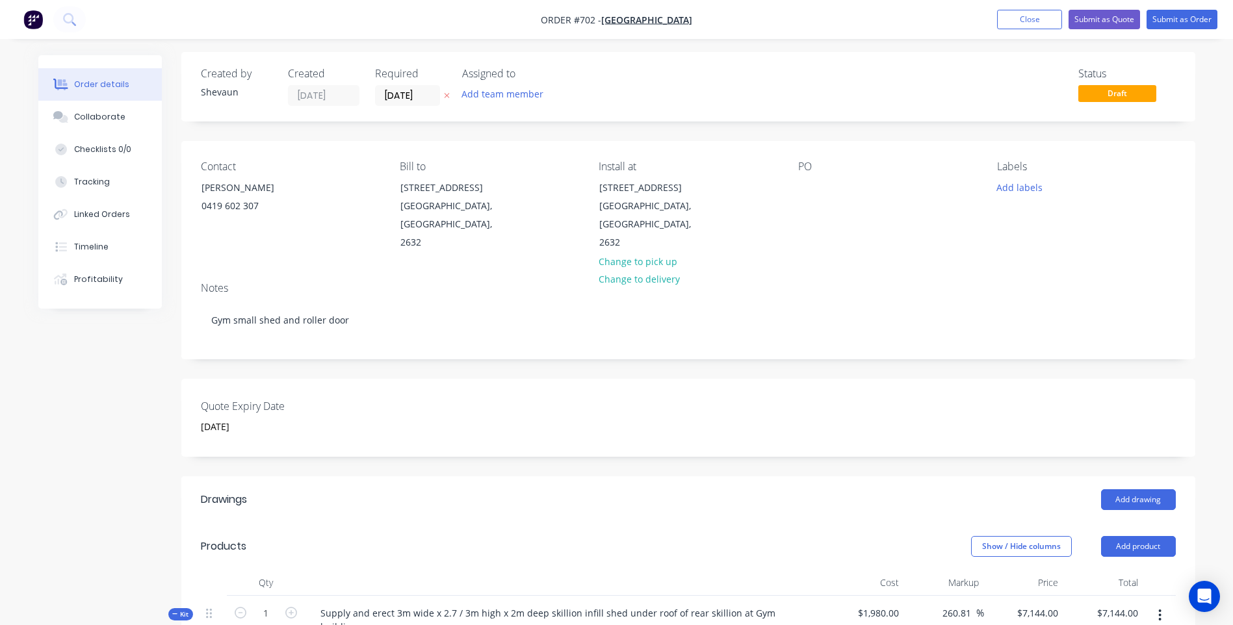
scroll to position [0, 0]
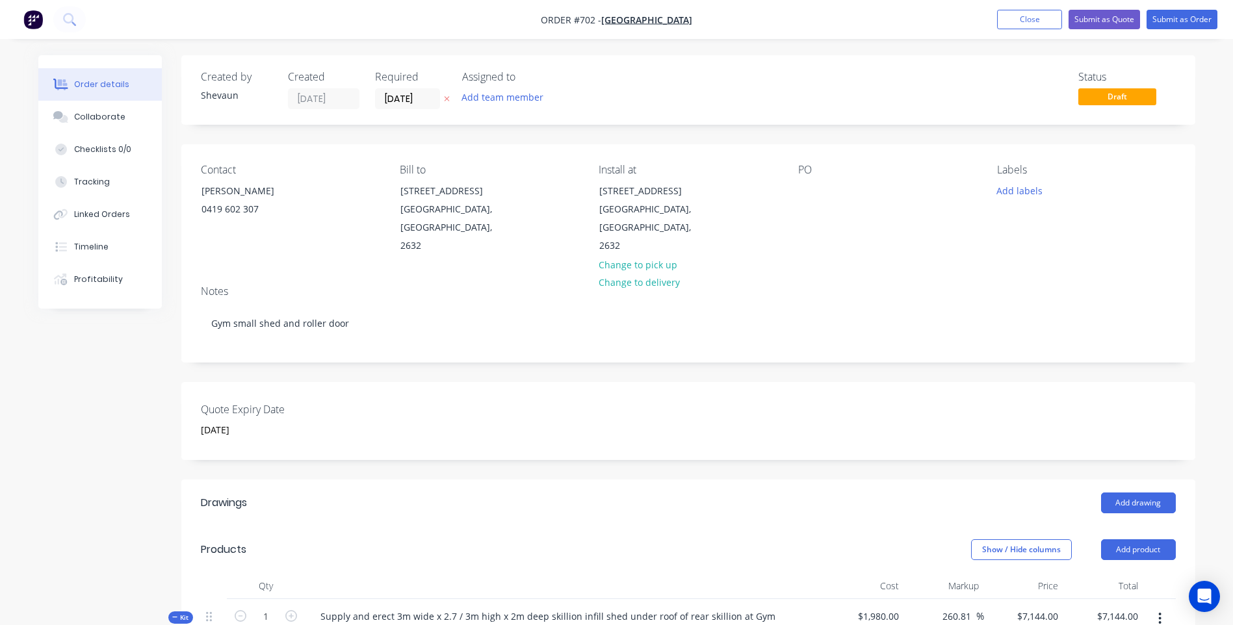
click at [27, 18] on img "button" at bounding box center [33, 20] width 20 height 20
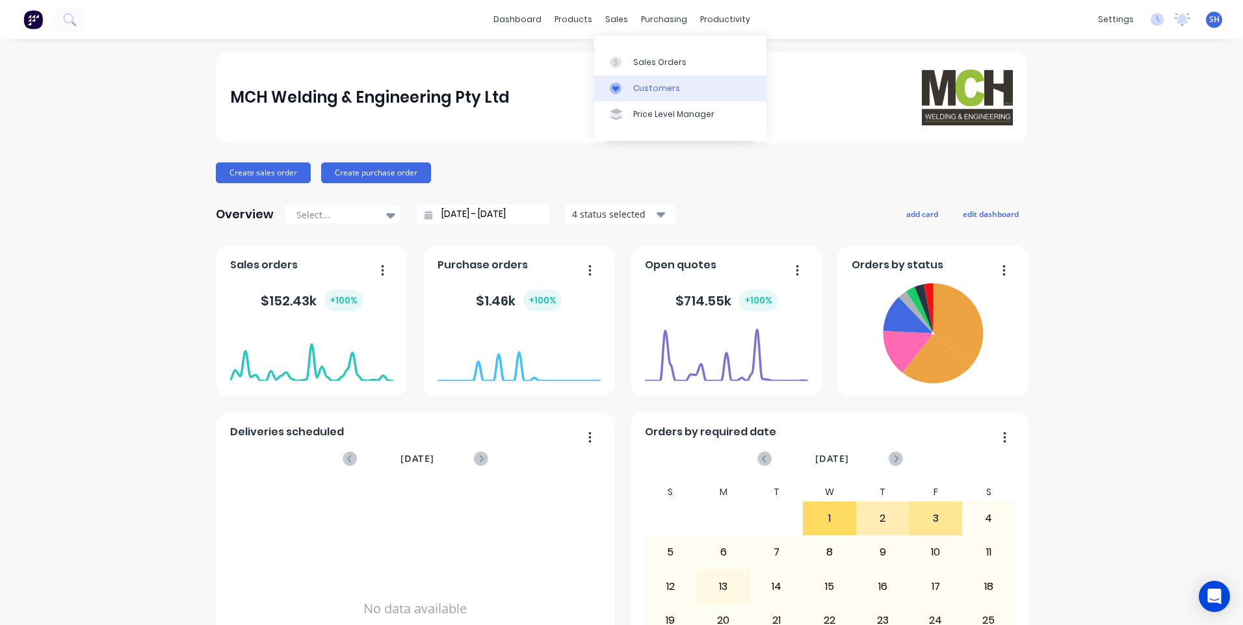
click at [651, 83] on div "Customers" at bounding box center [656, 89] width 47 height 12
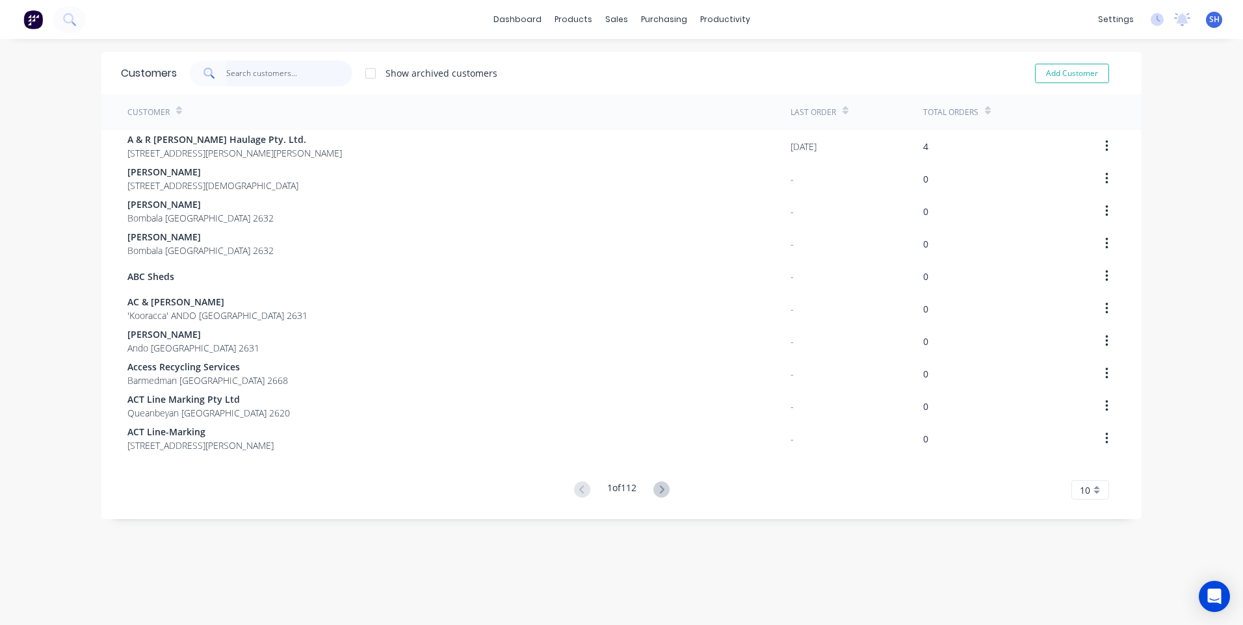
click at [226, 68] on input "text" at bounding box center [289, 73] width 127 height 26
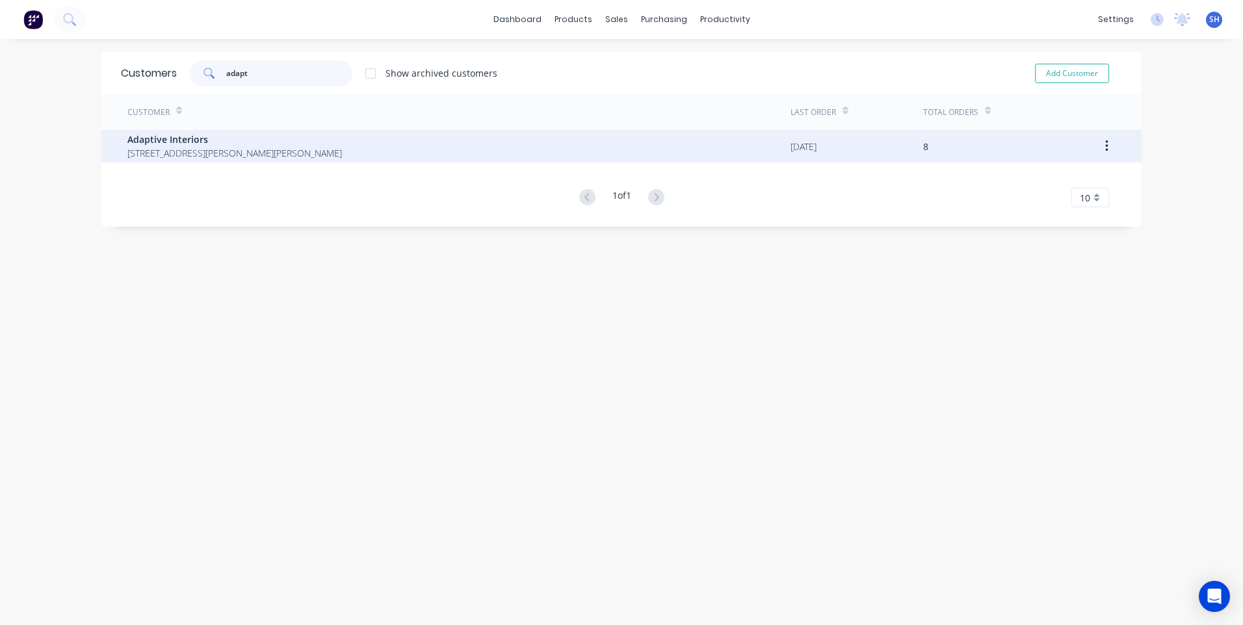
type input "adapt"
click at [172, 137] on span "Adaptive Interiors" at bounding box center [234, 140] width 215 height 14
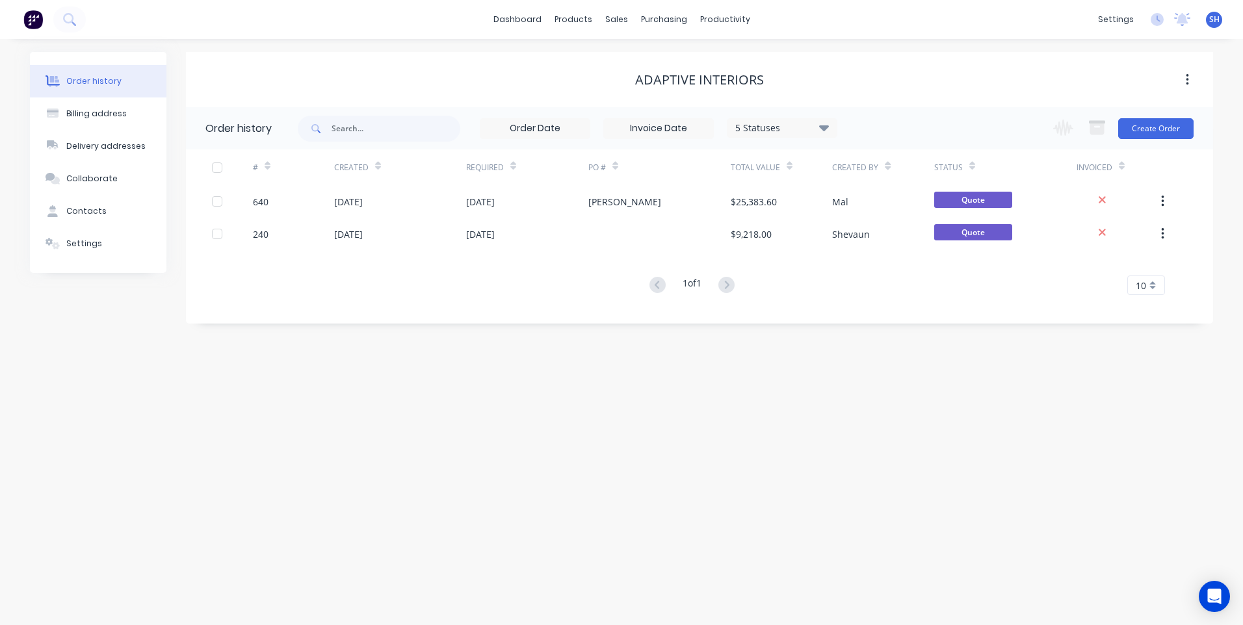
click at [820, 127] on icon at bounding box center [824, 128] width 10 height 16
click at [889, 278] on label at bounding box center [889, 278] width 0 height 0
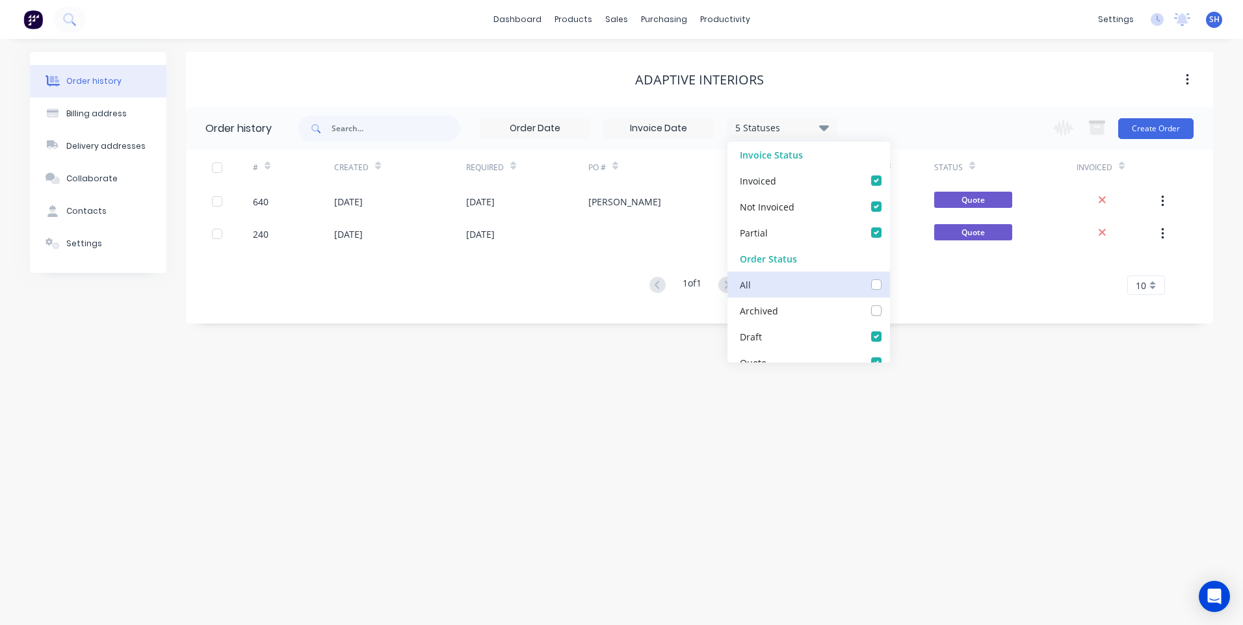
click at [889, 284] on input "checkbox" at bounding box center [894, 284] width 10 height 12
checkbox input "true"
checkbox DO_checkbox_32ad56a3-e929-4092-9f50-b61038caedc4undefined "true"
checkbox input "true"
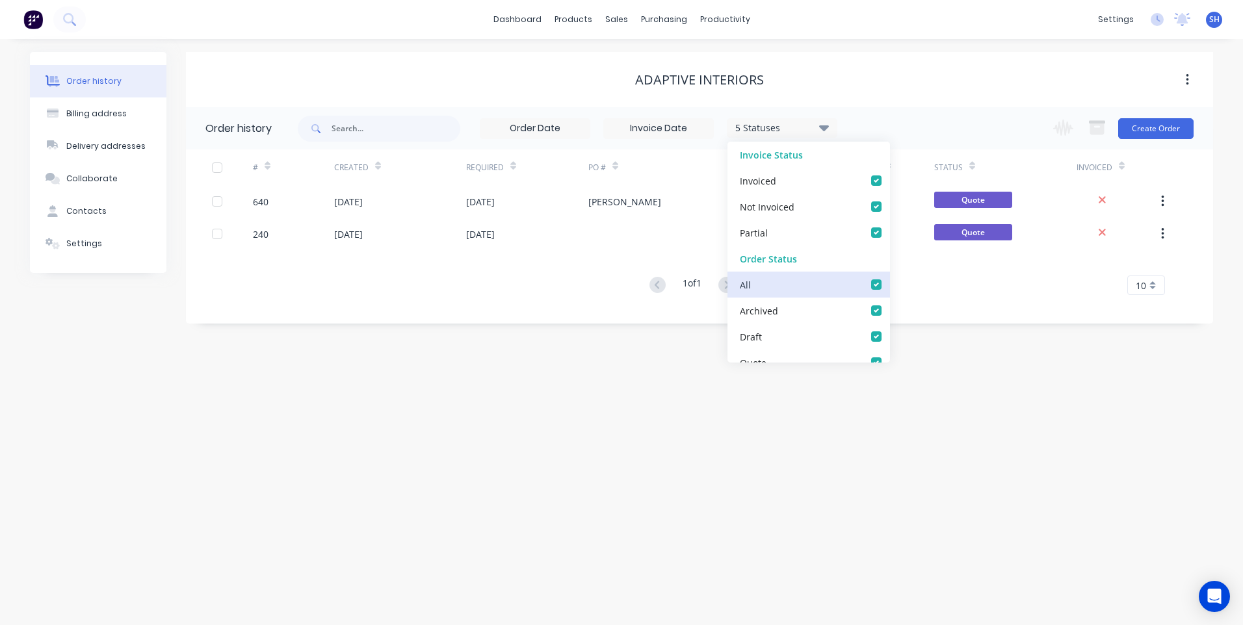
checkbox SUPPLIER_checkbox_9ef3235c-d664-41b3-8c15-f450e9591149undefined "true"
checkbox _checkbox_25e299b4-adb6-49c6-9bcd-a630a26ebe75undefined "true"
checkbox PRODUCTION_checkbox_f32aad7d-2a9b-4336-a04f-5f7378e5e12eundefined "true"
checkbox APPROVAL_checkbox_79ba42cd-1c7d-47e4-8080-918dadda2164undefined "true"
checkbox INVOICING_checkbox_feedcce2-cfd2-467d-81e2-05eb27e77676undefined "true"
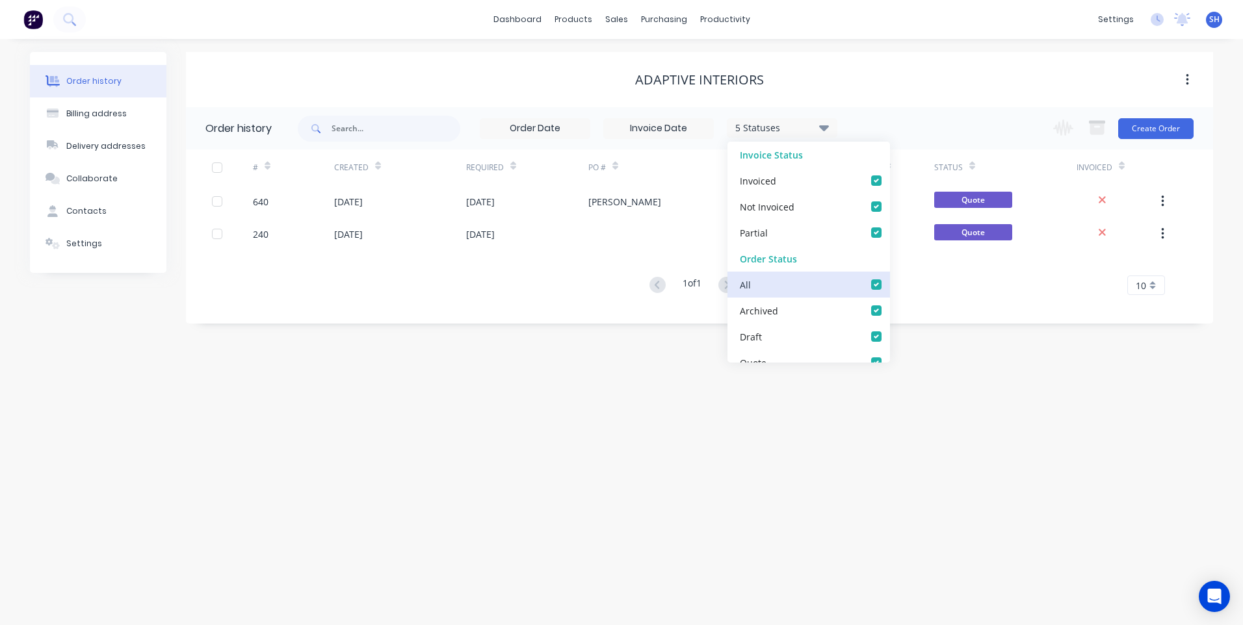
checkbox COLLECTED_checkbox_8cc7f4ef-bfd4-4a2d-9875-c610a290059aundefined "true"
checkbox HRS_checkbox_2edba558-7890-446d-984c-1fb59f602aa5undefined "true"
checkbox input "true"
checkbox Up_checkbox_3832bundefined "true"
click at [605, 357] on div "Order history Billing address Delivery addresses Collaborate Contacts Settings …" at bounding box center [621, 332] width 1243 height 586
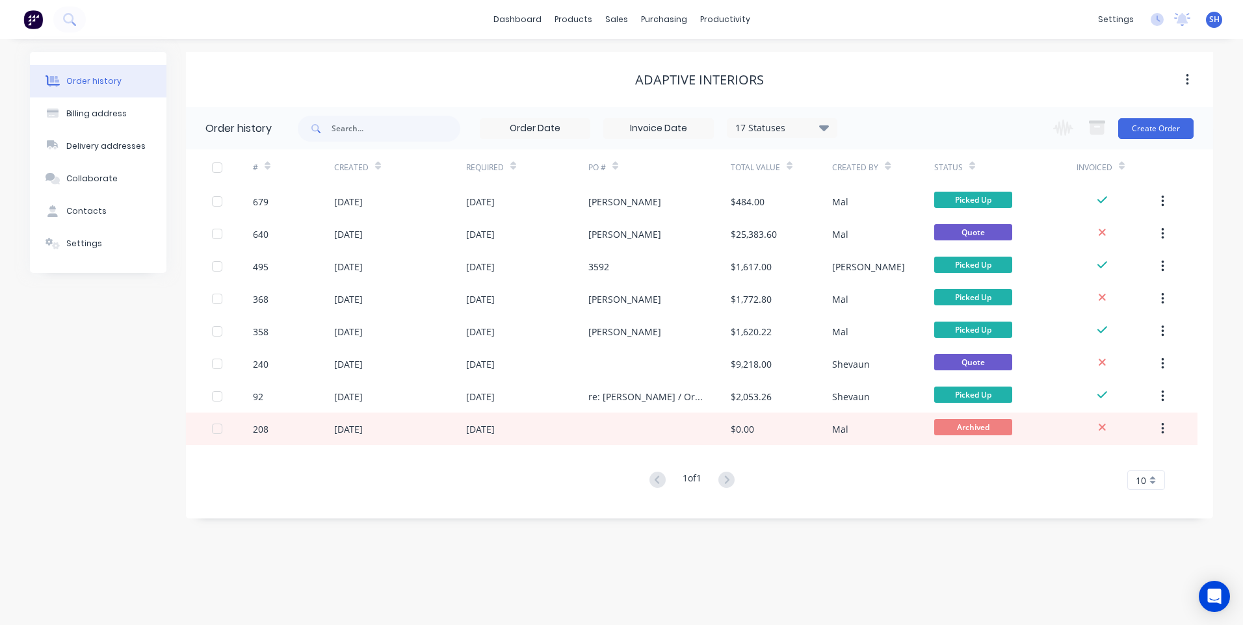
click at [816, 124] on div "17 Statuses" at bounding box center [782, 128] width 109 height 14
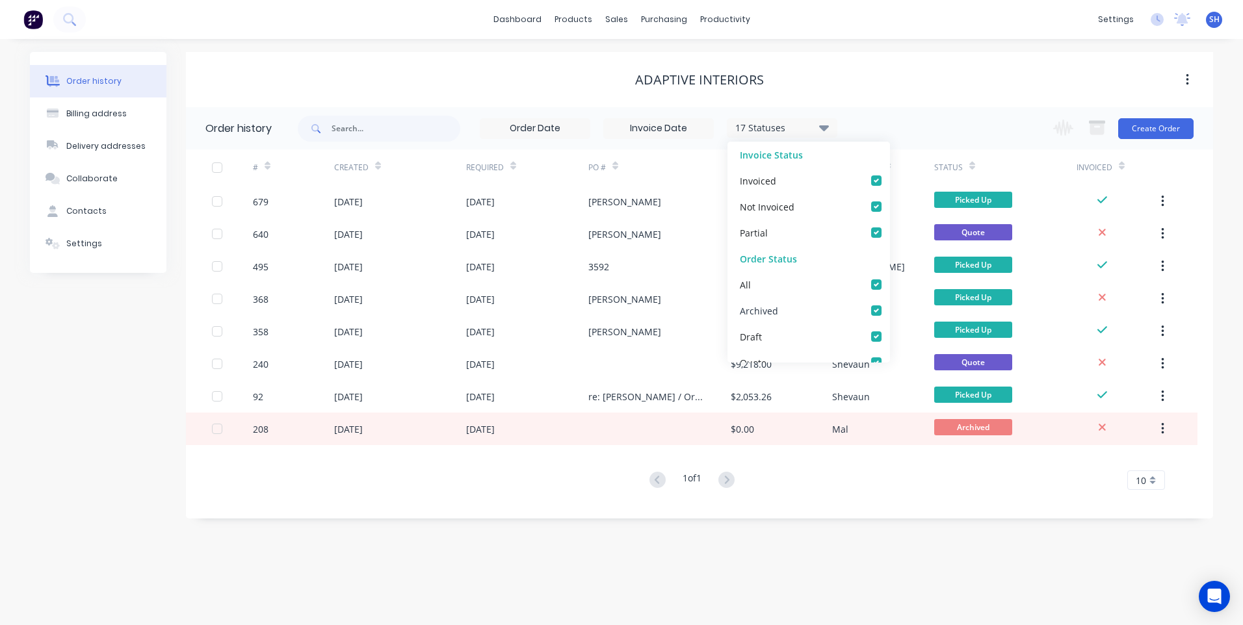
click at [889, 304] on label at bounding box center [889, 304] width 0 height 0
click at [889, 308] on input "checkbox" at bounding box center [894, 310] width 10 height 12
checkbox input "false"
click at [813, 545] on div "Order history Billing address Delivery addresses Collaborate Contacts Settings …" at bounding box center [621, 332] width 1243 height 586
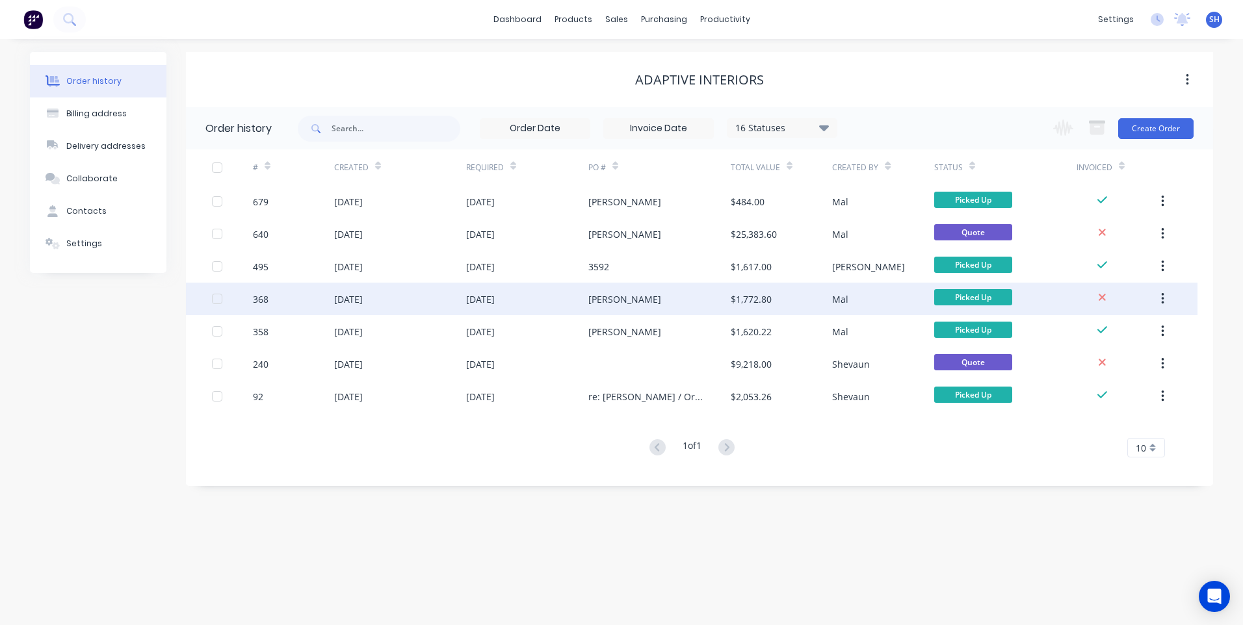
click at [874, 296] on div "Mal" at bounding box center [882, 299] width 101 height 33
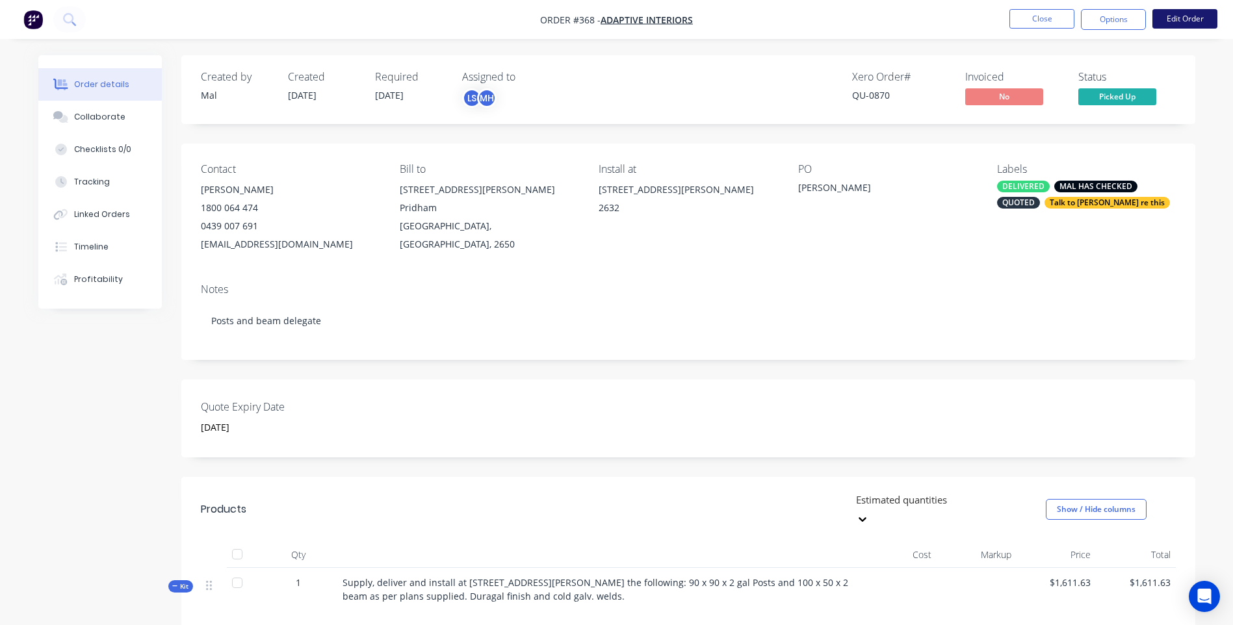
click at [1187, 18] on button "Edit Order" at bounding box center [1185, 19] width 65 height 20
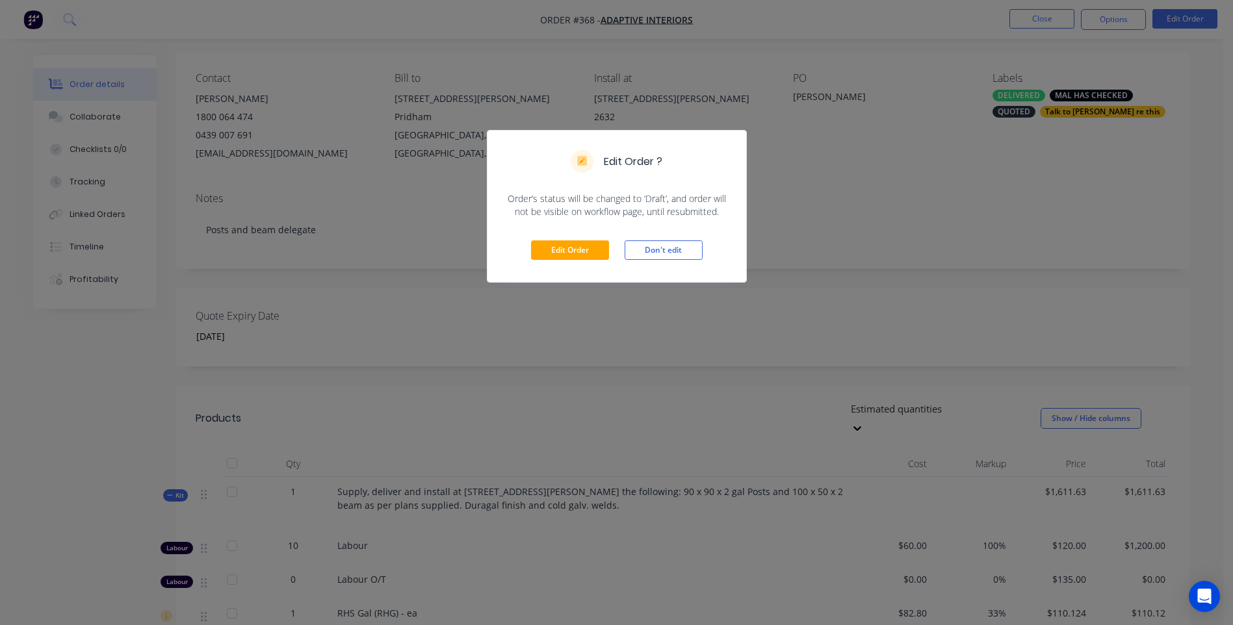
scroll to position [130, 0]
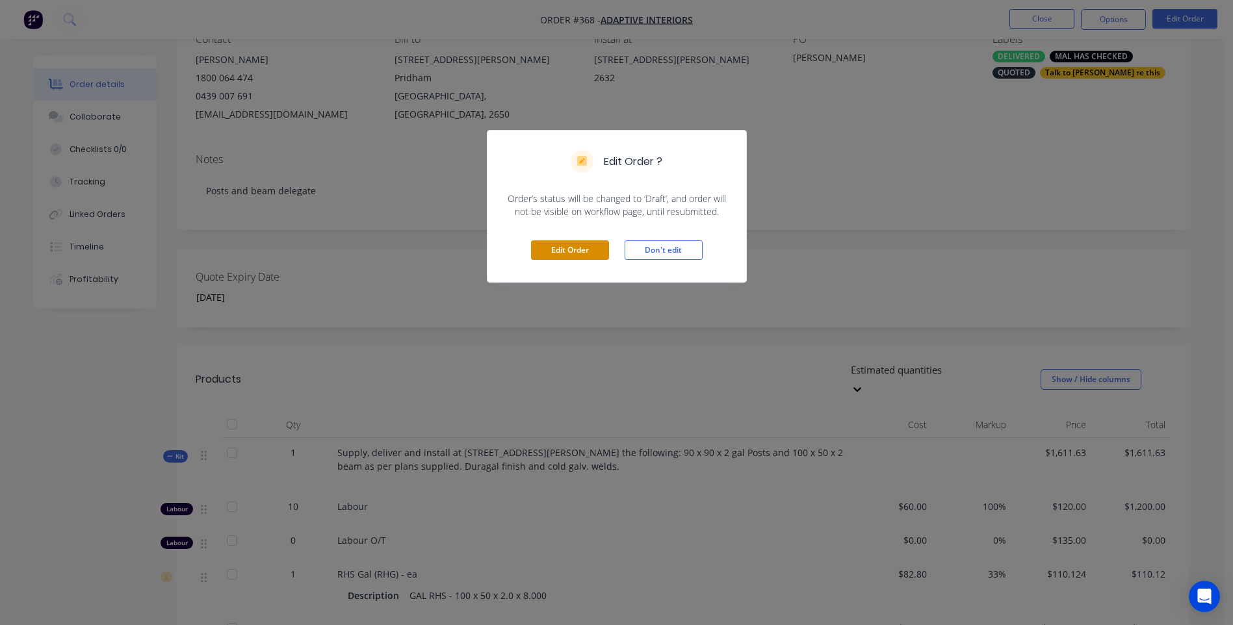
click at [568, 246] on button "Edit Order" at bounding box center [570, 251] width 78 height 20
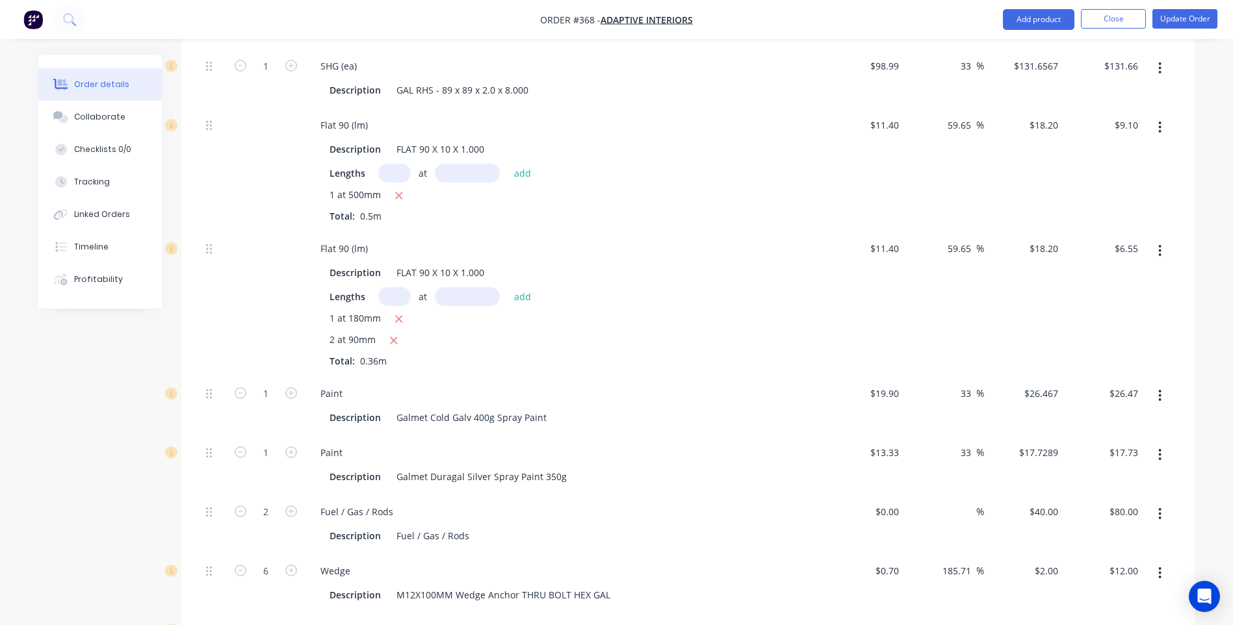
scroll to position [395, 0]
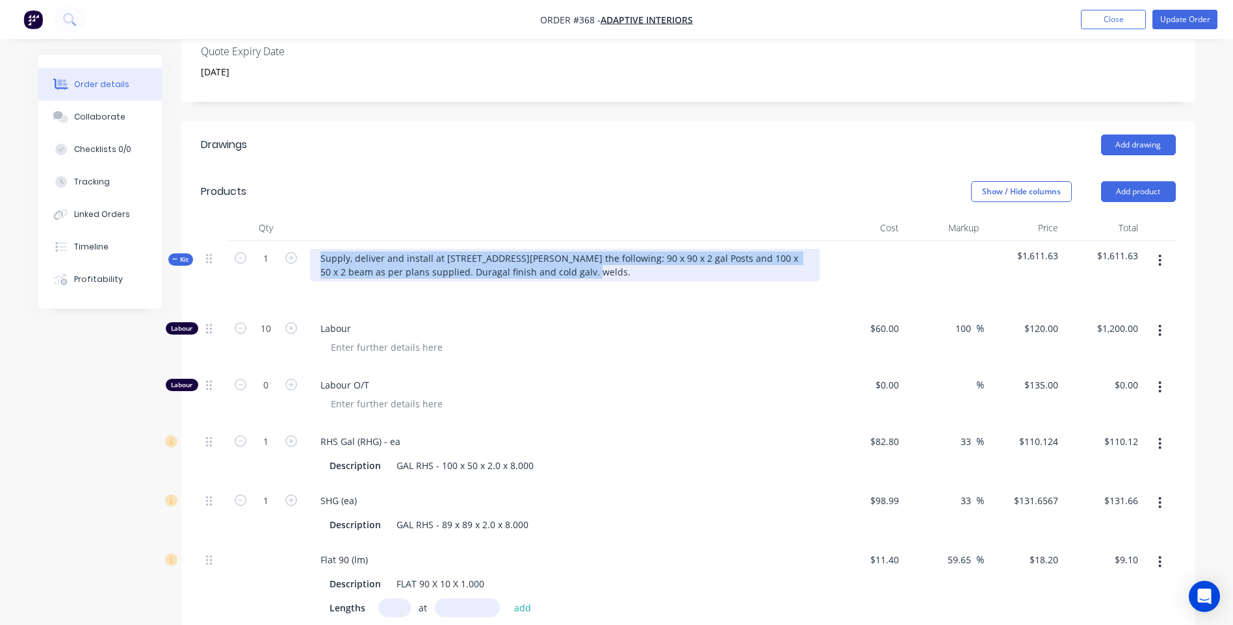
drag, startPoint x: 316, startPoint y: 221, endPoint x: 728, endPoint y: 235, distance: 411.8
click at [728, 249] on div "Supply, deliver and install at 20 Campbell St Delegate the following: 90 x 90 x…" at bounding box center [565, 265] width 510 height 33
copy div "Supply, deliver and install at 20 Campbell St Delegate the following: 90 x 90 x…"
click at [1134, 181] on button "Add product" at bounding box center [1138, 191] width 75 height 21
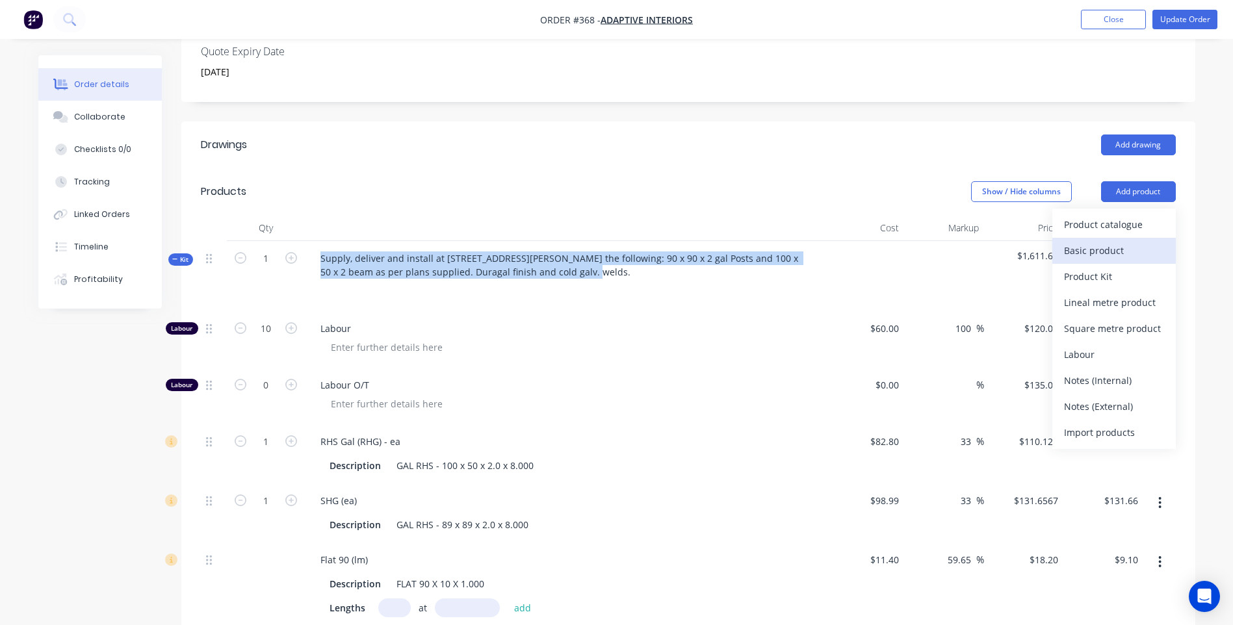
click at [1097, 241] on div "Basic product" at bounding box center [1114, 250] width 100 height 19
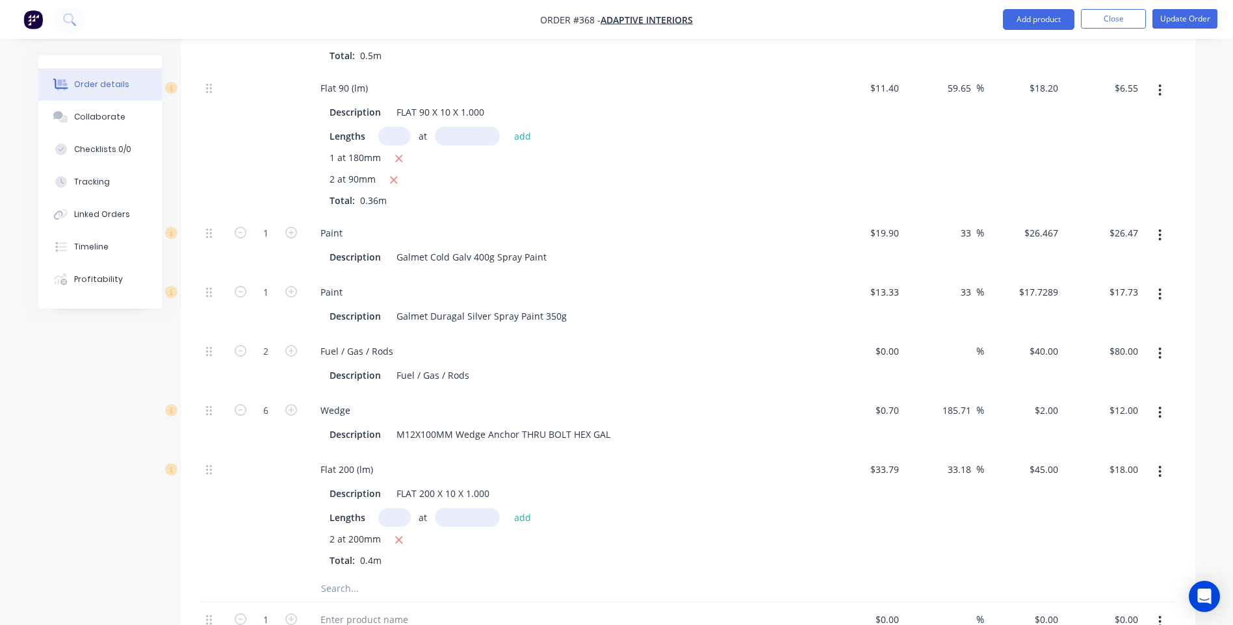
scroll to position [1240, 0]
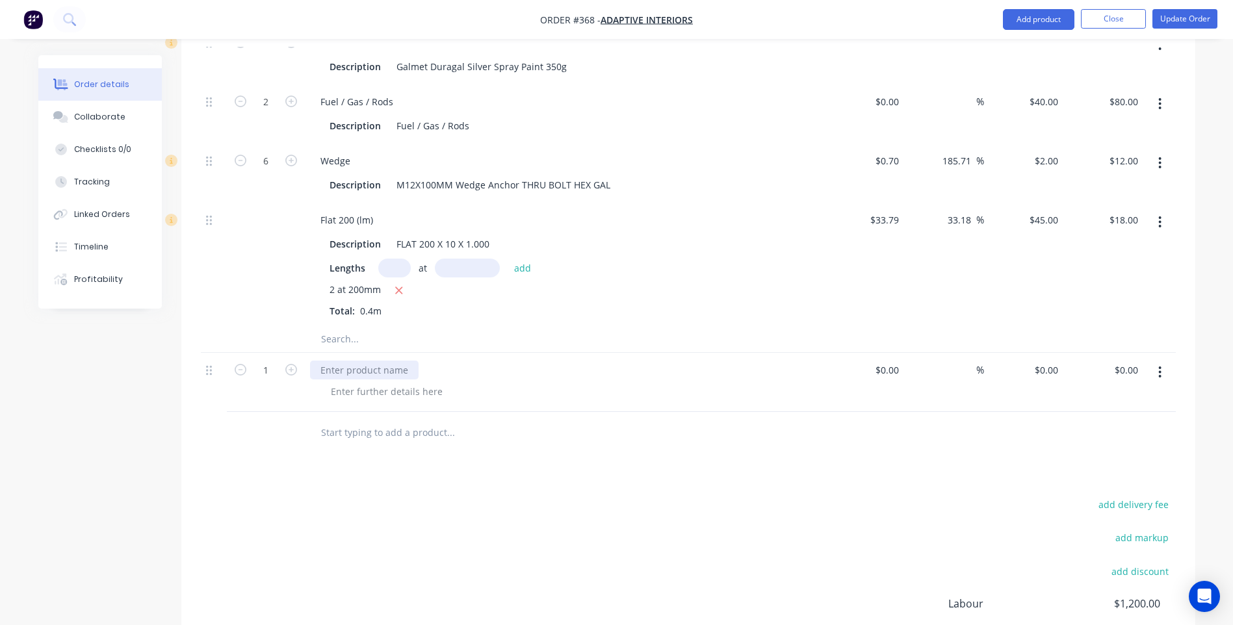
click at [322, 361] on div at bounding box center [364, 370] width 109 height 19
paste div
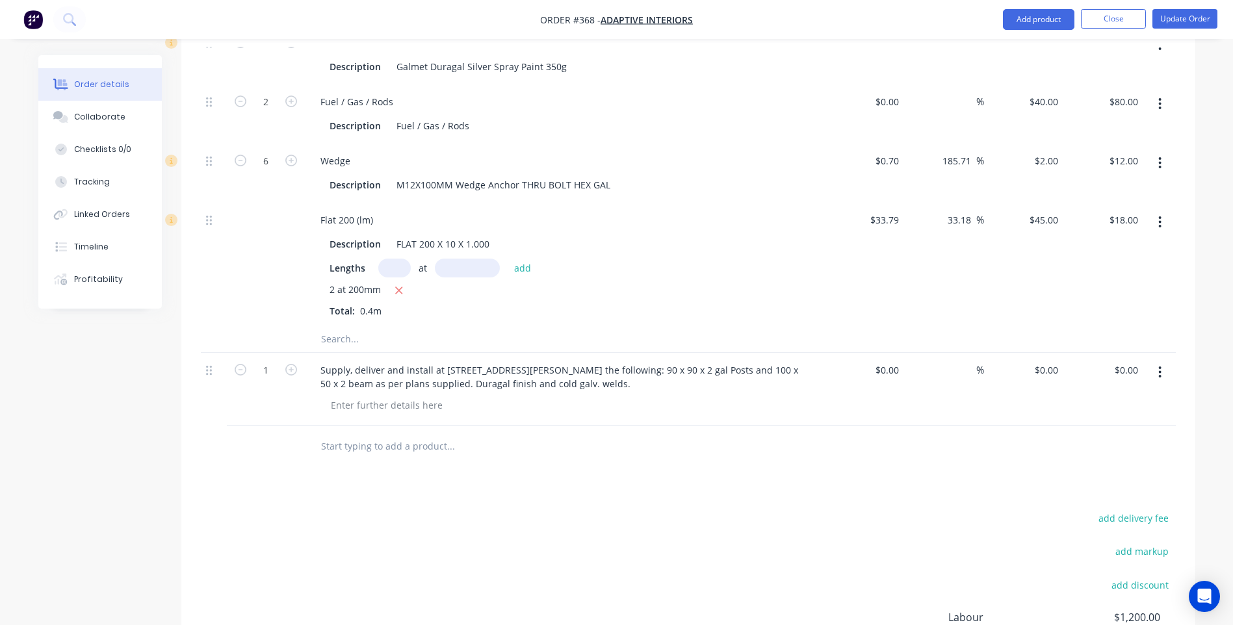
click at [578, 396] on div at bounding box center [570, 405] width 499 height 19
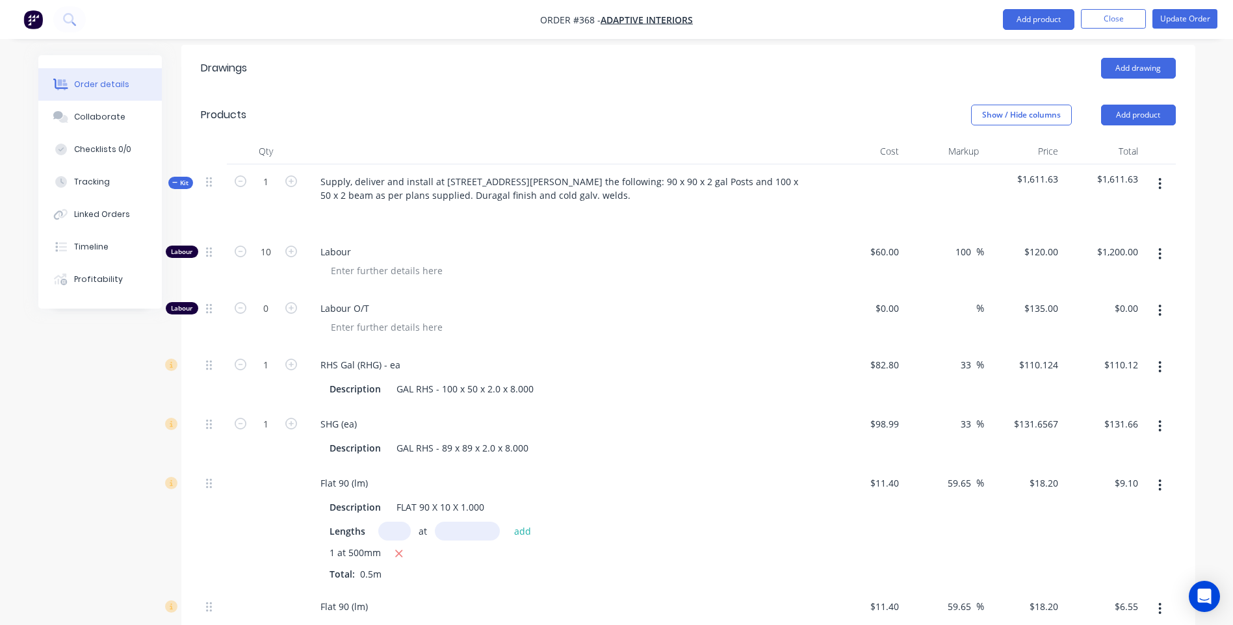
scroll to position [460, 0]
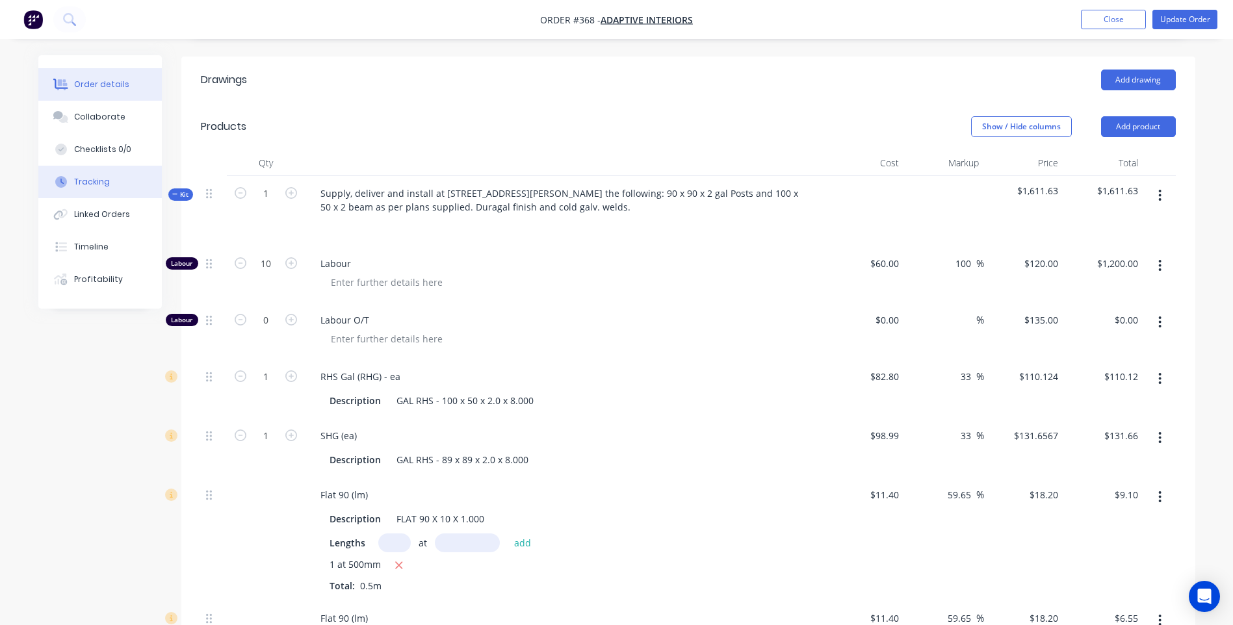
click at [85, 181] on div "Tracking" at bounding box center [92, 182] width 36 height 12
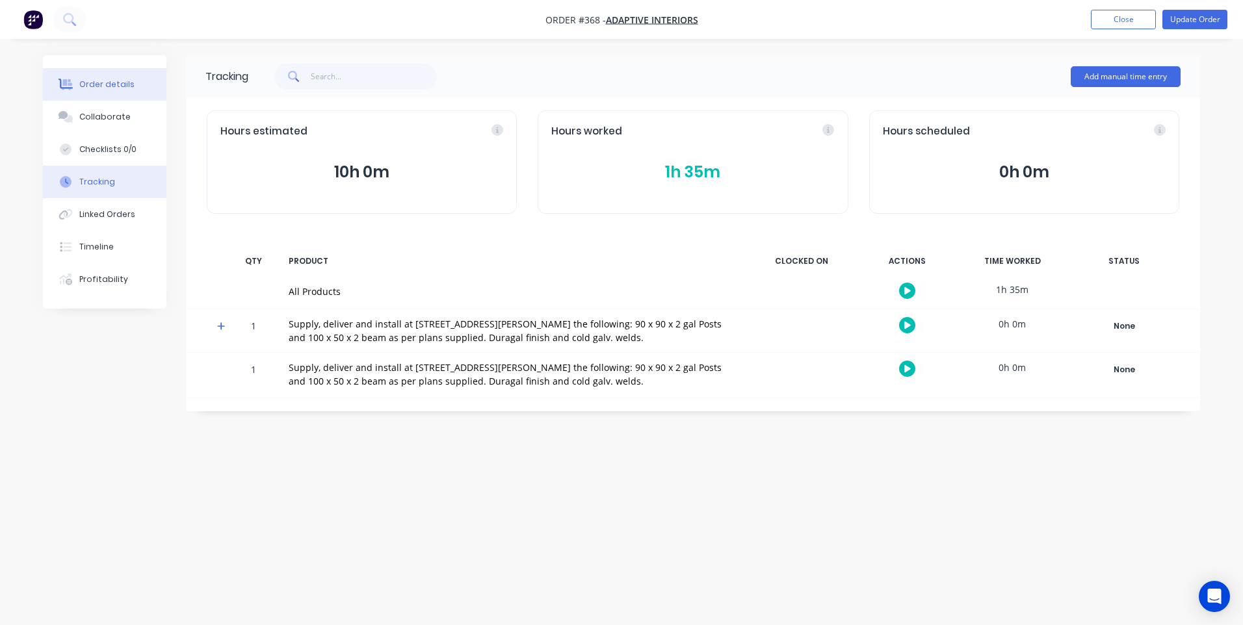
click at [98, 83] on div "Order details" at bounding box center [106, 85] width 55 height 12
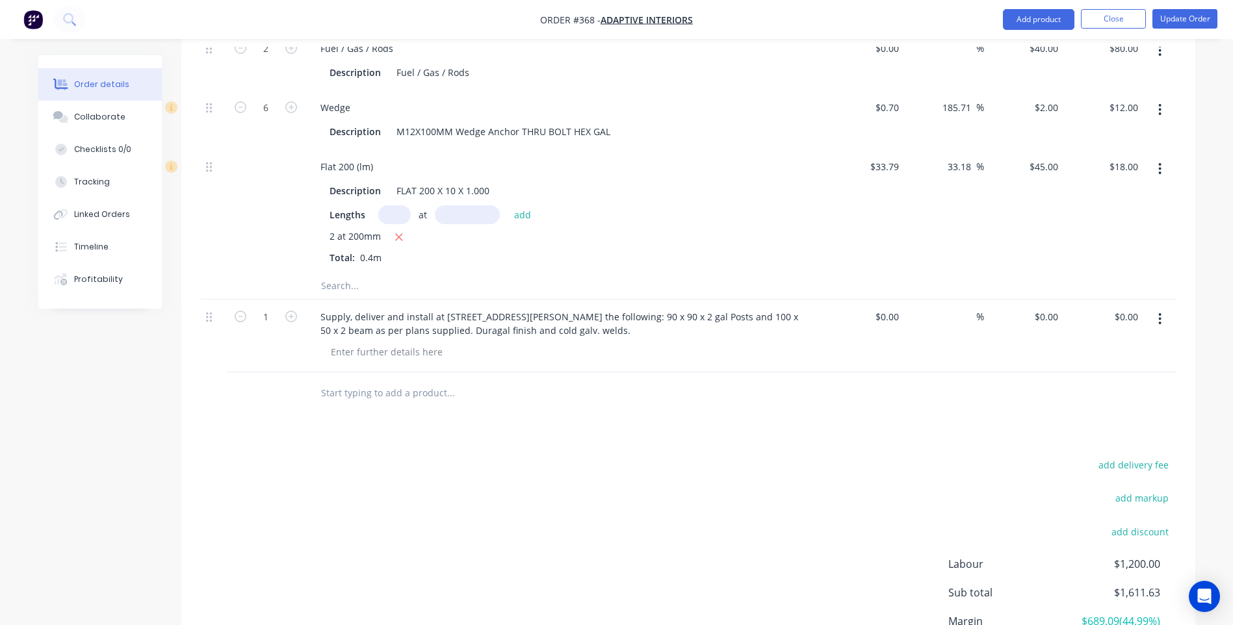
scroll to position [1300, 0]
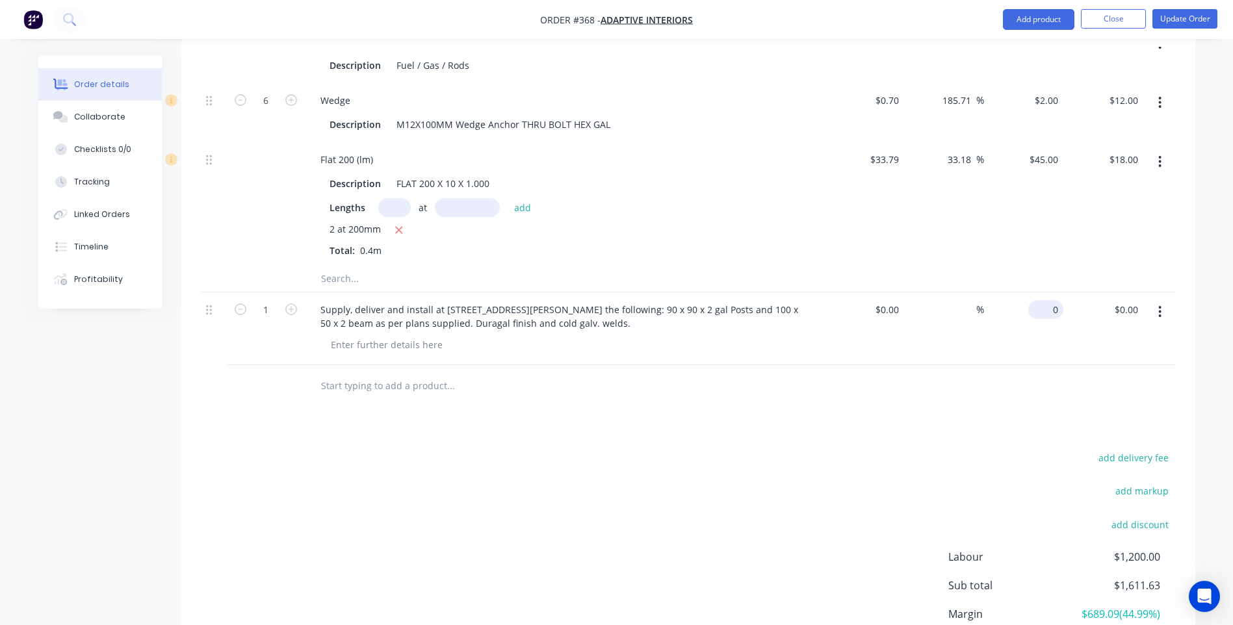
click at [1053, 300] on input "0" at bounding box center [1049, 309] width 30 height 19
type input "$1,590.36"
click at [966, 449] on div "add delivery fee add markup add discount Labour $1,200.00 Sub total $3,201.99 M…" at bounding box center [688, 574] width 975 height 251
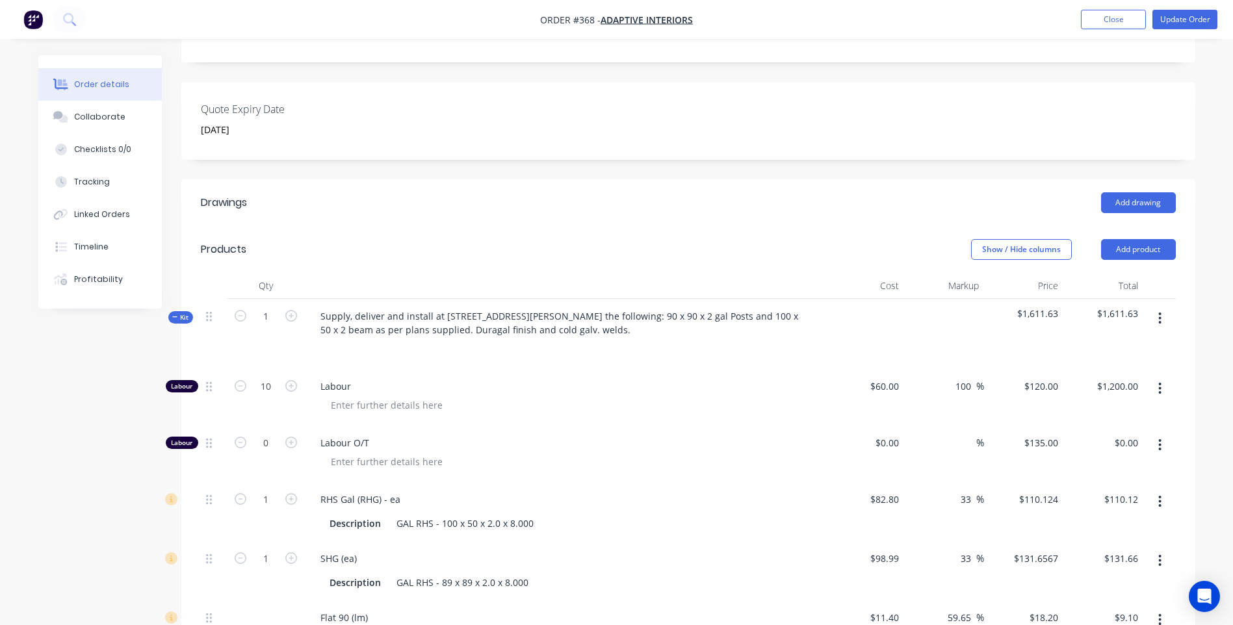
scroll to position [337, 0]
click at [1157, 306] on button "button" at bounding box center [1160, 317] width 31 height 23
click at [1073, 421] on div "Delete" at bounding box center [1114, 430] width 100 height 19
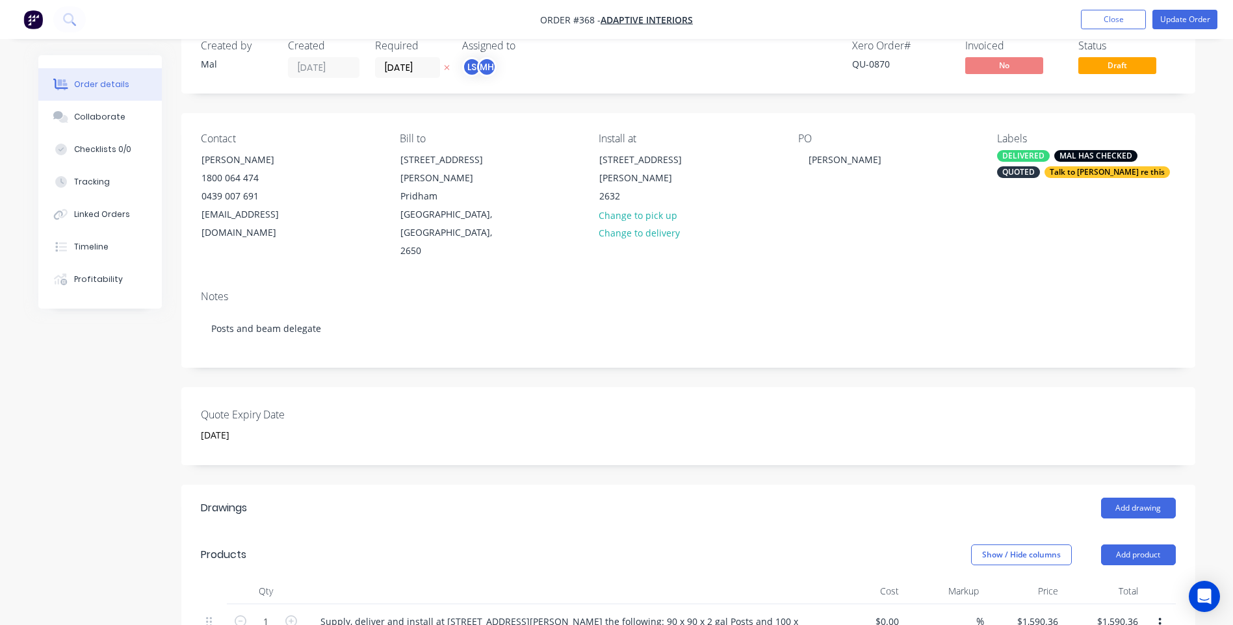
scroll to position [0, 0]
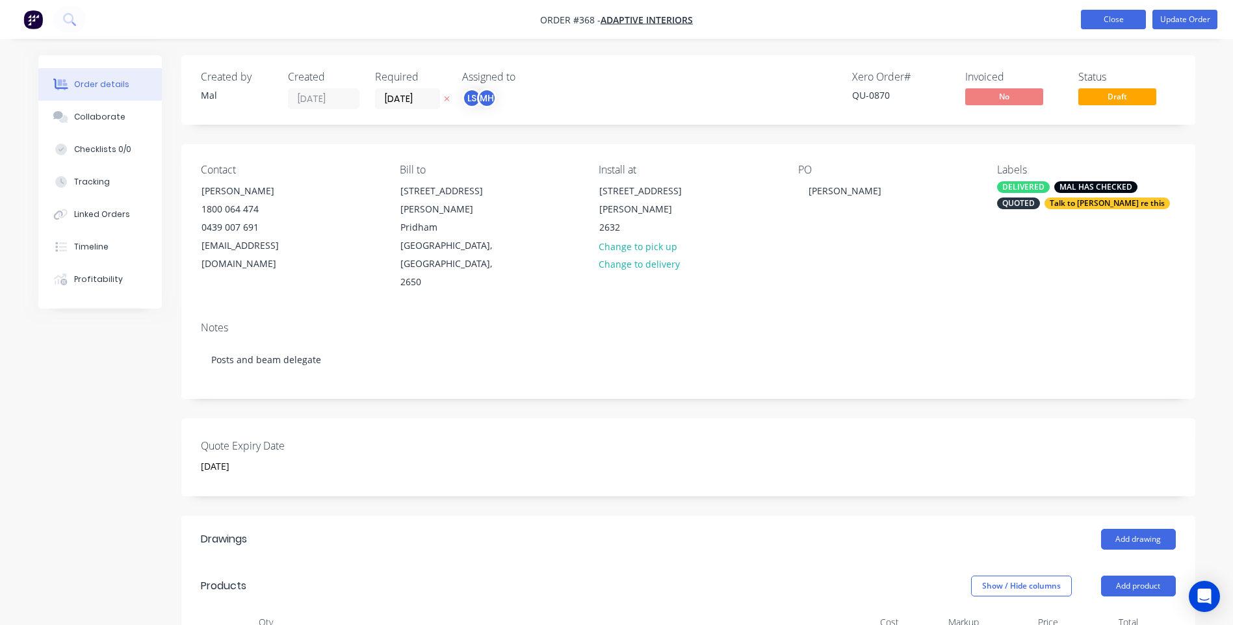
click at [1108, 18] on button "Close" at bounding box center [1113, 20] width 65 height 20
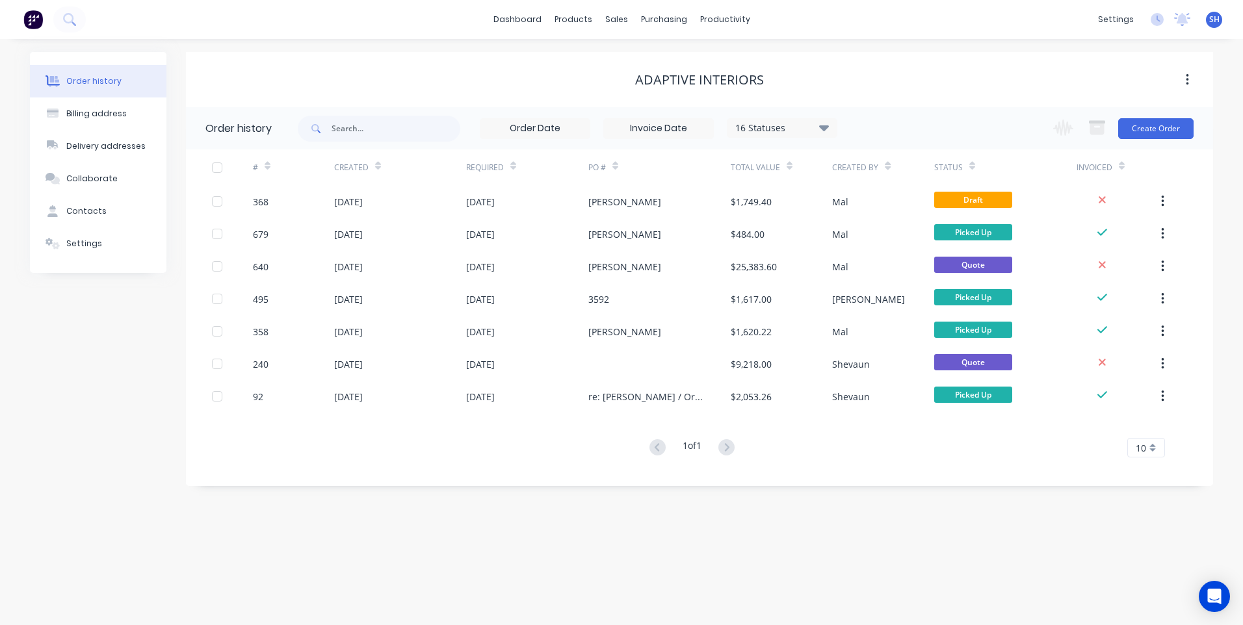
click at [1195, 159] on div "# Created Required PO # Total Value Created By Status Invoiced" at bounding box center [692, 168] width 1012 height 36
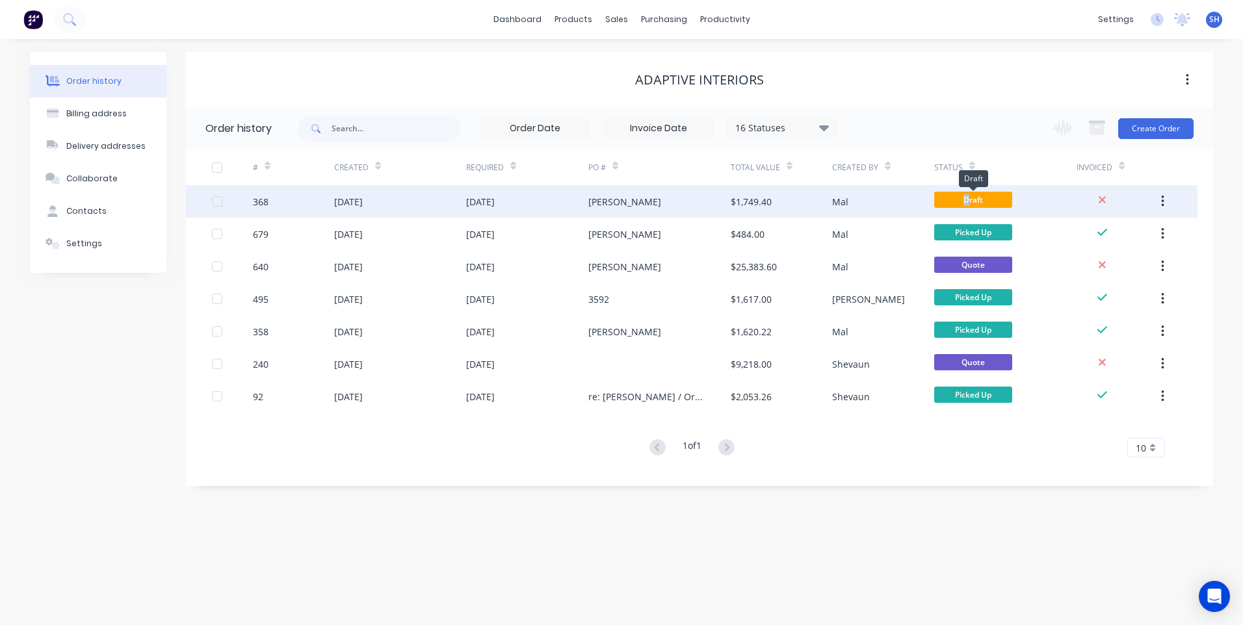
click at [966, 196] on span "Draft" at bounding box center [973, 200] width 78 height 16
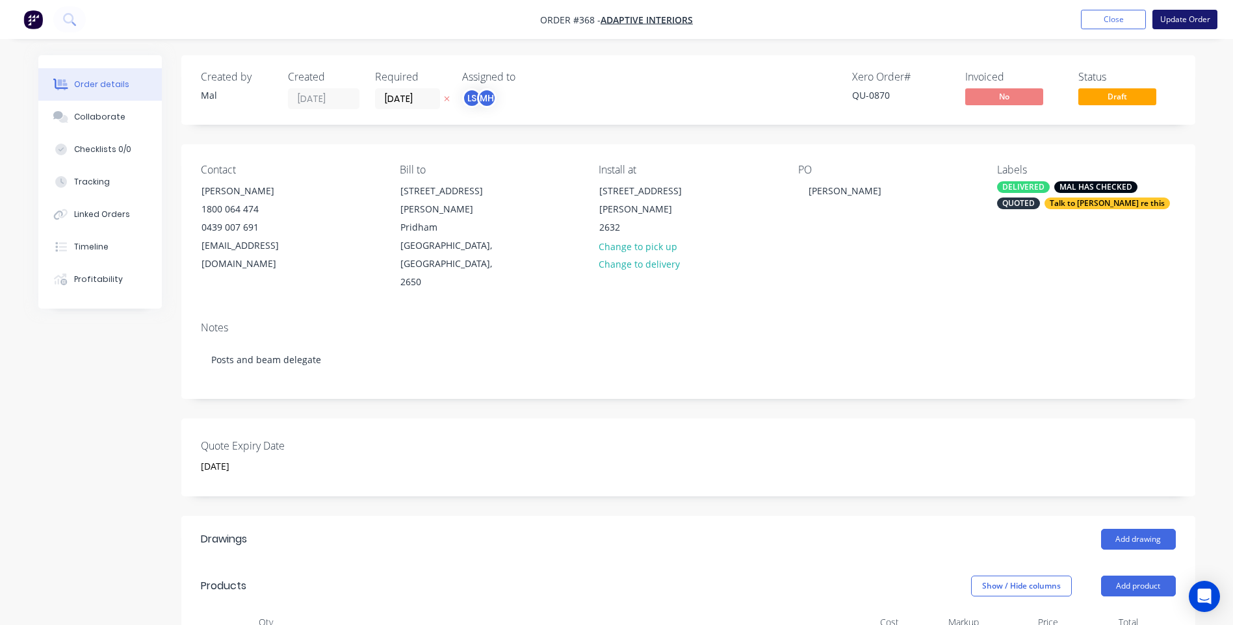
click at [1188, 20] on button "Update Order" at bounding box center [1185, 20] width 65 height 20
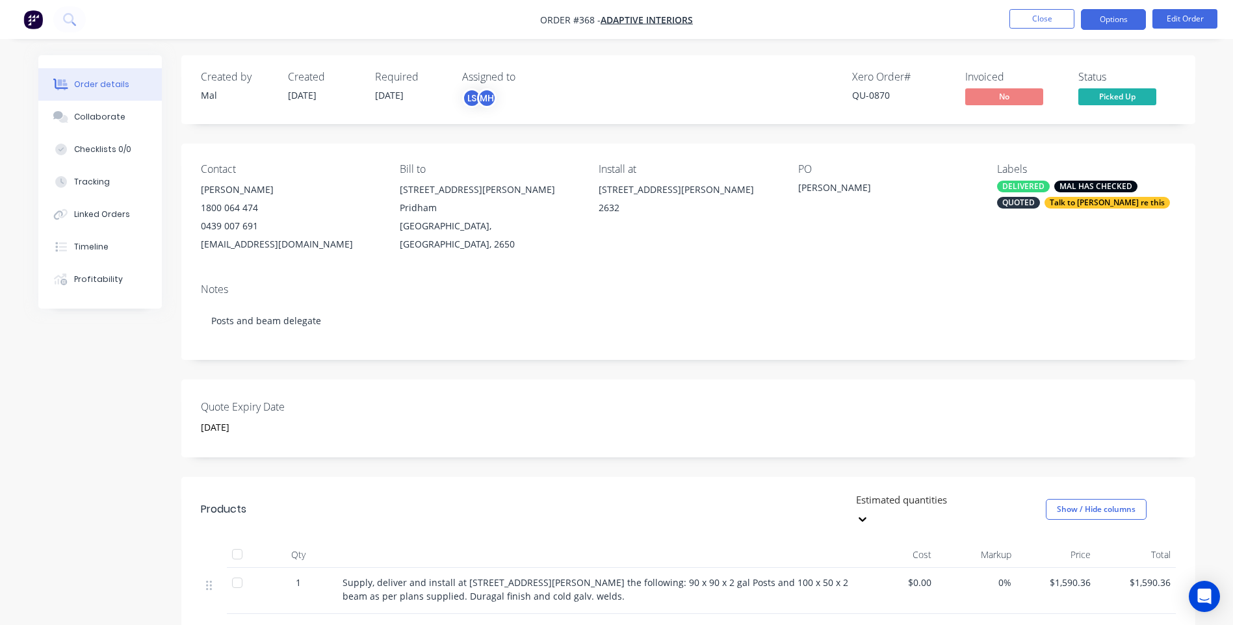
click at [1112, 20] on button "Options" at bounding box center [1113, 19] width 65 height 21
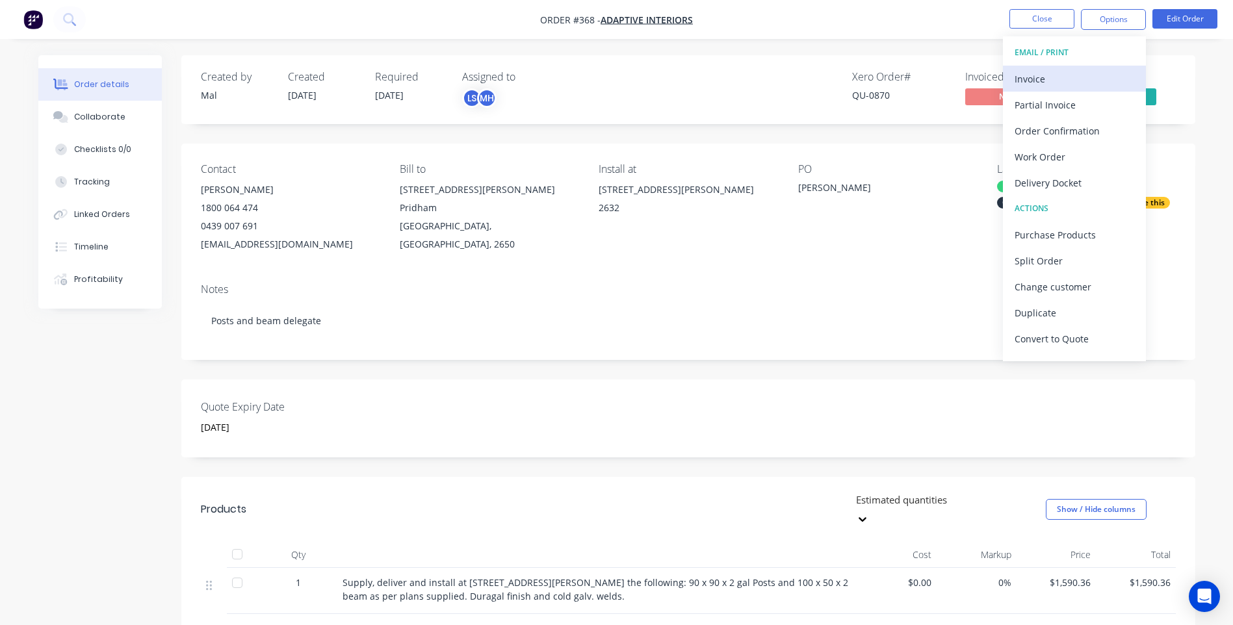
click at [1035, 77] on div "Invoice" at bounding box center [1075, 79] width 120 height 19
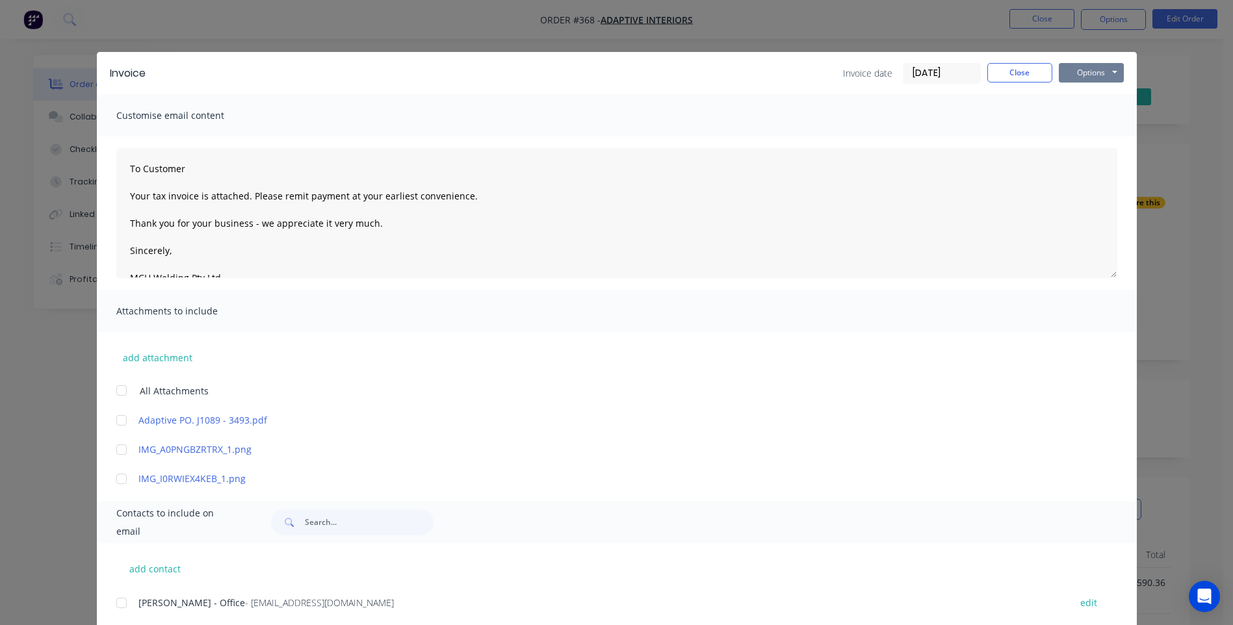
click at [1079, 72] on button "Options" at bounding box center [1091, 73] width 65 height 20
click at [1087, 95] on button "Preview" at bounding box center [1100, 95] width 83 height 21
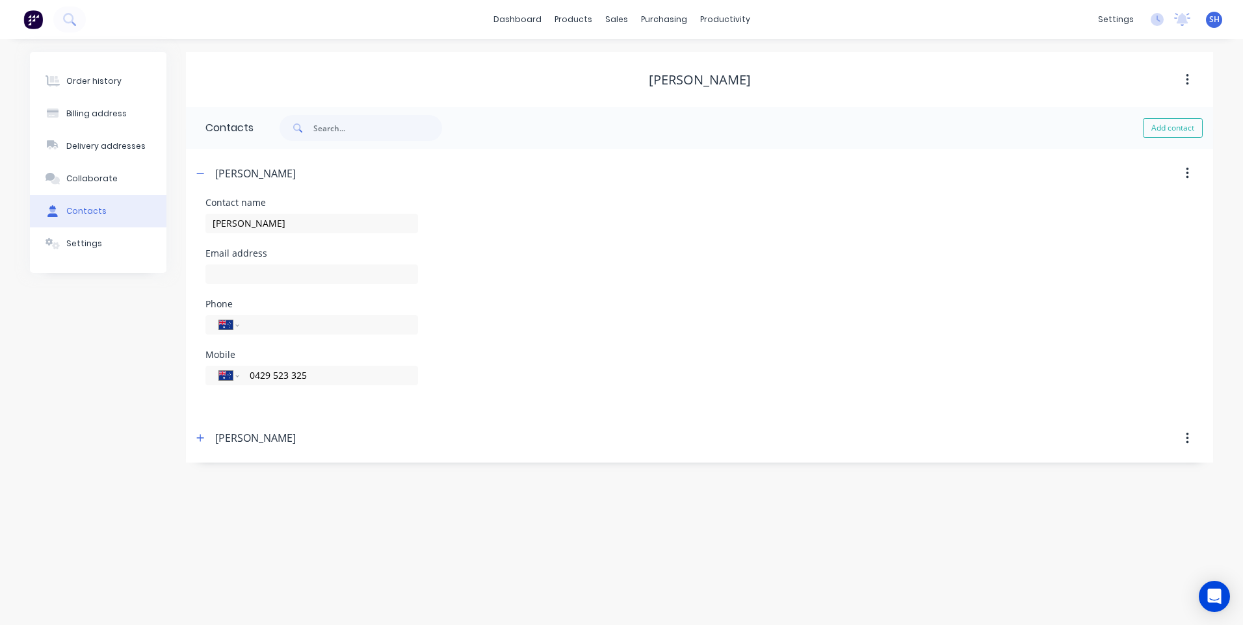
select select "AU"
